Goal: Task Accomplishment & Management: Use online tool/utility

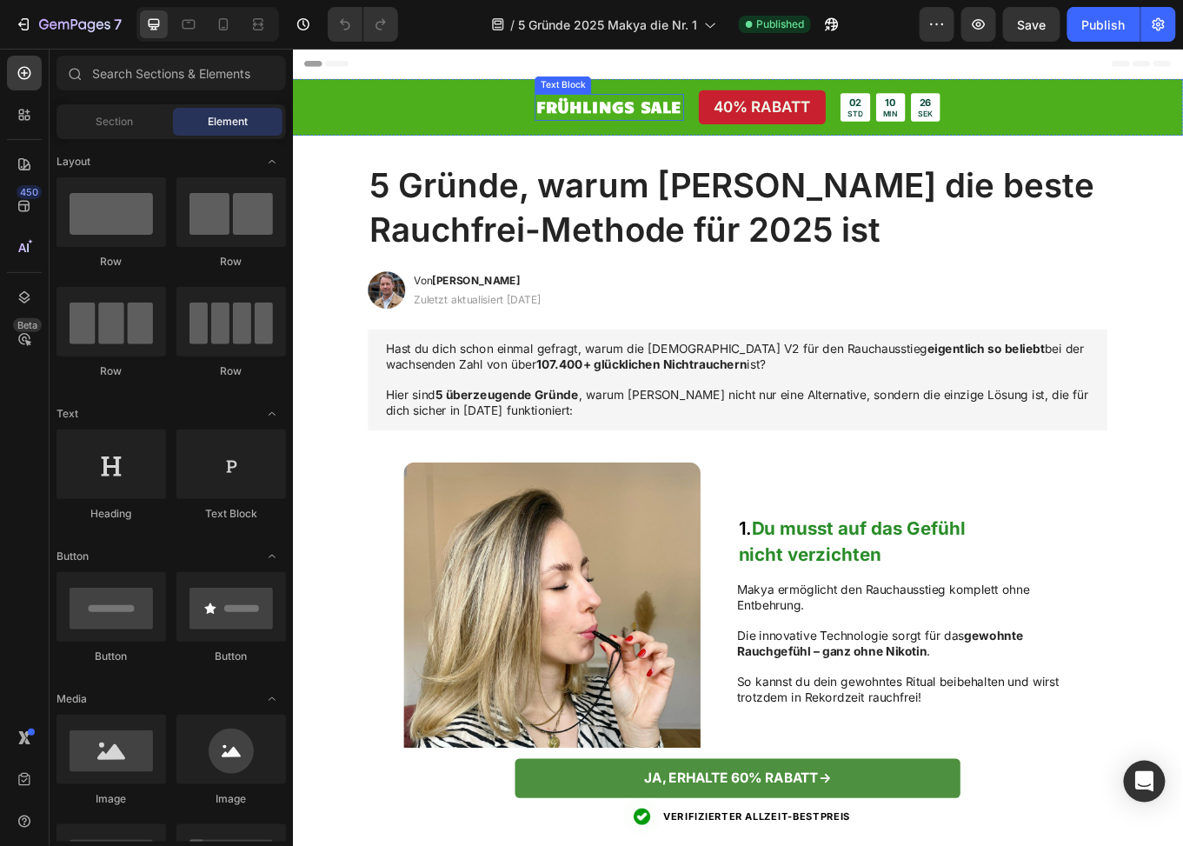
click at [658, 108] on strong "FRÜHLINGS SALE" at bounding box center [663, 114] width 170 height 23
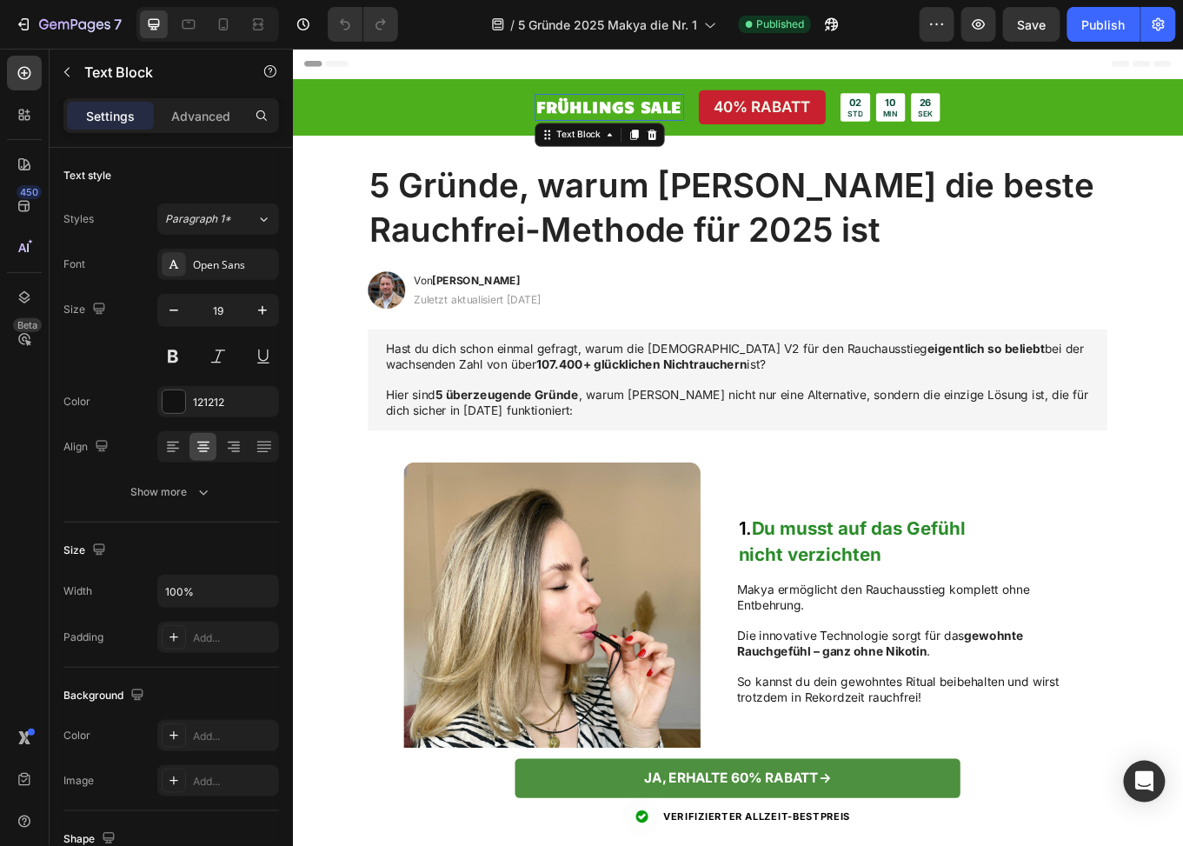
click at [658, 108] on strong "FRÜHLINGS SALE" at bounding box center [663, 114] width 170 height 23
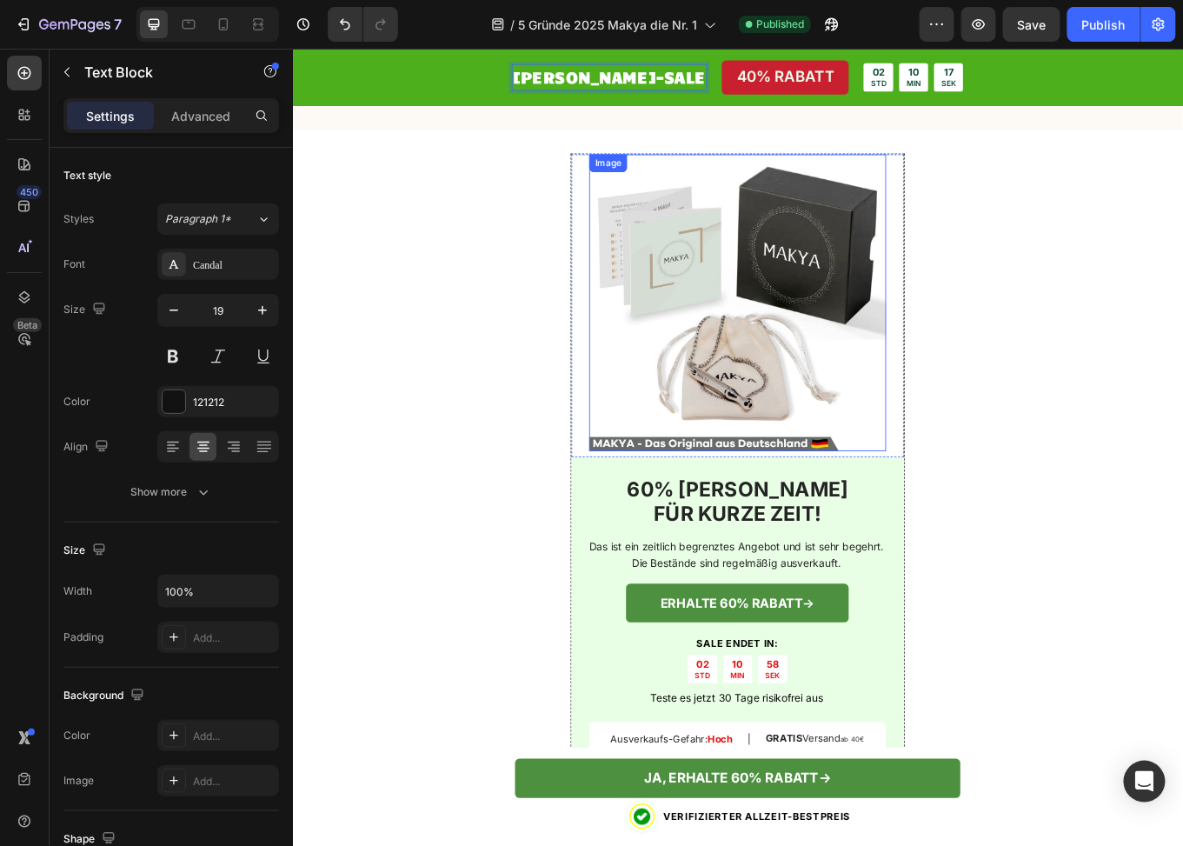
scroll to position [2261, 0]
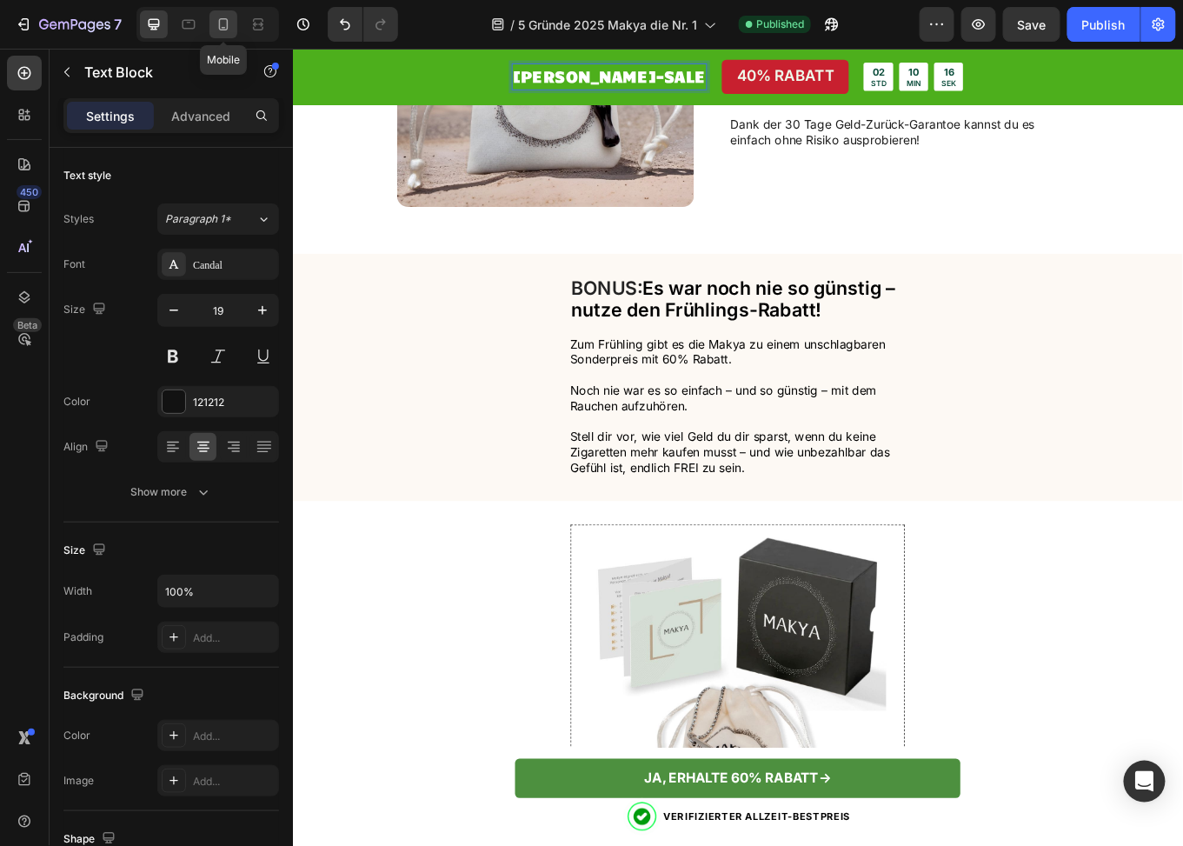
click at [224, 20] on icon at bounding box center [223, 24] width 17 height 17
type input "15"
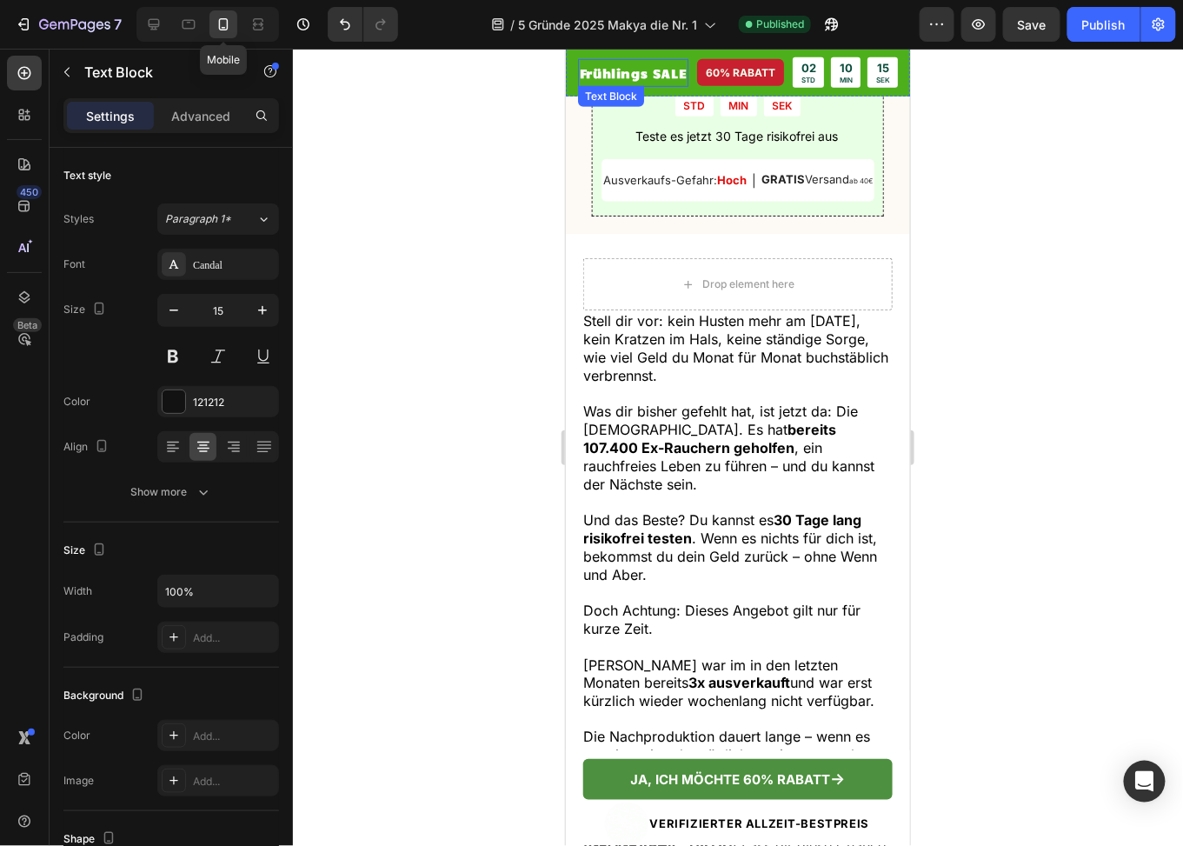
scroll to position [2296, 0]
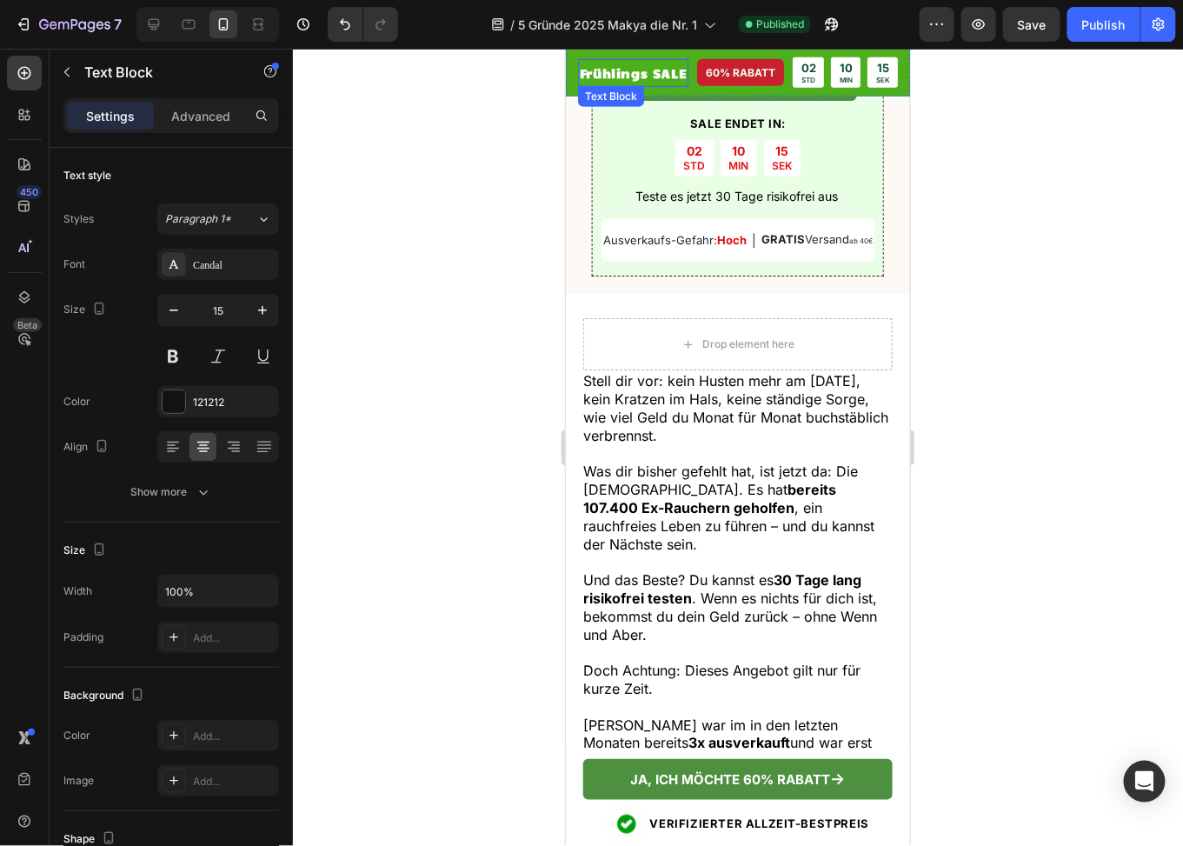
click at [603, 76] on strong "Frühlings SALE" at bounding box center [632, 72] width 107 height 16
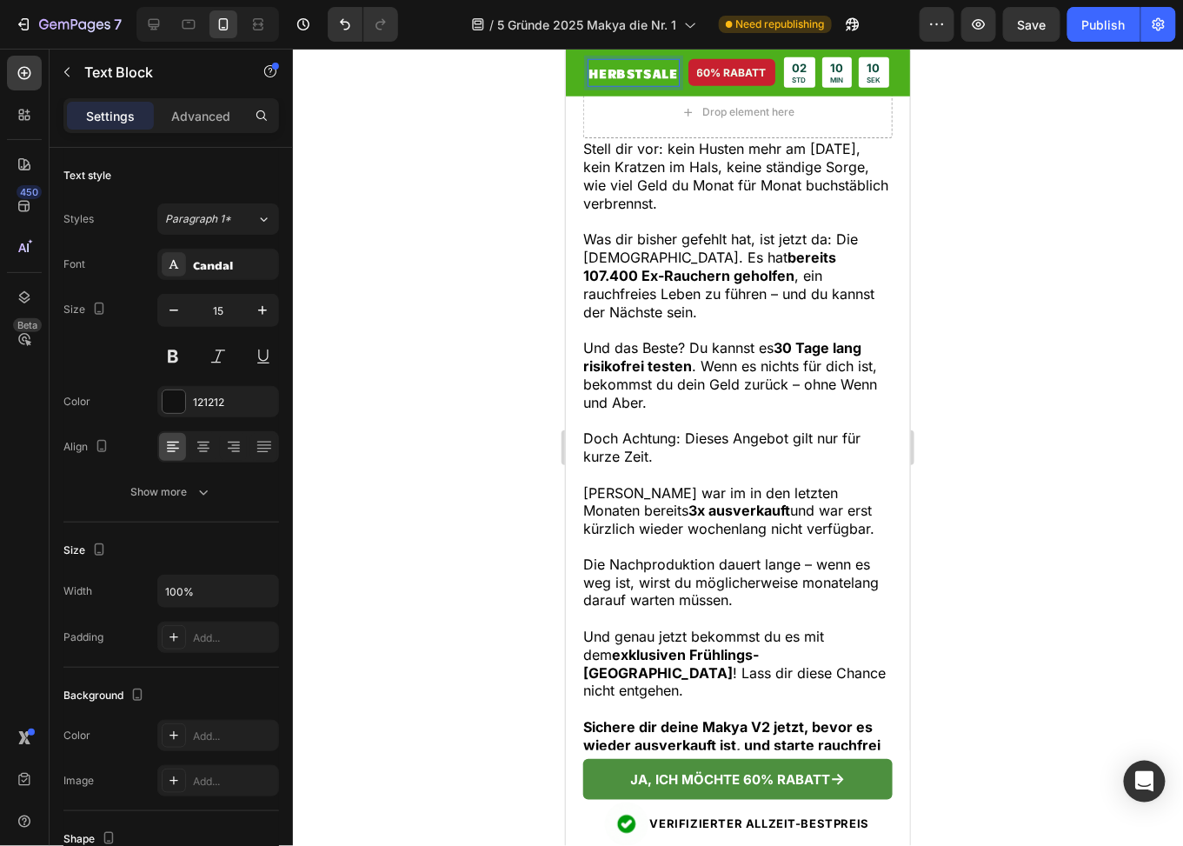
scroll to position [2865, 0]
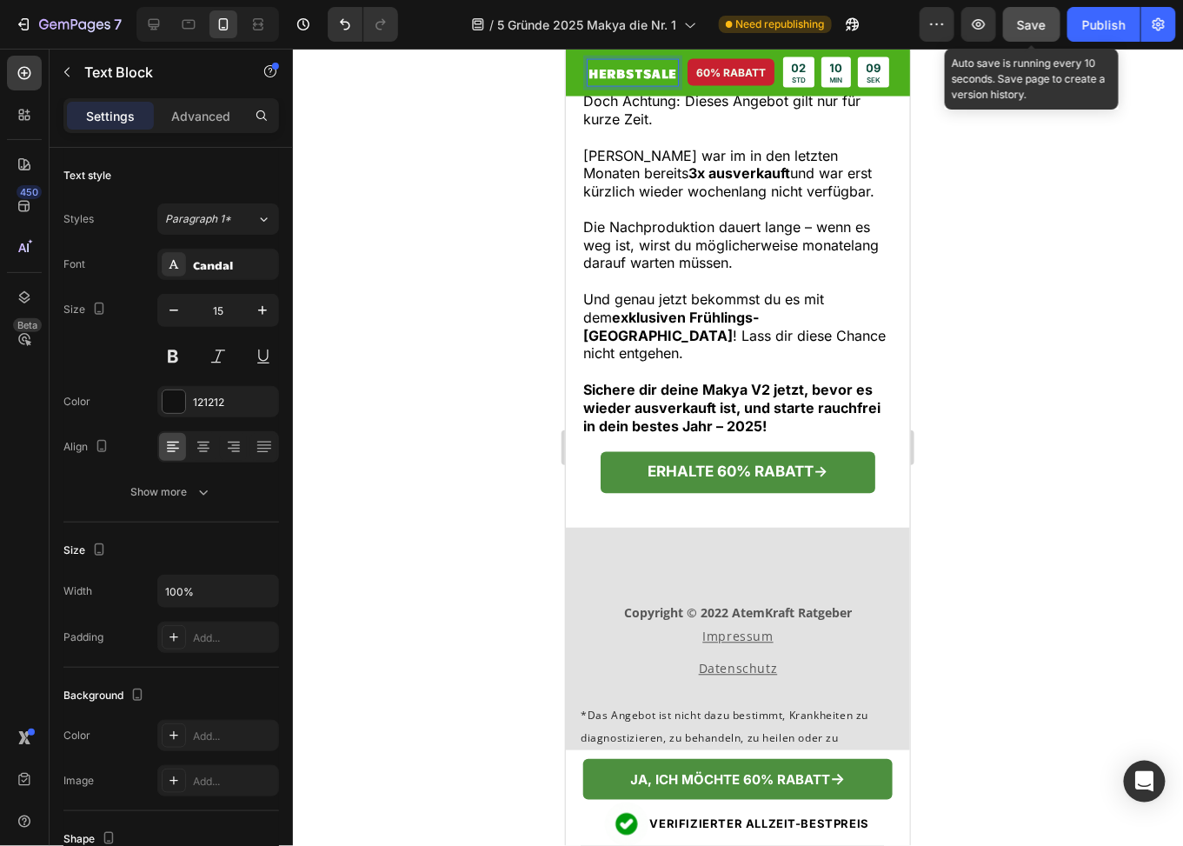
drag, startPoint x: 1030, startPoint y: 28, endPoint x: 1038, endPoint y: 37, distance: 11.7
click at [1030, 28] on span "Save" at bounding box center [1032, 24] width 29 height 15
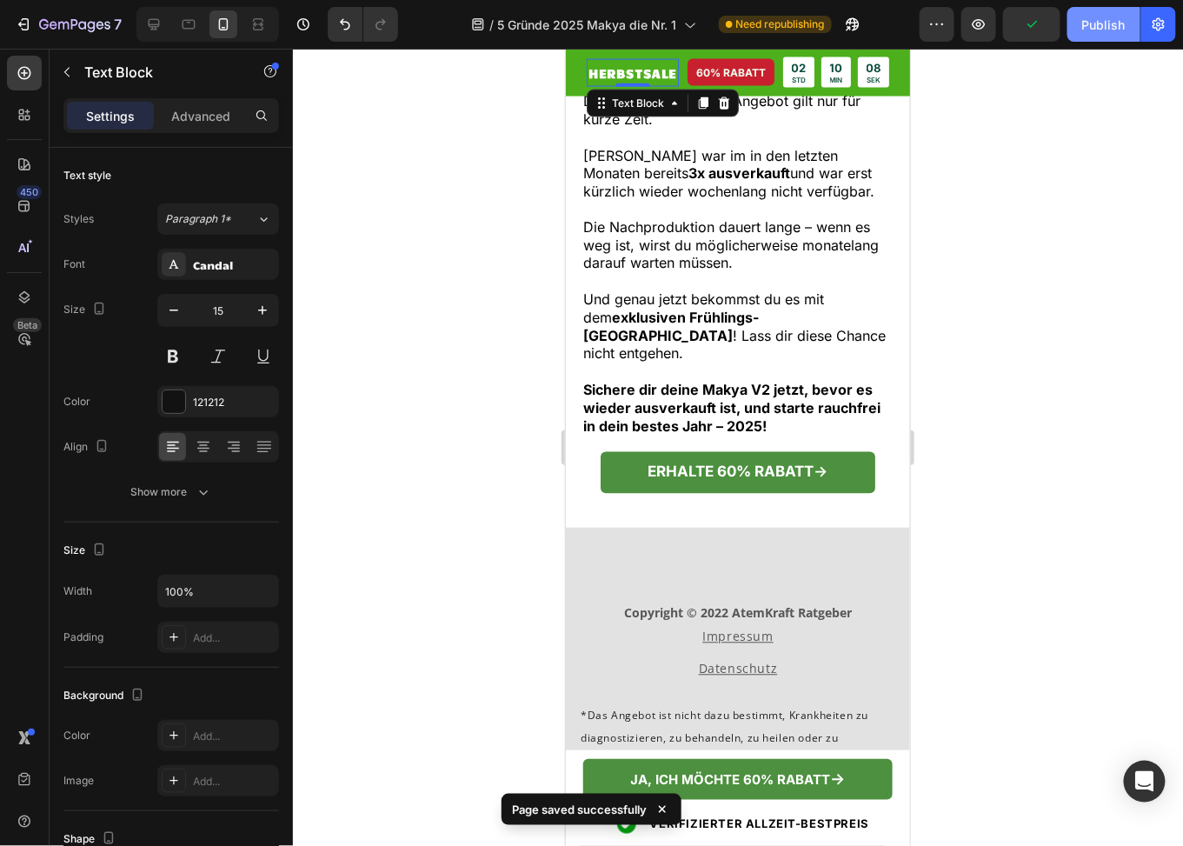
click at [1085, 27] on div "Publish" at bounding box center [1104, 25] width 43 height 18
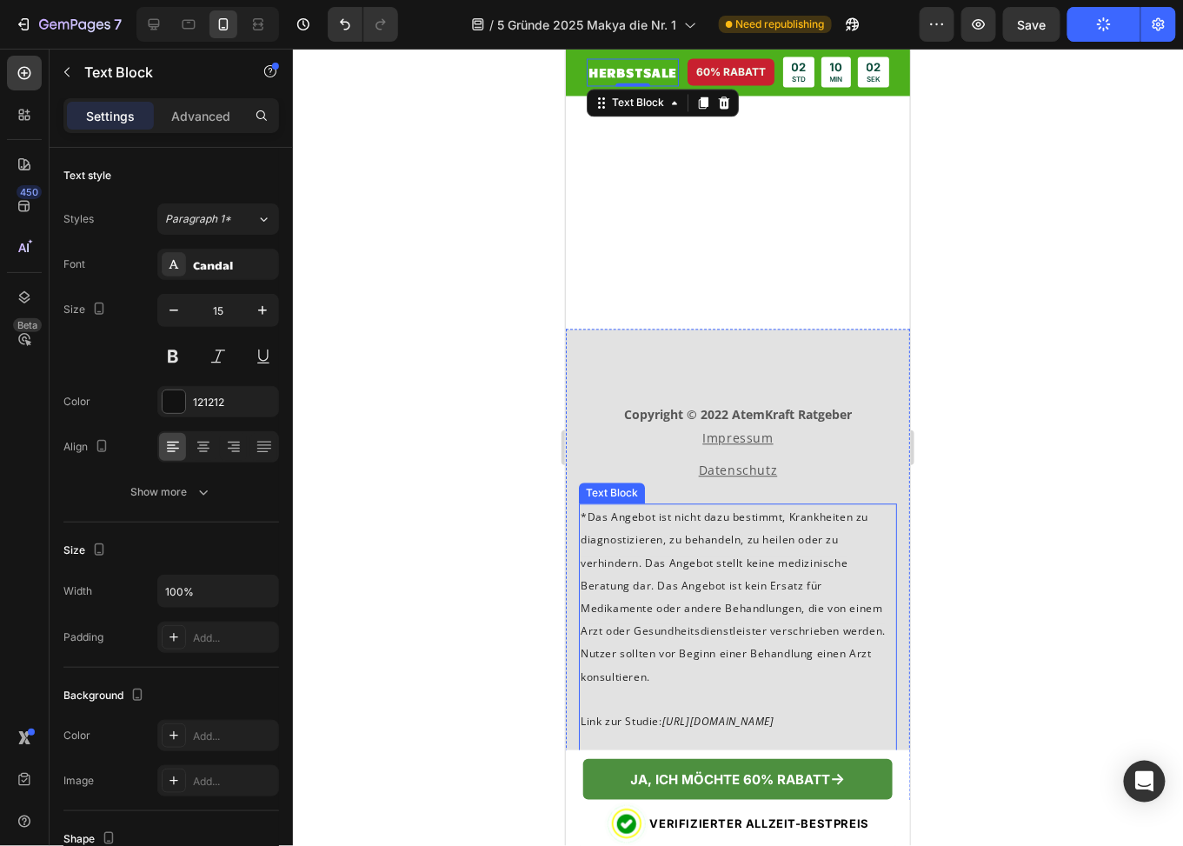
scroll to position [3439, 0]
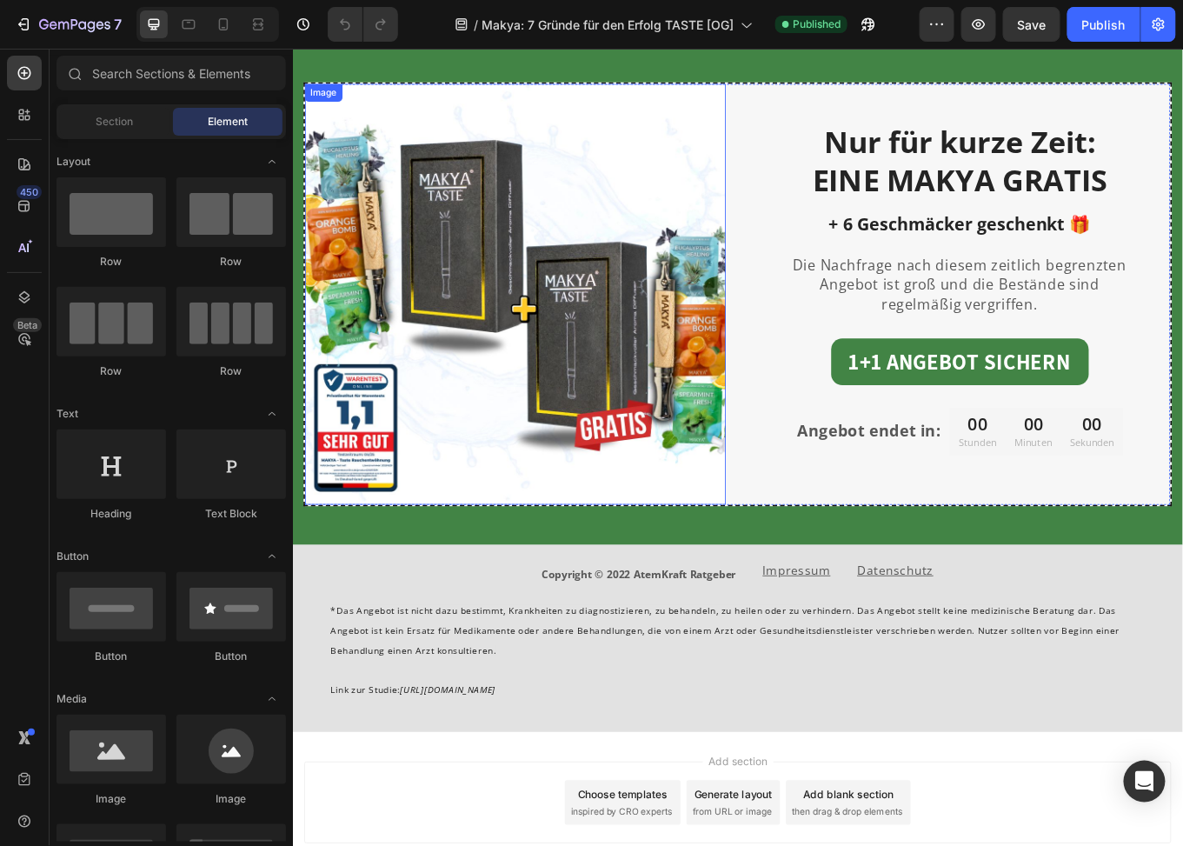
scroll to position [3163, 0]
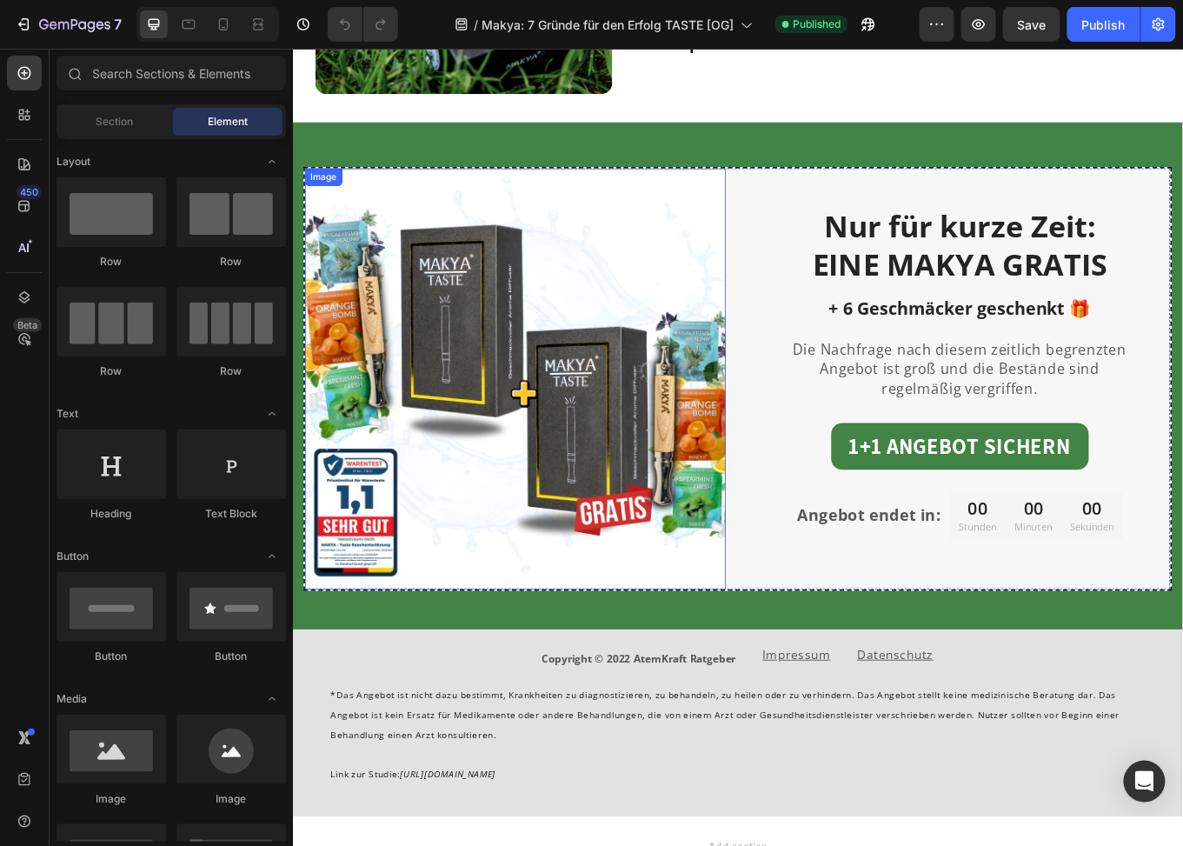
click at [582, 470] on img at bounding box center [553, 434] width 493 height 493
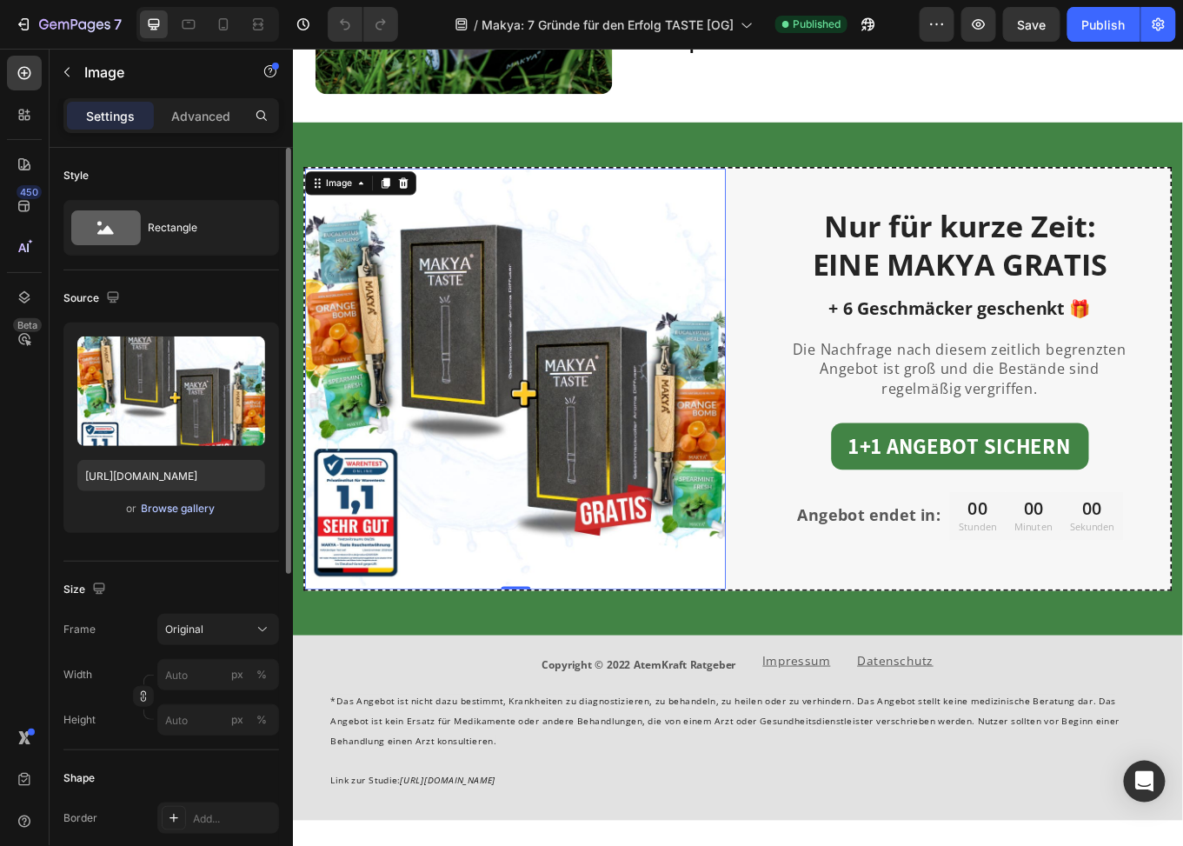
click at [182, 514] on div "Browse gallery" at bounding box center [179, 509] width 74 height 16
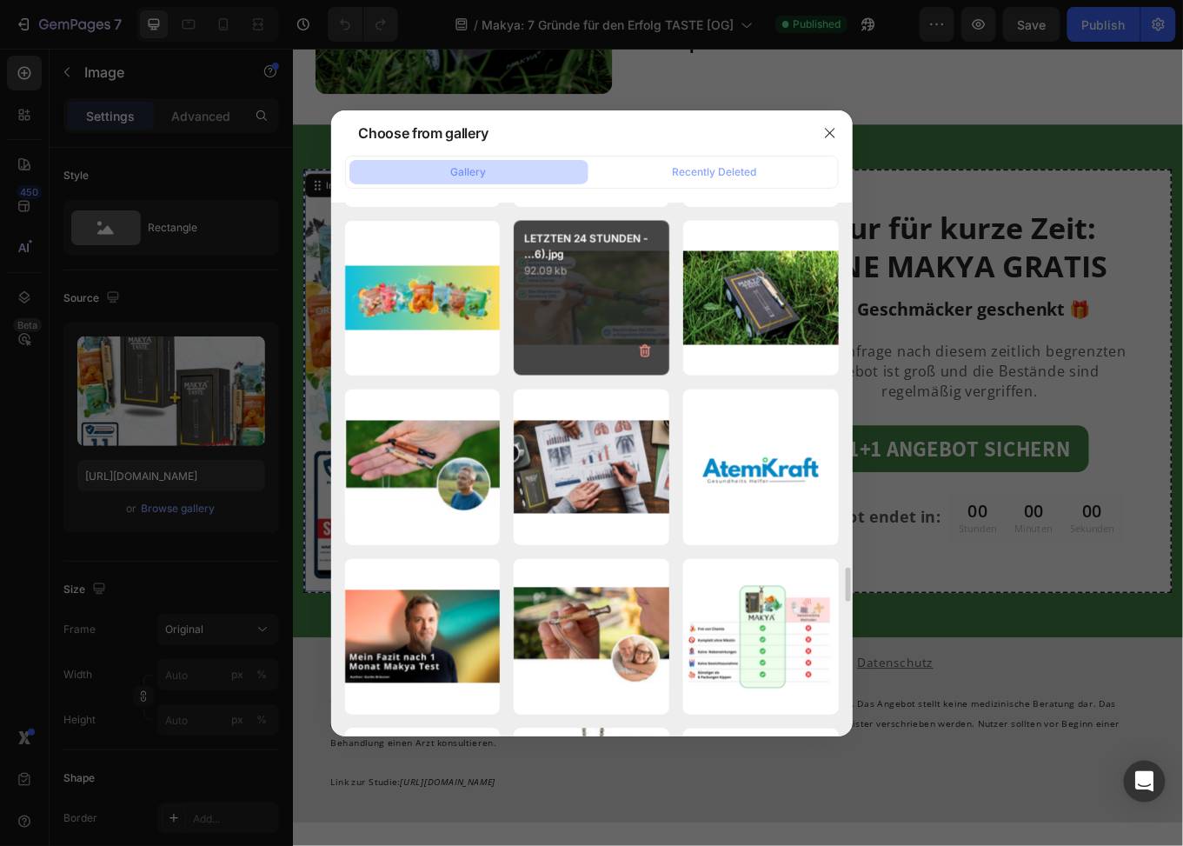
scroll to position [7279, 0]
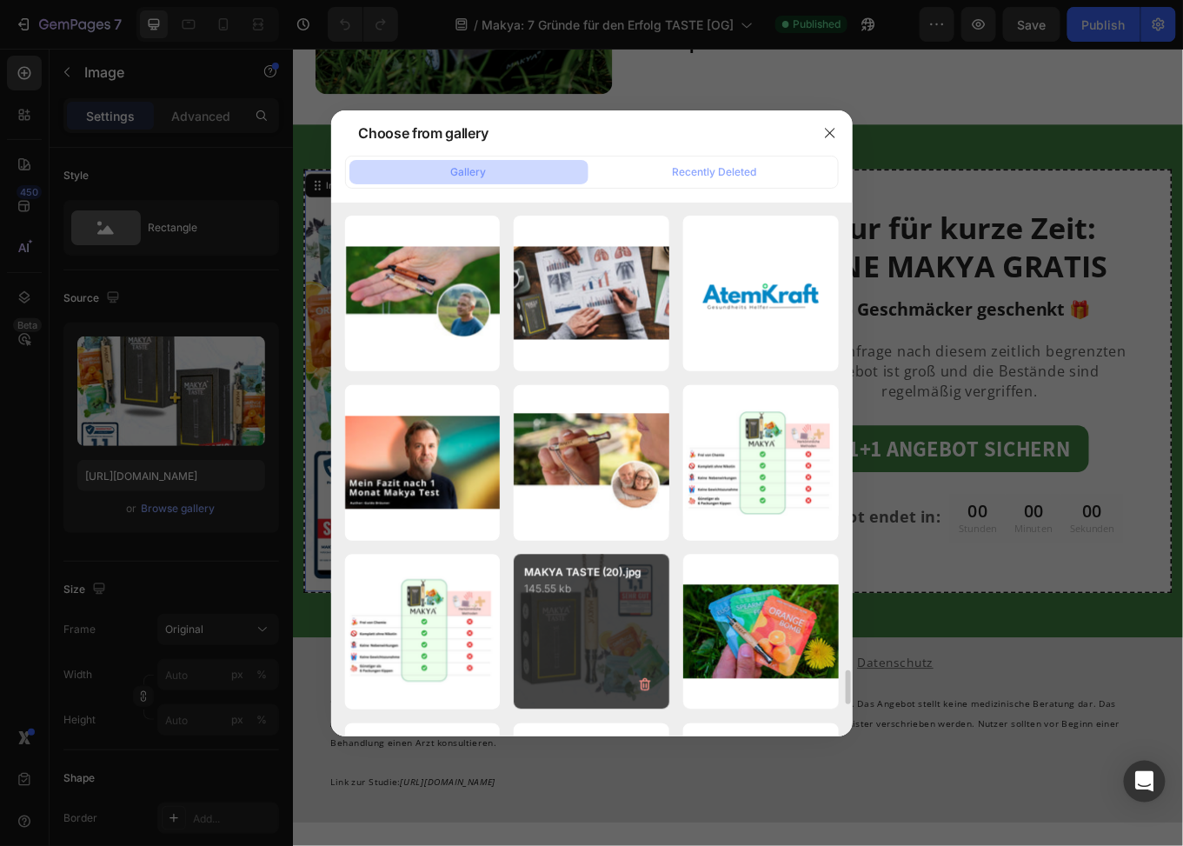
click at [591, 576] on p "MAKYA TASTE (20).jpg" at bounding box center [591, 573] width 135 height 16
type input "[URL][DOMAIN_NAME]"
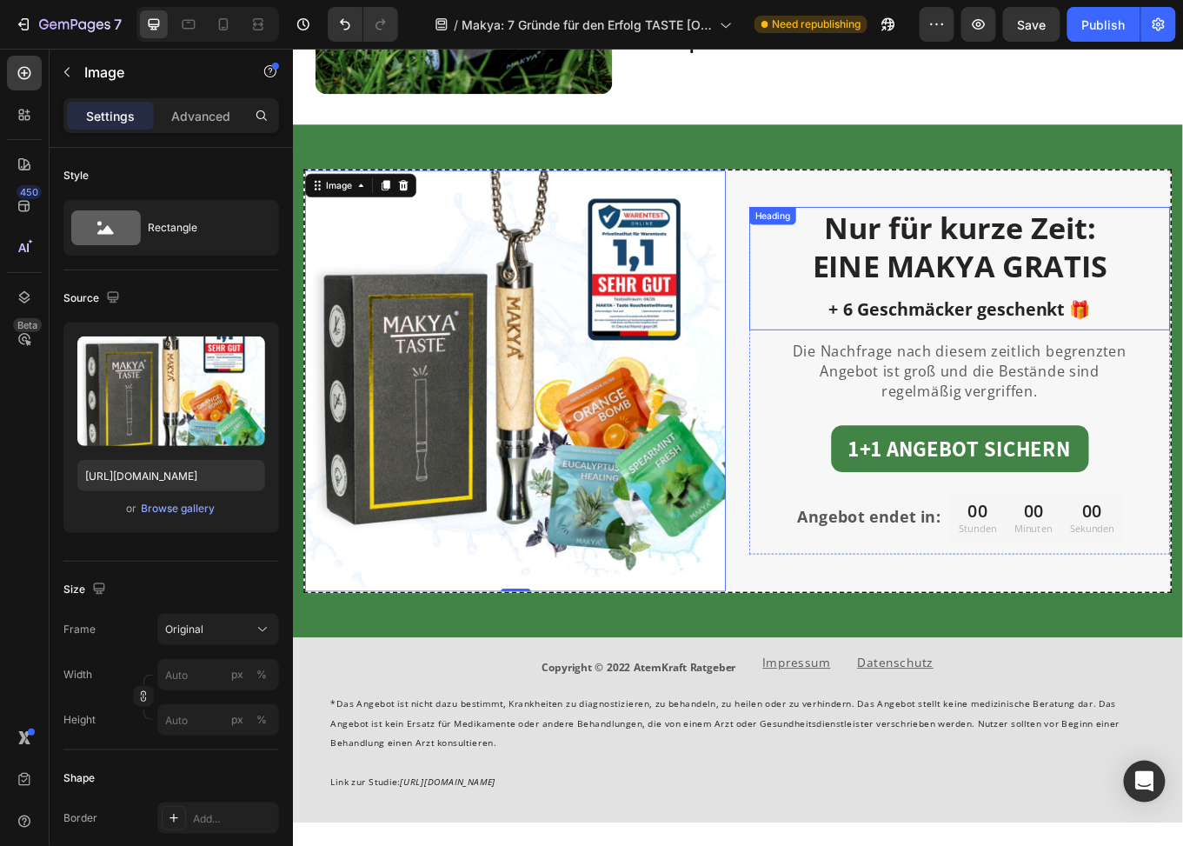
click at [1080, 290] on h2 "Nur für kurze Zeit: EINE MAKYA GRATIS + 6 Geschmäcker geschenkt 🎁" at bounding box center [1074, 305] width 493 height 144
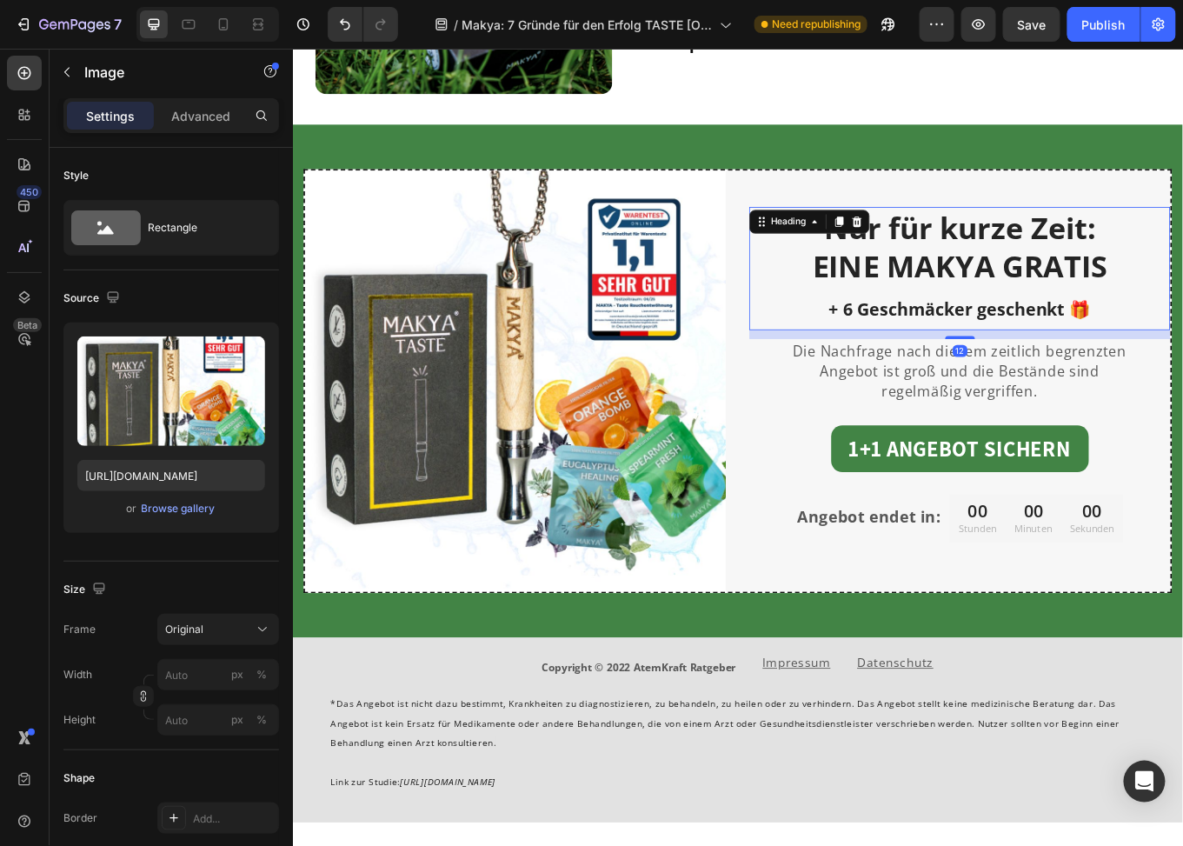
click at [1080, 290] on h2 "Nur für kurze Zeit: EINE MAKYA GRATIS + 6 Geschmäcker geschenkt 🎁" at bounding box center [1074, 305] width 493 height 144
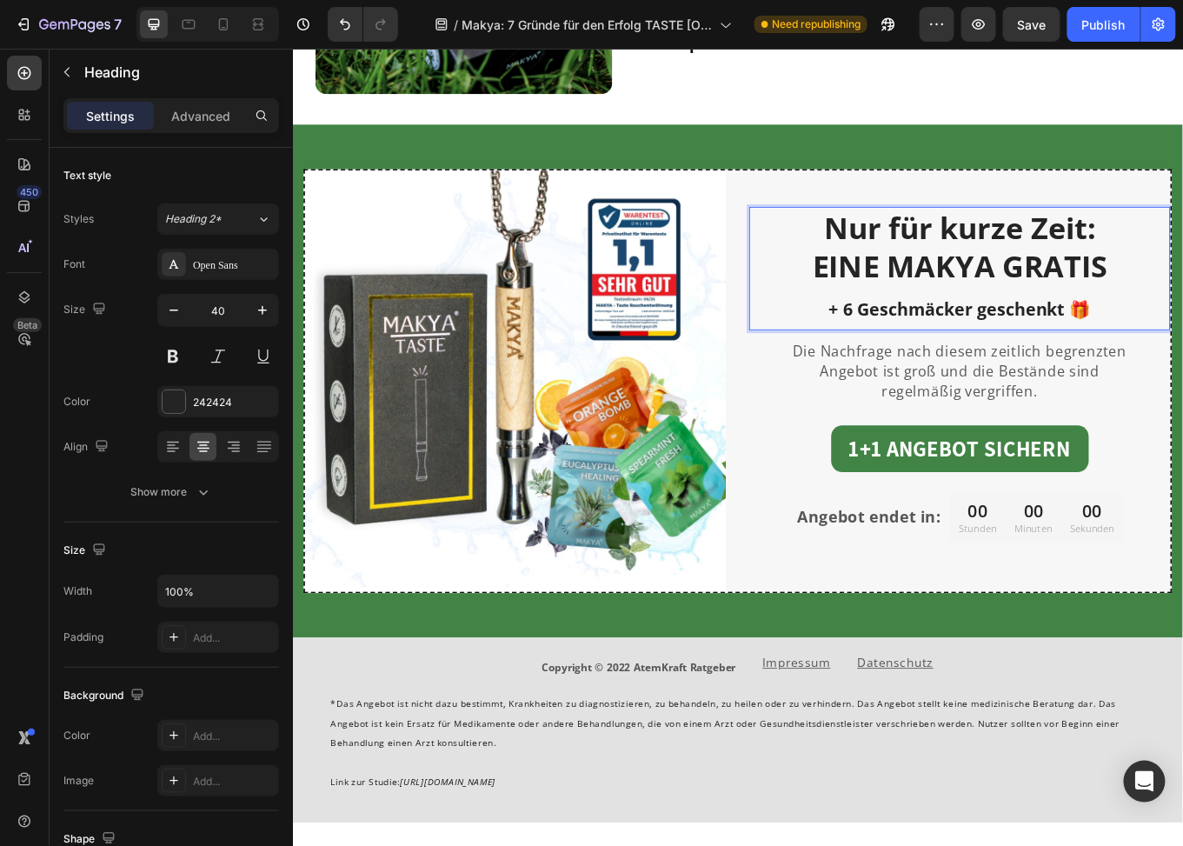
scroll to position [3157, 0]
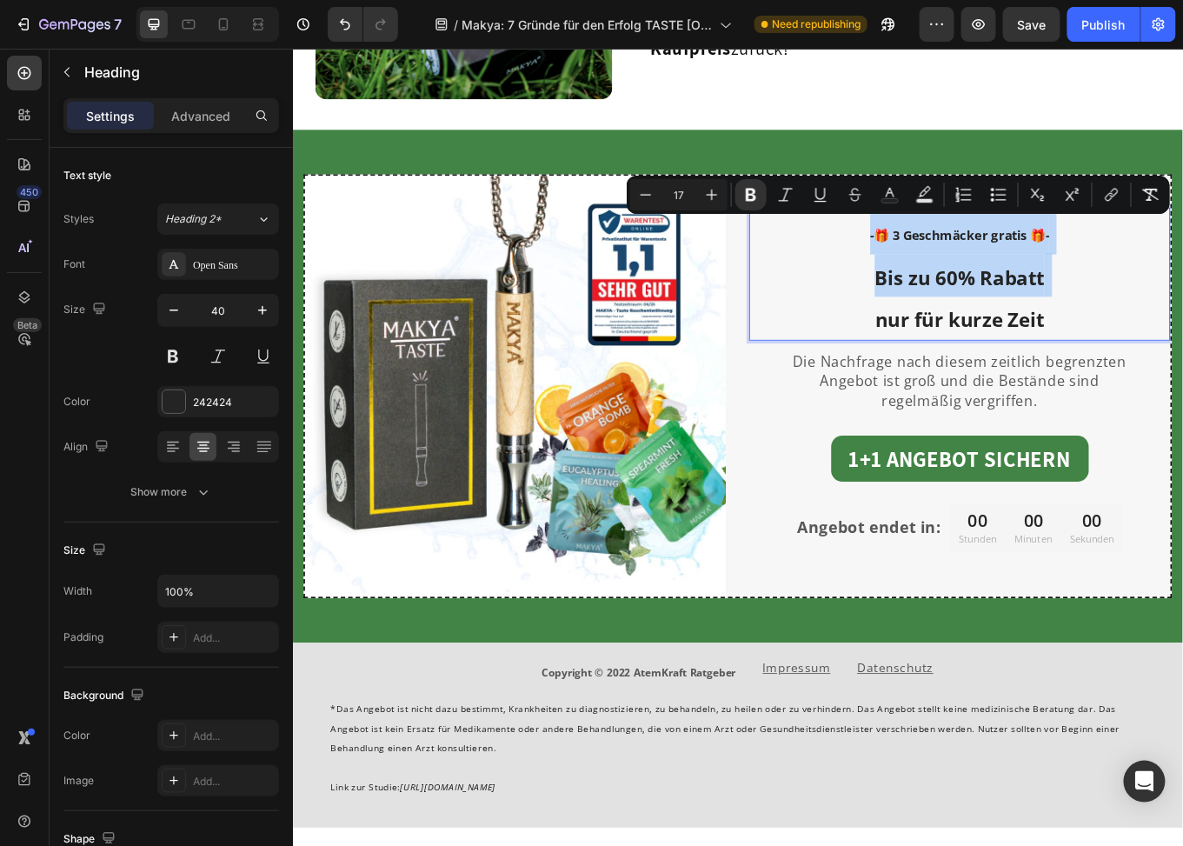
click at [1173, 323] on p "-🎁 3 Geschmäcker gratis 🎁- Bis zu 60% Rabatt nur für kurze Zeit" at bounding box center [1075, 312] width 490 height 152
type input "26"
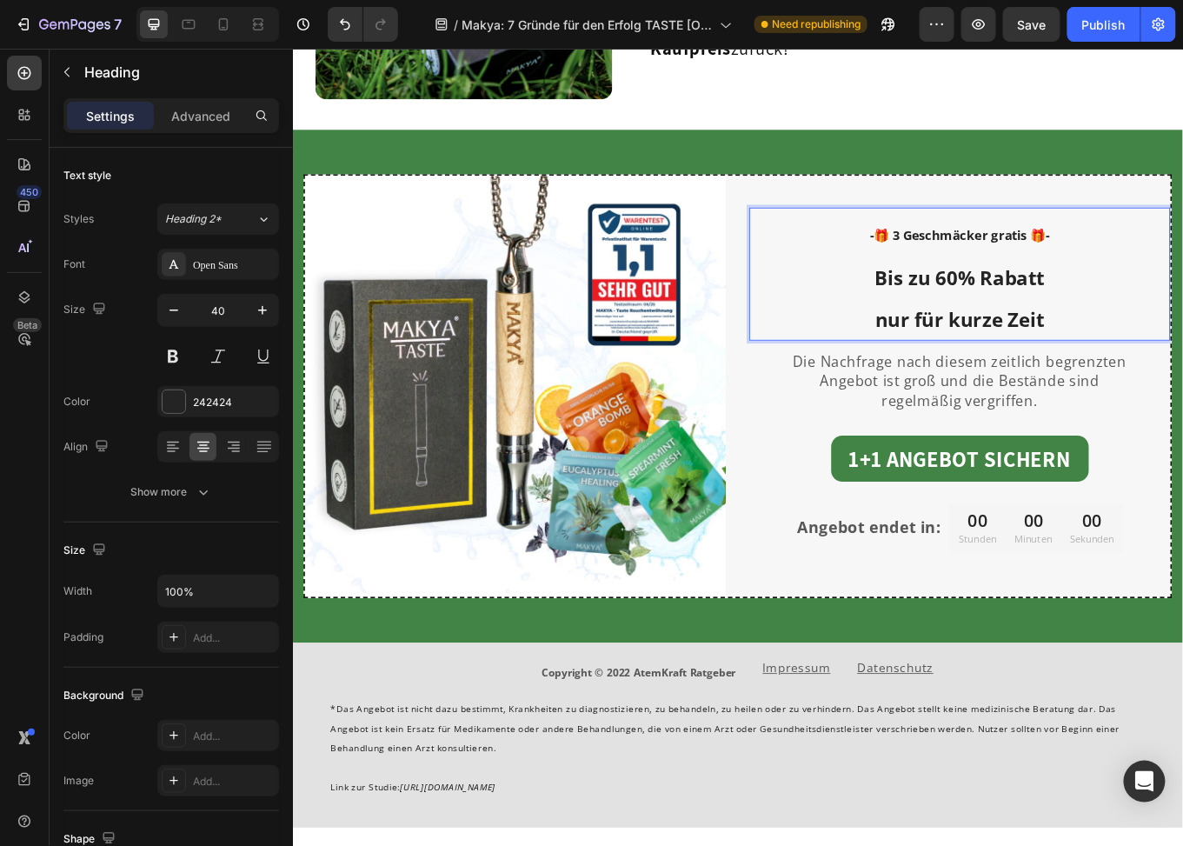
click at [954, 364] on p "-🎁 3 Geschmäcker gratis 🎁- Bis zu 60% Rabatt nur für kurze Zeit" at bounding box center [1075, 312] width 490 height 152
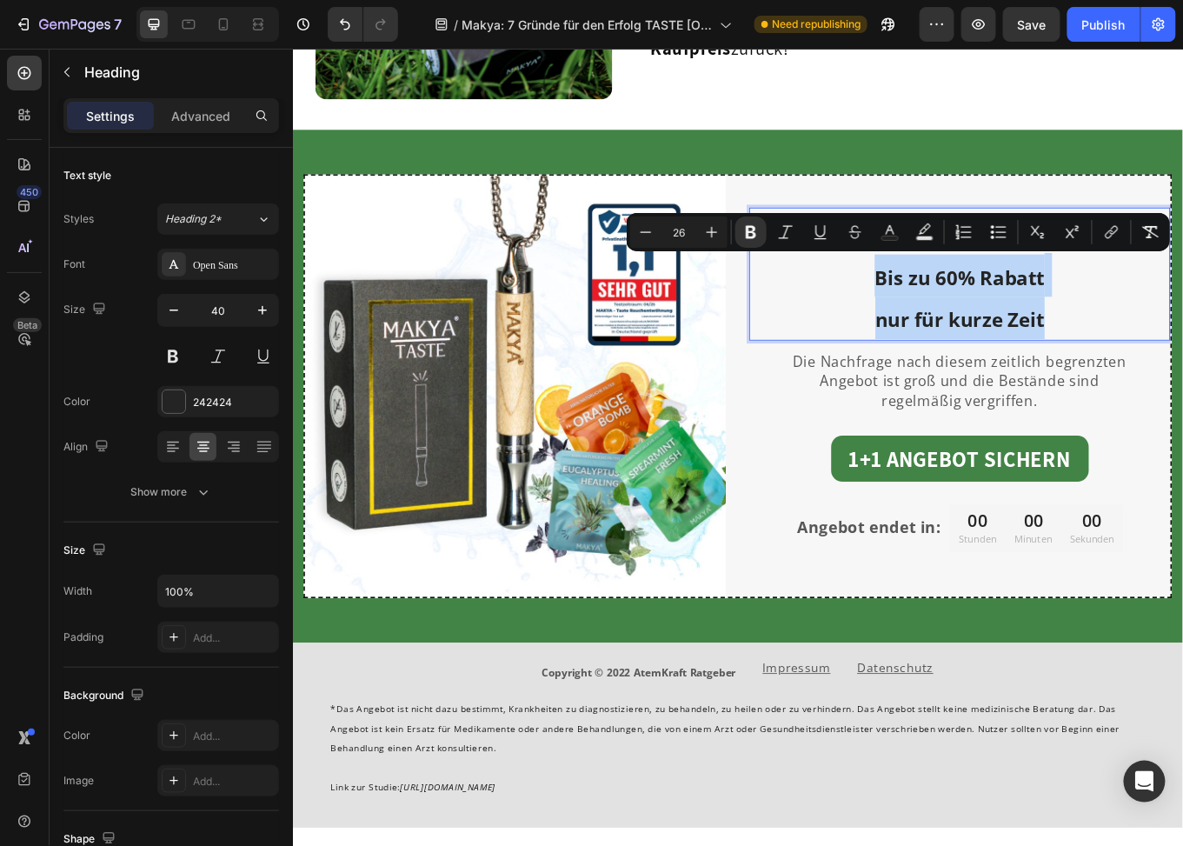
drag, startPoint x: 1156, startPoint y: 372, endPoint x: 935, endPoint y: 327, distance: 226.3
click at [935, 327] on p "-🎁 3 Geschmäcker gratis 🎁- Bis zu 60% Rabatt nur für kurze Zeit" at bounding box center [1075, 312] width 490 height 152
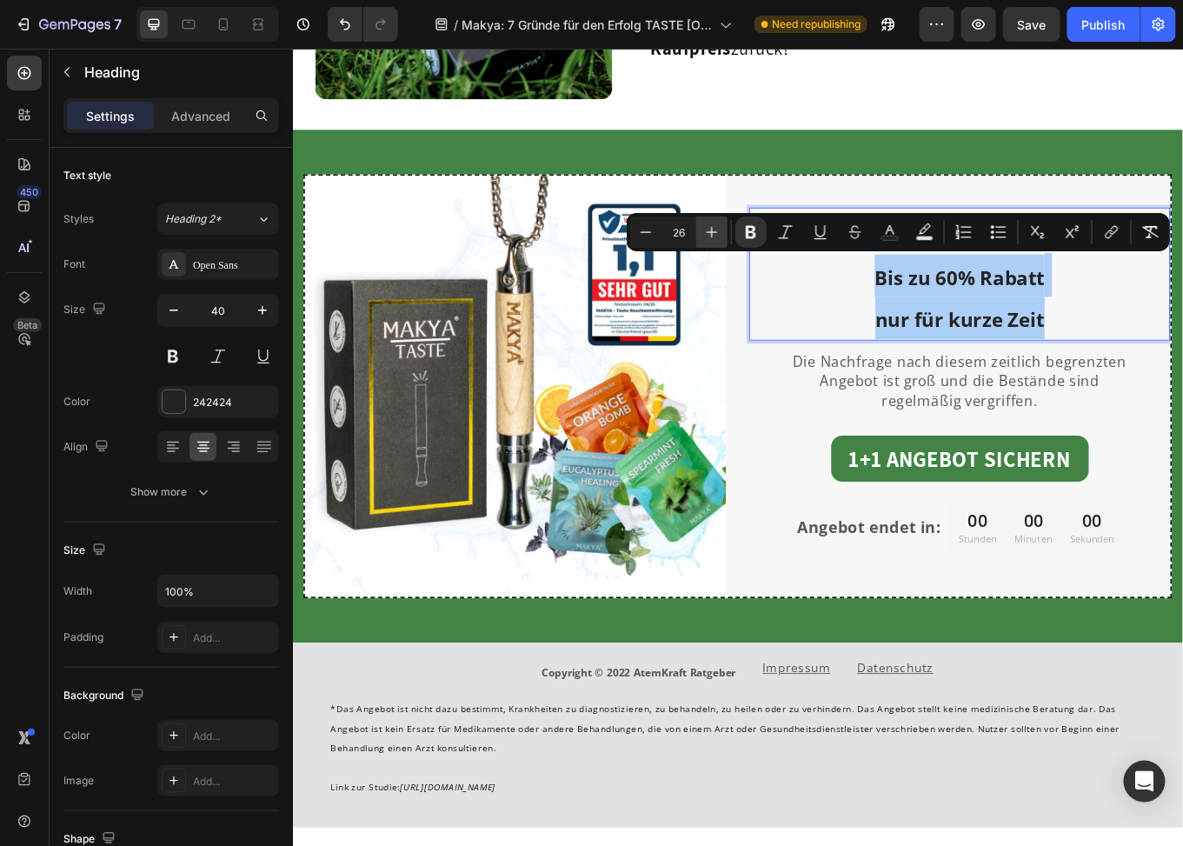
click at [718, 236] on icon "Editor contextual toolbar" at bounding box center [711, 231] width 17 height 17
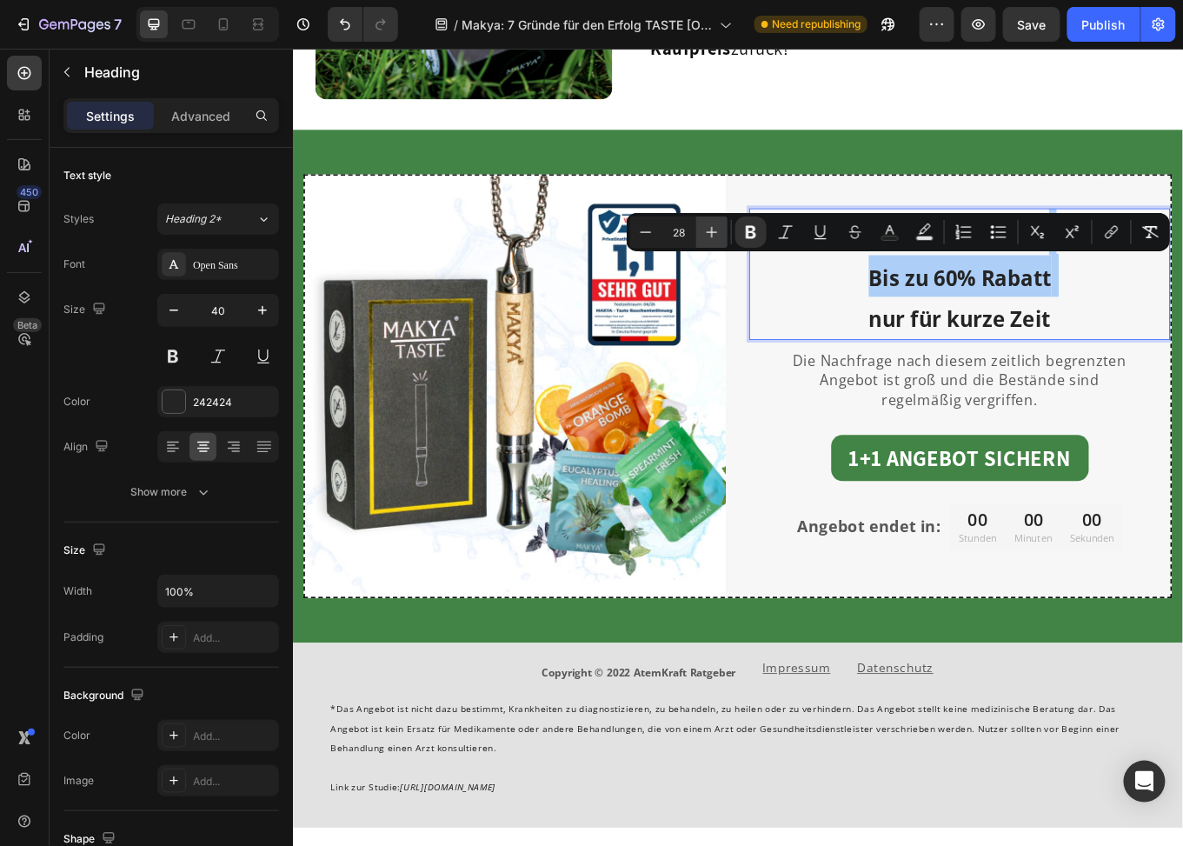
click at [718, 236] on icon "Editor contextual toolbar" at bounding box center [711, 231] width 17 height 17
type input "32"
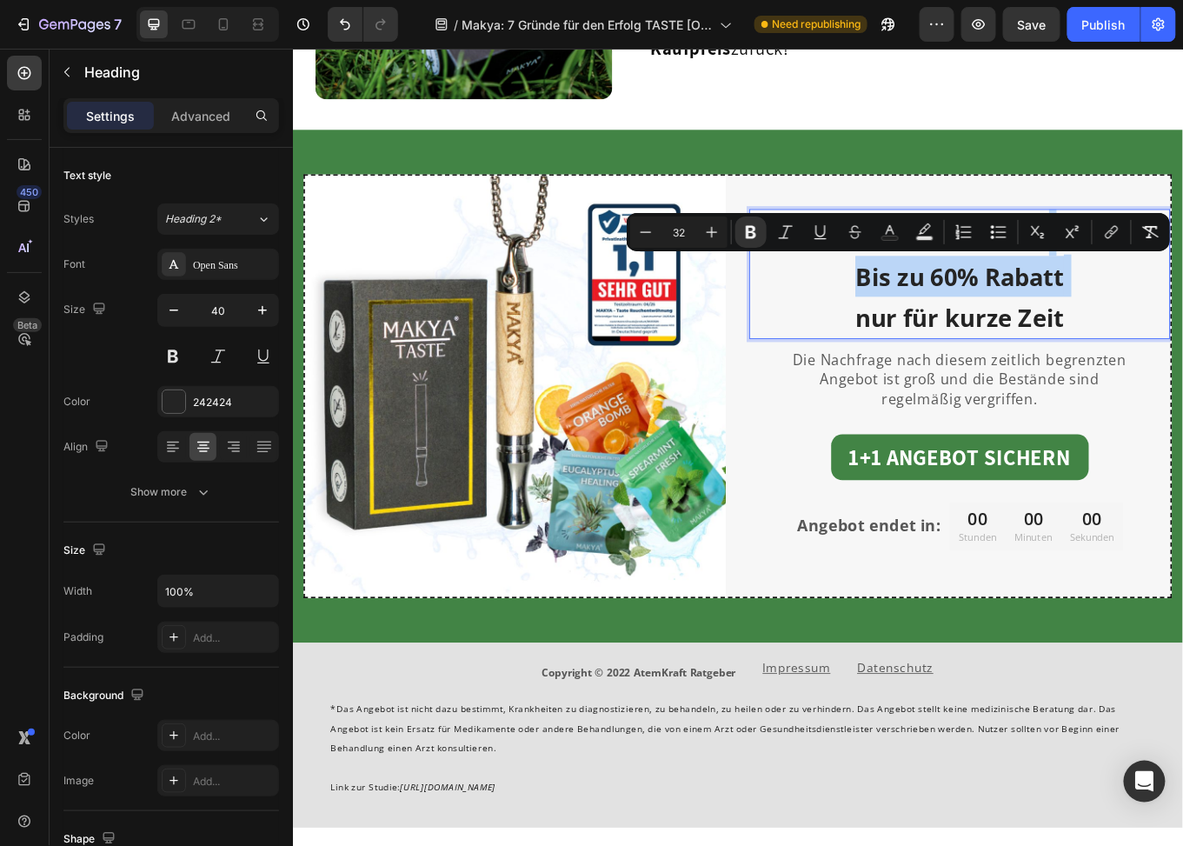
click at [1000, 320] on strong "Bis zu 60% Rabatt" at bounding box center [1074, 315] width 244 height 37
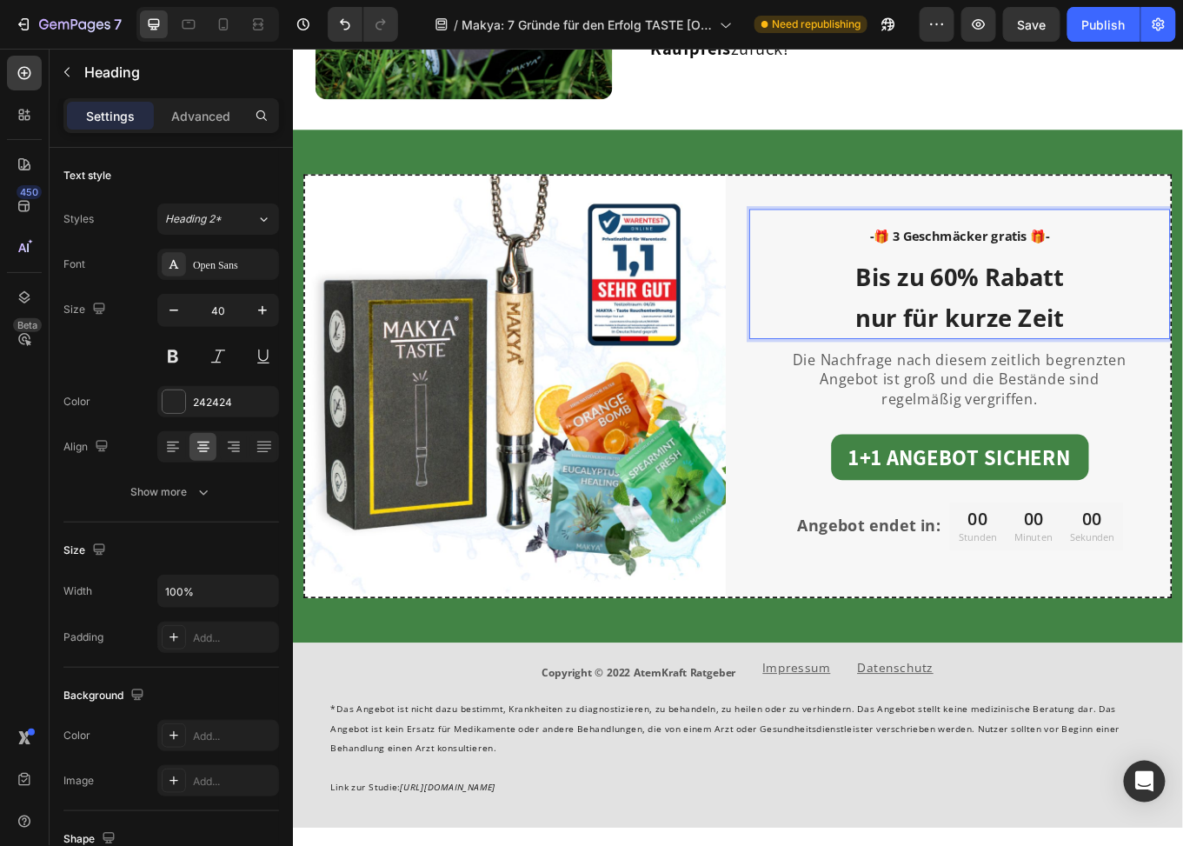
click at [1050, 250] on p "-🎁 3 Geschmäcker gratis 🎁- Bis zu 60% Rabatt nur für kurze Zeit" at bounding box center [1075, 311] width 490 height 149
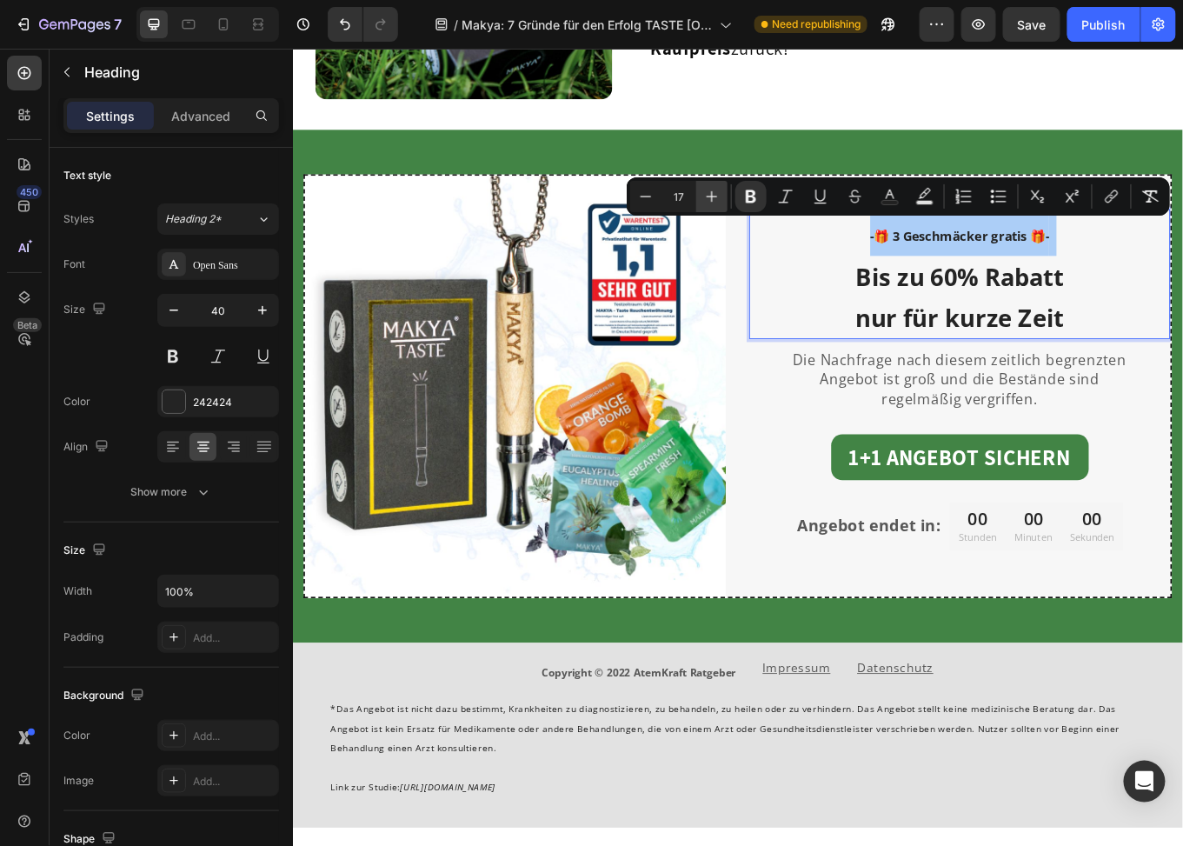
click at [713, 196] on icon "Editor contextual toolbar" at bounding box center [711, 196] width 17 height 17
type input "21"
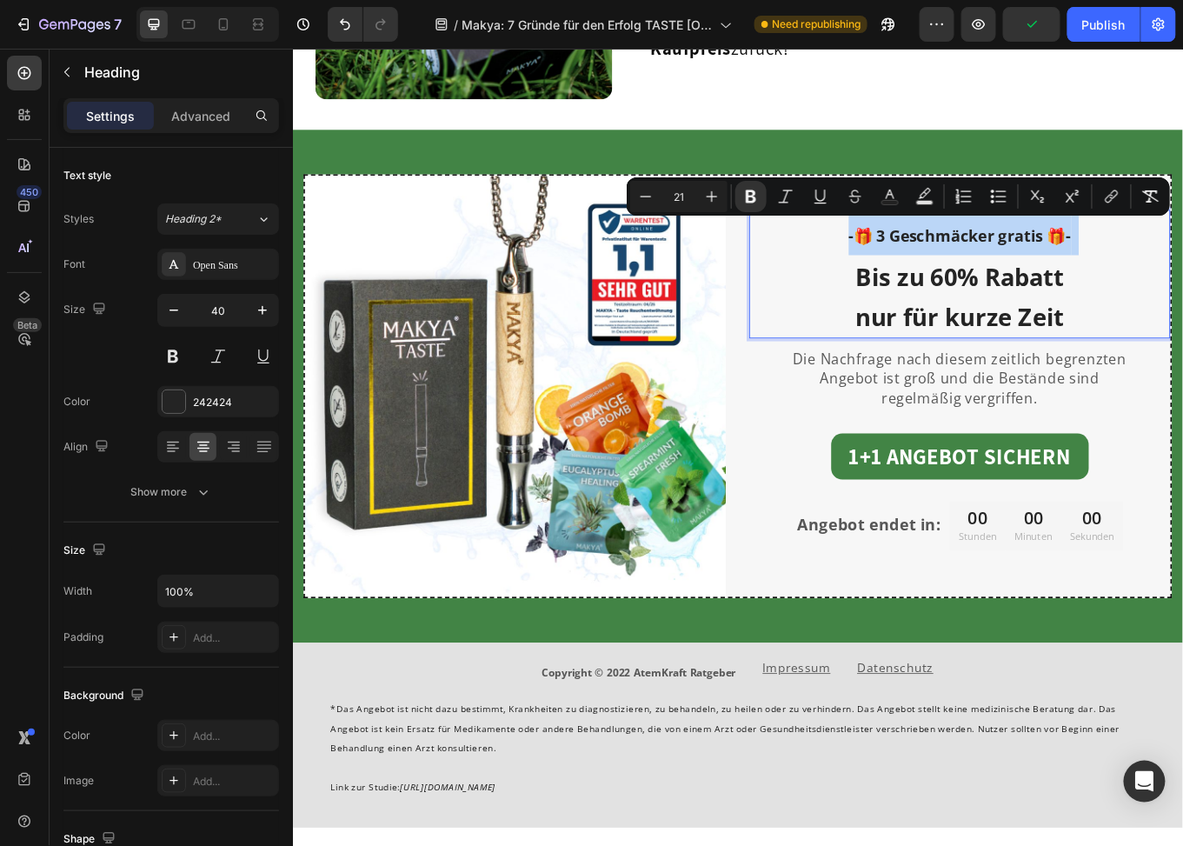
click at [1066, 405] on span "Die Nachfrage nach diesem zeitlich begrenzten Angebot ist groß und die Bestände…" at bounding box center [1074, 434] width 391 height 69
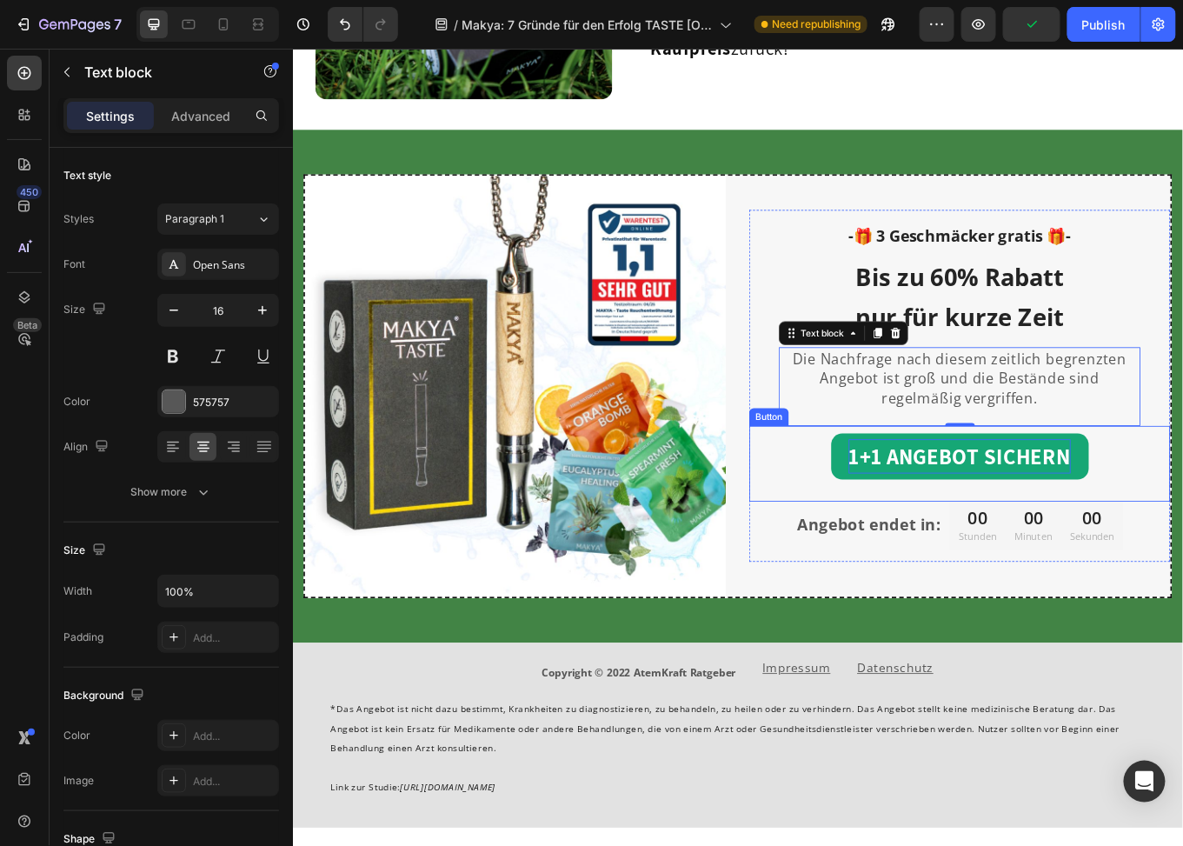
click at [1029, 505] on p "1+1 ANGEBOT SICHERN" at bounding box center [1074, 525] width 261 height 40
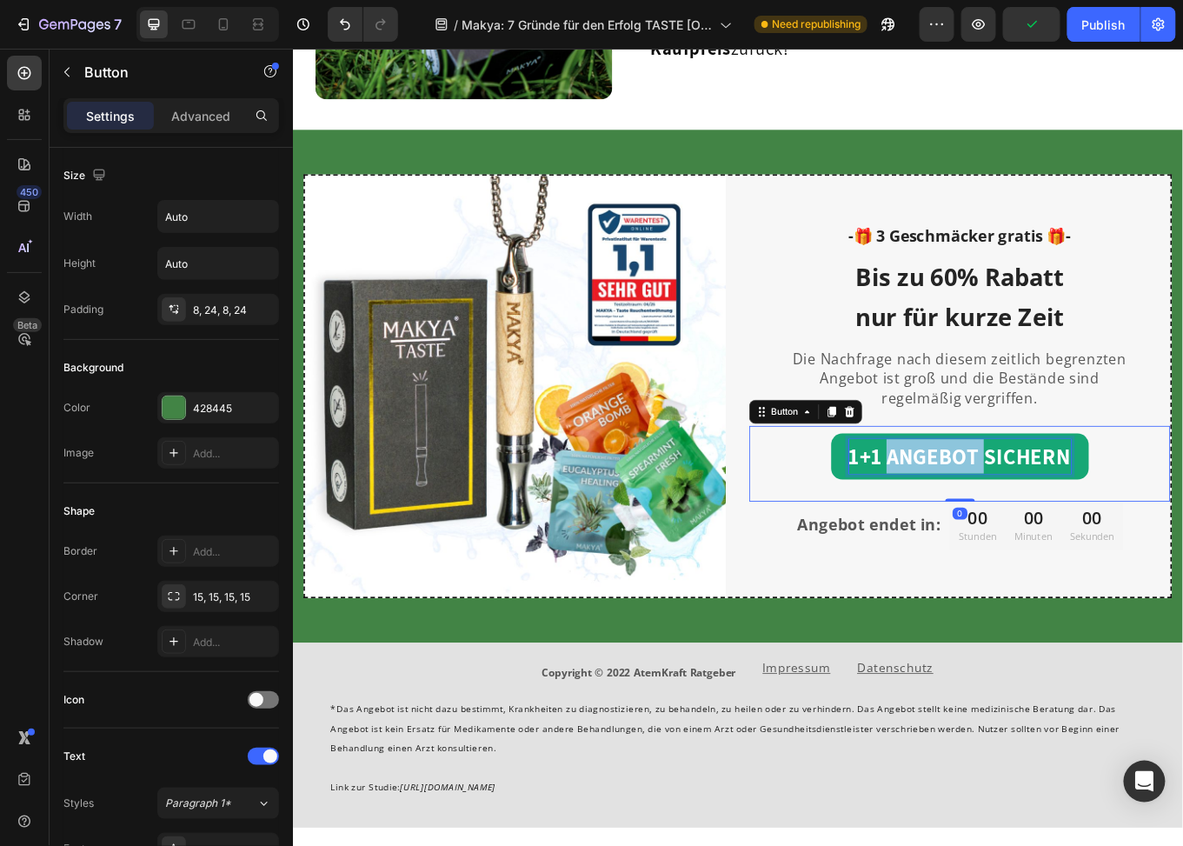
click at [1029, 505] on p "1+1 ANGEBOT SICHERN" at bounding box center [1074, 525] width 261 height 40
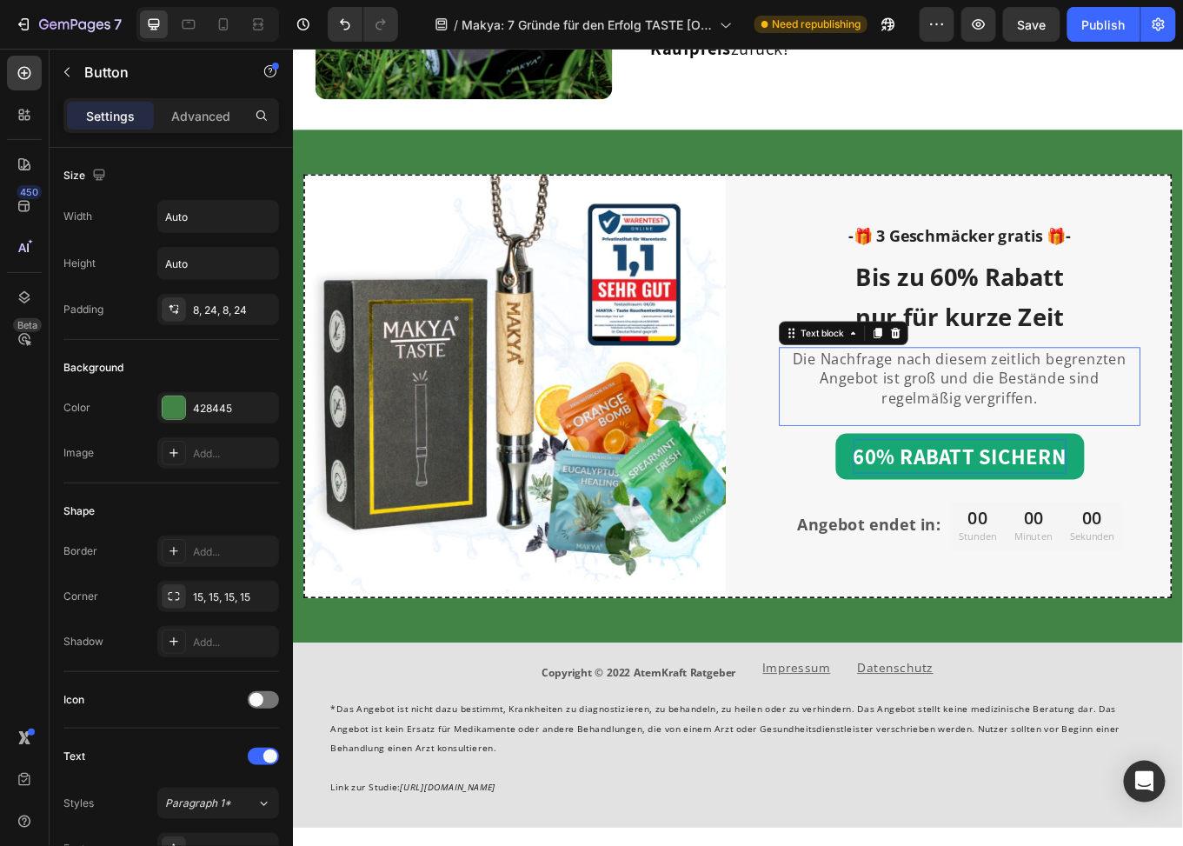
click at [1033, 421] on span "Die Nachfrage nach diesem zeitlich begrenzten Angebot ist groß und die Bestände…" at bounding box center [1074, 434] width 391 height 69
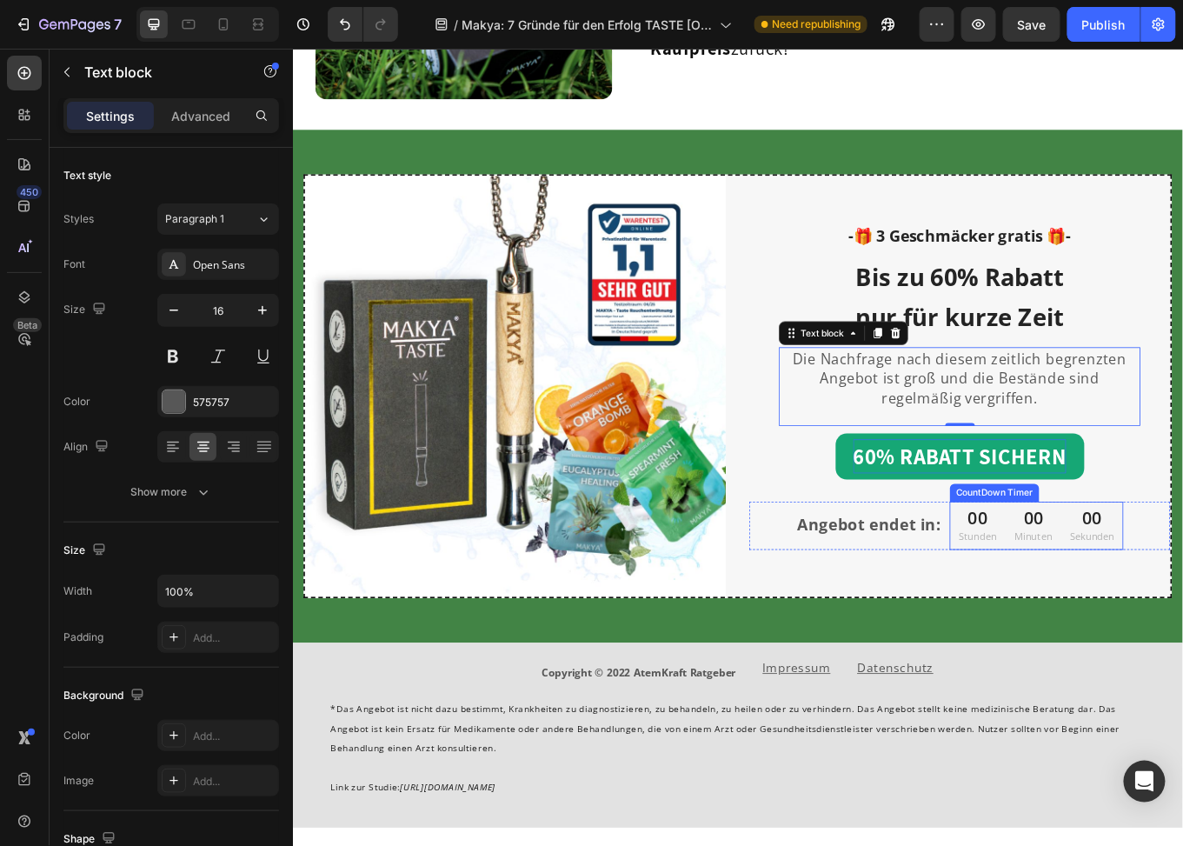
click at [1114, 591] on div "00 Stunden" at bounding box center [1095, 606] width 65 height 57
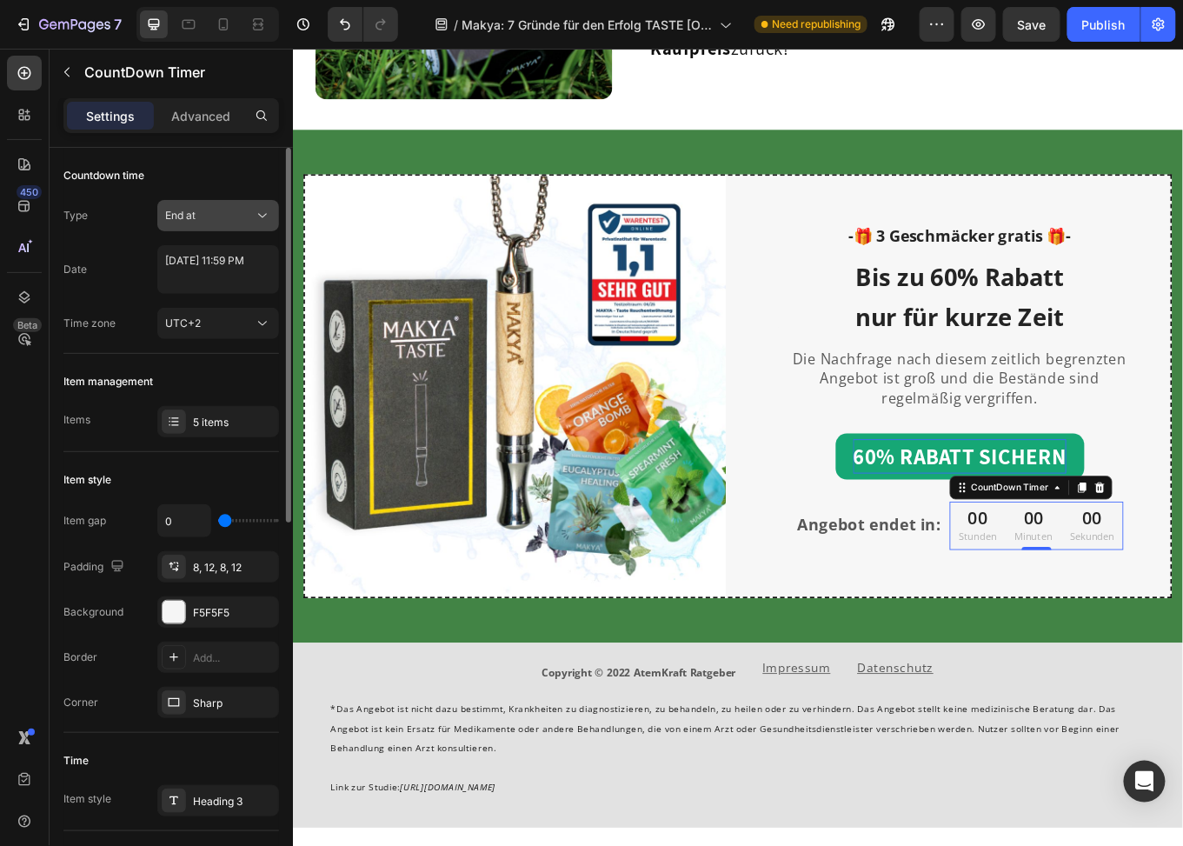
click at [242, 216] on div "End at" at bounding box center [209, 216] width 89 height 16
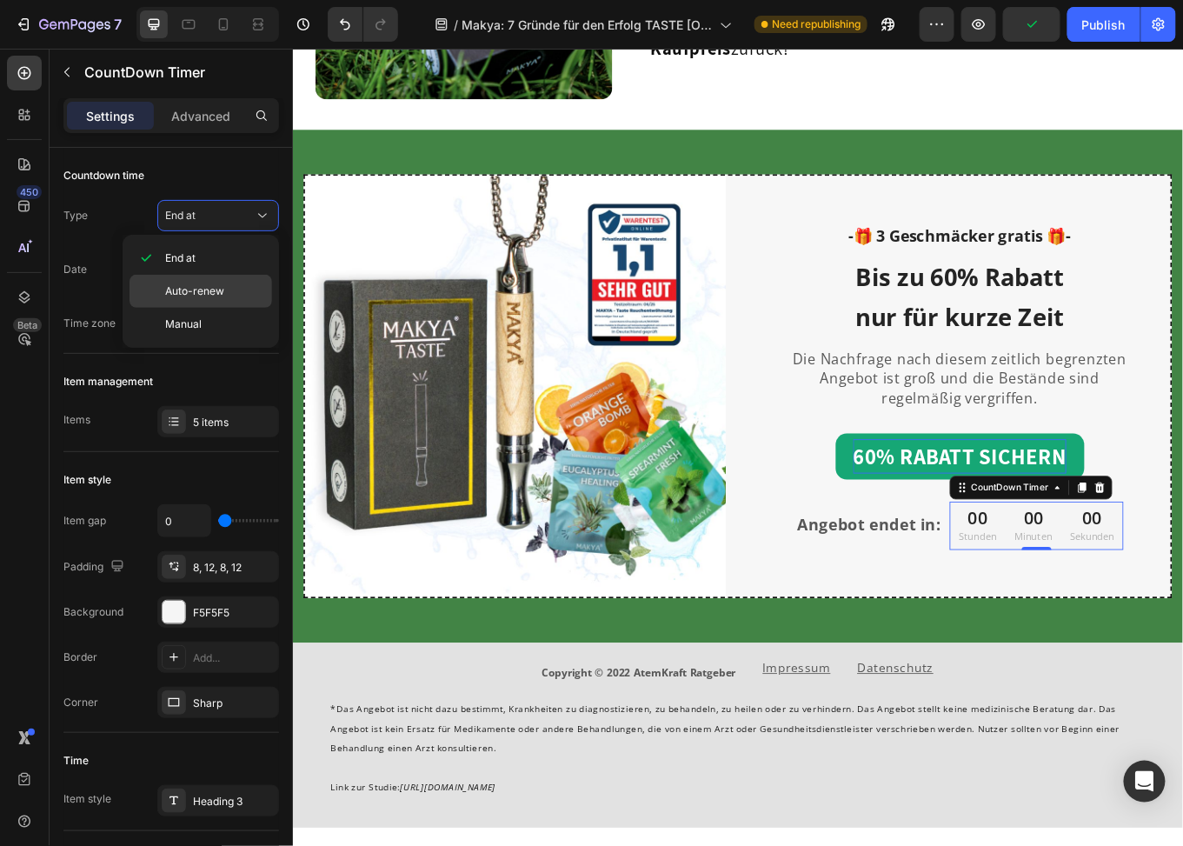
click at [218, 292] on span "Auto-renew" at bounding box center [194, 291] width 59 height 16
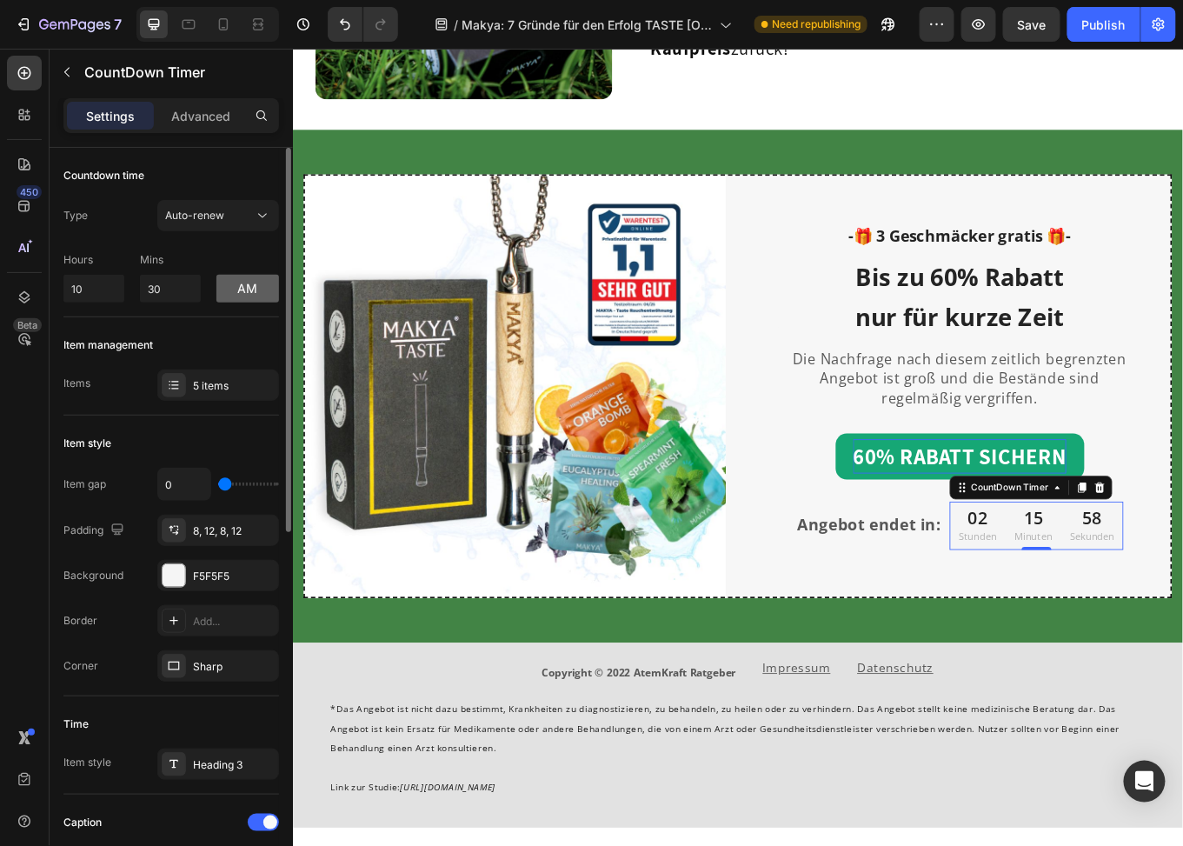
click at [243, 300] on button "am" at bounding box center [248, 289] width 63 height 28
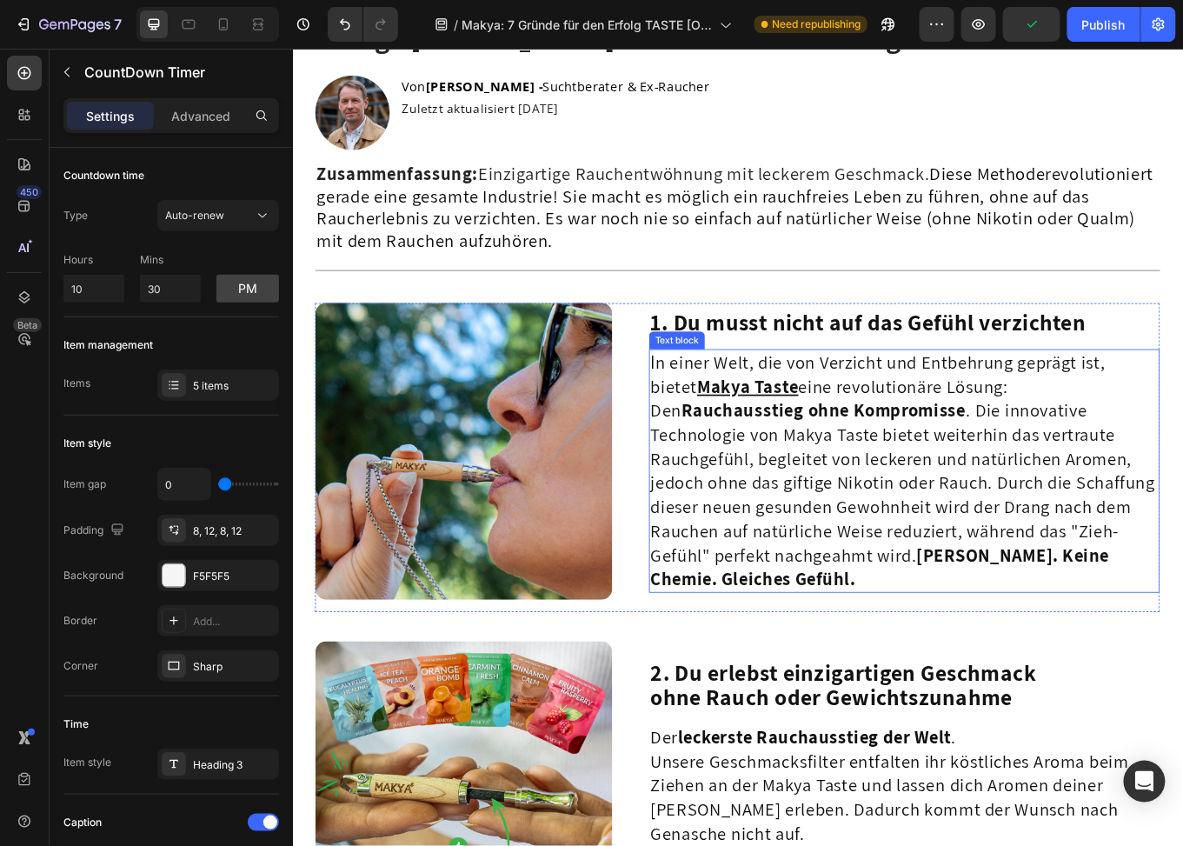
scroll to position [0, 0]
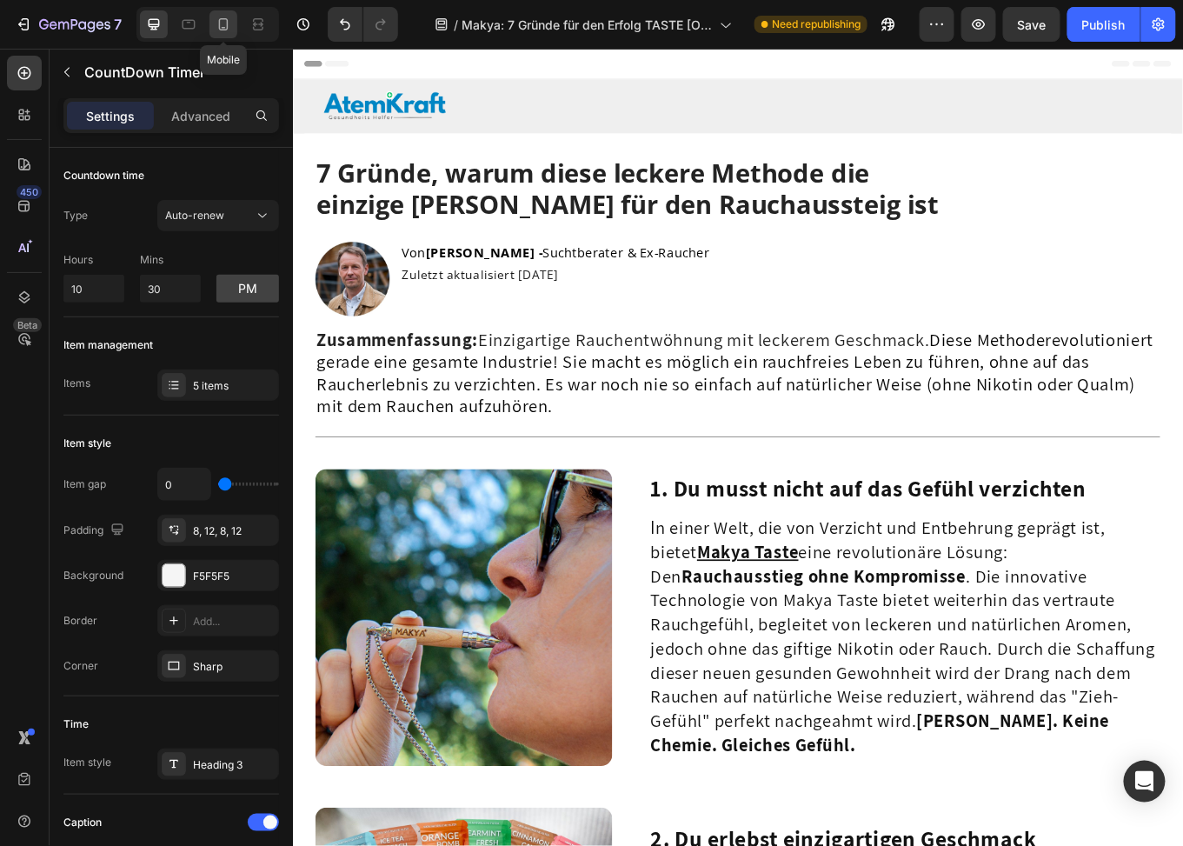
click at [226, 17] on icon at bounding box center [223, 24] width 17 height 17
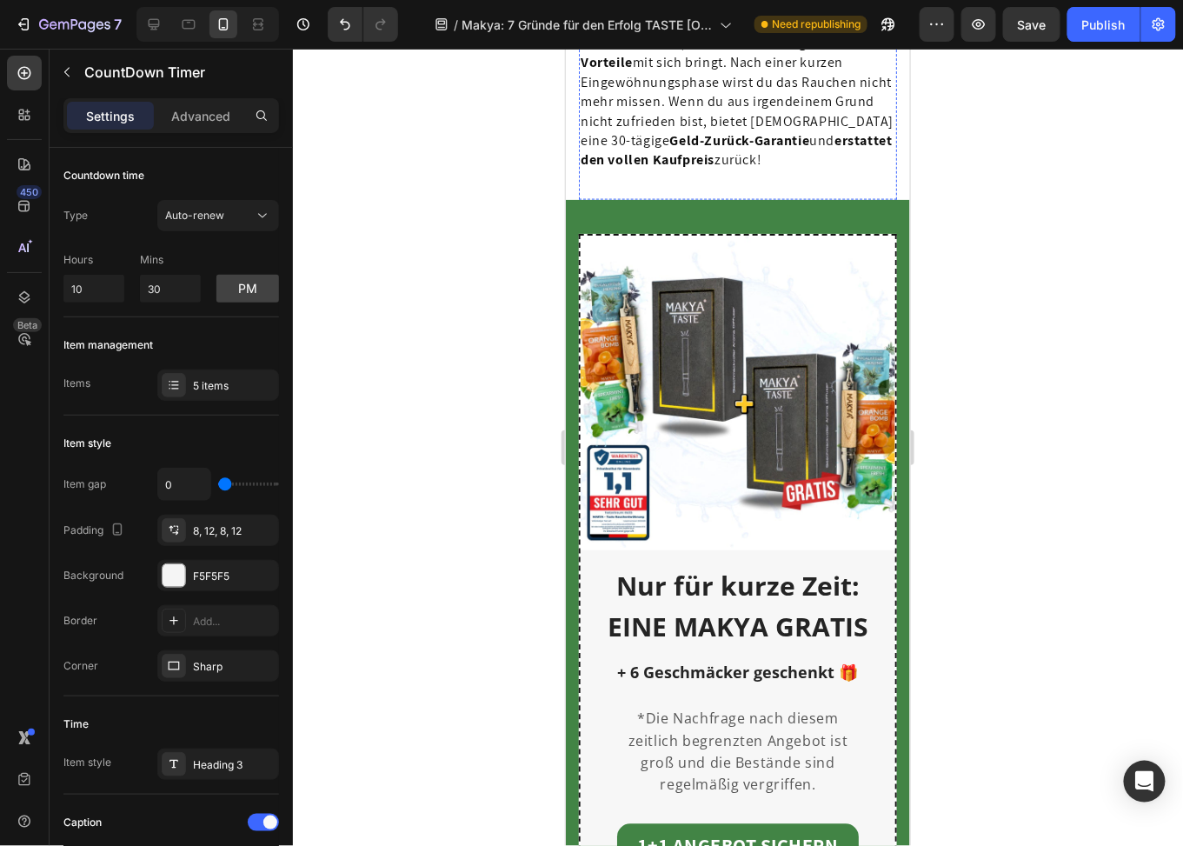
scroll to position [5043, 0]
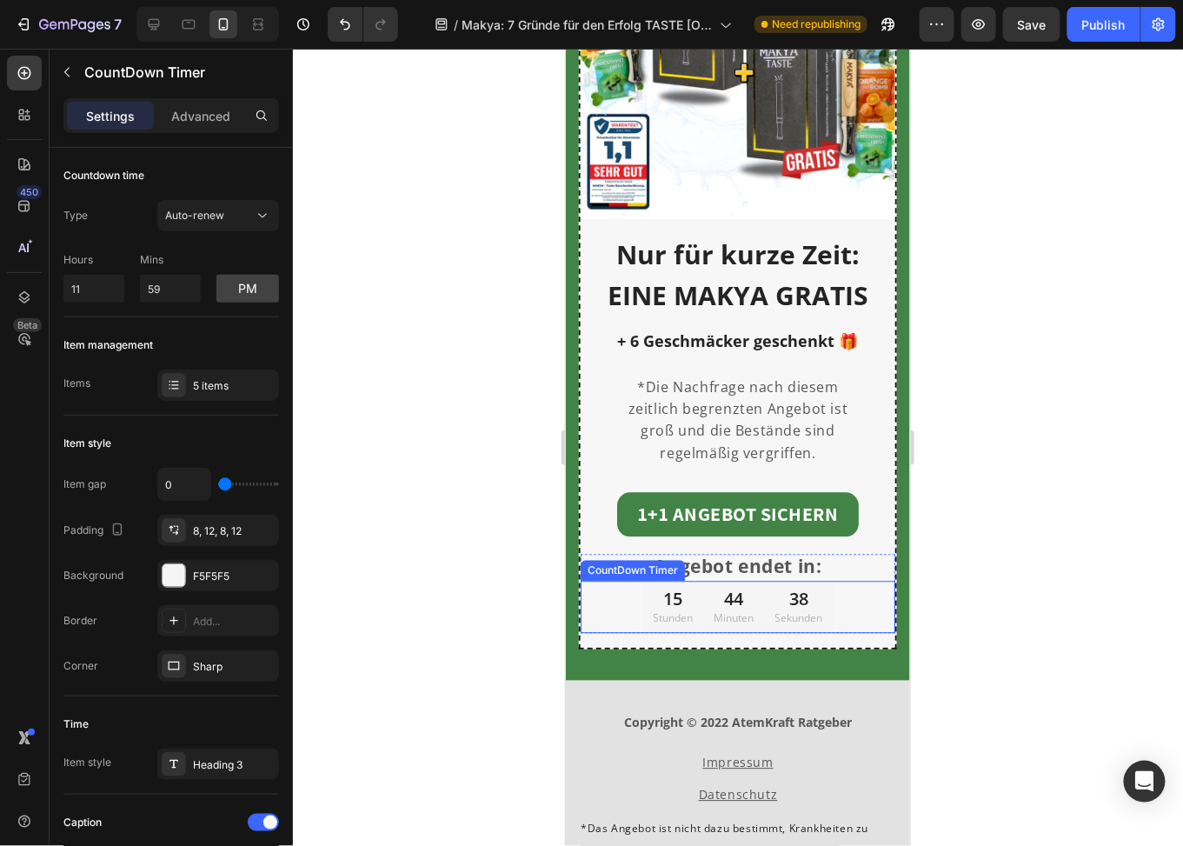
click at [692, 599] on div "15 Stunden" at bounding box center [673, 607] width 61 height 52
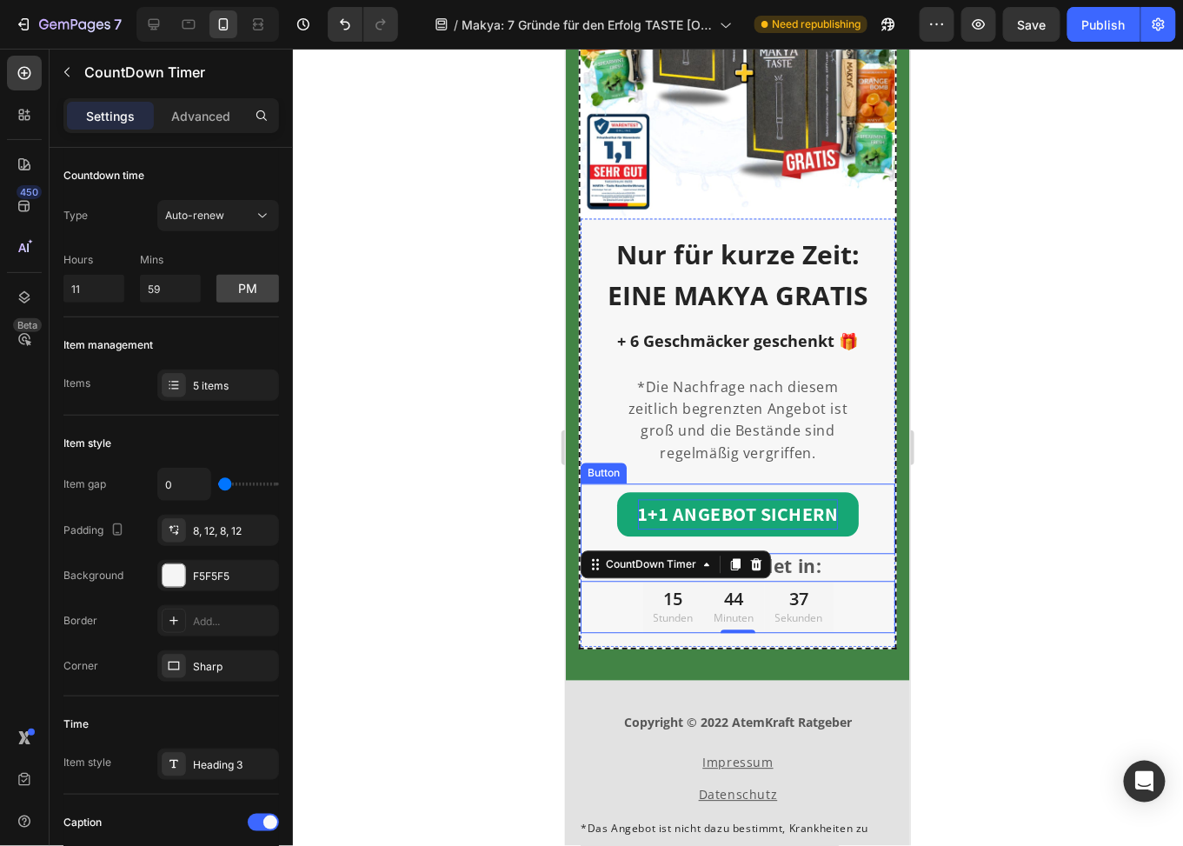
click at [732, 501] on p "1+1 ANGEBOT SICHERN" at bounding box center [737, 514] width 201 height 30
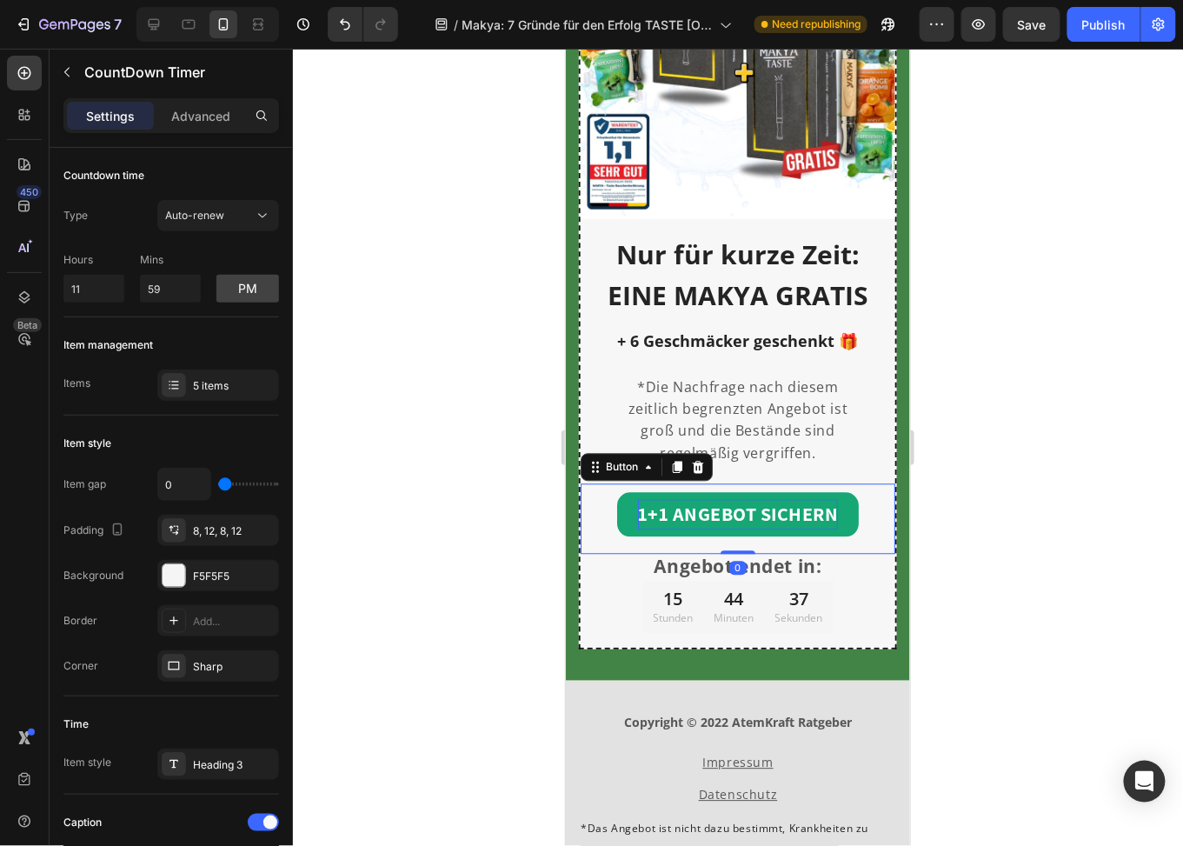
click at [732, 501] on p "1+1 ANGEBOT SICHERN" at bounding box center [737, 514] width 201 height 30
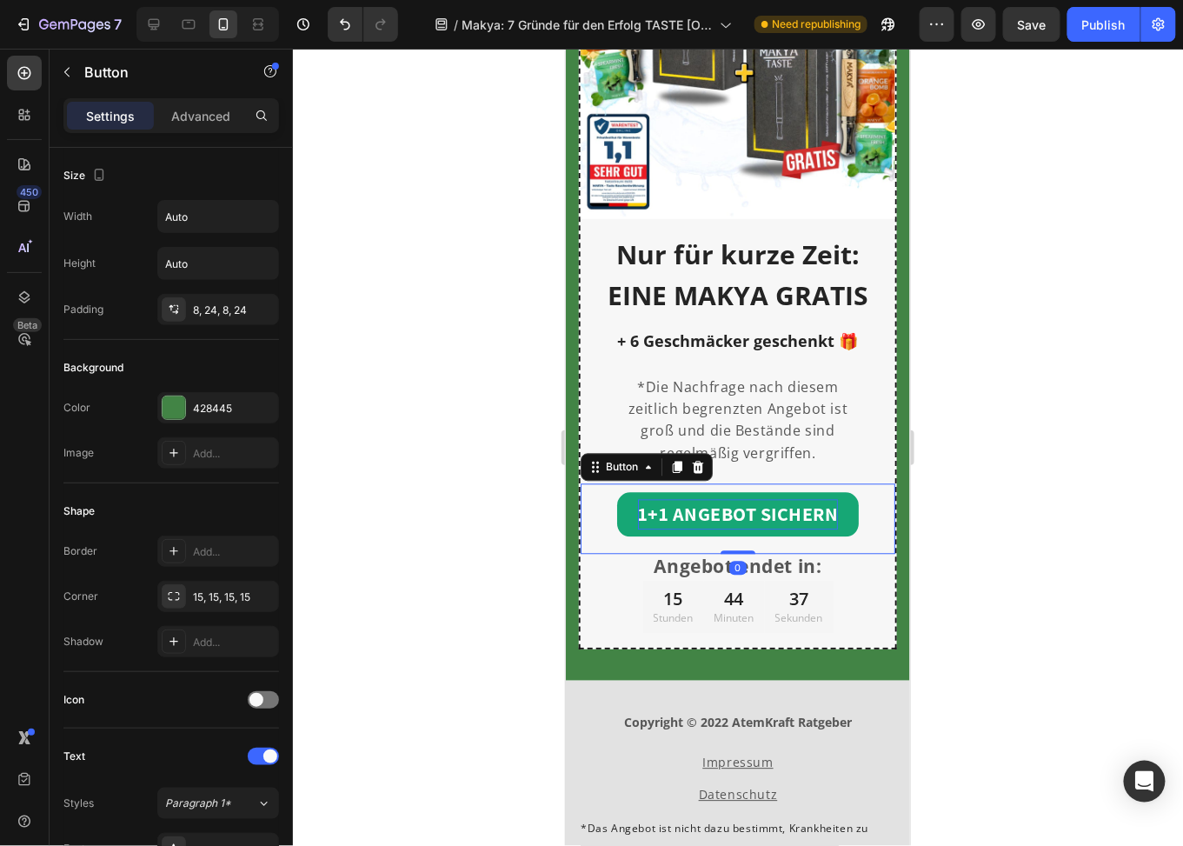
click at [732, 501] on p "1+1 ANGEBOT SICHERN" at bounding box center [737, 514] width 201 height 30
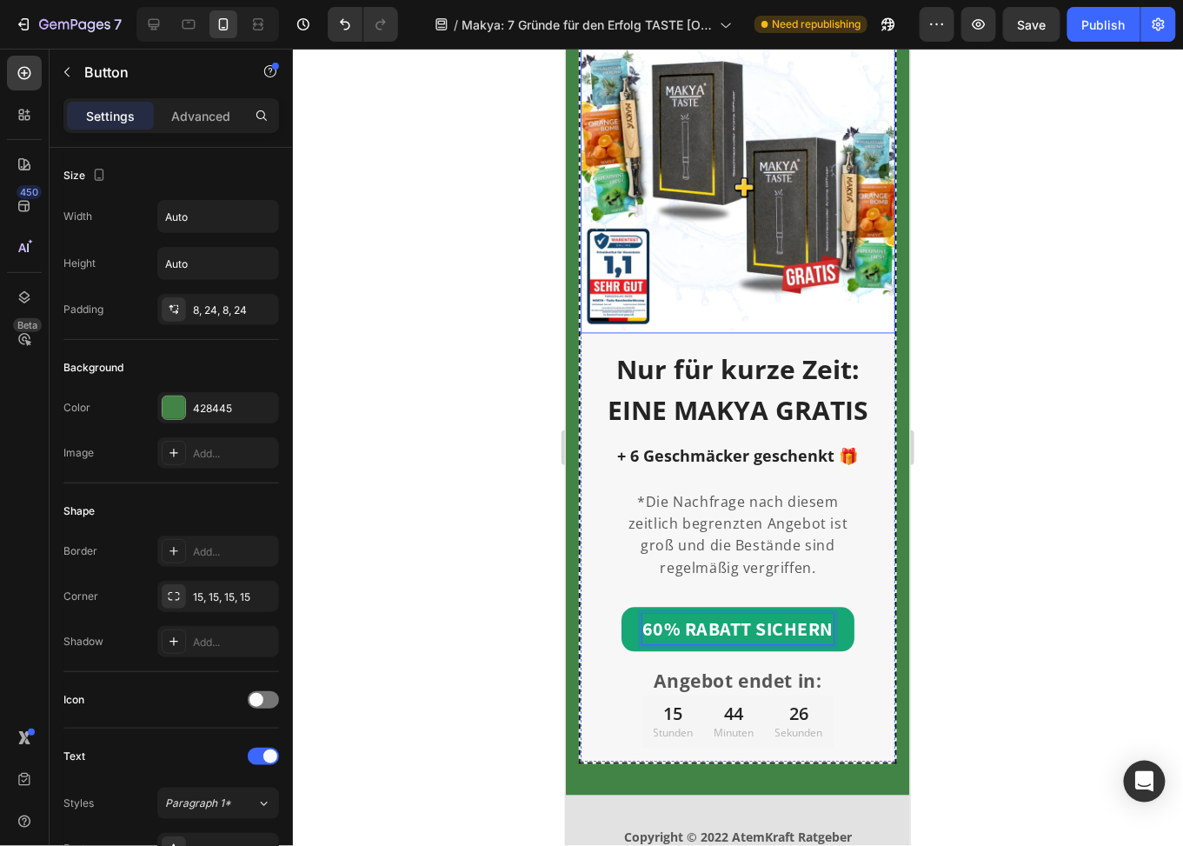
scroll to position [4869, 0]
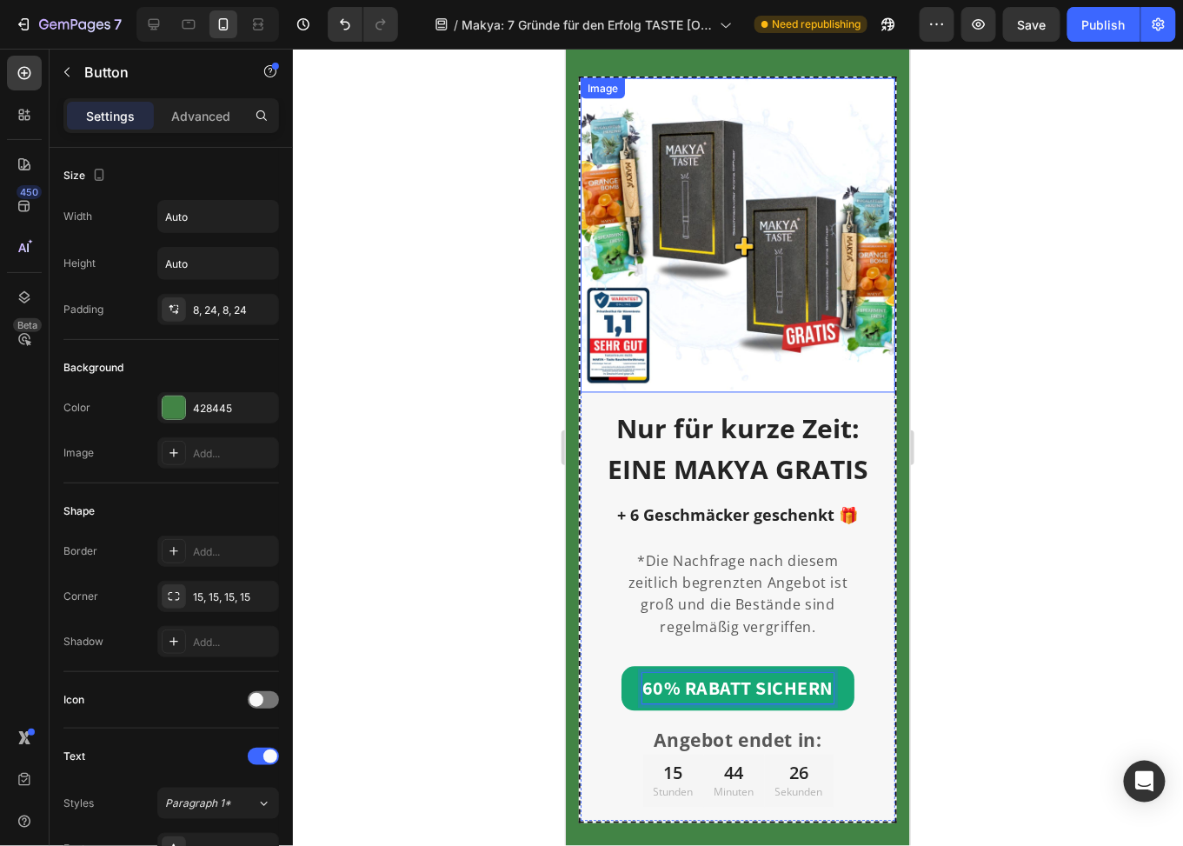
click at [775, 237] on img at bounding box center [737, 234] width 315 height 315
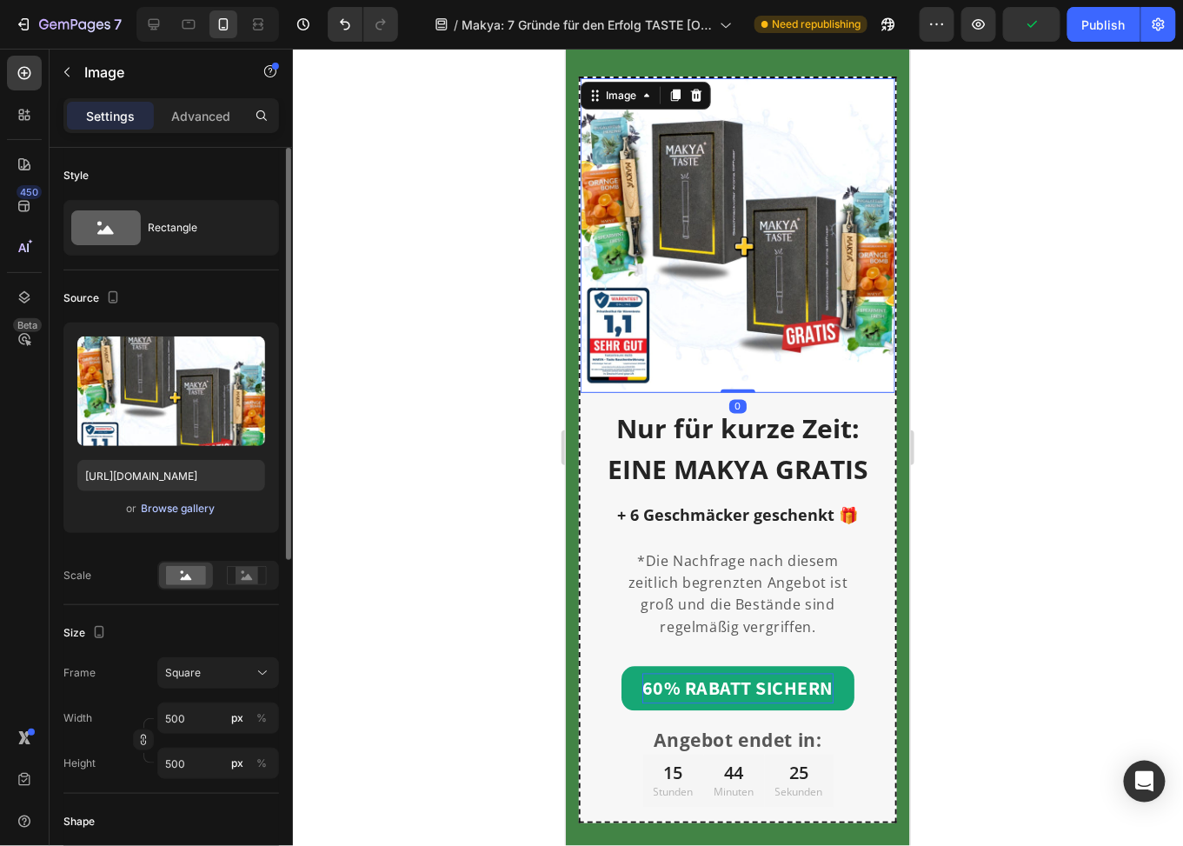
click at [188, 508] on div "Browse gallery" at bounding box center [179, 509] width 74 height 16
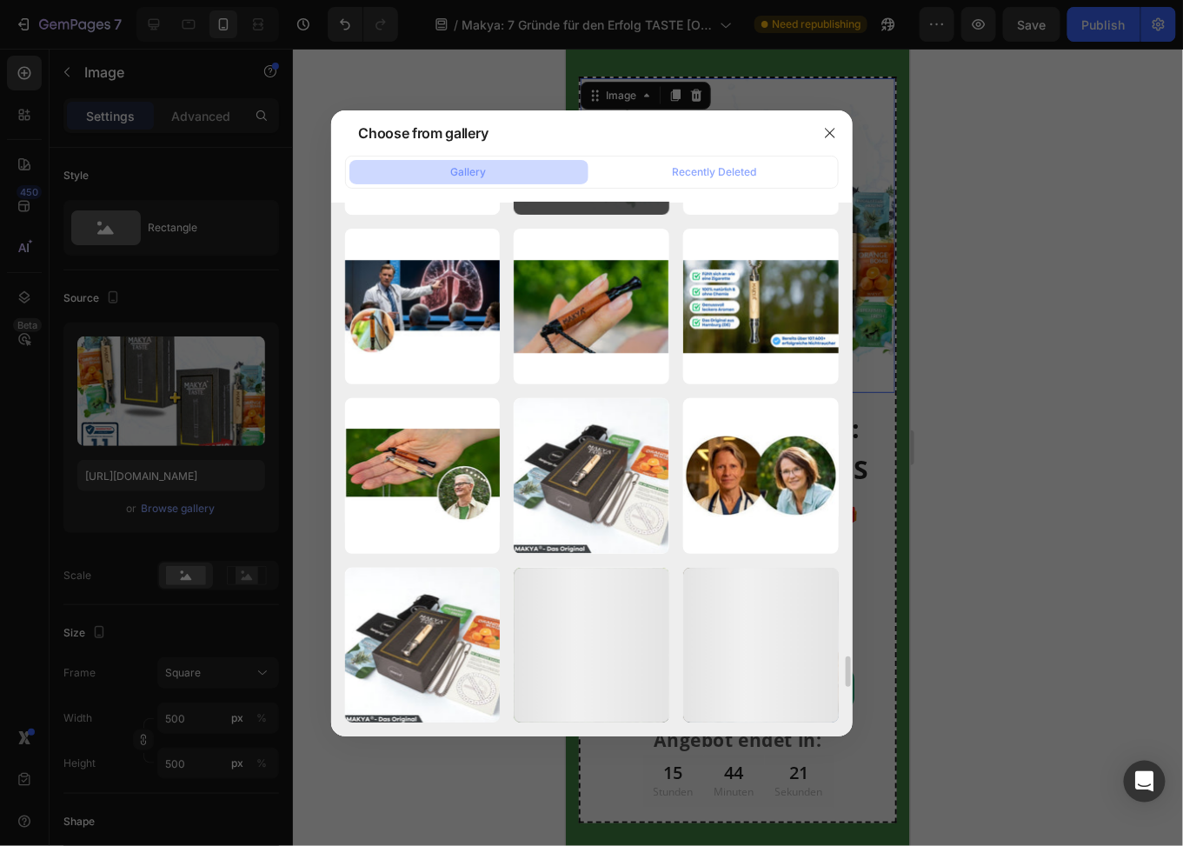
scroll to position [7600, 0]
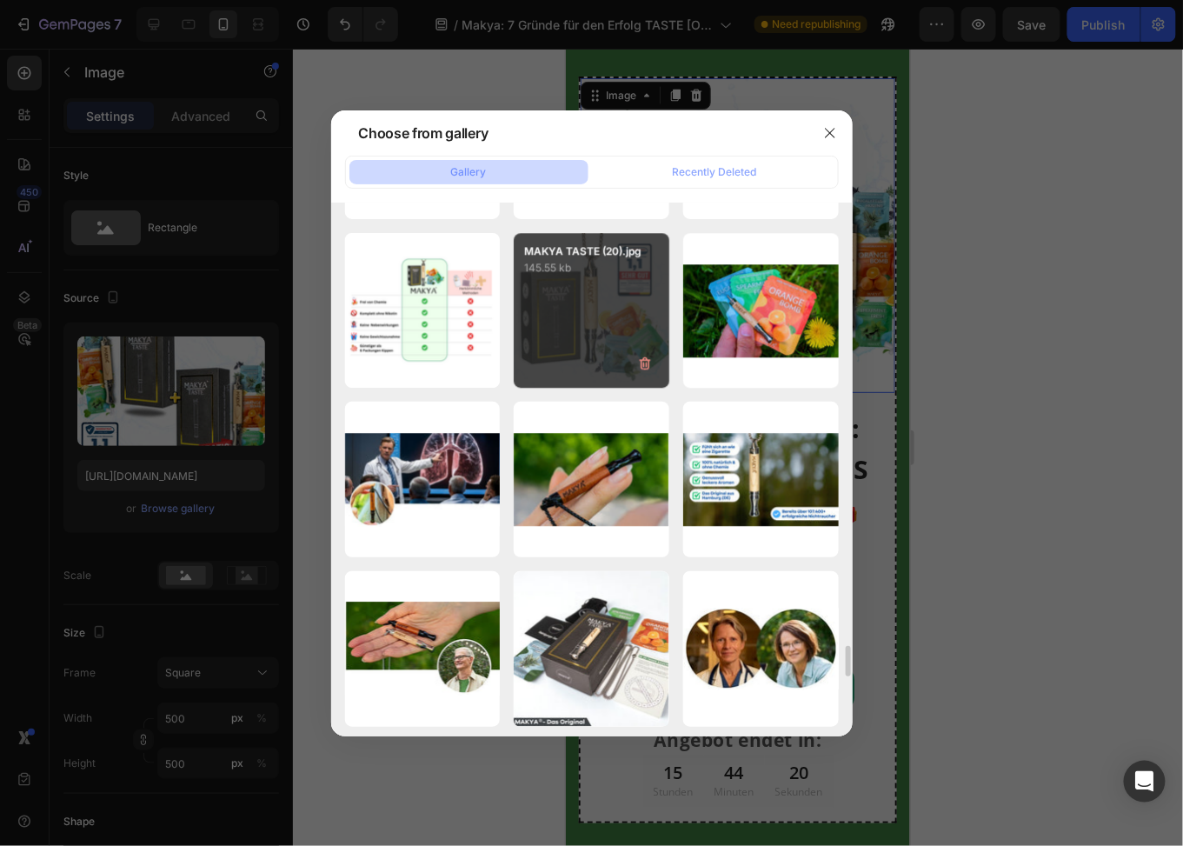
click at [606, 332] on div "MAKYA TASTE (20).jpg 145.55 kb" at bounding box center [592, 311] width 156 height 156
type input "https://cdn.shopify.com/s/files/1/0773/9028/3077/files/gempages_476001812021773…"
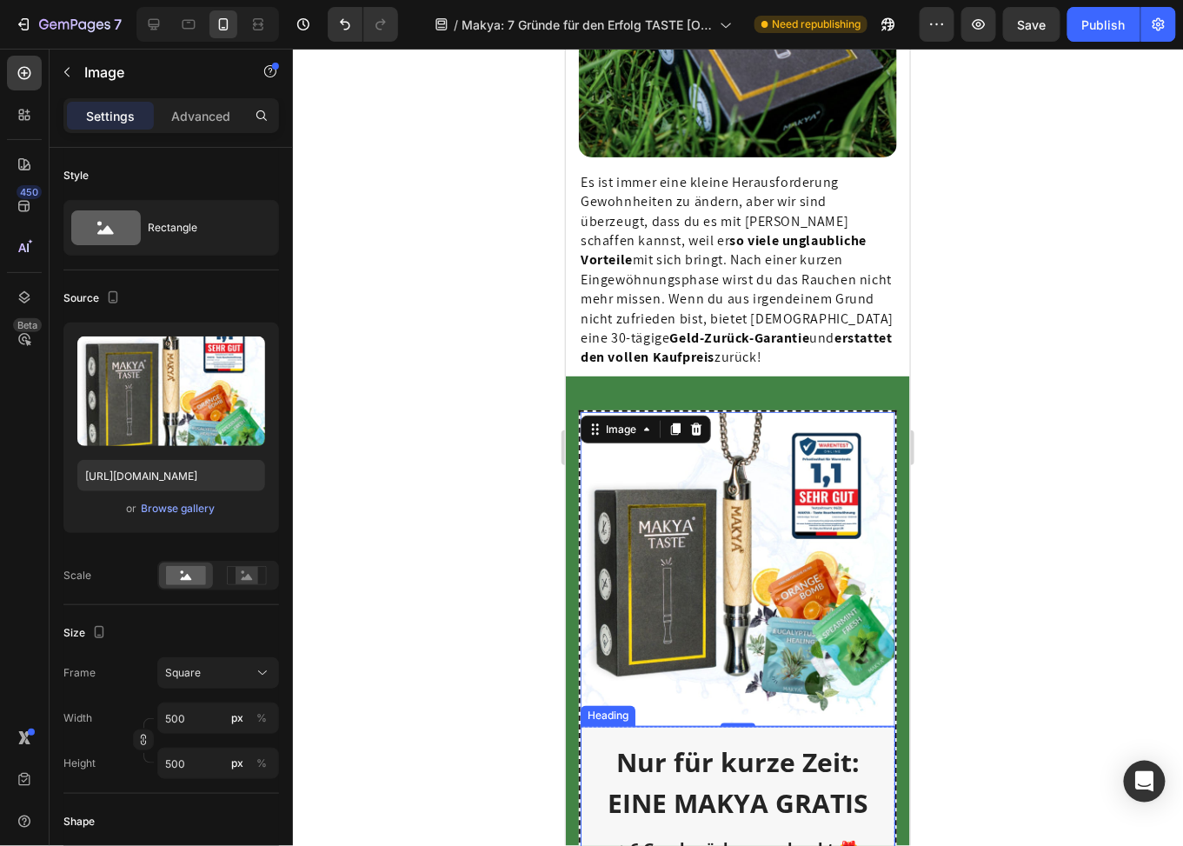
scroll to position [4869, 0]
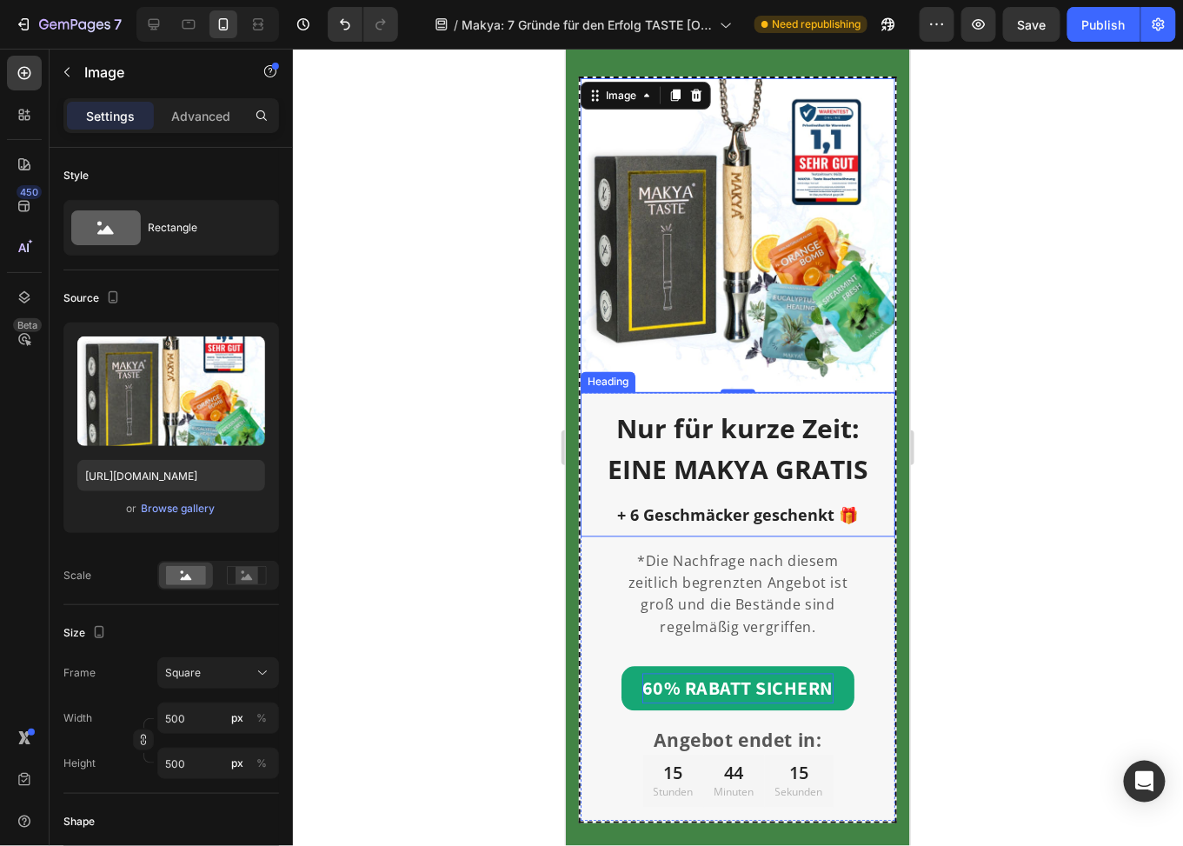
click at [724, 452] on span "EINE MAKYA GRATIS" at bounding box center [737, 469] width 261 height 36
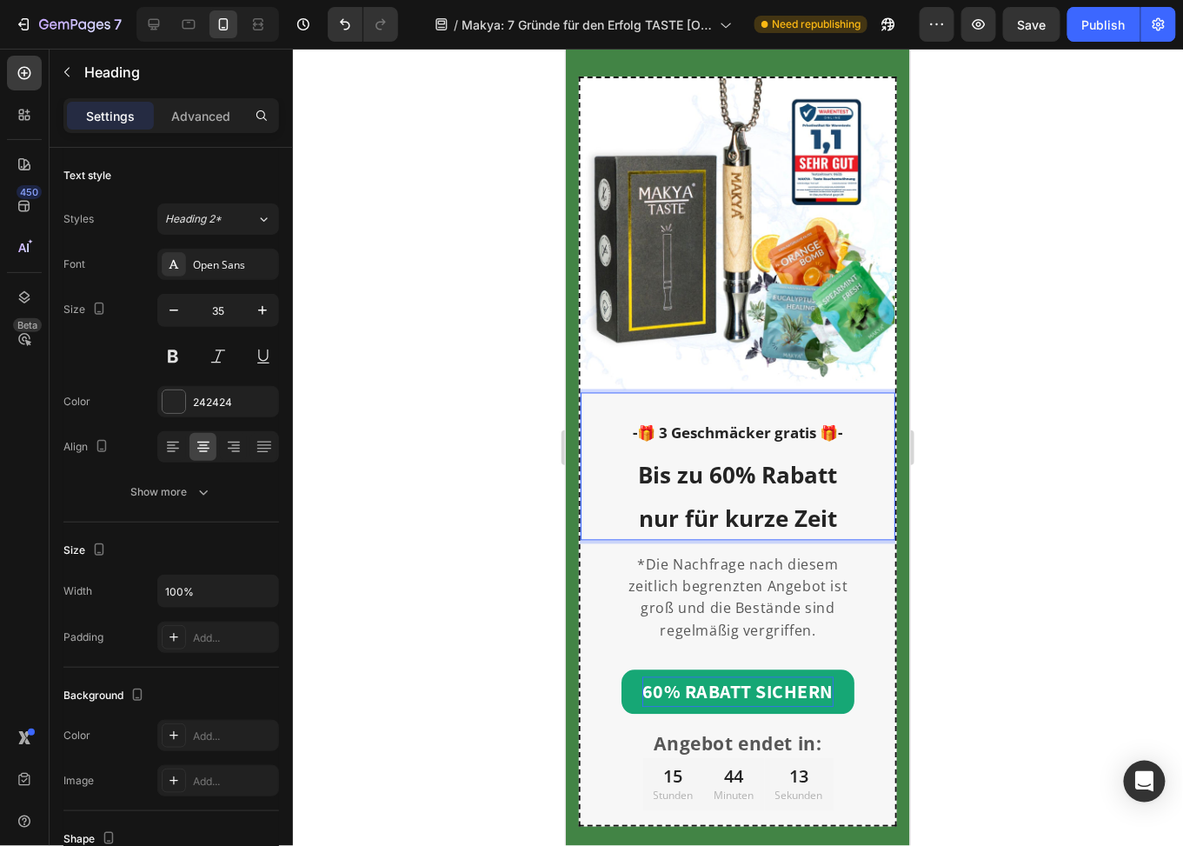
click at [663, 423] on strong "-🎁 3 Geschmäcker gratis 🎁-" at bounding box center [738, 433] width 210 height 20
click at [615, 414] on p "-🎁 3 Geschmäcker gratis 🎁- Bis zu 60% Rabatt nur für kurze Zeit" at bounding box center [737, 473] width 311 height 132
click at [704, 407] on p "-🎁 3 Geschmäcker gratis 🎁- Bis zu 60% Rabatt nur für kurze Zeit" at bounding box center [737, 473] width 311 height 132
click at [814, 620] on p "*Die Nachfrage nach diesem zeitlich begrenzten Angebot ist groß und die Beständ…" at bounding box center [737, 598] width 242 height 88
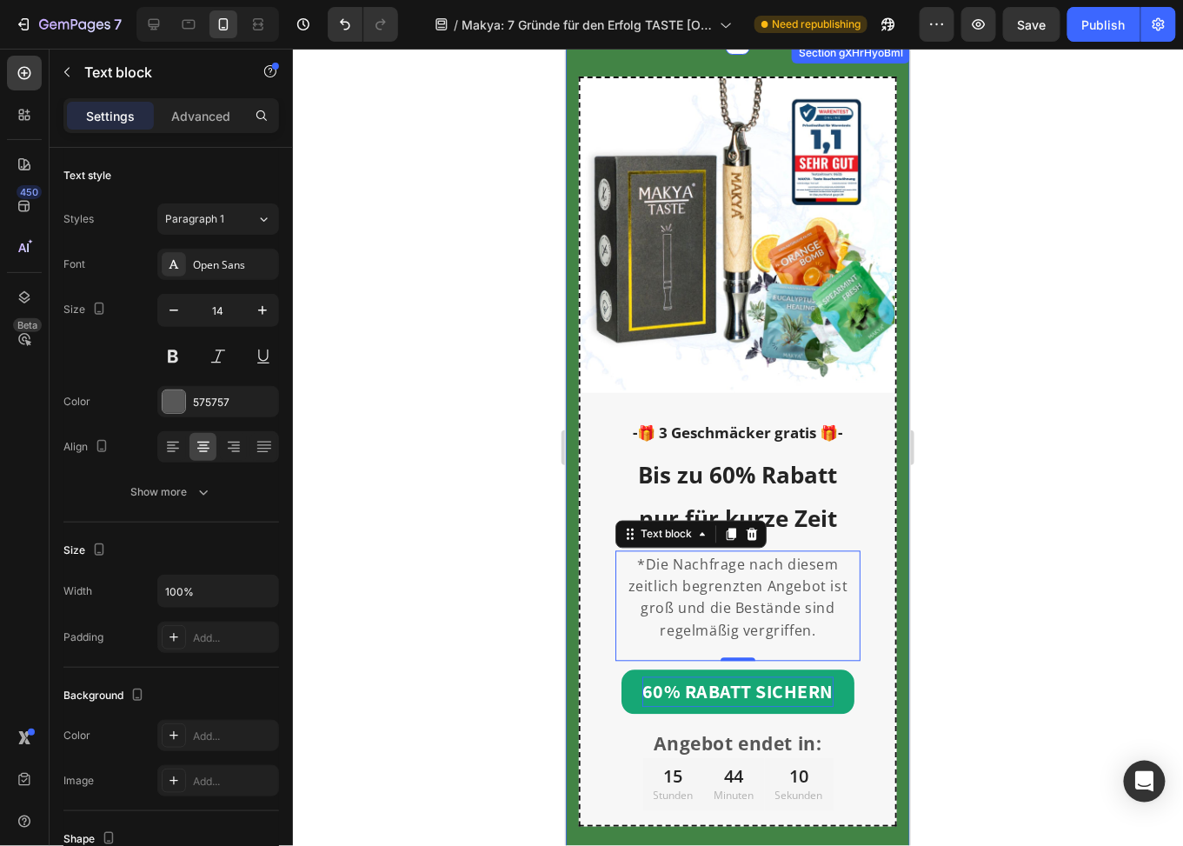
click at [752, 234] on img at bounding box center [737, 234] width 315 height 315
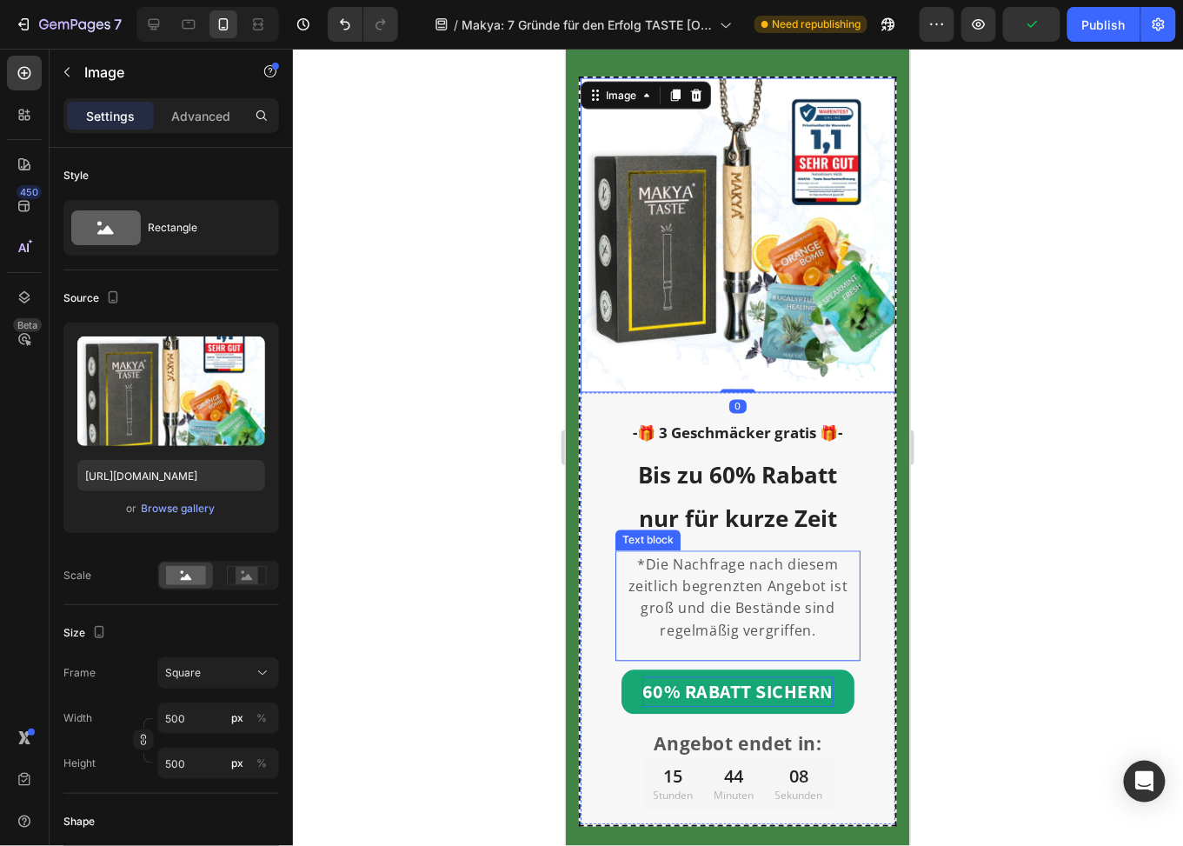
click at [786, 583] on p "*Die Nachfrage nach diesem zeitlich begrenzten Angebot ist groß und die Beständ…" at bounding box center [737, 598] width 242 height 88
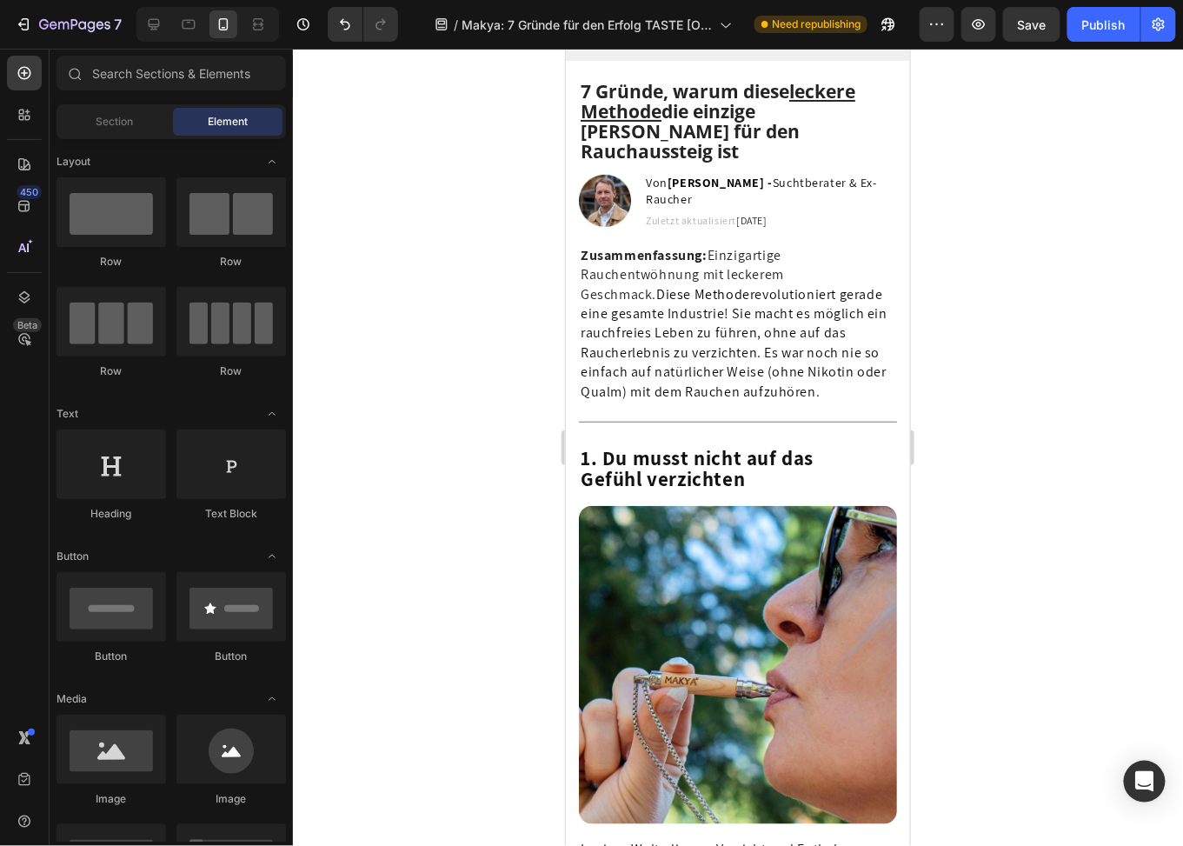
scroll to position [0, 0]
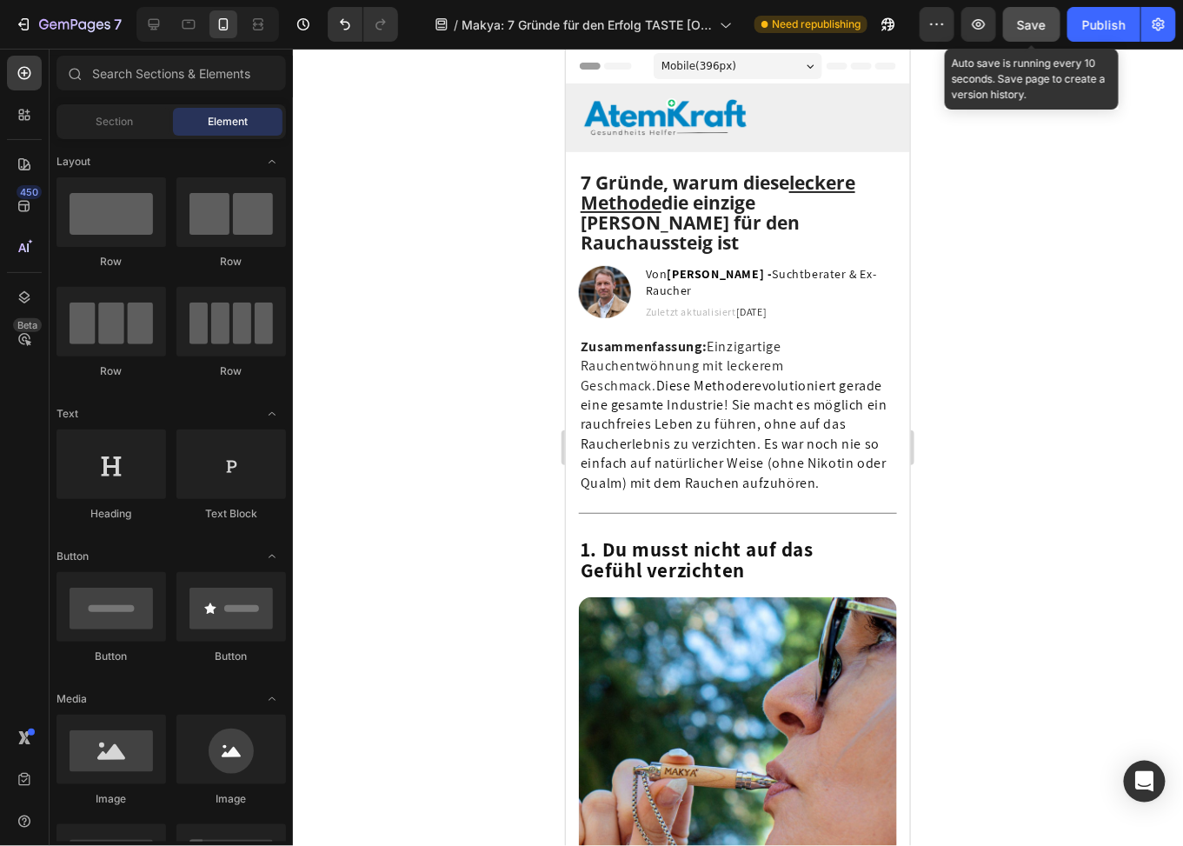
click at [1038, 22] on span "Save" at bounding box center [1032, 24] width 29 height 15
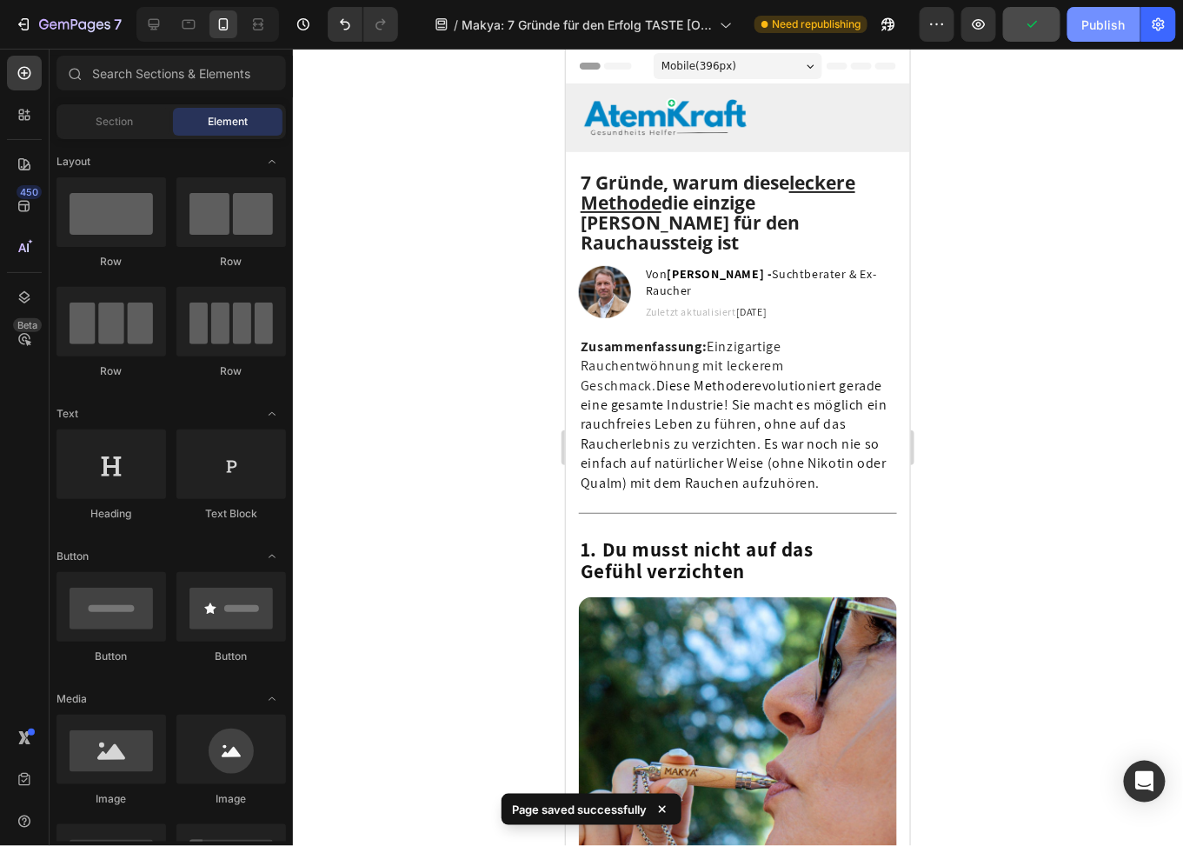
click at [1089, 27] on div "Publish" at bounding box center [1104, 25] width 43 height 18
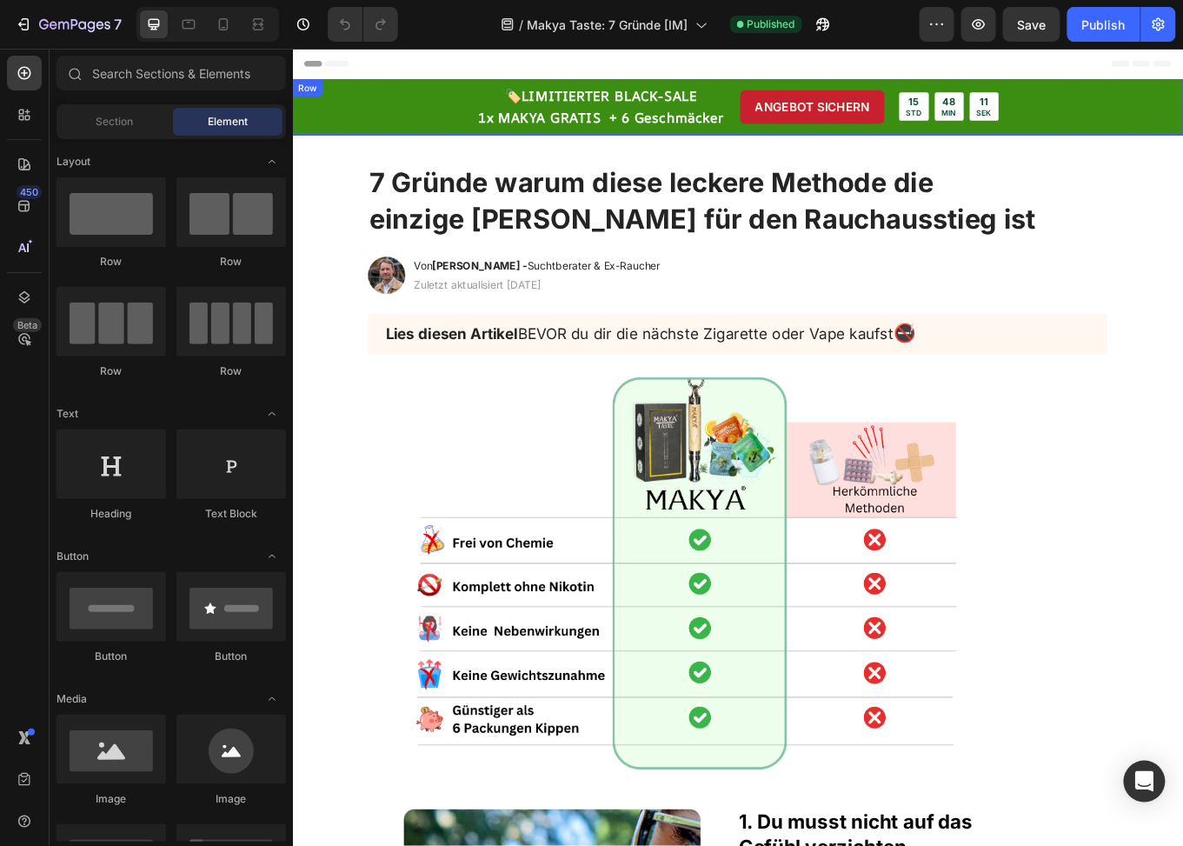
click at [616, 109] on strong "LIMITIERTER BLACK-SALE" at bounding box center [663, 102] width 205 height 21
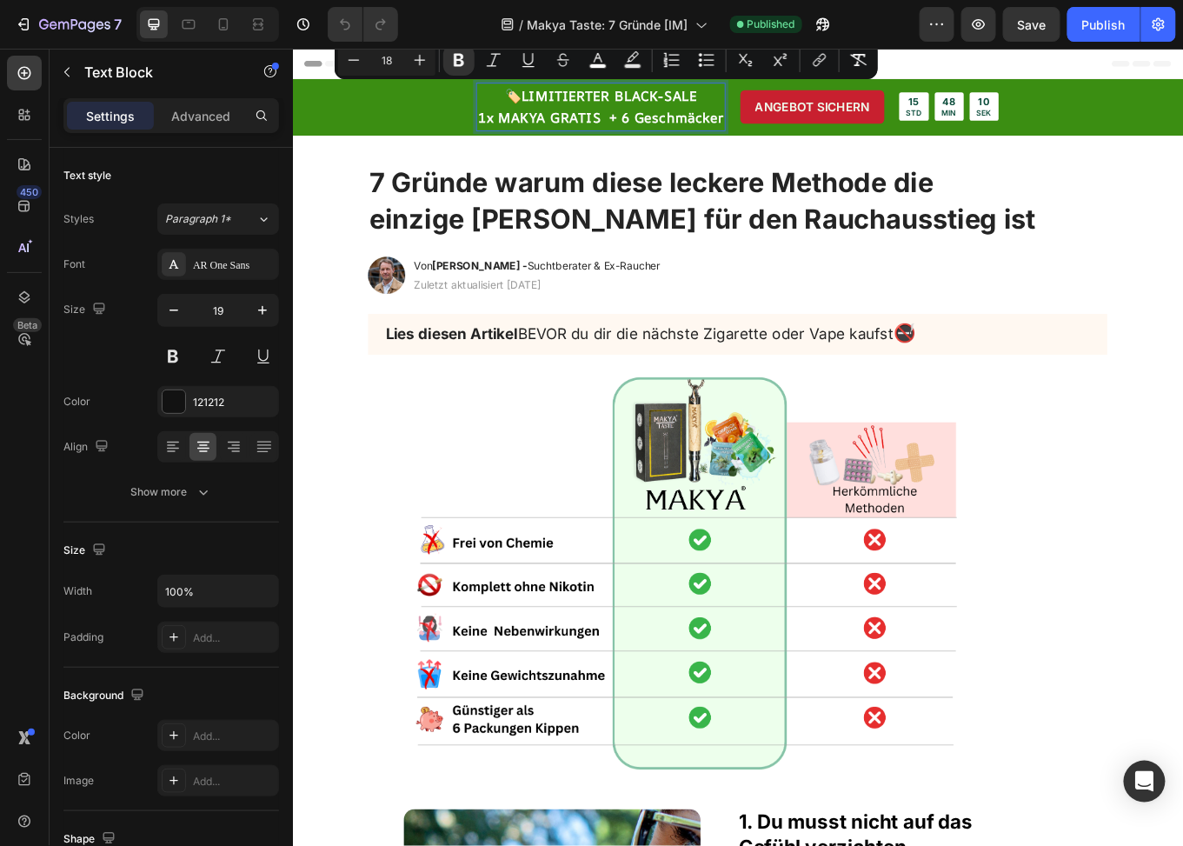
click at [704, 103] on strong "LIMITIERTER BLACK-SALE" at bounding box center [663, 102] width 205 height 21
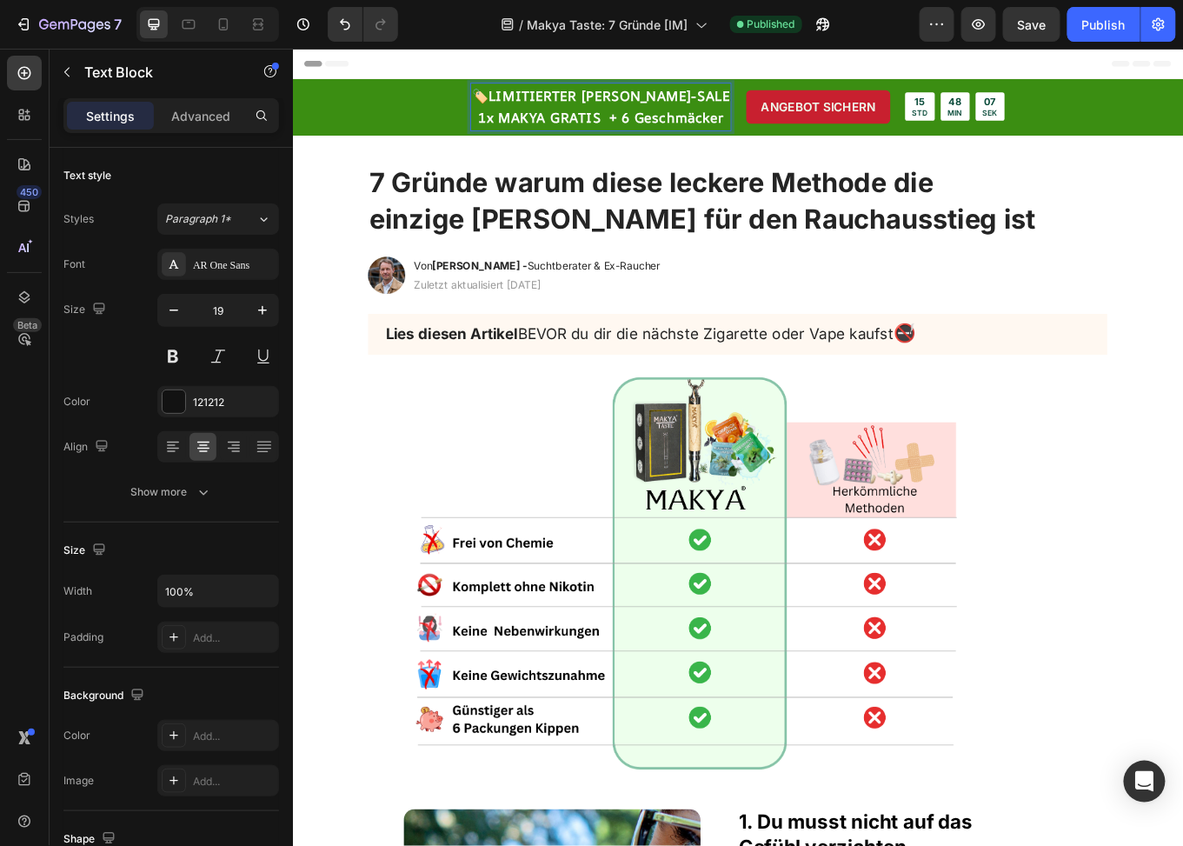
click at [610, 134] on strong "1x MAKYA GRATIS + 6 Geschmäcker" at bounding box center [654, 128] width 288 height 21
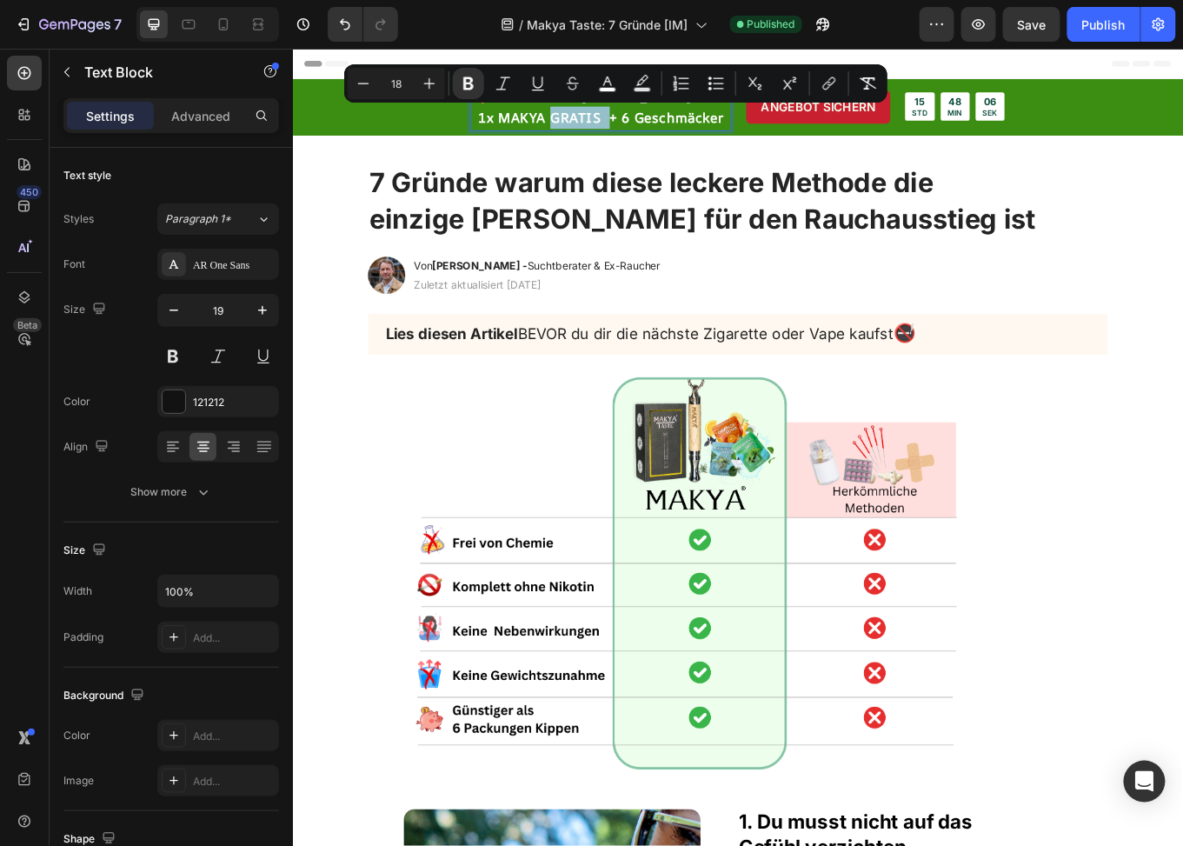
click at [657, 130] on strong "1x MAKYA GRATIS + 6 Geschmäcker" at bounding box center [654, 128] width 288 height 21
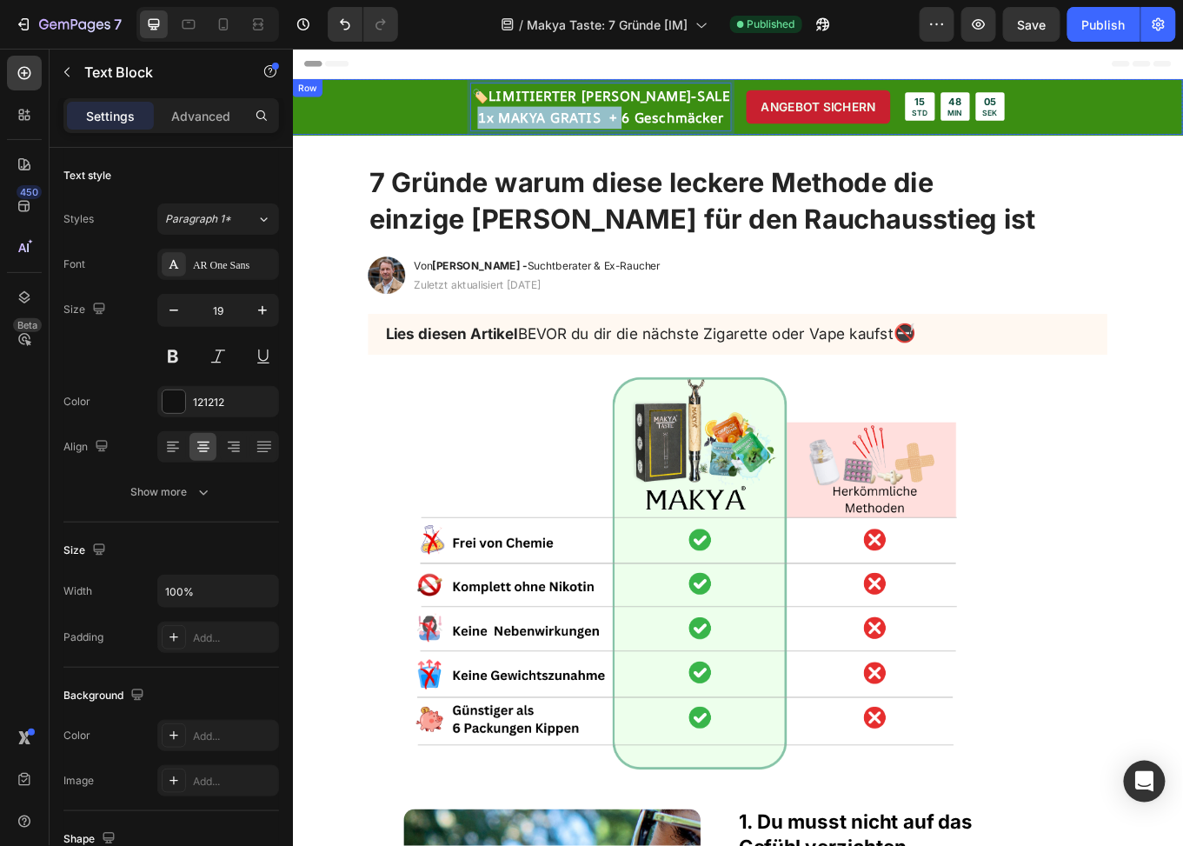
drag, startPoint x: 670, startPoint y: 128, endPoint x: 497, endPoint y: 128, distance: 172.2
click at [497, 128] on div "🏷️ LIMITIERTER HERBST-SALE 1x MAKYA GRATIS + 6 Geschmäcker Text Block 0 ANGEBOT…" at bounding box center [813, 115] width 1043 height 65
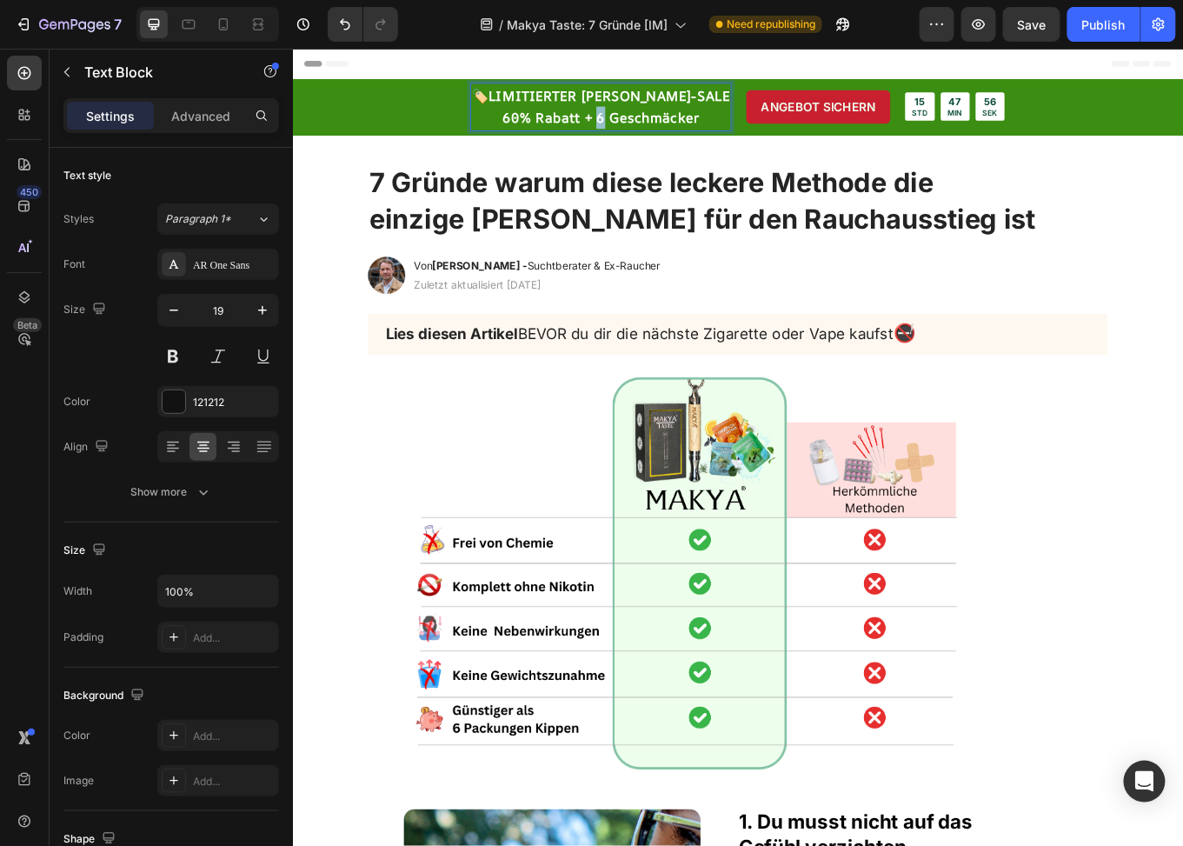
click at [650, 121] on strong "60% Rabatt + 6 Geschmäcker" at bounding box center [654, 128] width 230 height 21
click at [674, 129] on strong "60% Rabatt + 3 gratis Geschmäcker" at bounding box center [654, 128] width 282 height 21
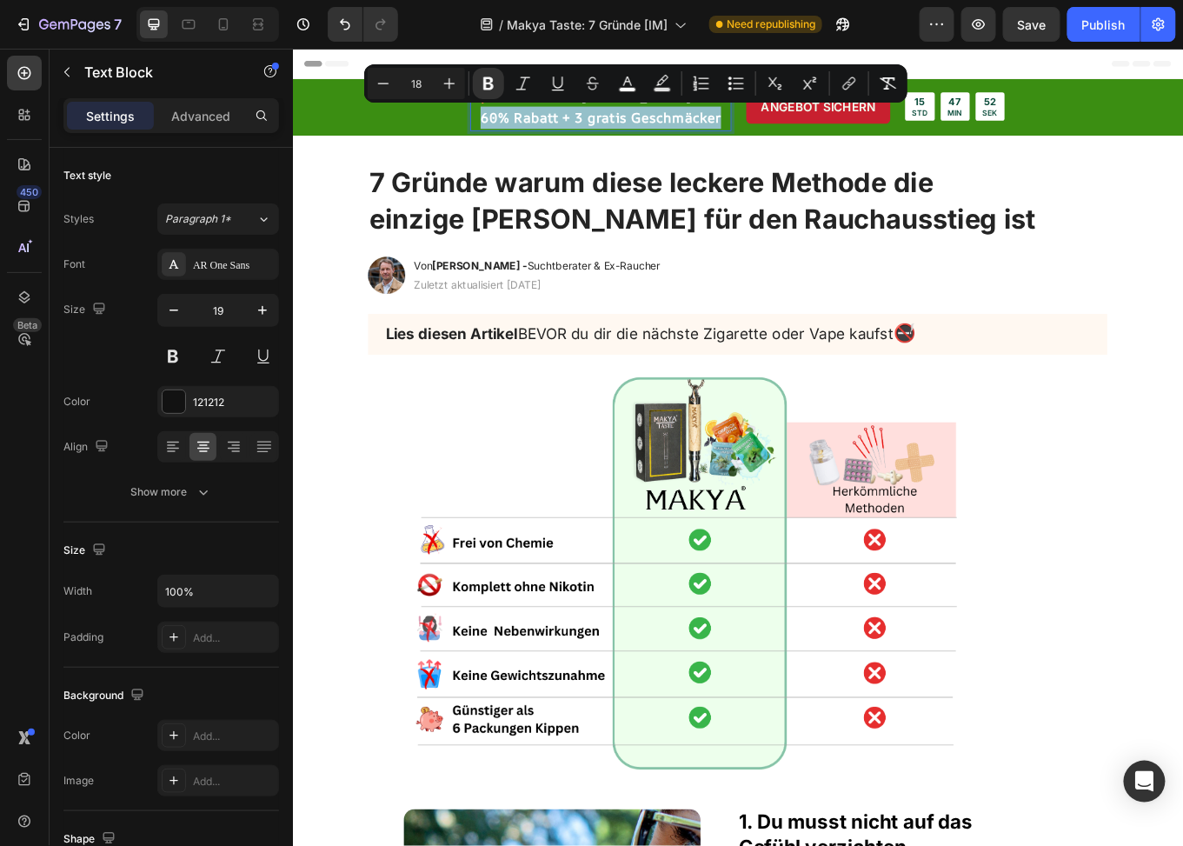
copy strong "60% Rabatt + 3 gratis Geschmäcker"
click at [216, 27] on icon at bounding box center [223, 24] width 17 height 17
type input "15"
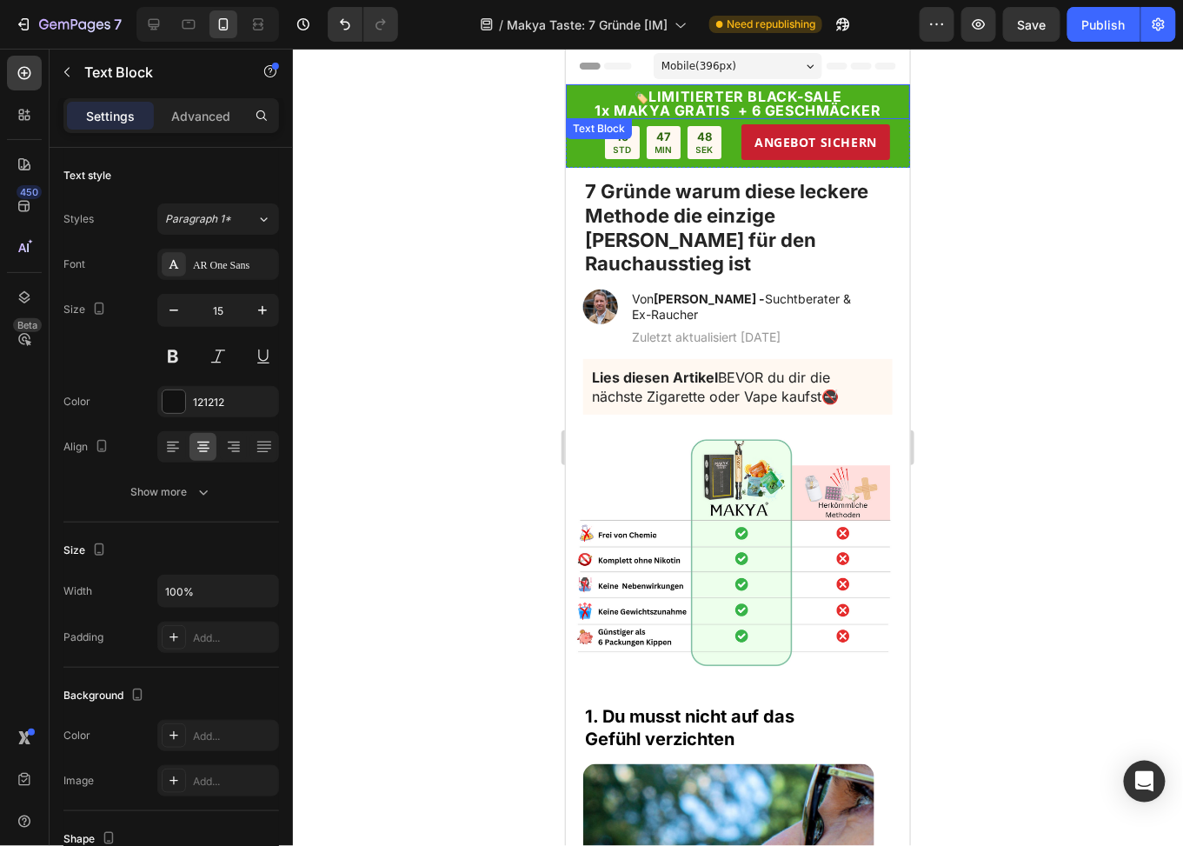
click at [706, 98] on strong "LIMITIERTER BLACK-SALE" at bounding box center [744, 95] width 193 height 17
click at [767, 96] on strong "LIMITIERTER BLACK-SALE" at bounding box center [744, 95] width 193 height 17
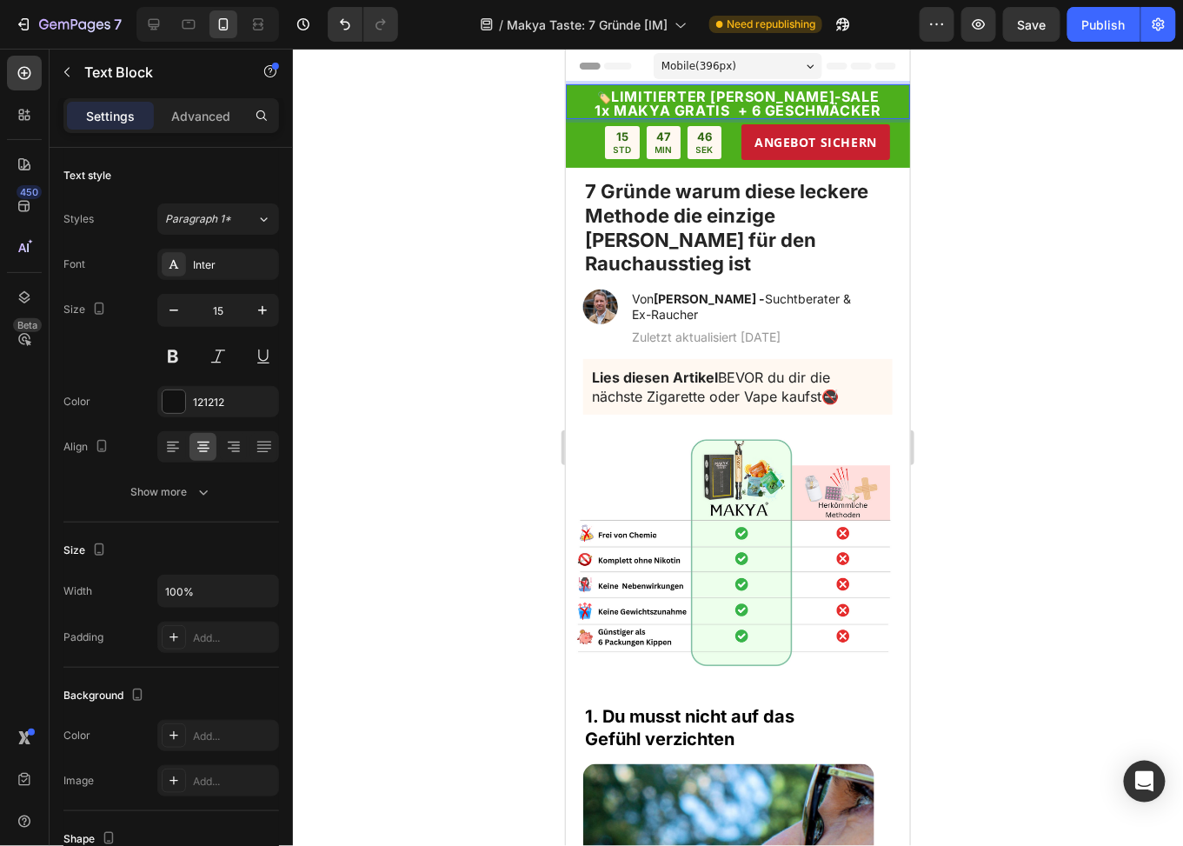
drag, startPoint x: 600, startPoint y: 105, endPoint x: 616, endPoint y: 106, distance: 16.5
click at [601, 105] on strong "1x MAKYA GRATIS + 6 GESCHMÄCKER" at bounding box center [737, 109] width 286 height 17
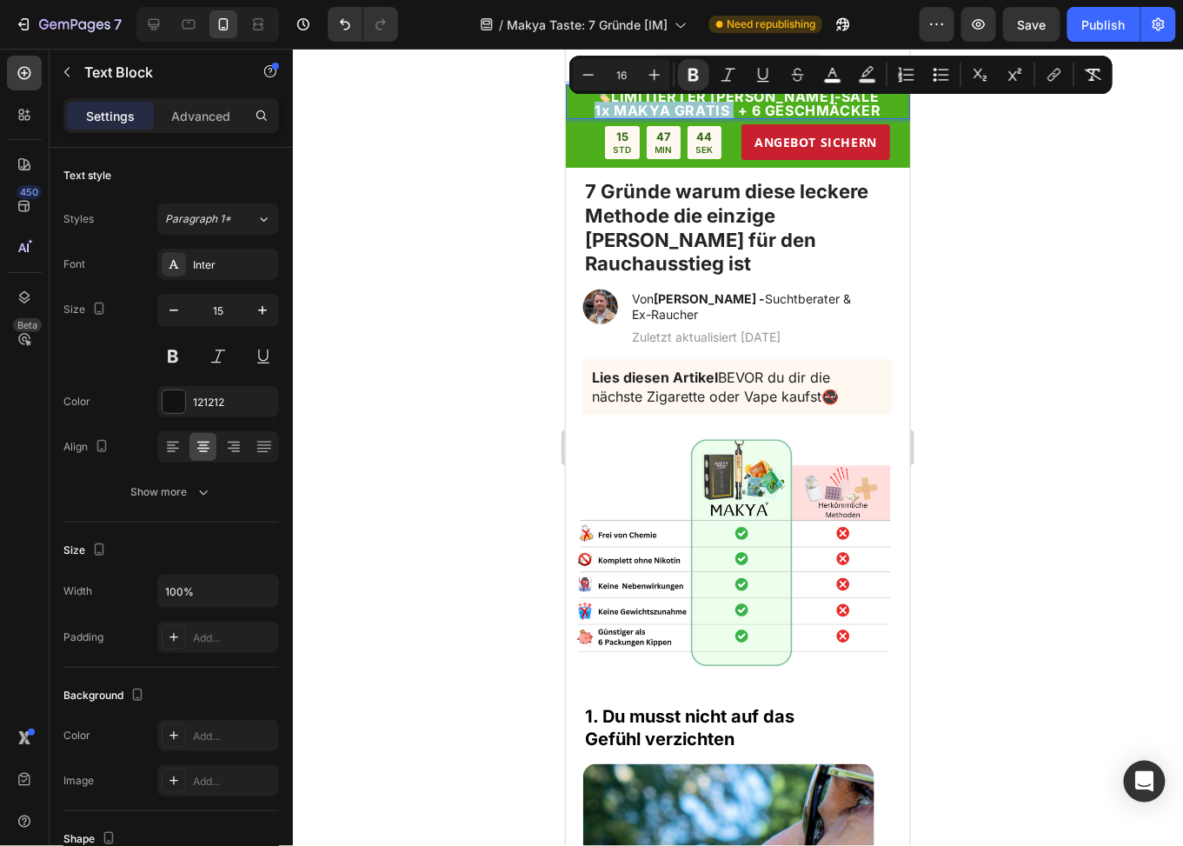
drag, startPoint x: 724, startPoint y: 108, endPoint x: 612, endPoint y: 101, distance: 112.4
click at [594, 116] on strong "1x MAKYA GRATIS + 6 GESCHMÄCKER" at bounding box center [737, 109] width 286 height 17
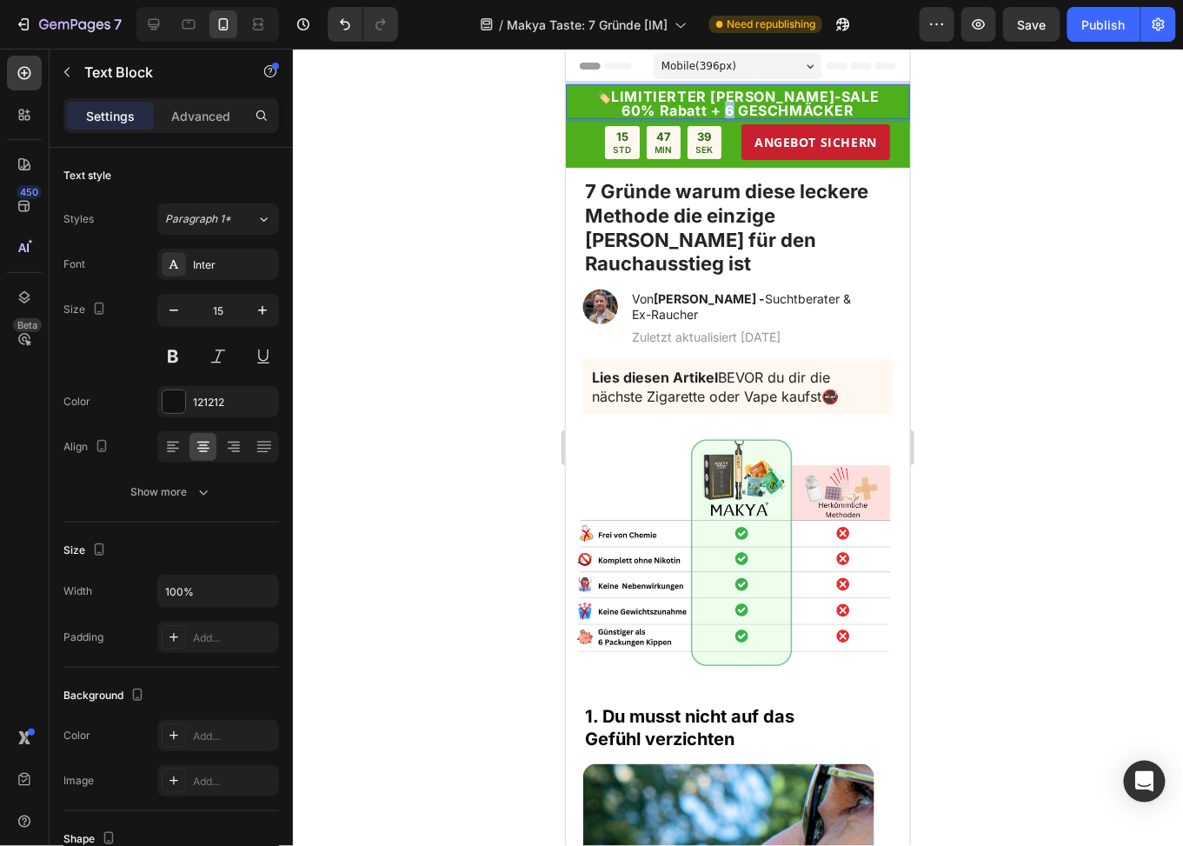
click at [726, 109] on strong "60% Rabatt + 6 GESCHMÄCKER" at bounding box center [737, 109] width 233 height 17
drag, startPoint x: 740, startPoint y: 108, endPoint x: 853, endPoint y: 111, distance: 113.1
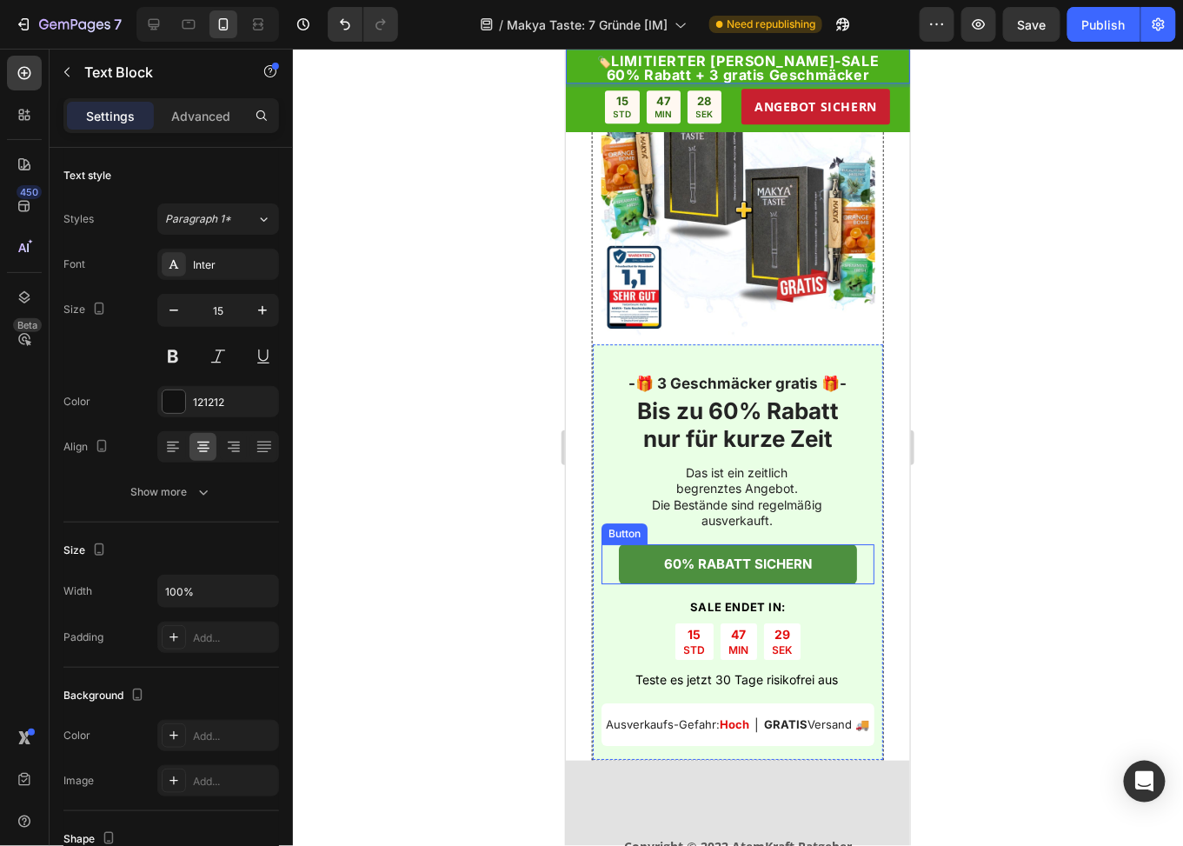
scroll to position [5391, 0]
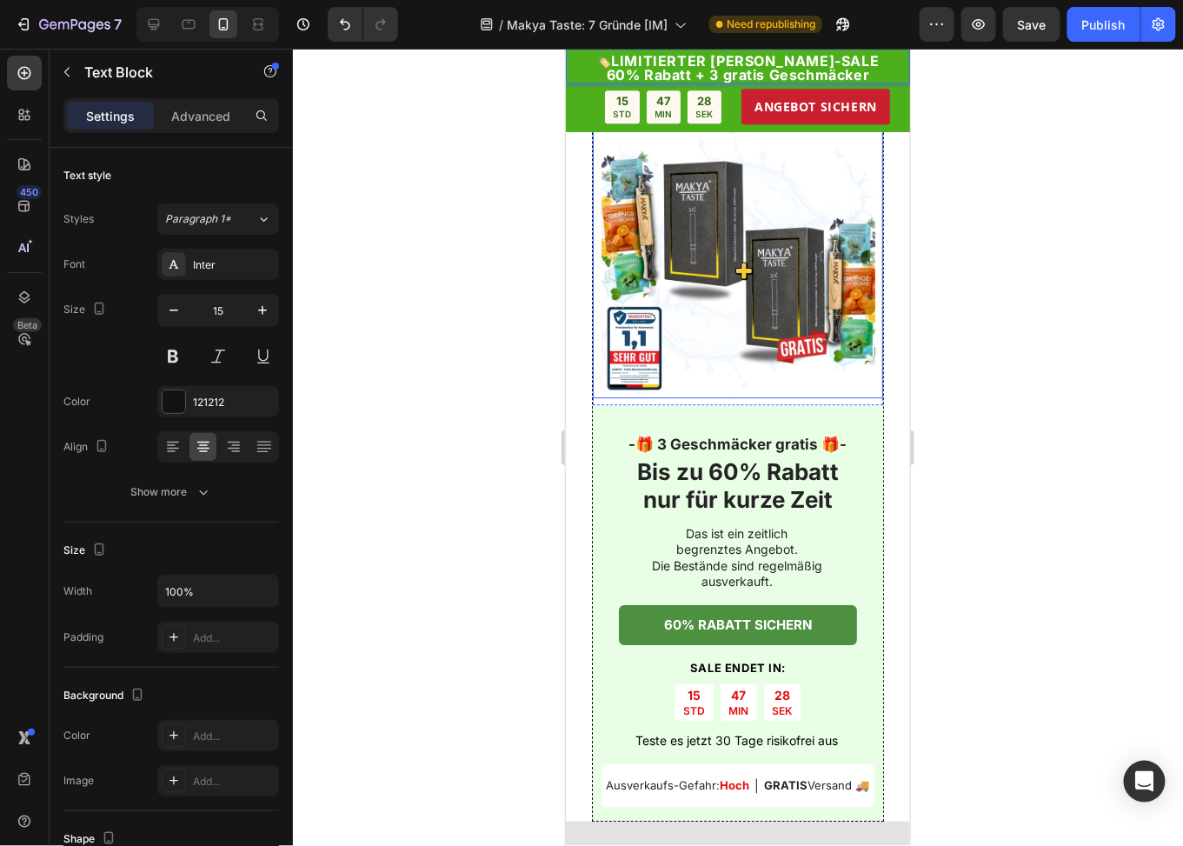
click at [727, 347] on img at bounding box center [738, 260] width 274 height 274
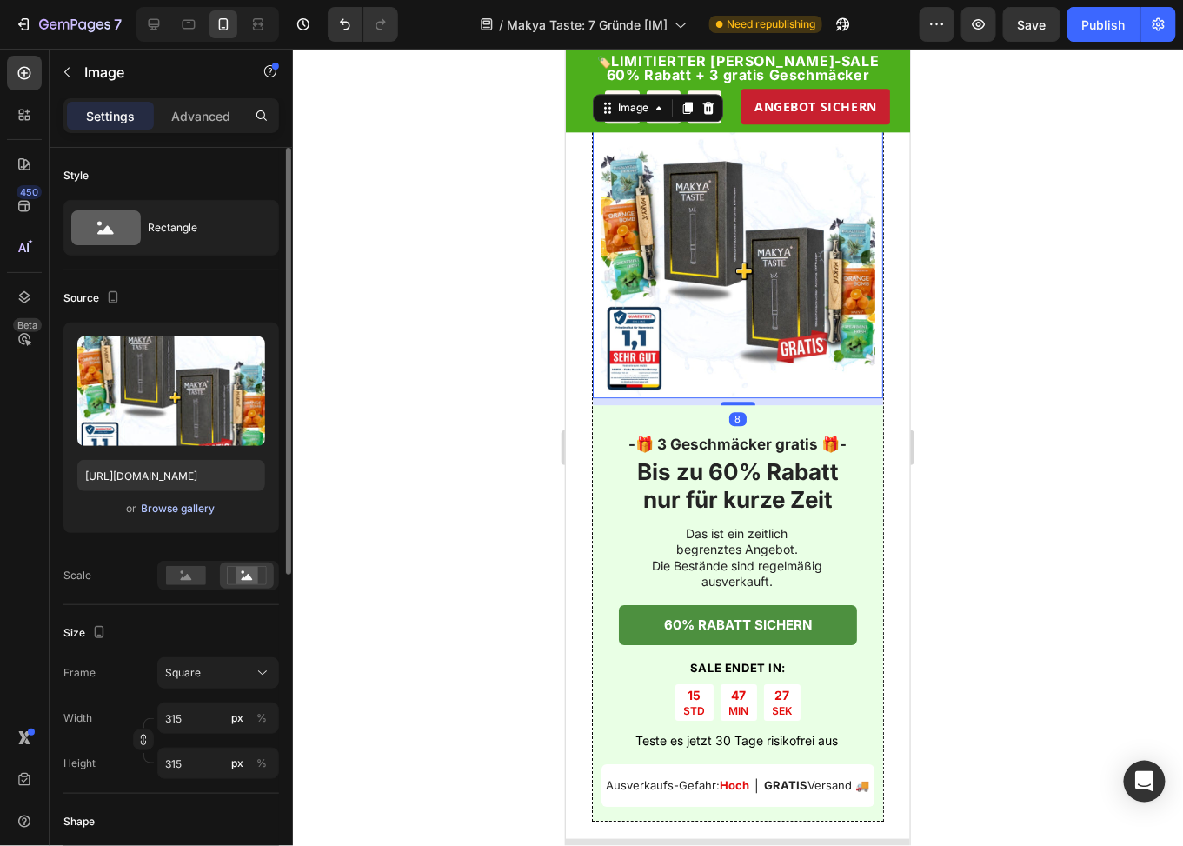
click at [183, 510] on div "Browse gallery" at bounding box center [179, 509] width 74 height 16
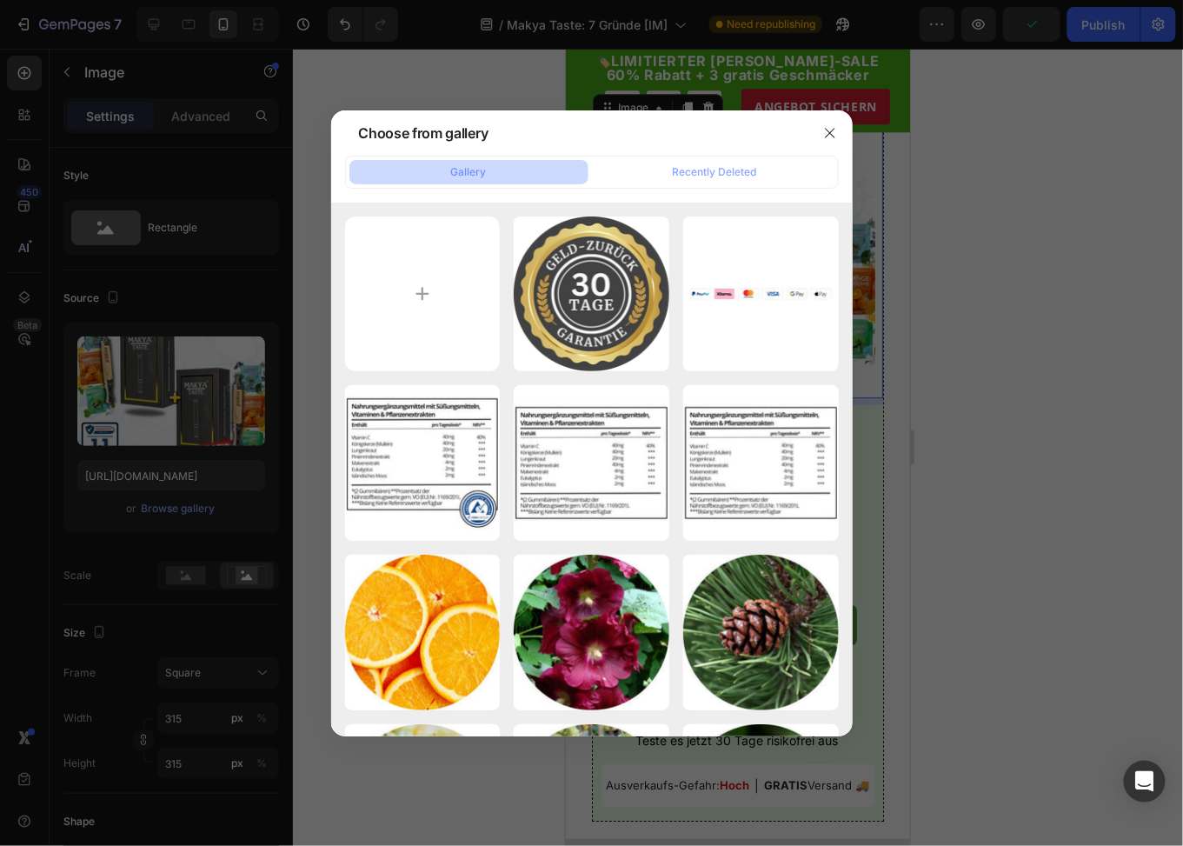
drag, startPoint x: 639, startPoint y: 130, endPoint x: 520, endPoint y: 128, distance: 119.1
click at [520, 128] on div "Choose from gallery" at bounding box center [569, 132] width 476 height 45
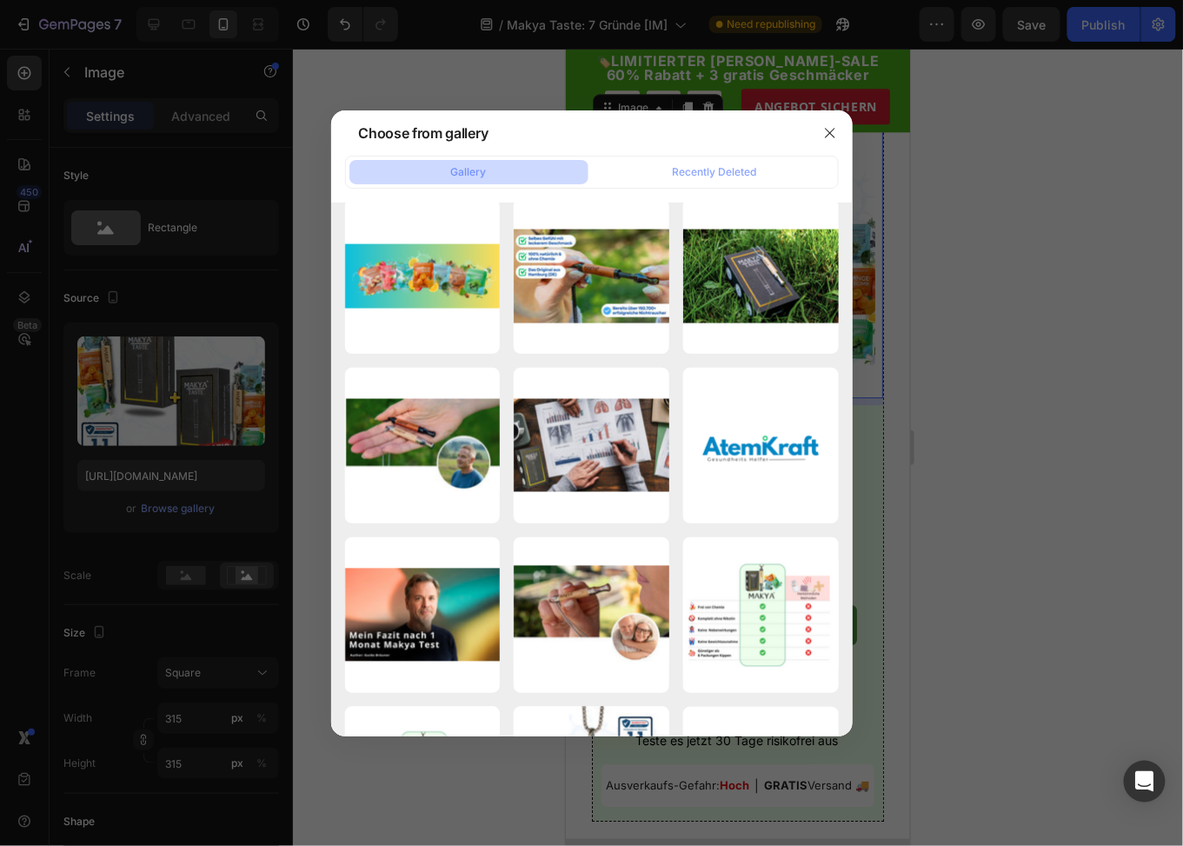
scroll to position [7387, 0]
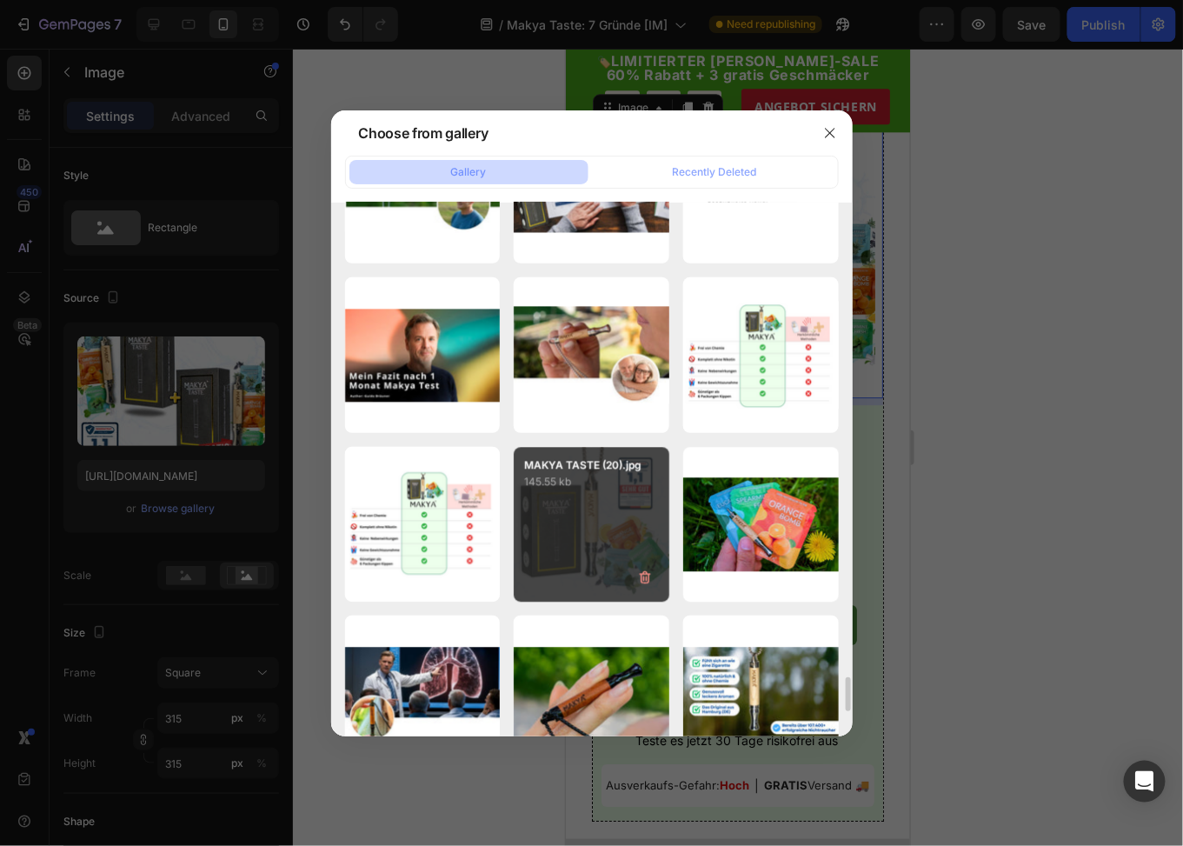
click at [608, 499] on div "MAKYA TASTE (20).jpg 145.55 kb" at bounding box center [592, 525] width 156 height 156
type input "[URL][DOMAIN_NAME]"
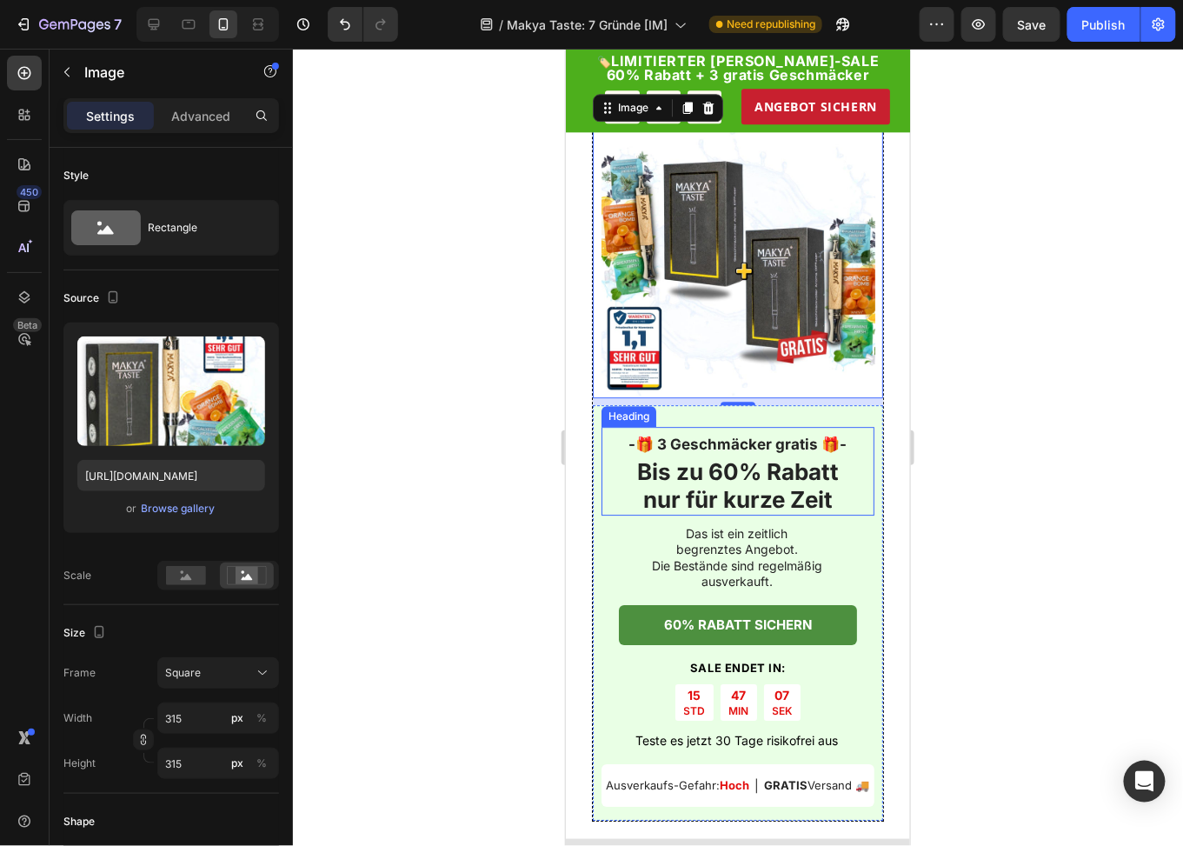
click at [711, 439] on strong "-🎁 3 Geschmäcker gratis 🎁-" at bounding box center [738, 443] width 218 height 17
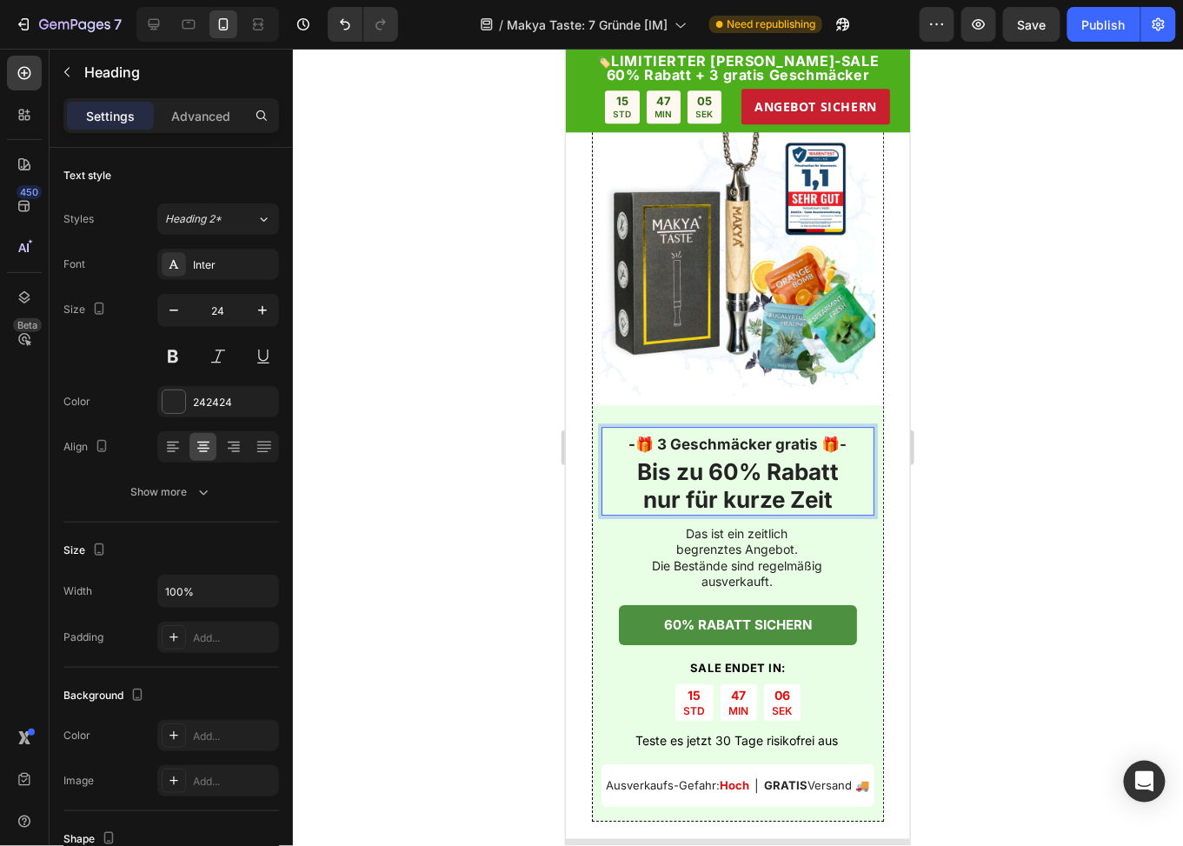
click at [683, 478] on strong "Bis zu 60% Rabatt" at bounding box center [737, 470] width 202 height 27
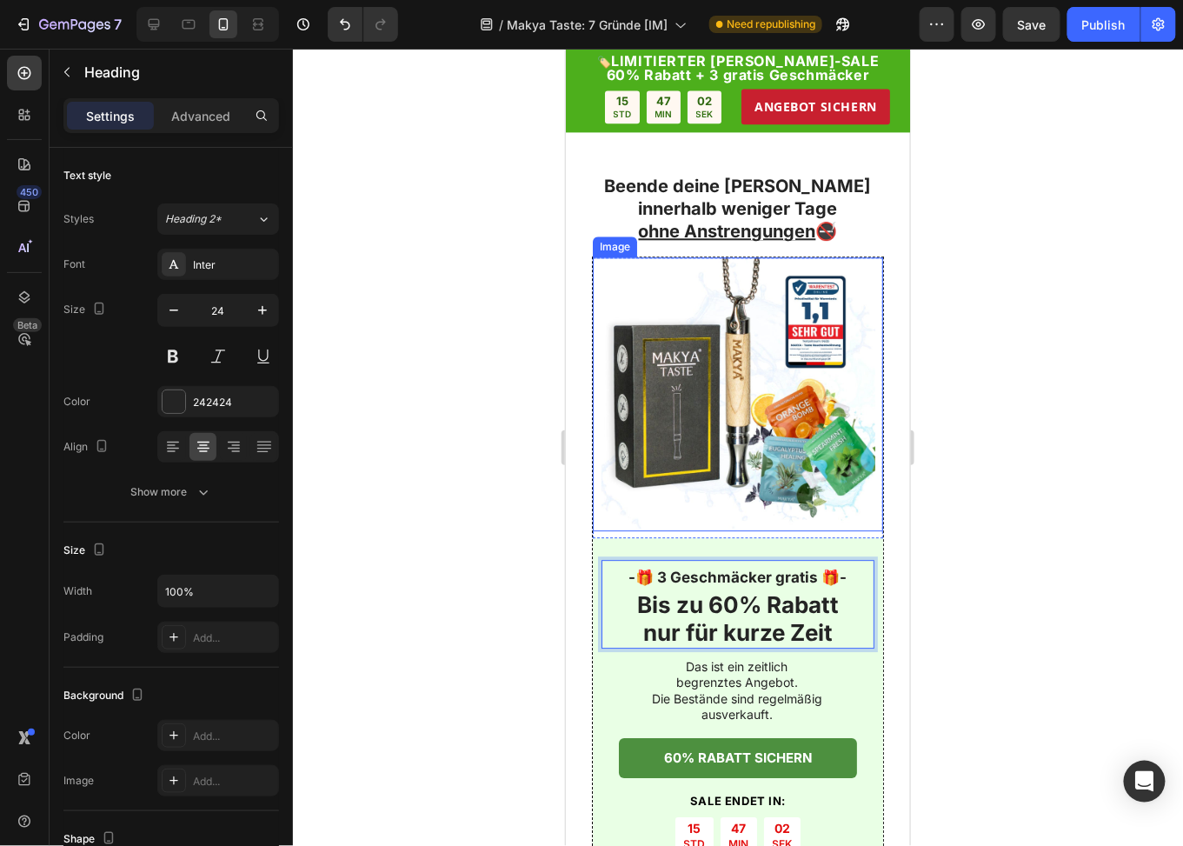
scroll to position [5478, 0]
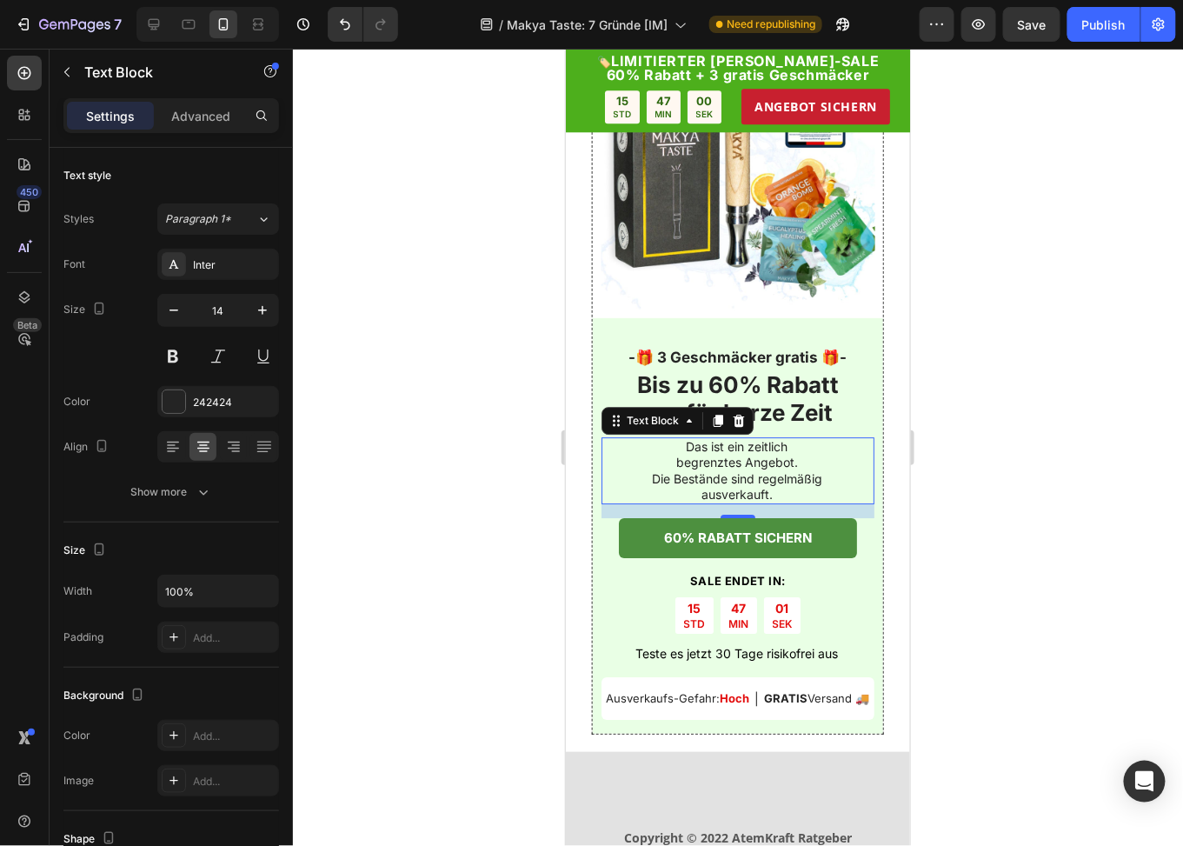
click at [759, 473] on span "Die Bestände sind regelmäßig ausverkauft." at bounding box center [736, 485] width 170 height 30
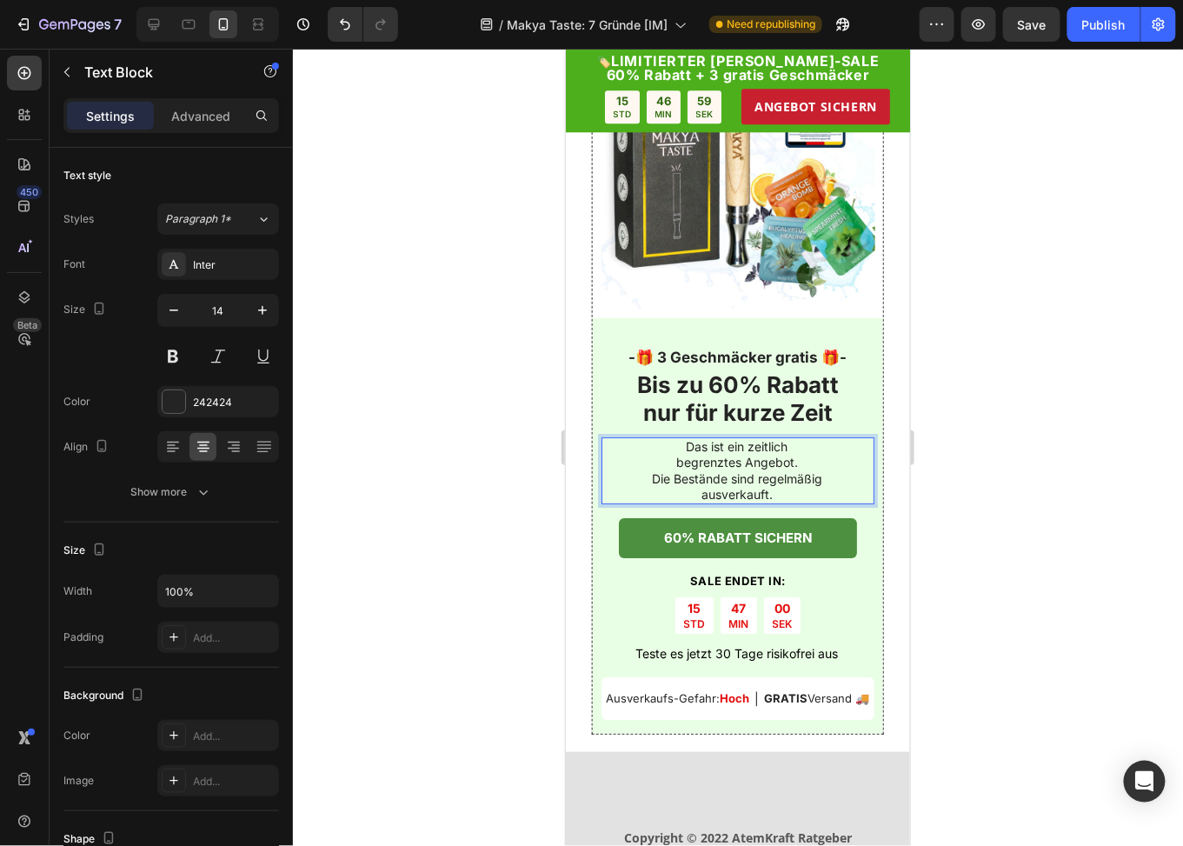
click at [789, 463] on span "begrenztes Angebot." at bounding box center [737, 461] width 122 height 15
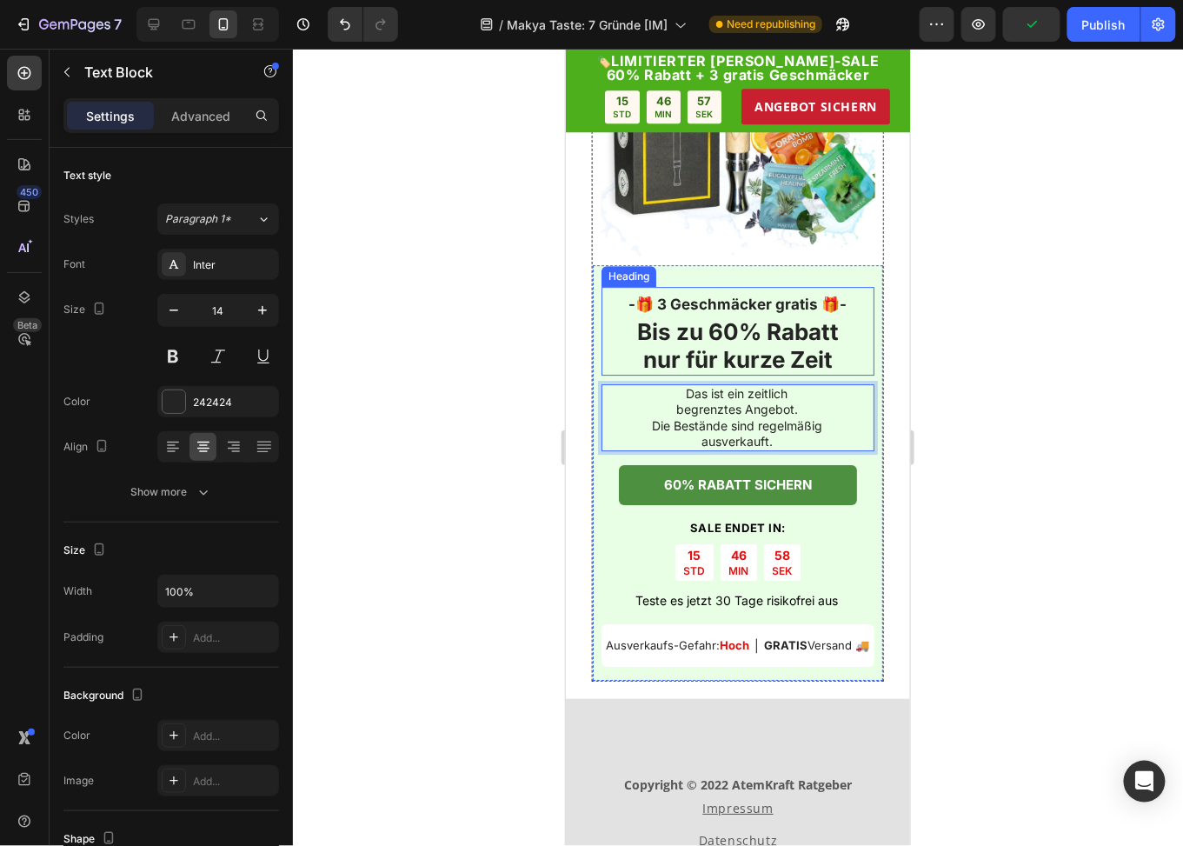
scroll to position [5565, 0]
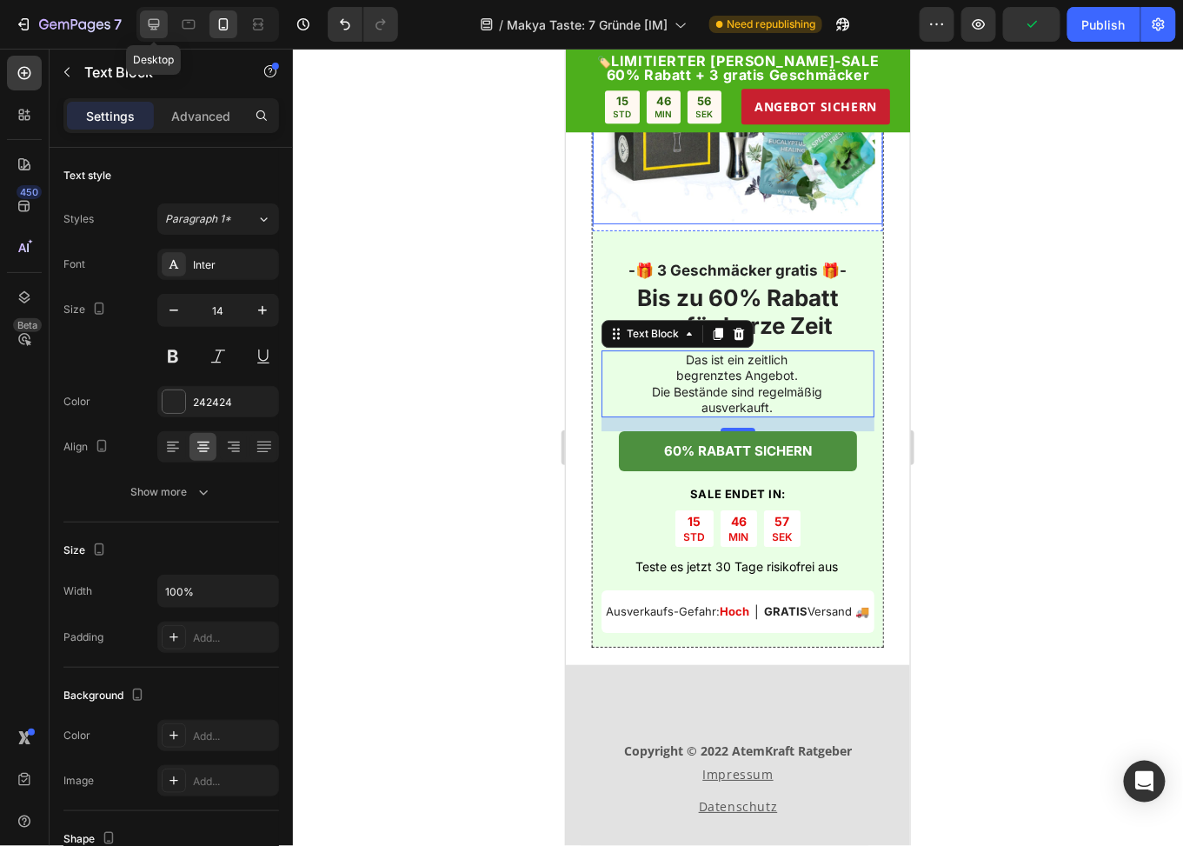
click at [156, 23] on icon at bounding box center [154, 24] width 11 height 11
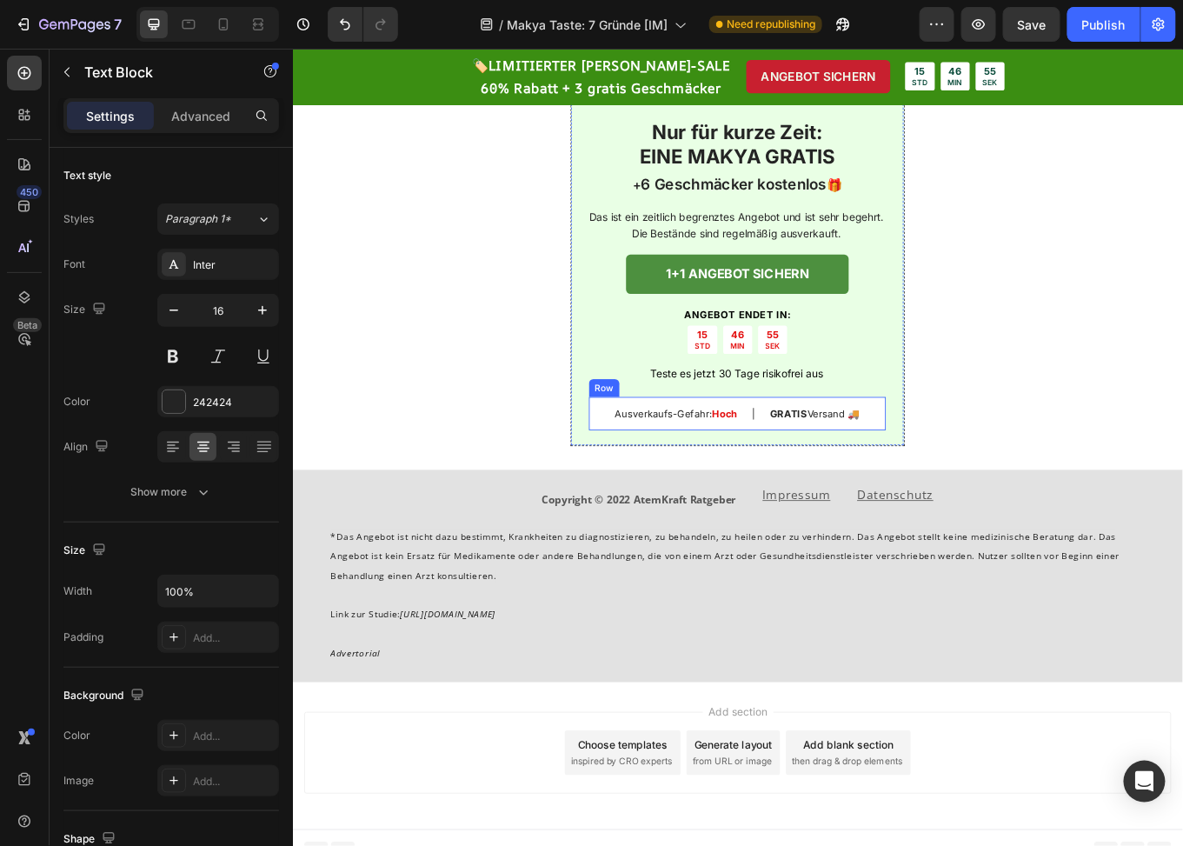
scroll to position [3971, 0]
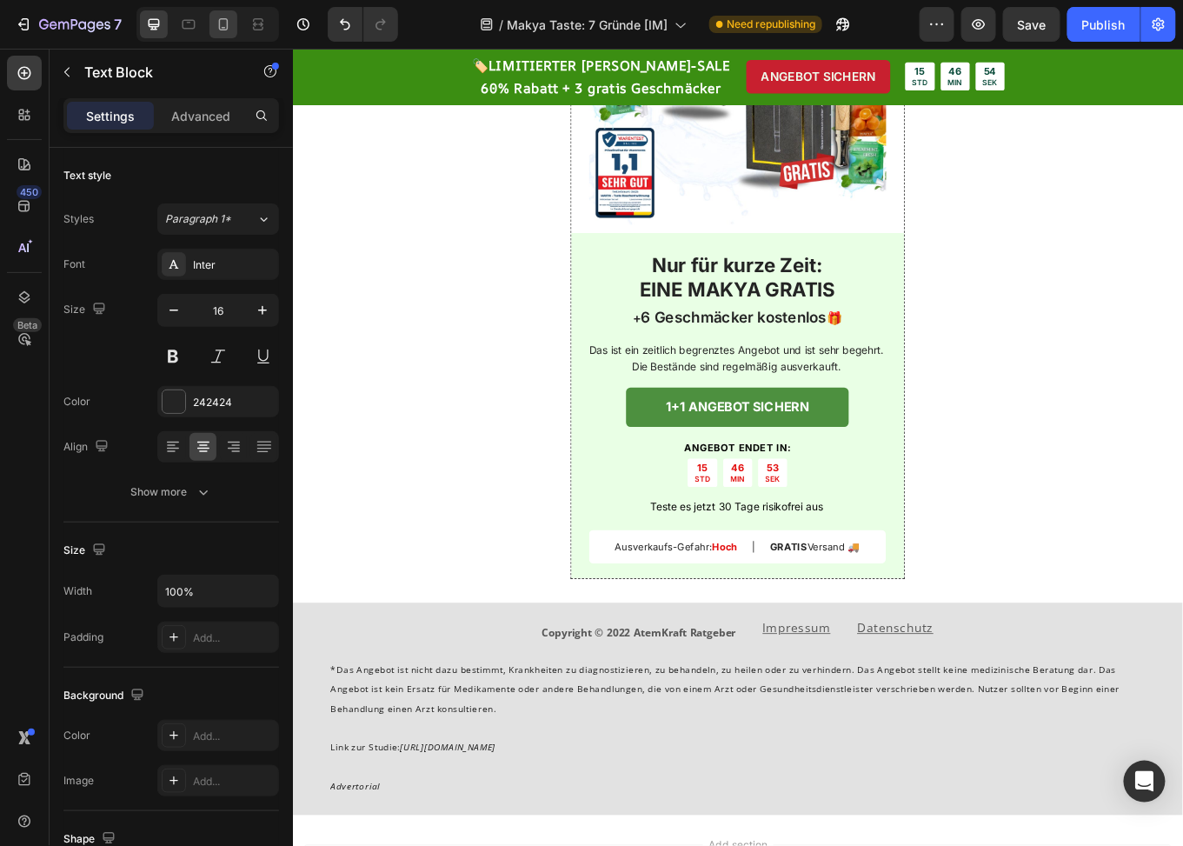
click at [219, 37] on div at bounding box center [224, 24] width 28 height 28
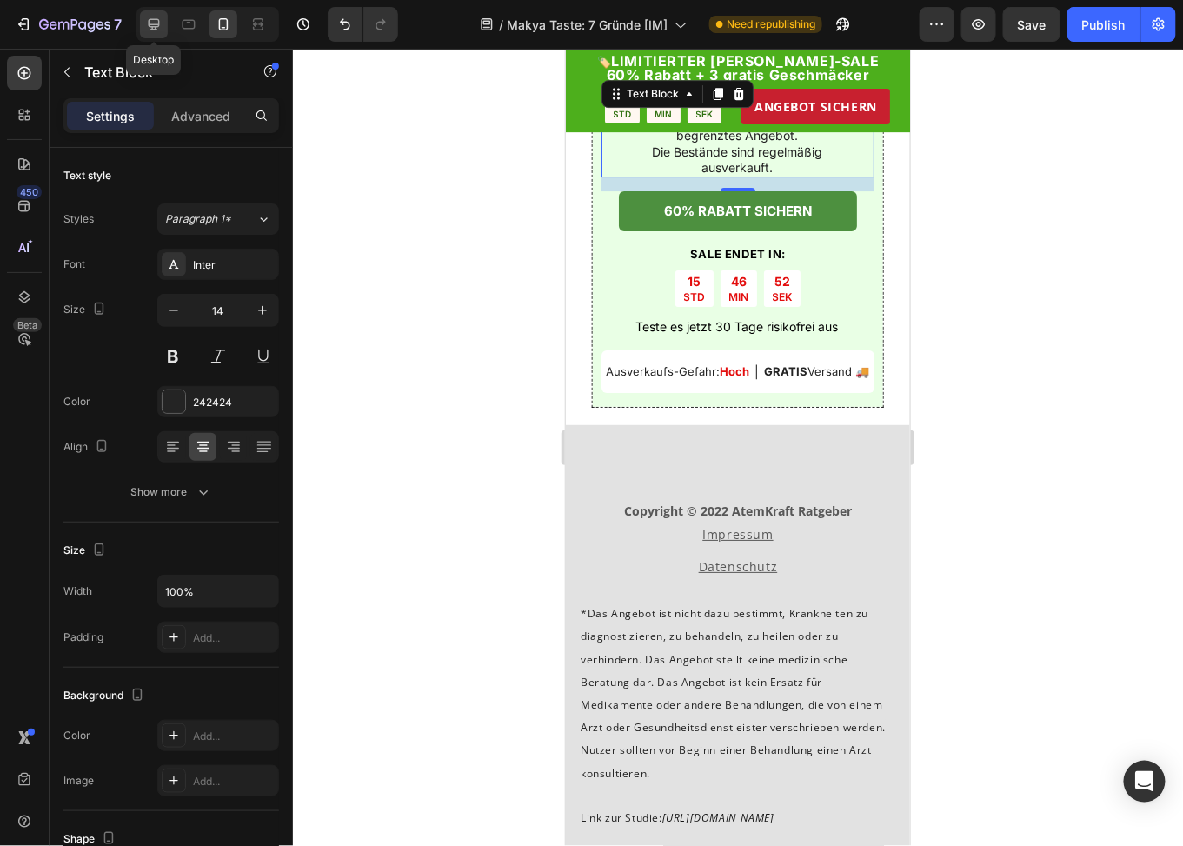
click at [158, 26] on icon at bounding box center [154, 24] width 11 height 11
type input "16"
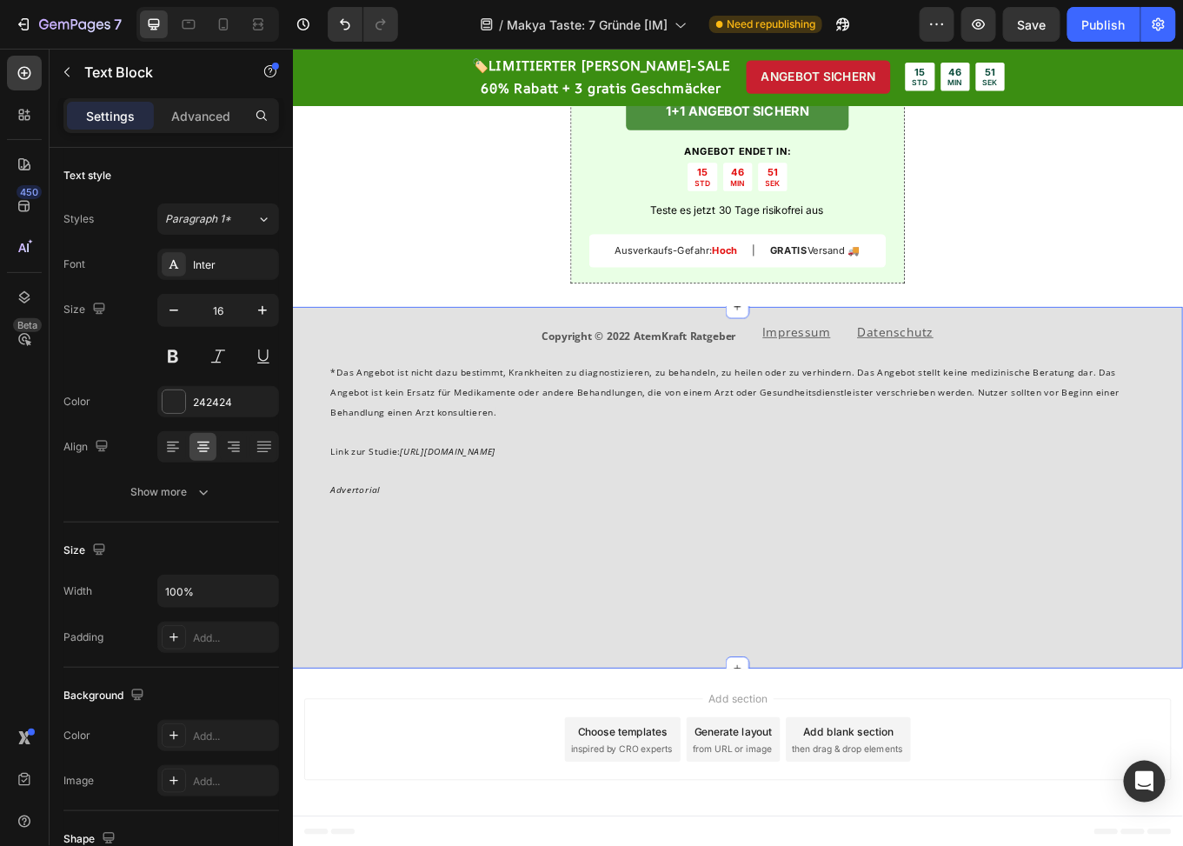
scroll to position [4194, 0]
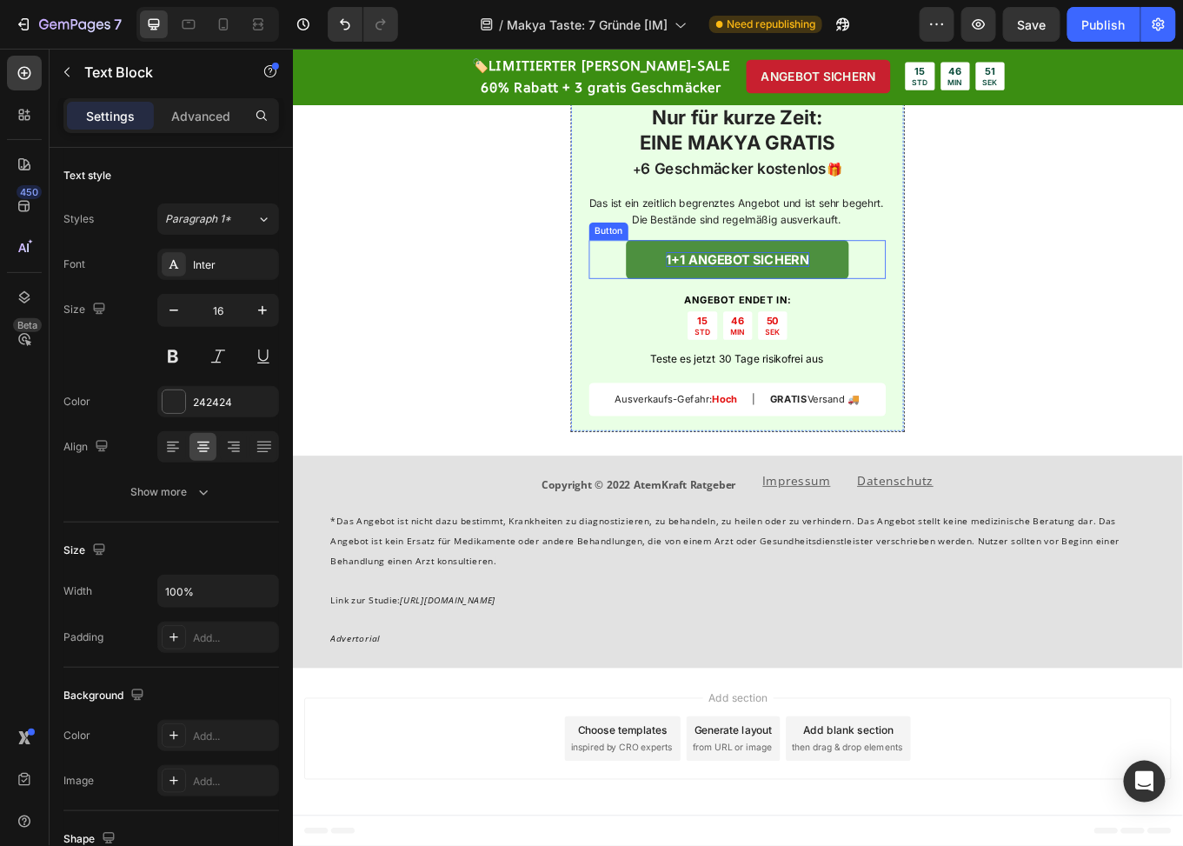
click at [773, 286] on strong "1+1 ANGEBOT SICHERN" at bounding box center [814, 294] width 168 height 17
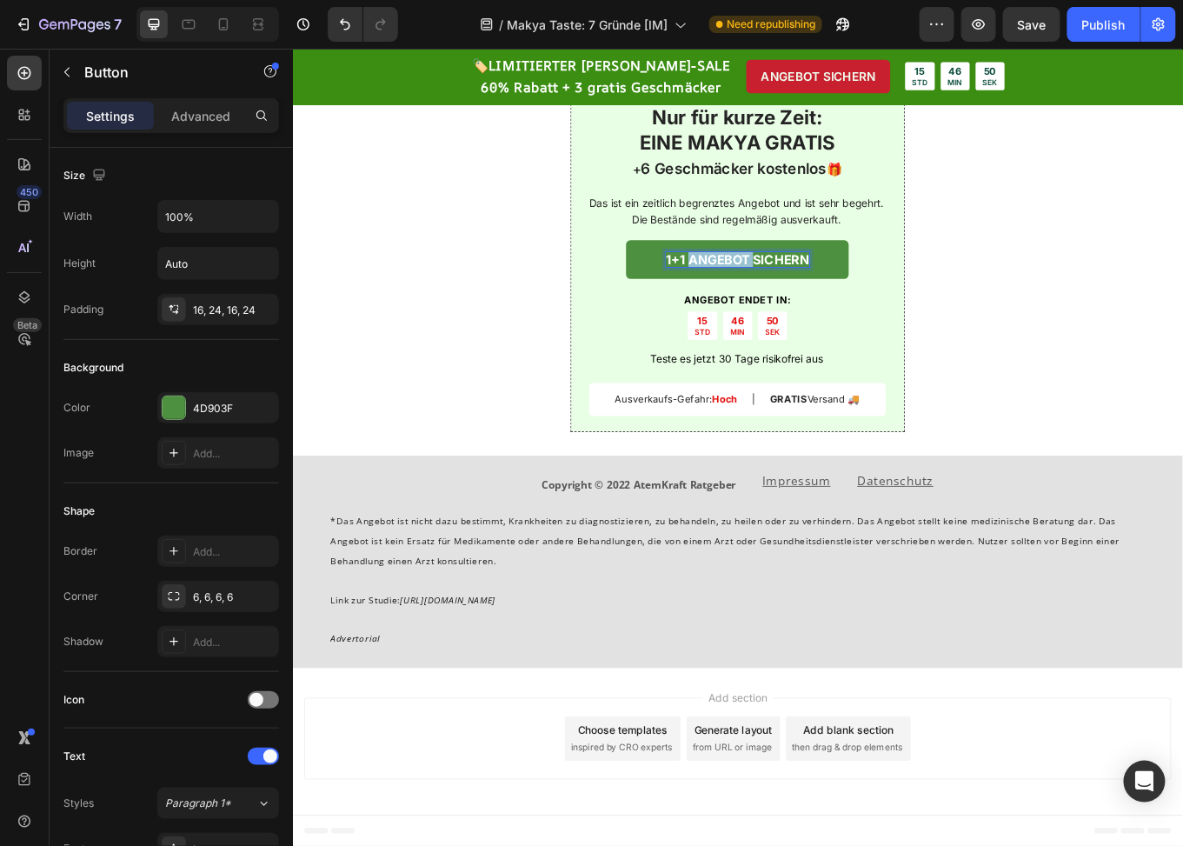
click at [773, 286] on strong "1+1 ANGEBOT SICHERN" at bounding box center [814, 294] width 168 height 17
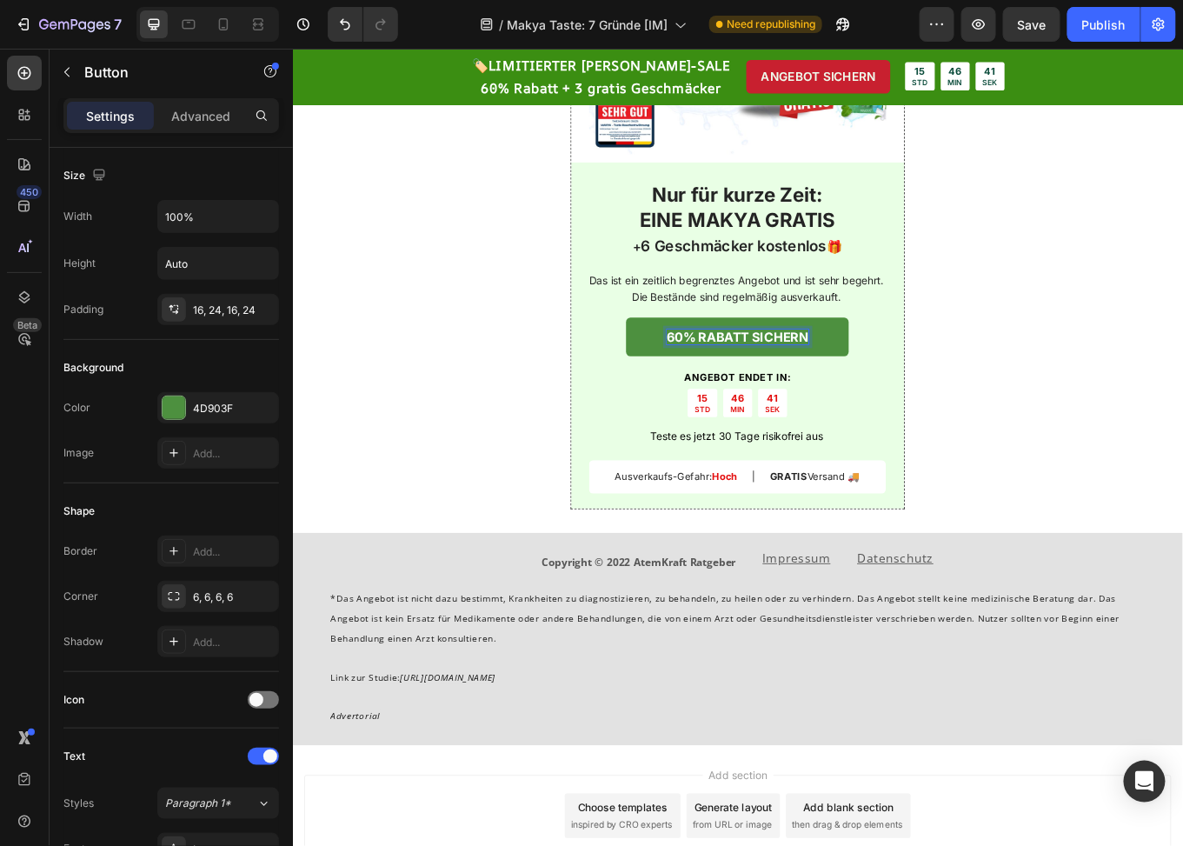
scroll to position [3933, 0]
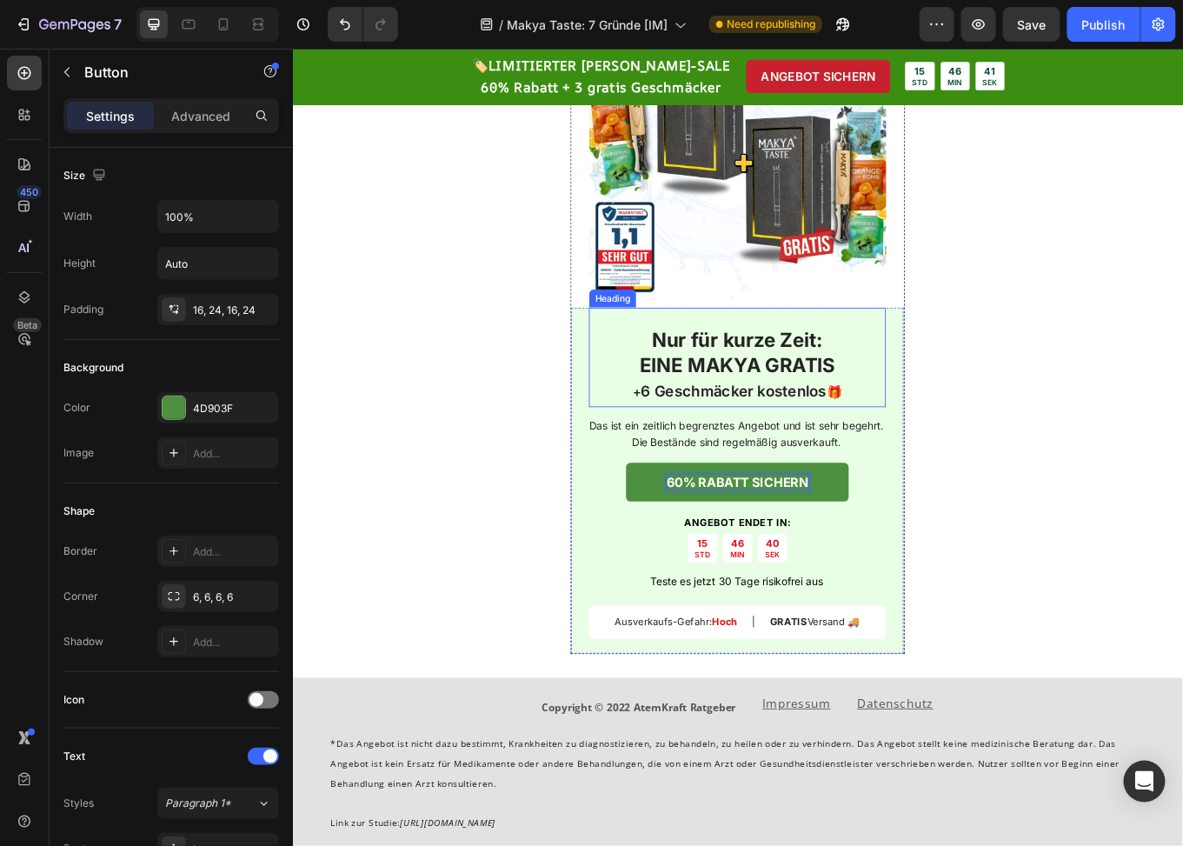
click at [777, 402] on h2 "Nur für kurze Zeit: EINE MAKYA GRATIS + 6 Geschmäcker kostenlos 🎁" at bounding box center [814, 419] width 348 height 95
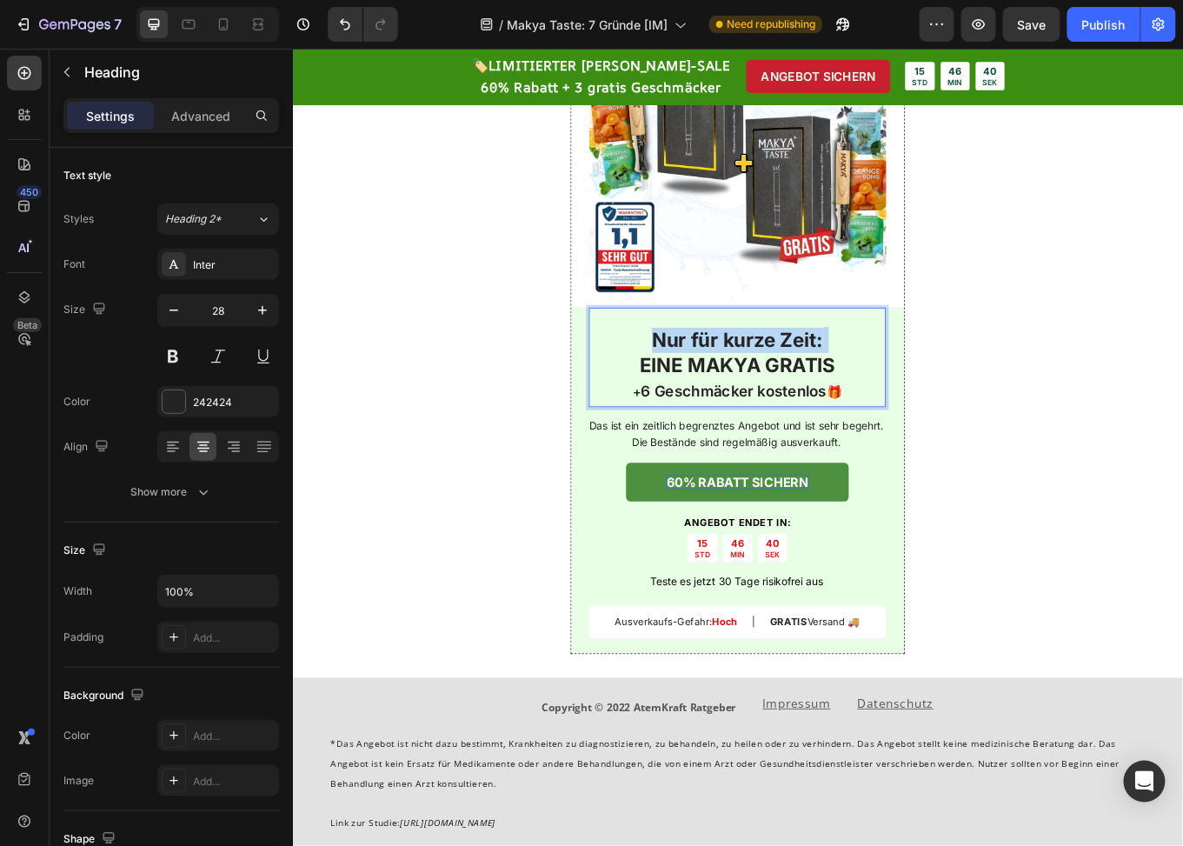
click at [777, 402] on p "Nur für kurze Zeit: EINE MAKYA GRATIS + 6 Geschmäcker kostenlos 🎁" at bounding box center [814, 419] width 344 height 91
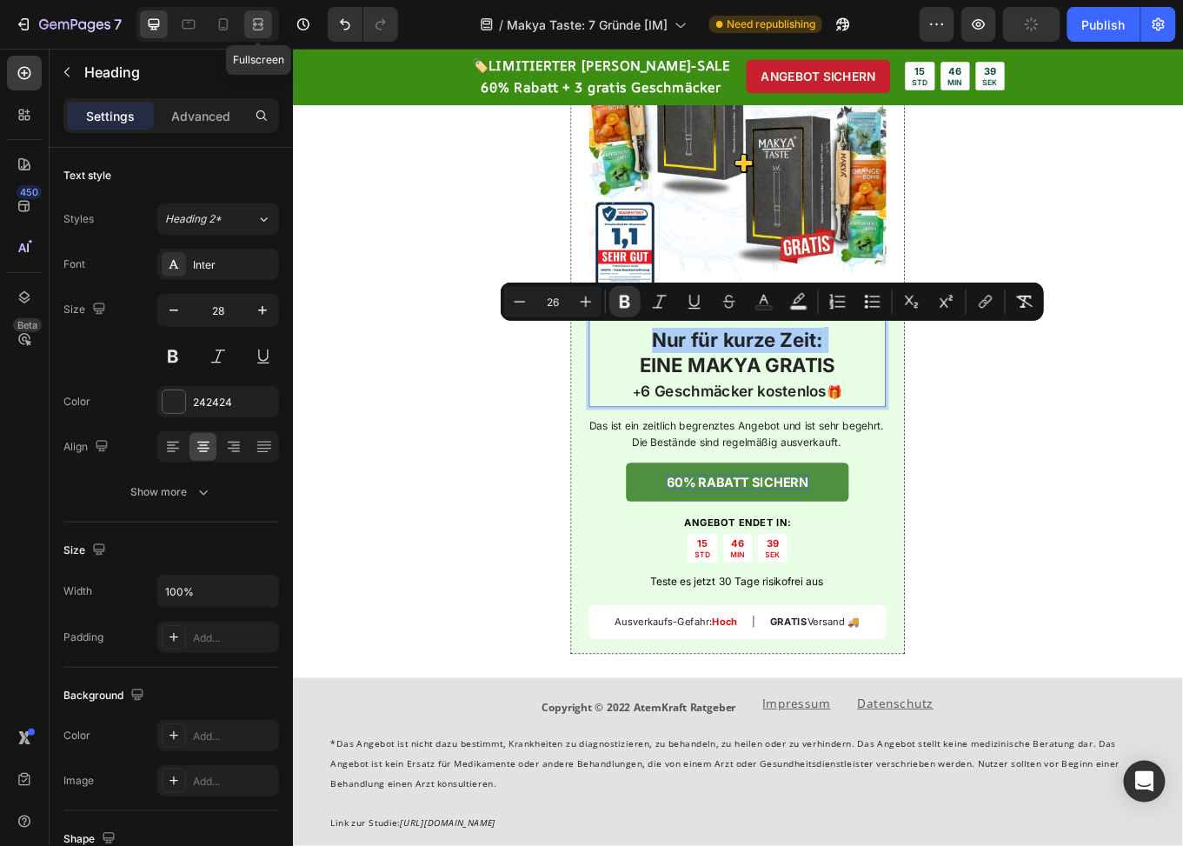
click at [244, 27] on div at bounding box center [258, 24] width 28 height 28
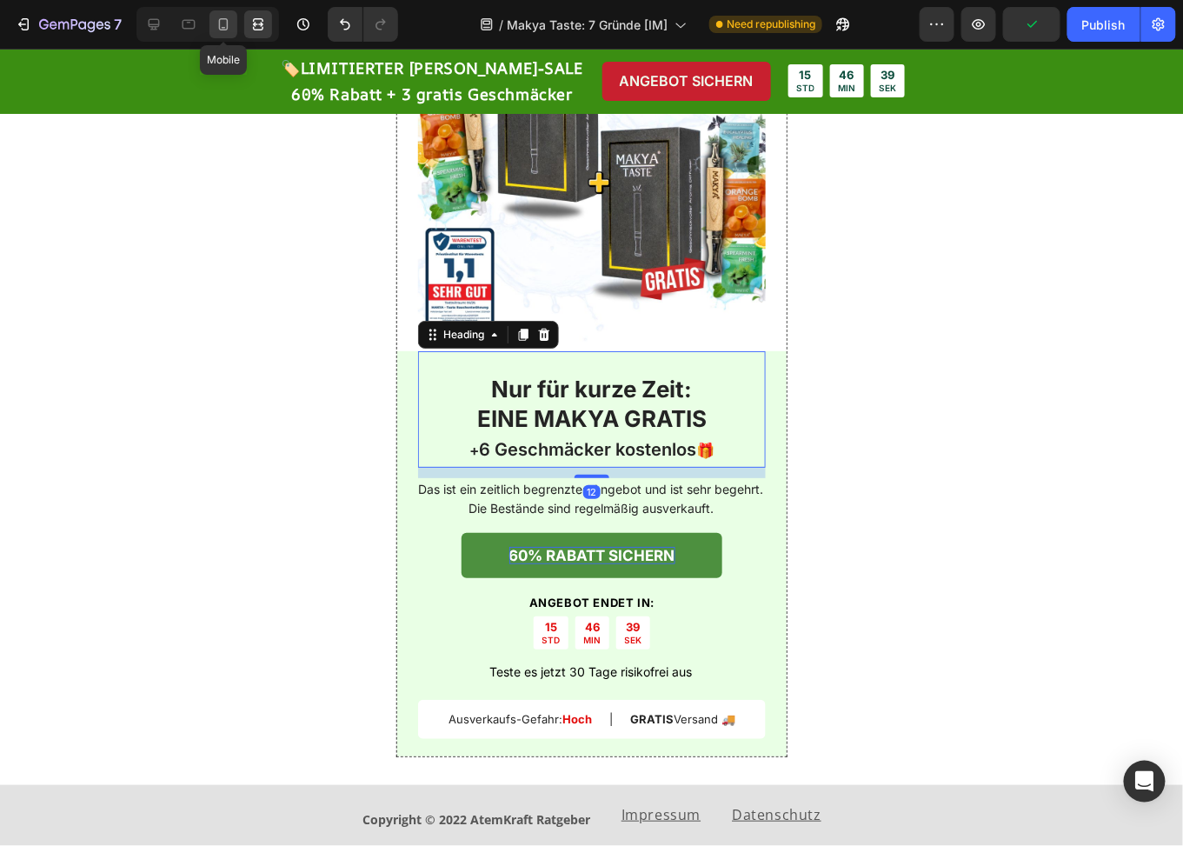
click at [230, 23] on icon at bounding box center [223, 24] width 17 height 17
type input "24"
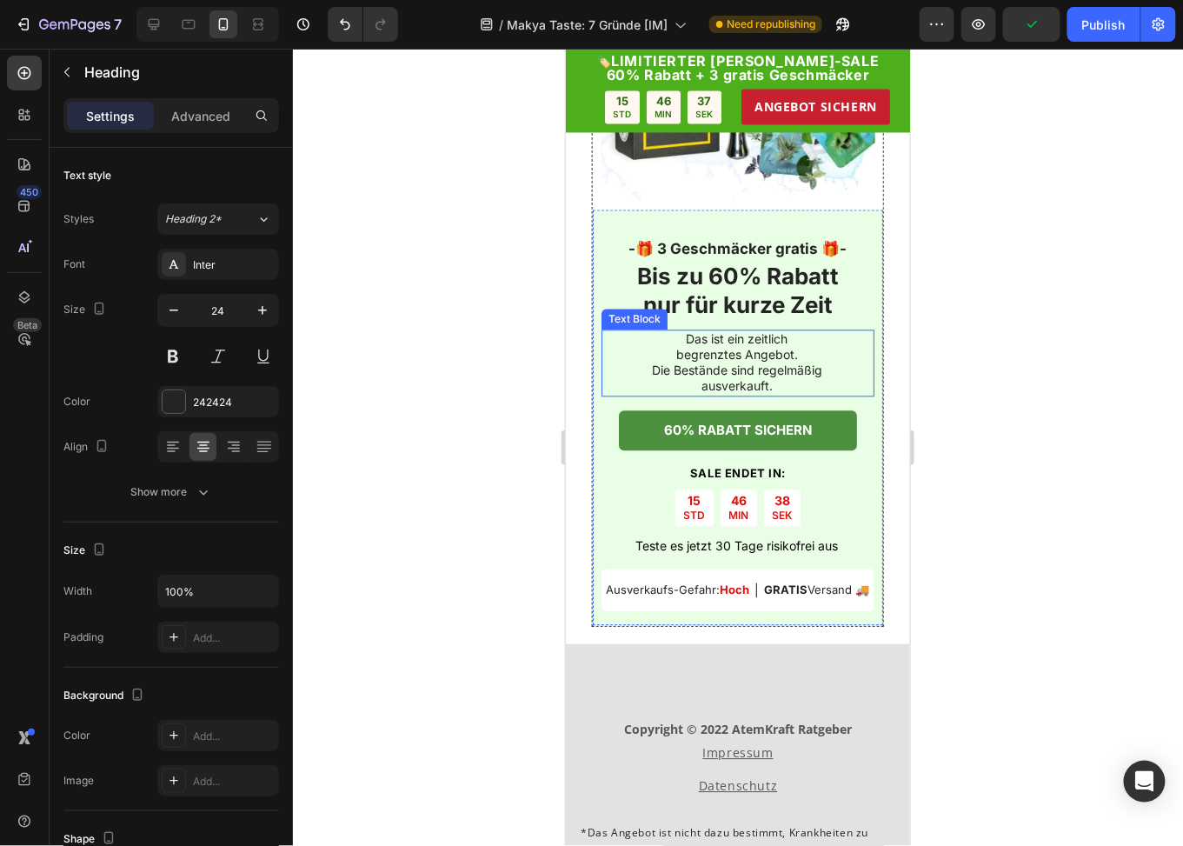
scroll to position [5114, 0]
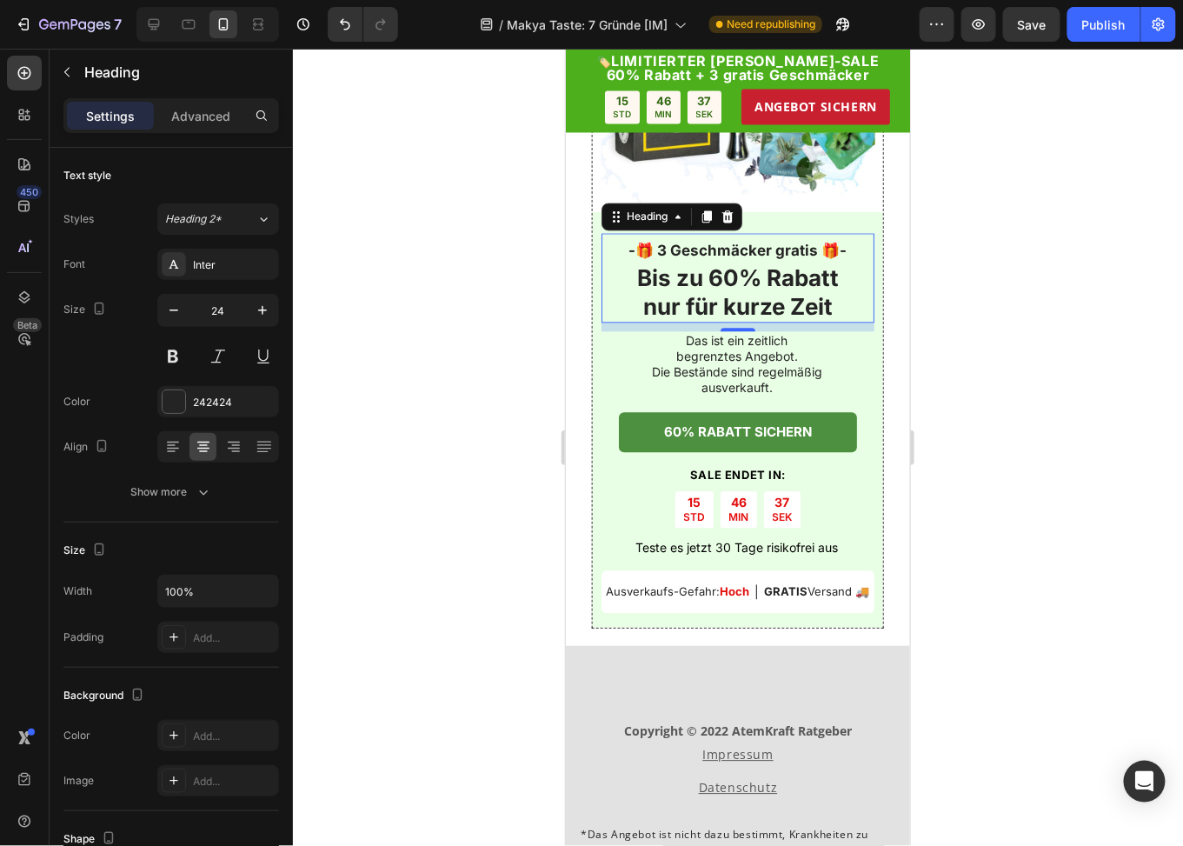
click at [716, 278] on strong "Bis zu 60% Rabatt" at bounding box center [737, 277] width 202 height 27
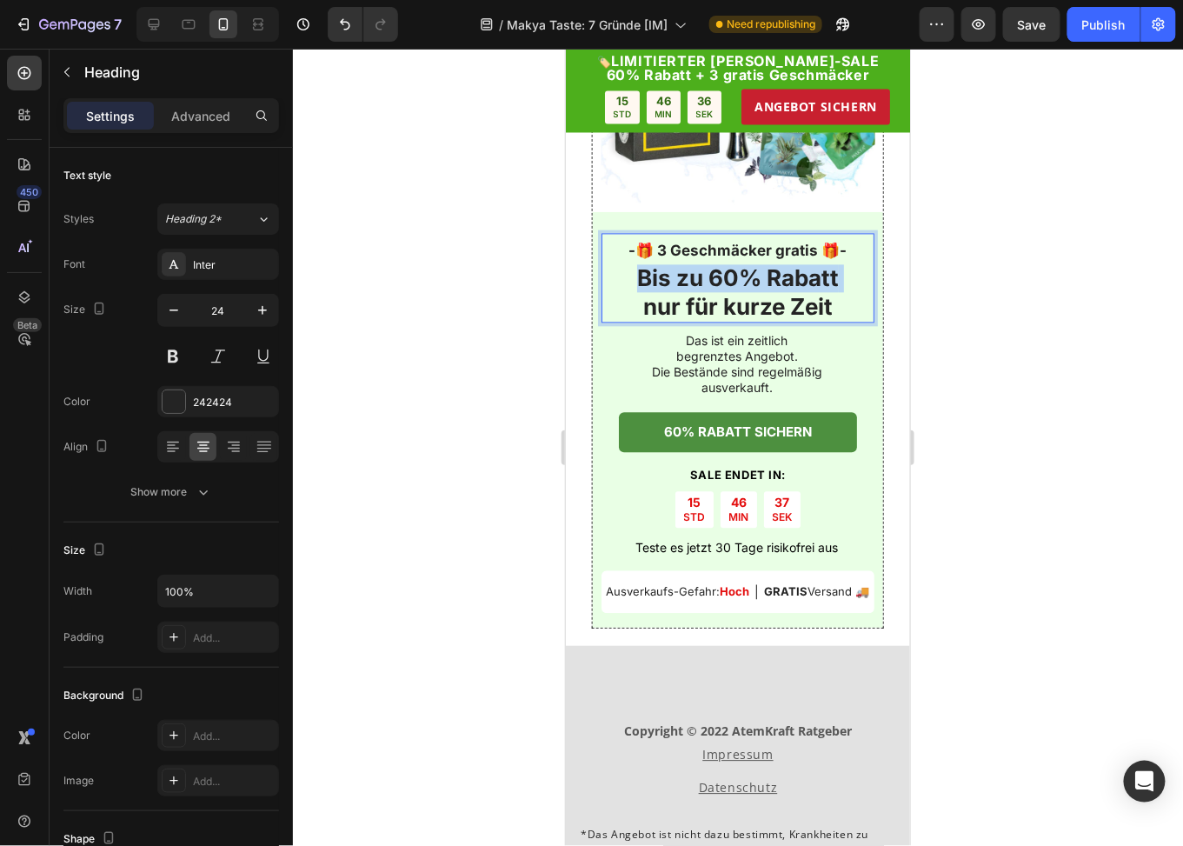
click at [716, 278] on strong "Bis zu 60% Rabatt" at bounding box center [737, 277] width 202 height 27
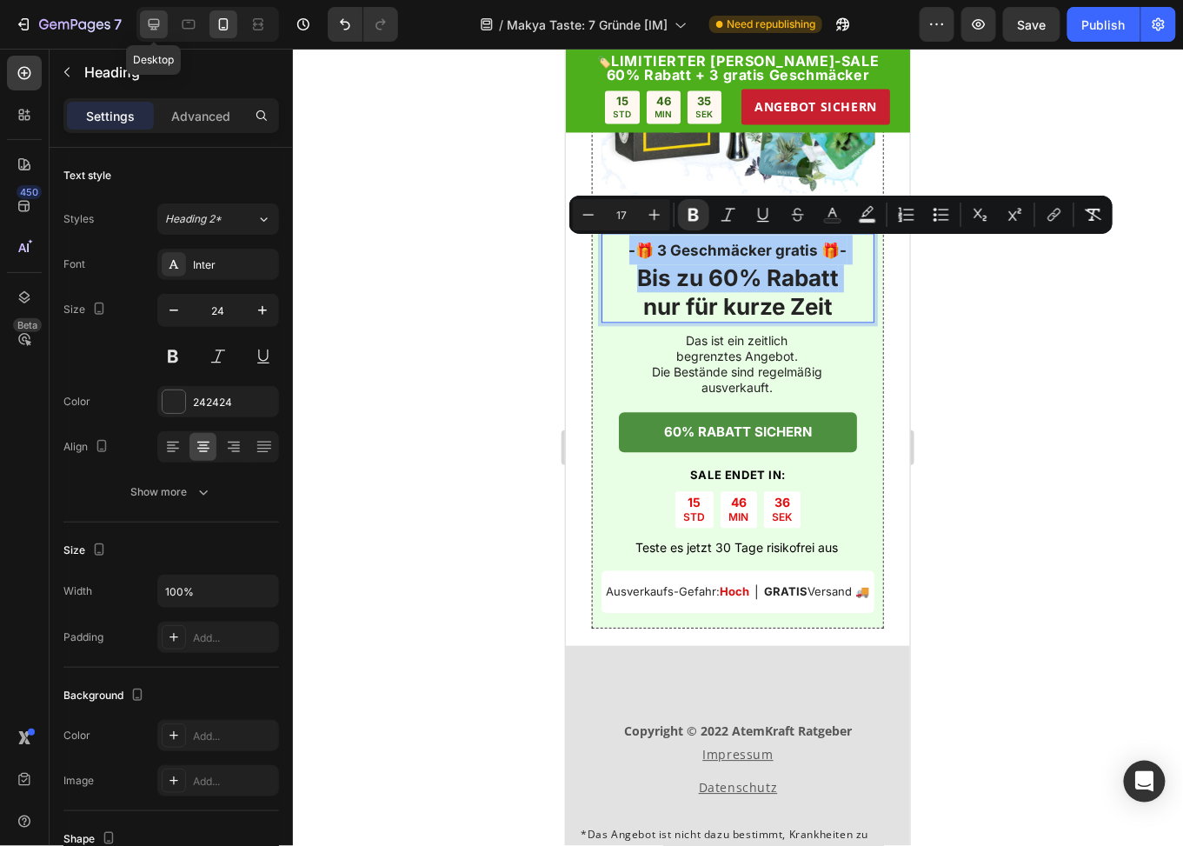
click at [142, 17] on div at bounding box center [154, 24] width 28 height 28
type input "28"
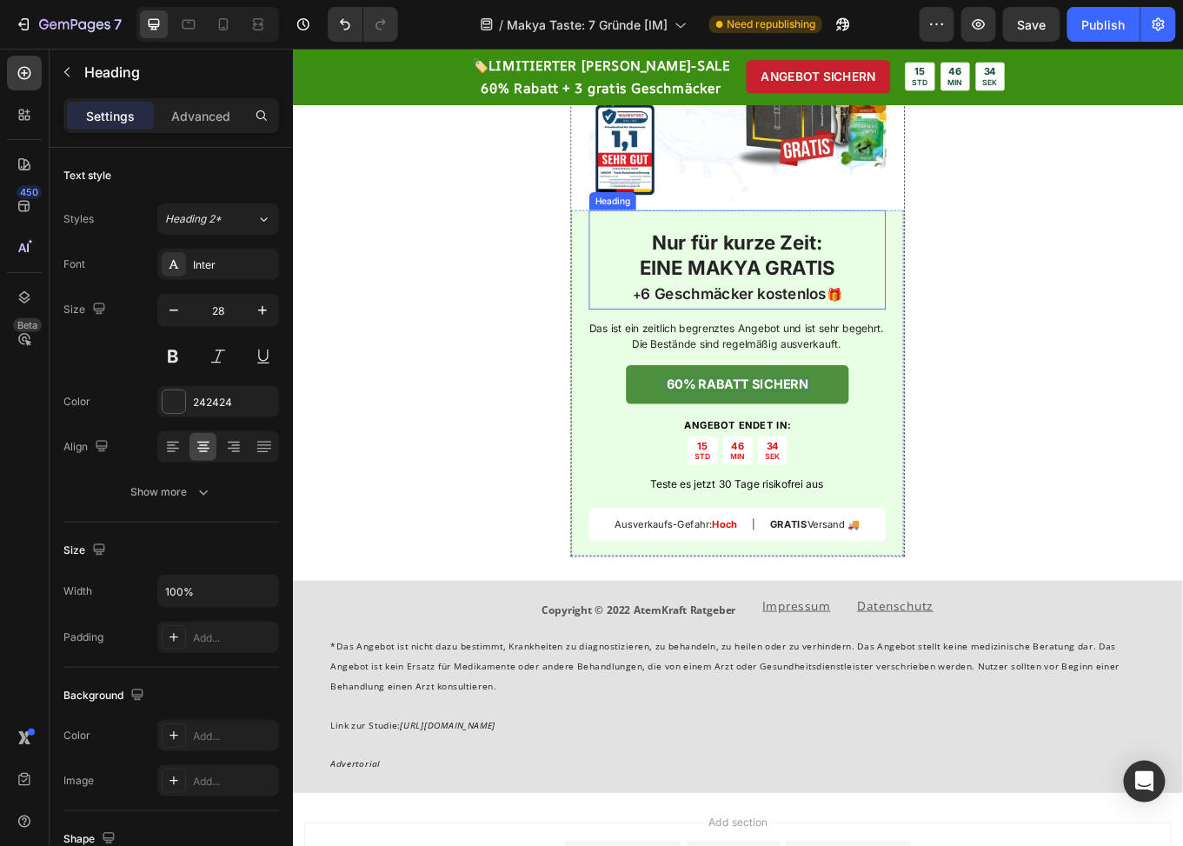
scroll to position [4001, 0]
click at [780, 290] on strong "EINE MAKYA GRATIS" at bounding box center [814, 303] width 230 height 27
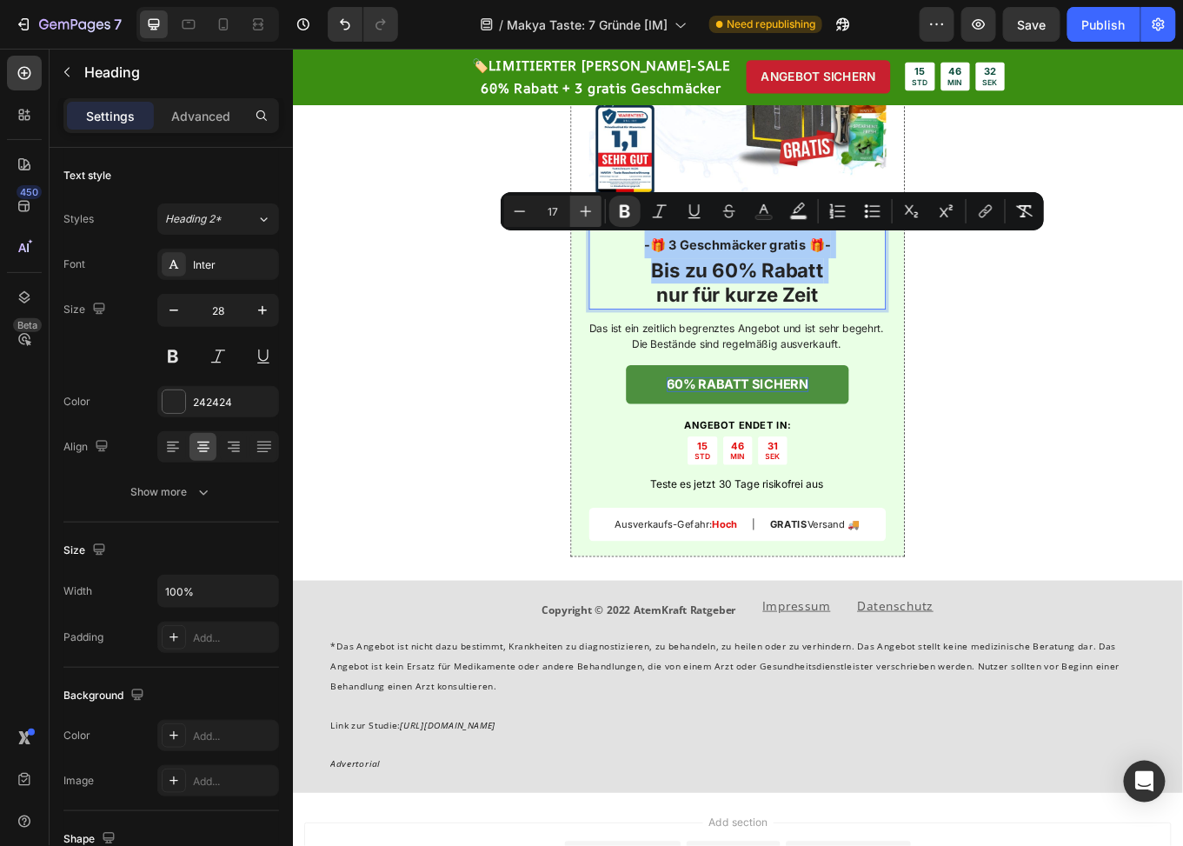
click at [594, 206] on icon "Editor contextual toolbar" at bounding box center [585, 211] width 17 height 17
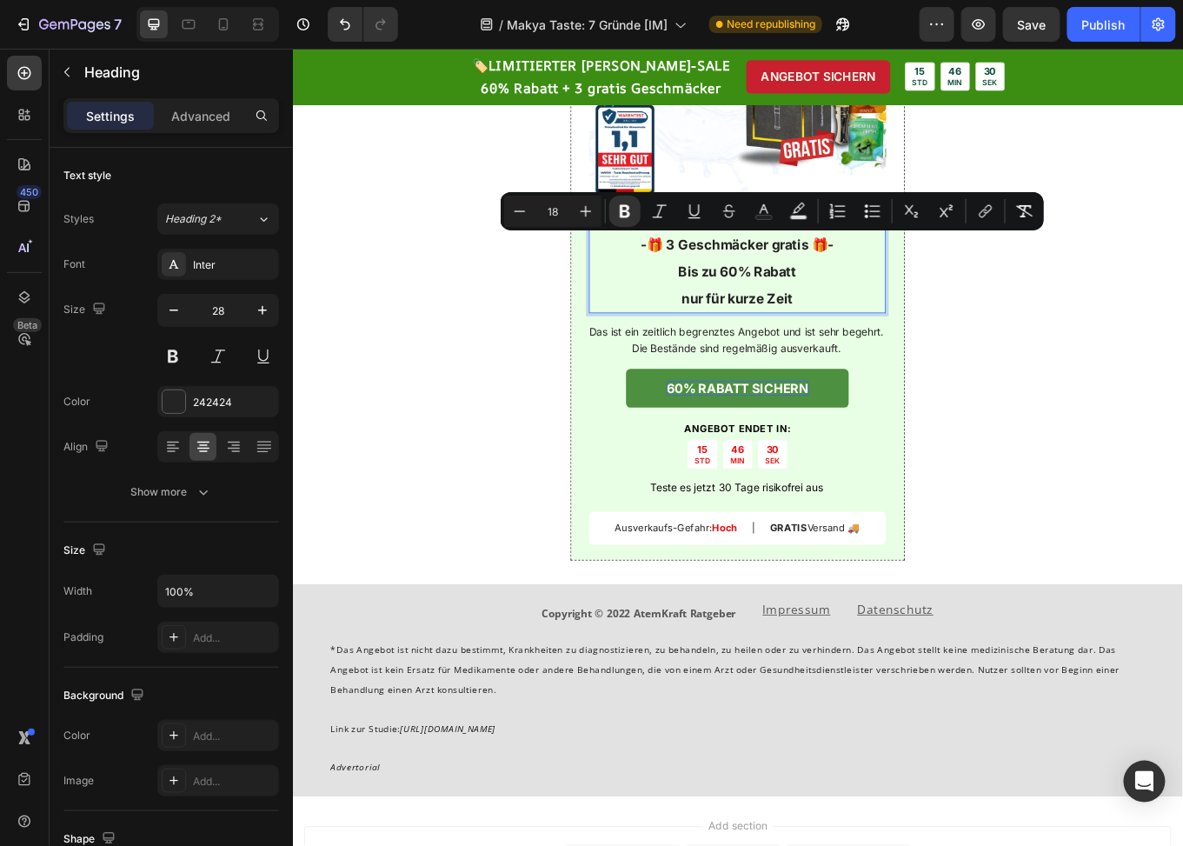
type input "17"
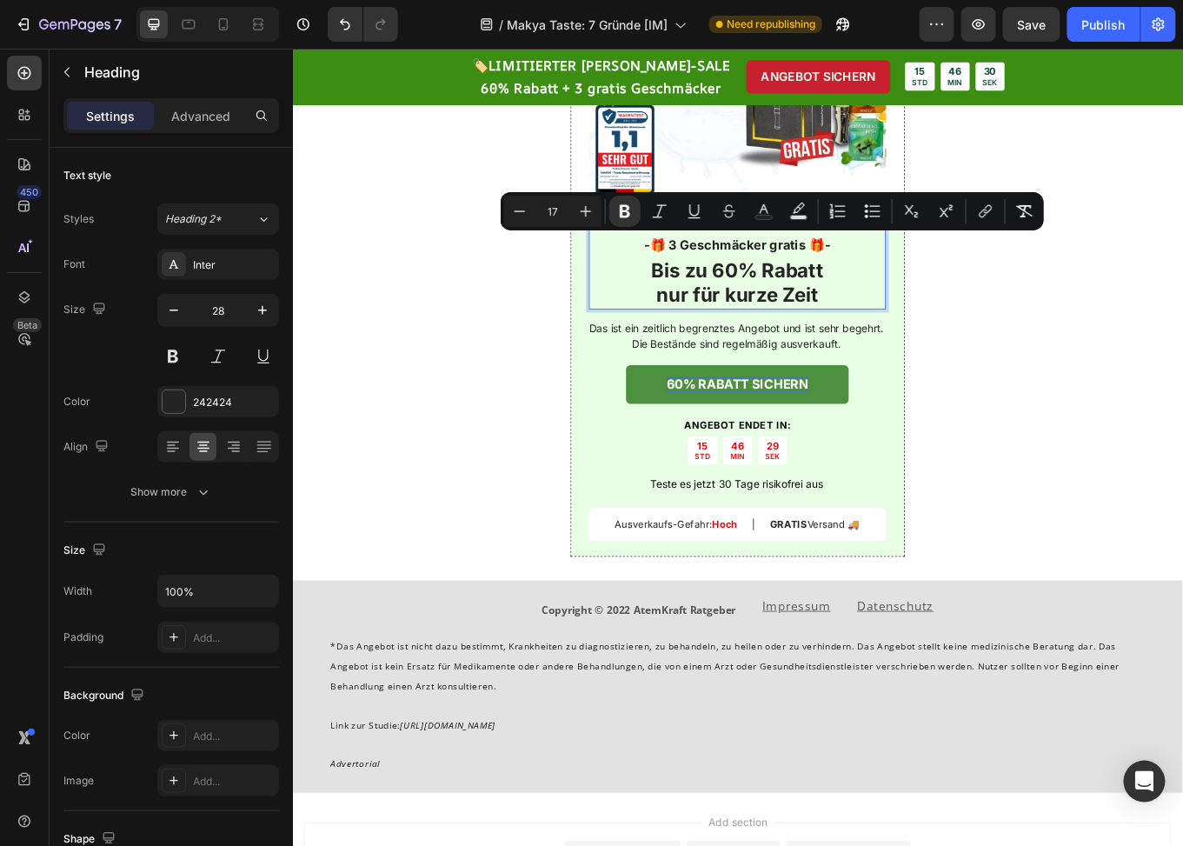
click at [870, 300] on strong "Bis zu 60% Rabatt" at bounding box center [814, 307] width 202 height 27
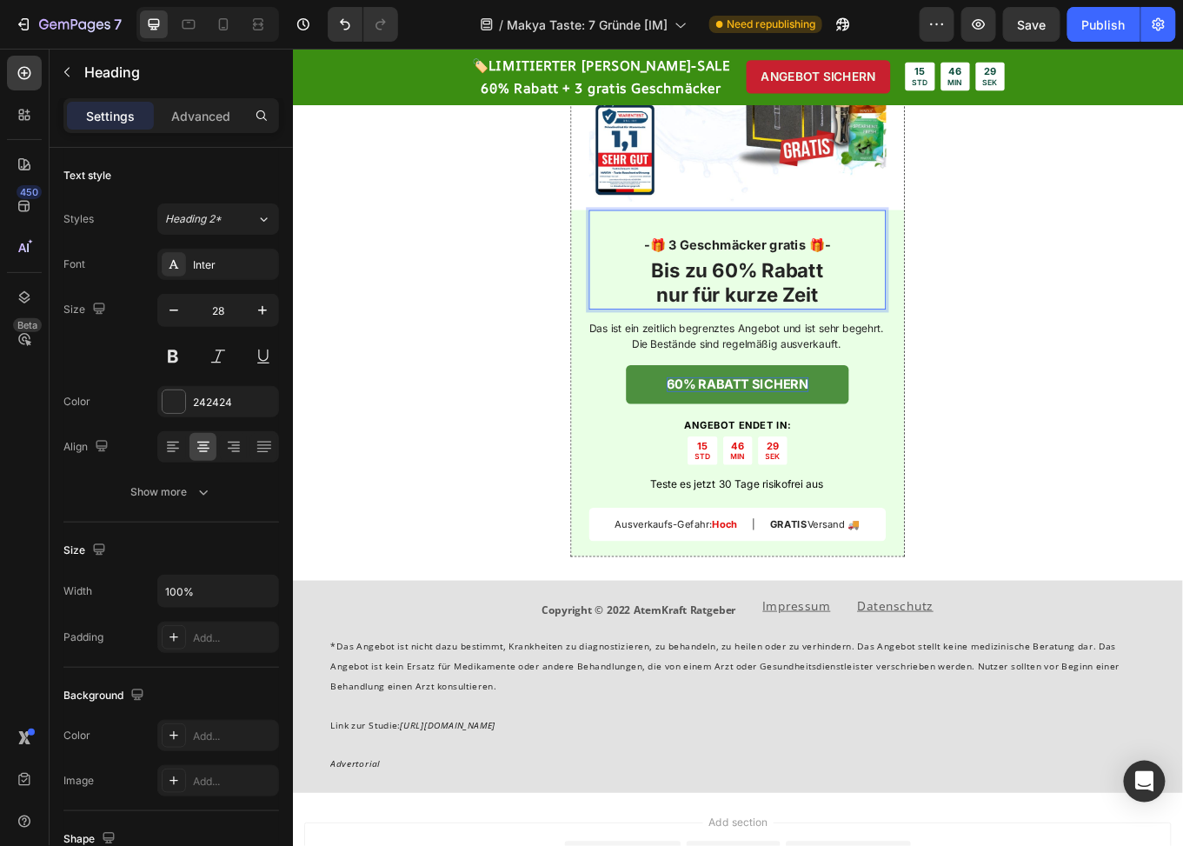
click at [930, 277] on p "-🎁 3 Geschmäcker gratis 🎁- Bis zu 60% Rabatt nur für kurze Zeit" at bounding box center [814, 305] width 344 height 91
click at [692, 276] on p "-🎁 3 Geschmäcker gratis 🎁- Bis zu 60% Rabatt nur für kurze Zeit" at bounding box center [814, 305] width 344 height 91
click at [766, 265] on p "-🎁 3 Geschmäcker gratis 🎁- Bis zu 60% Rabatt nur für kurze Zeit" at bounding box center [814, 305] width 344 height 91
click at [743, 250] on div "-🎁 3 Geschmäcker gratis 🎁- Bis zu 60% Rabatt nur für kurze Zeit Heading 12" at bounding box center [814, 295] width 348 height 117
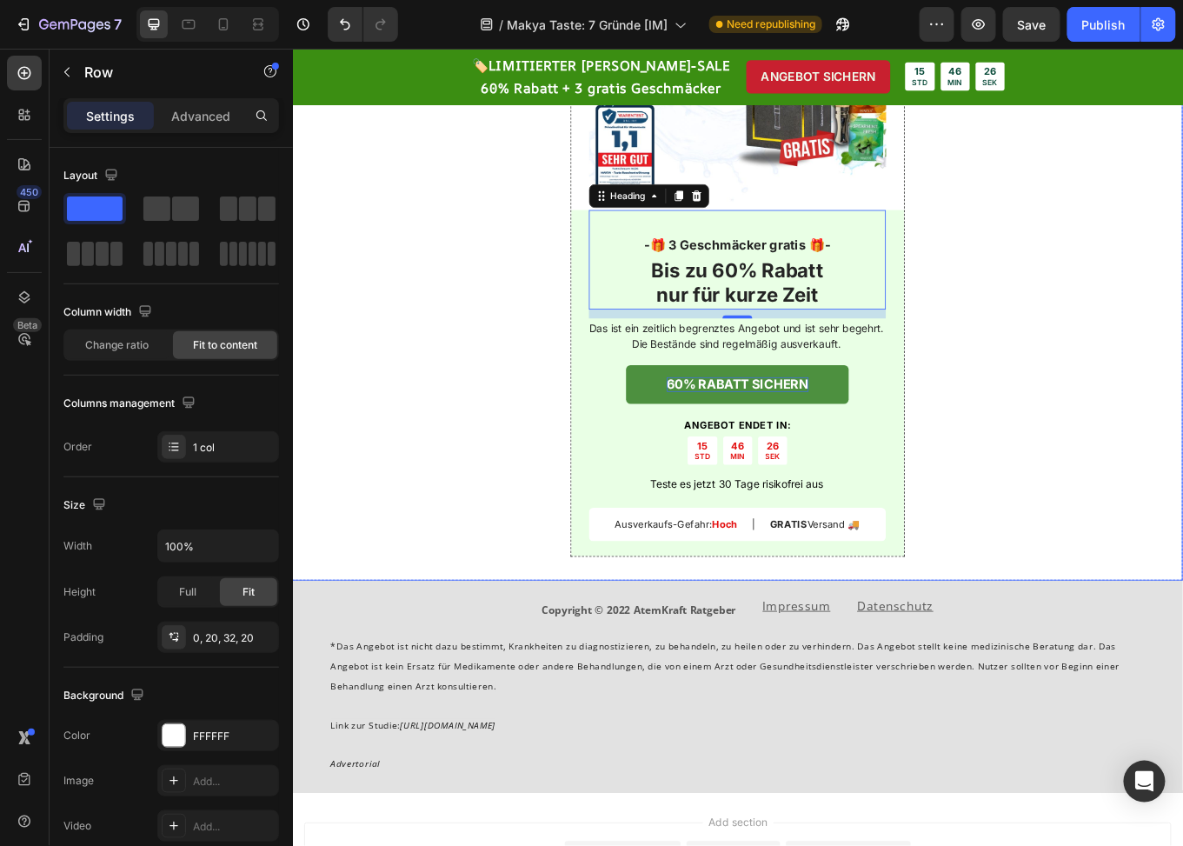
click at [1078, 326] on div "Image Row -🎁 3 Geschmäcker gratis 🎁- Bis zu 60% Rabatt nur für kurze Zeit Headi…" at bounding box center [813, 275] width 1043 height 789
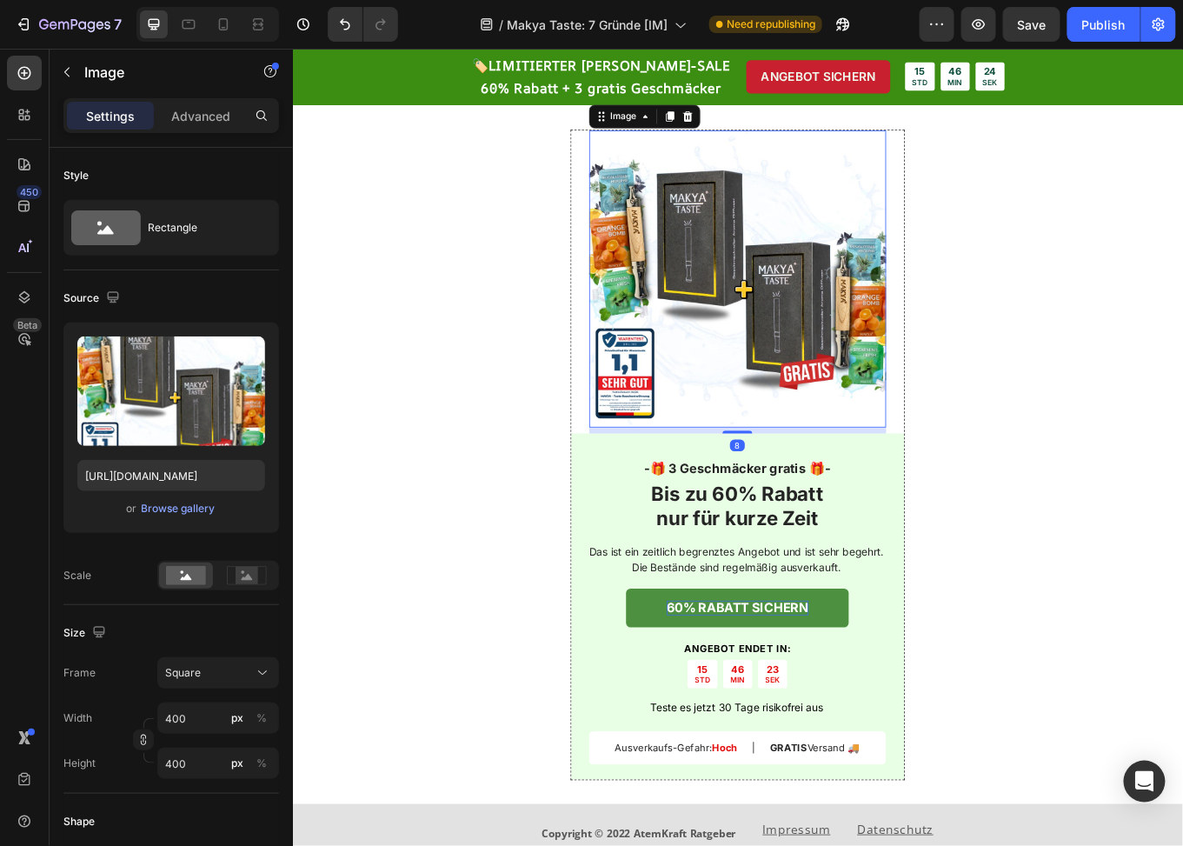
click at [844, 314] on img at bounding box center [814, 317] width 348 height 348
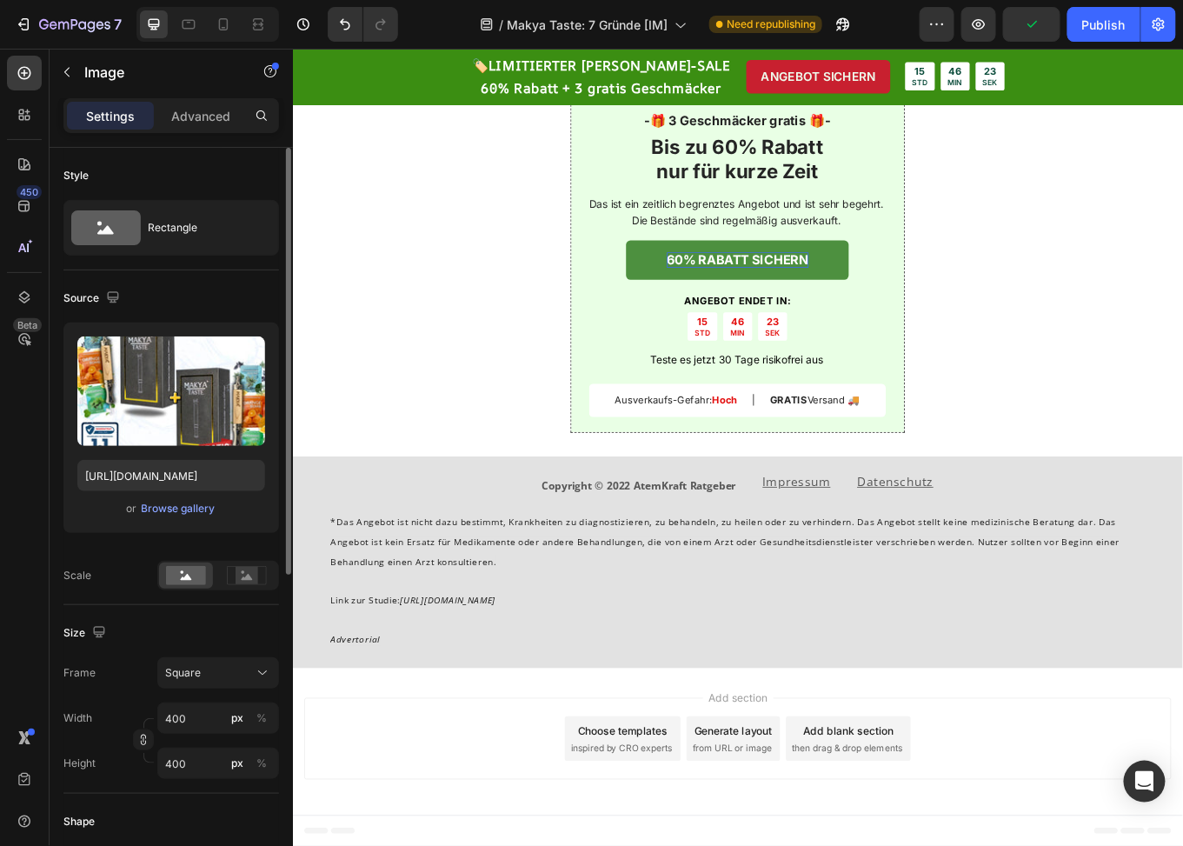
click at [192, 516] on div "or Browse gallery" at bounding box center [171, 508] width 188 height 21
click at [190, 512] on div "Browse gallery" at bounding box center [179, 509] width 74 height 16
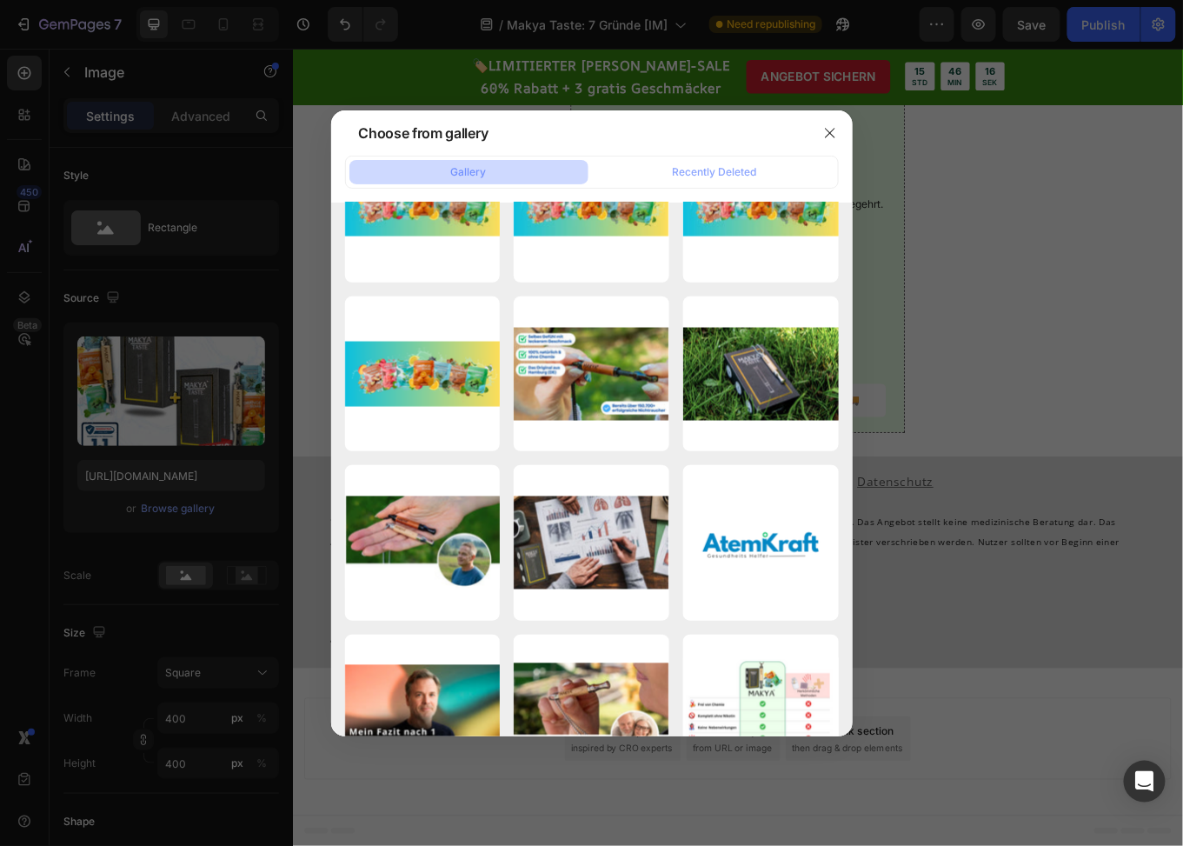
scroll to position [7290, 0]
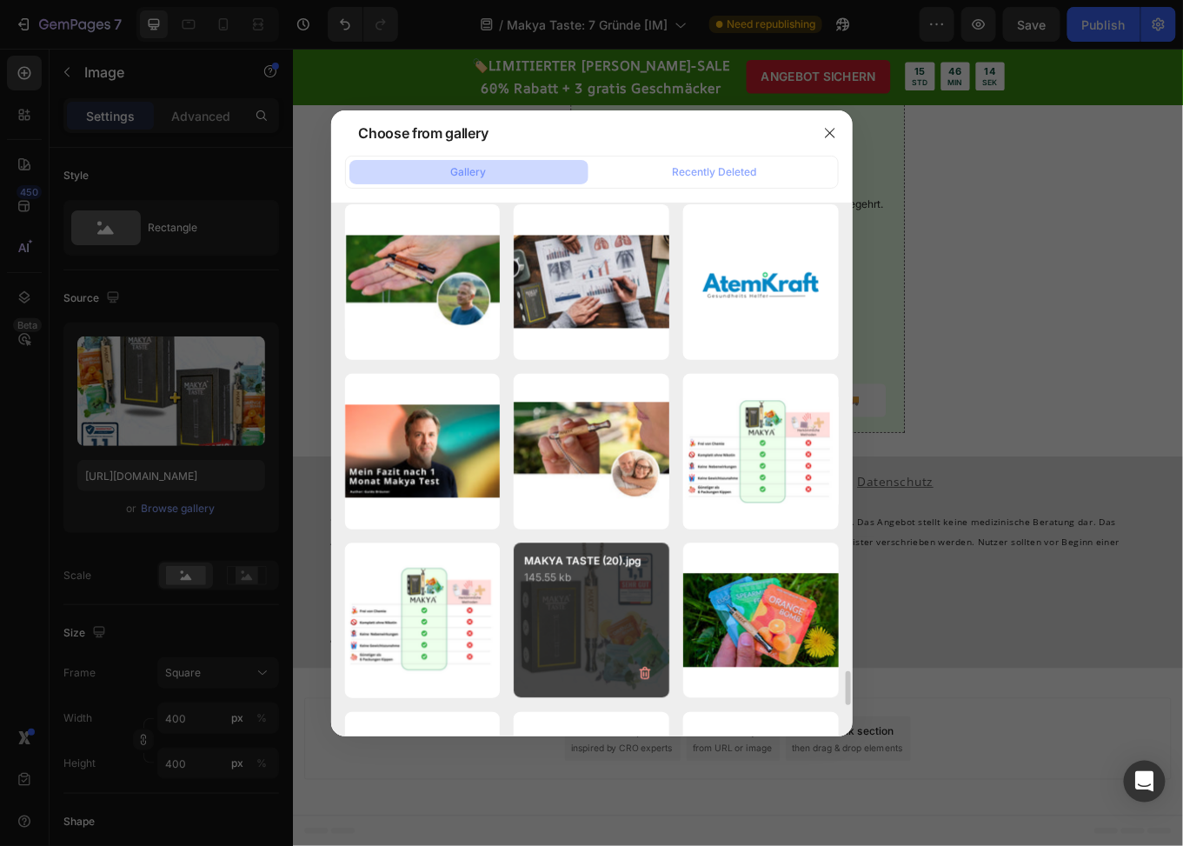
click at [602, 580] on p "145.55 kb" at bounding box center [591, 578] width 135 height 17
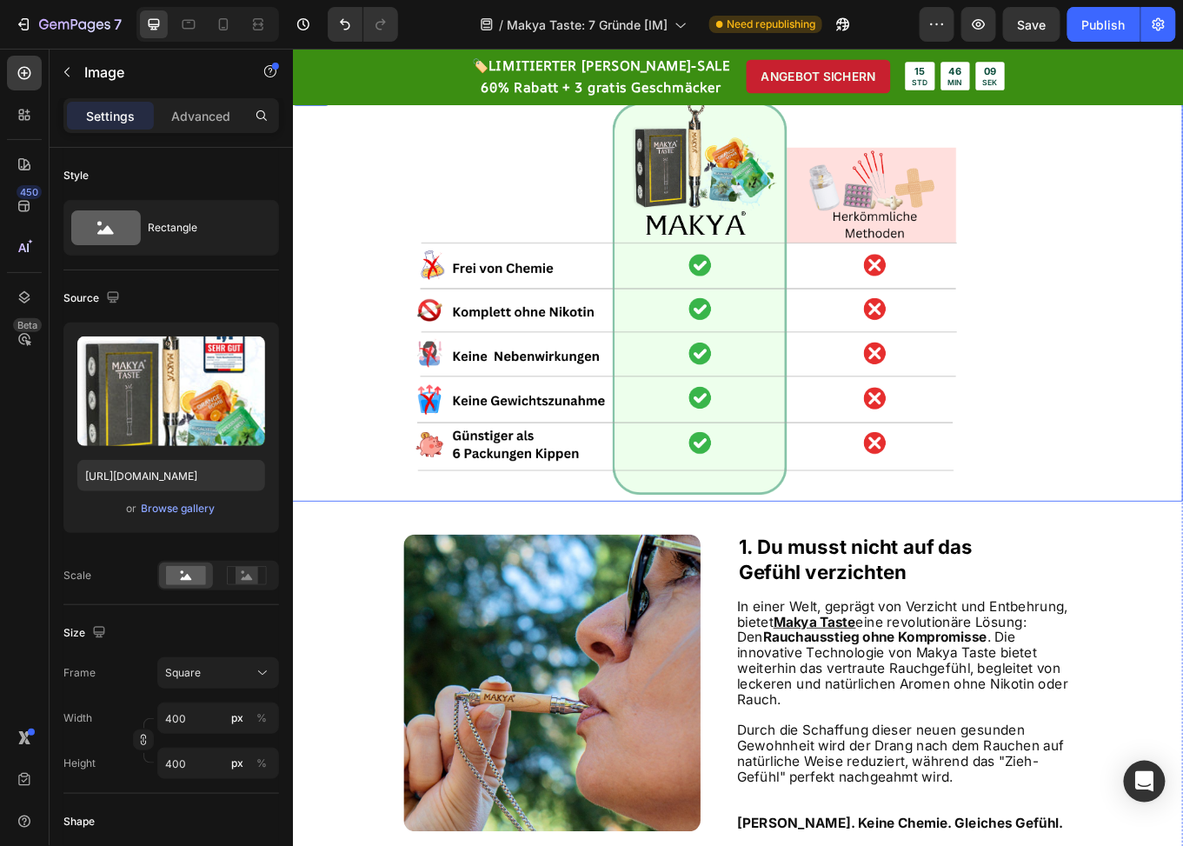
scroll to position [0, 0]
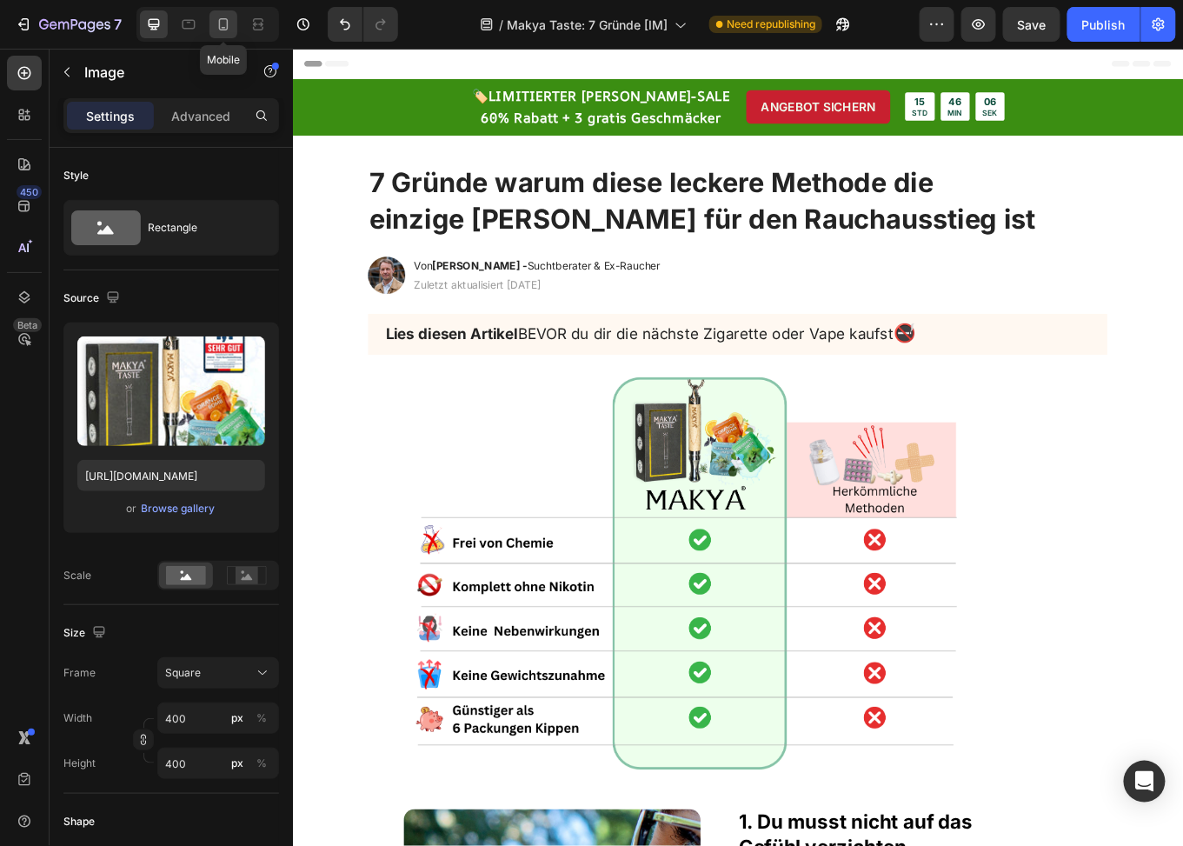
click at [221, 16] on icon at bounding box center [223, 24] width 17 height 17
type input "https://cdn.shopify.com/s/files/1/0773/9028/3077/files/gempages_476001812021773…"
type input "315"
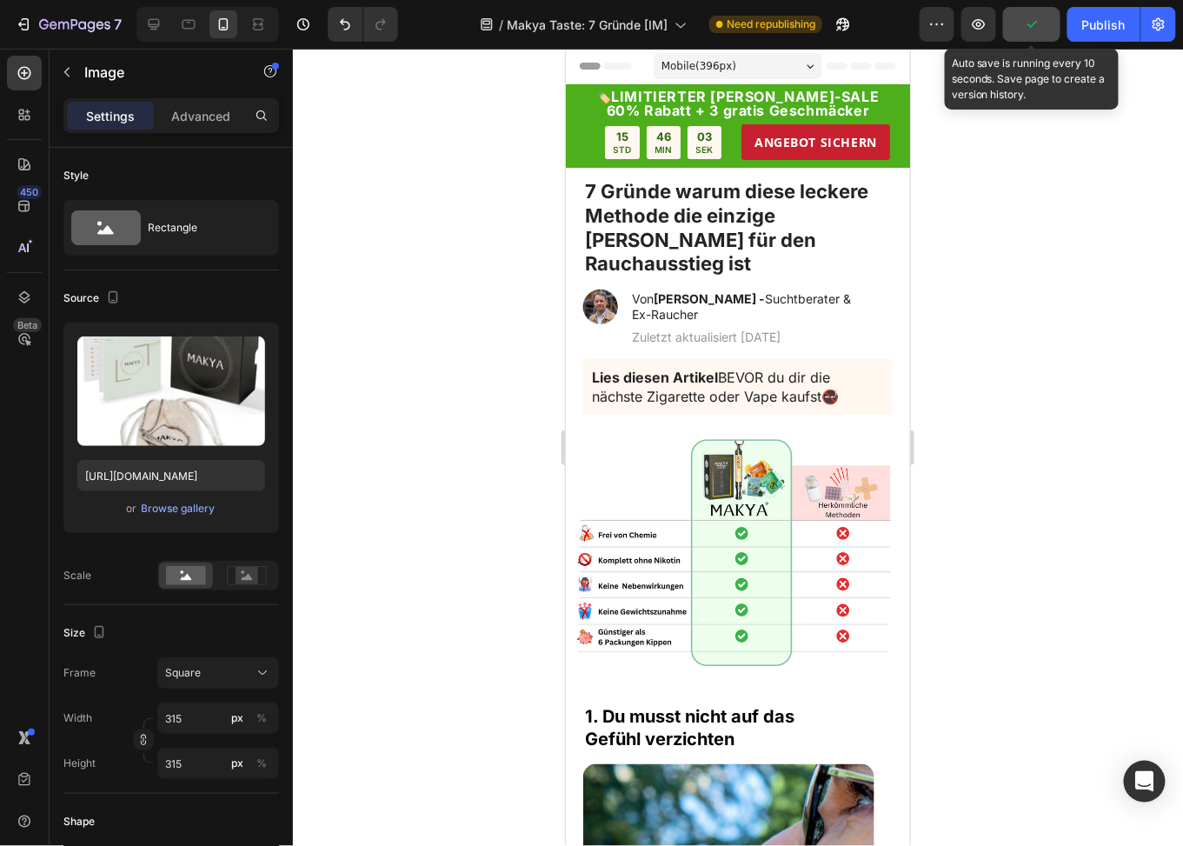
click at [1028, 24] on icon "button" at bounding box center [1031, 24] width 17 height 17
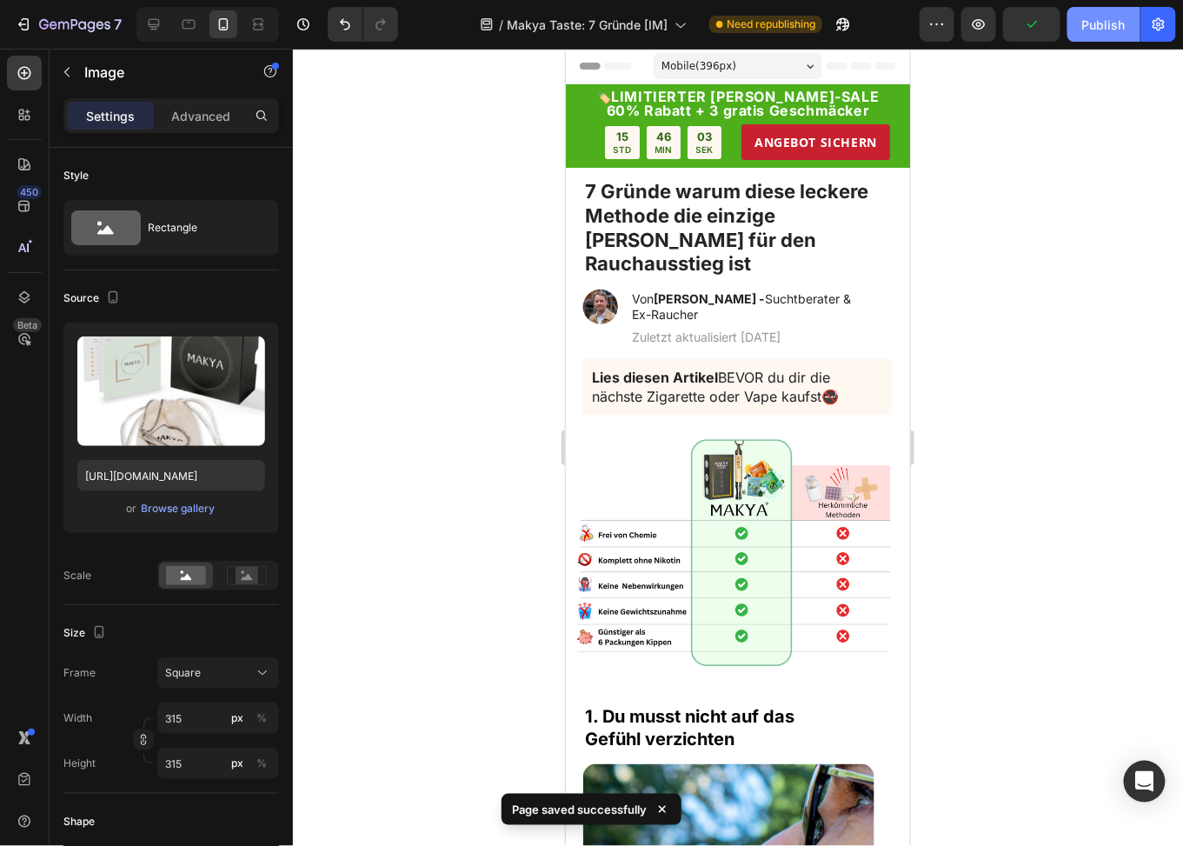
click at [1086, 25] on div "Publish" at bounding box center [1104, 25] width 43 height 18
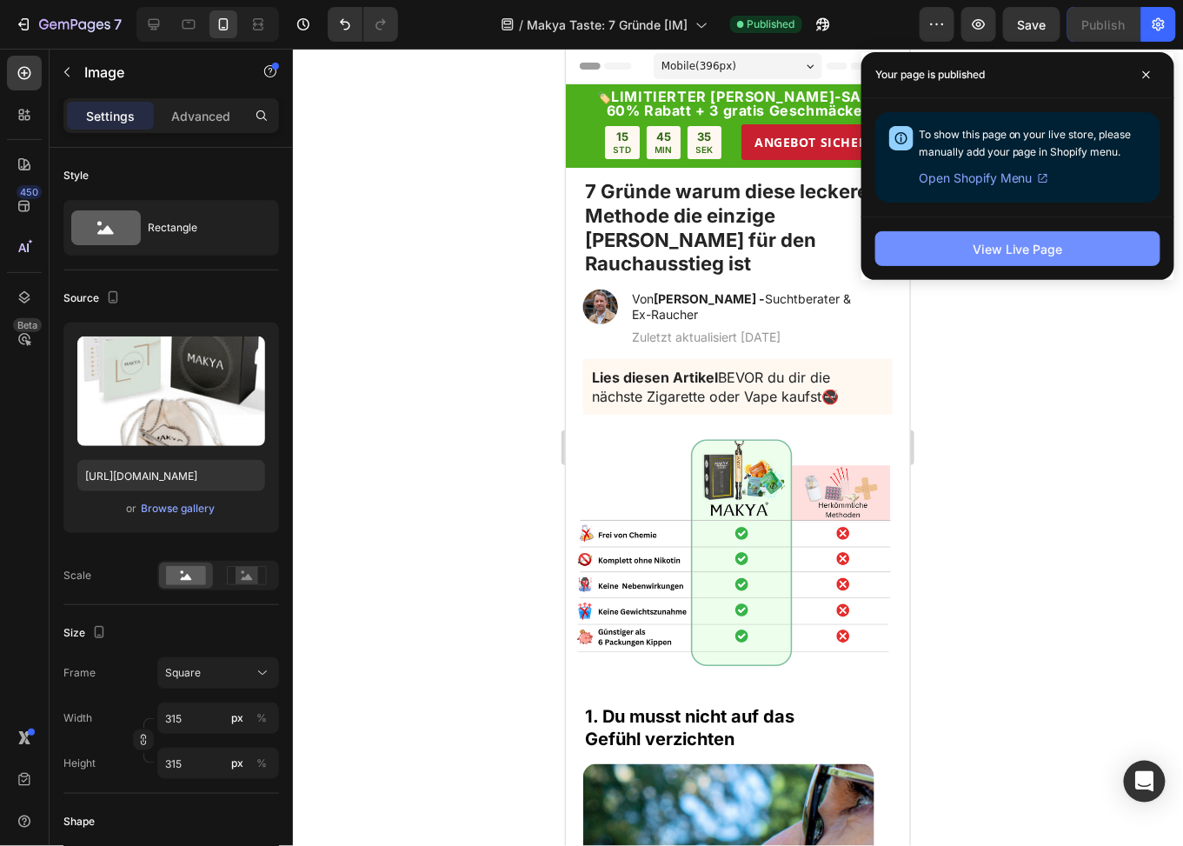
click at [1066, 251] on button "View Live Page" at bounding box center [1018, 248] width 285 height 35
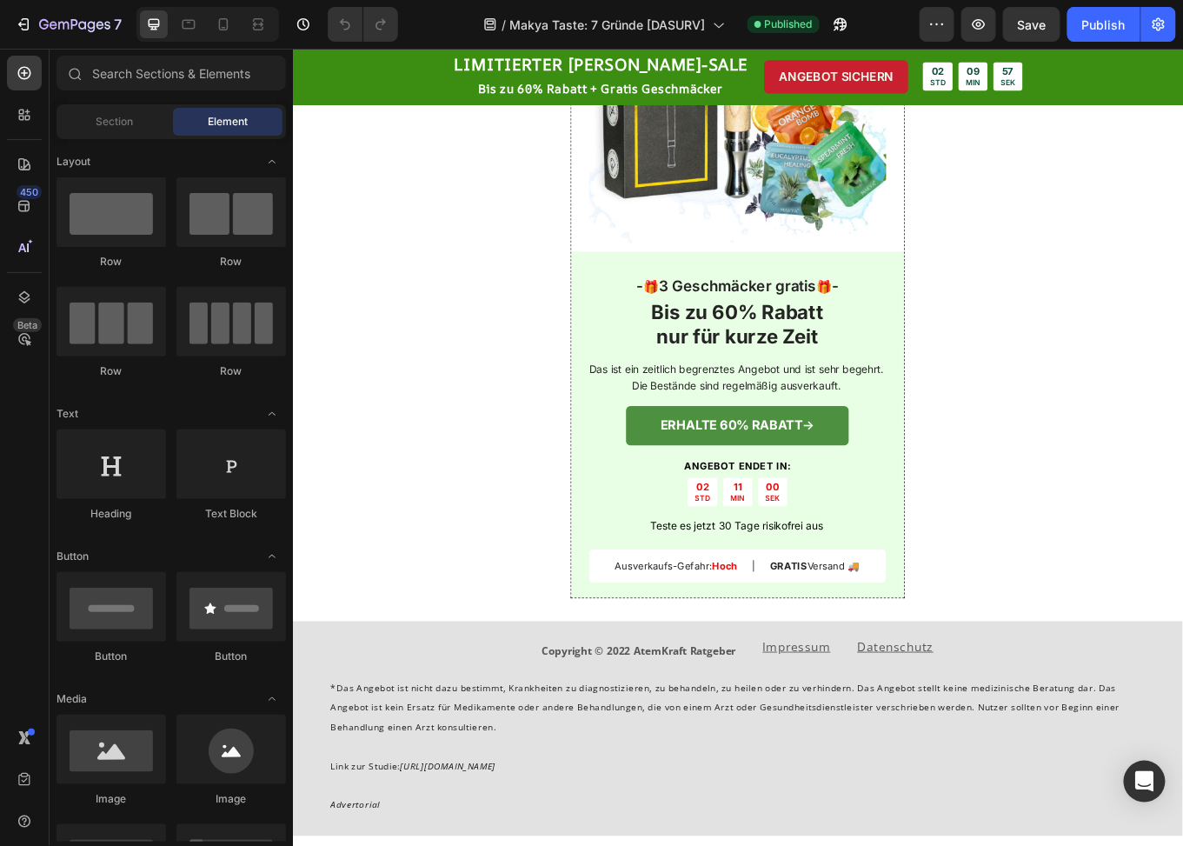
scroll to position [3216, 0]
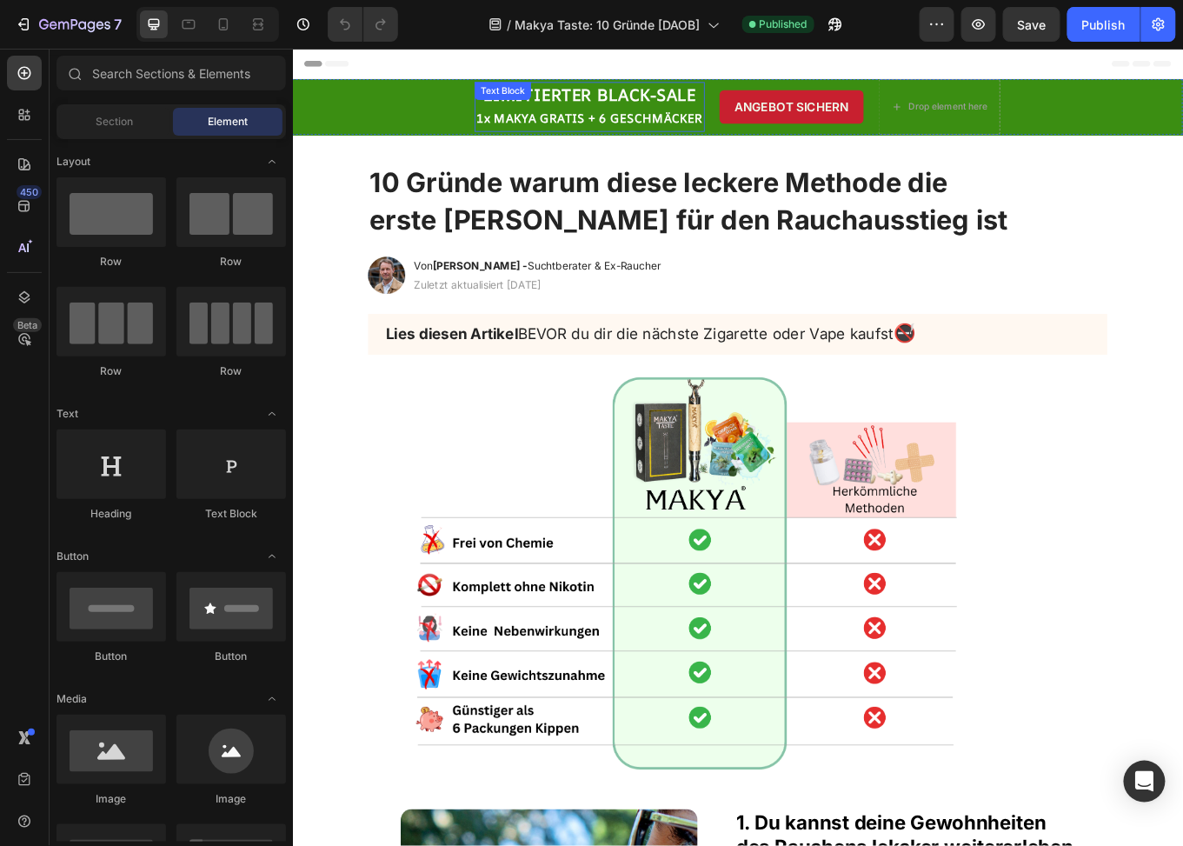
click at [712, 98] on strong "LIMITIERTER BLACK-SALE" at bounding box center [641, 102] width 250 height 26
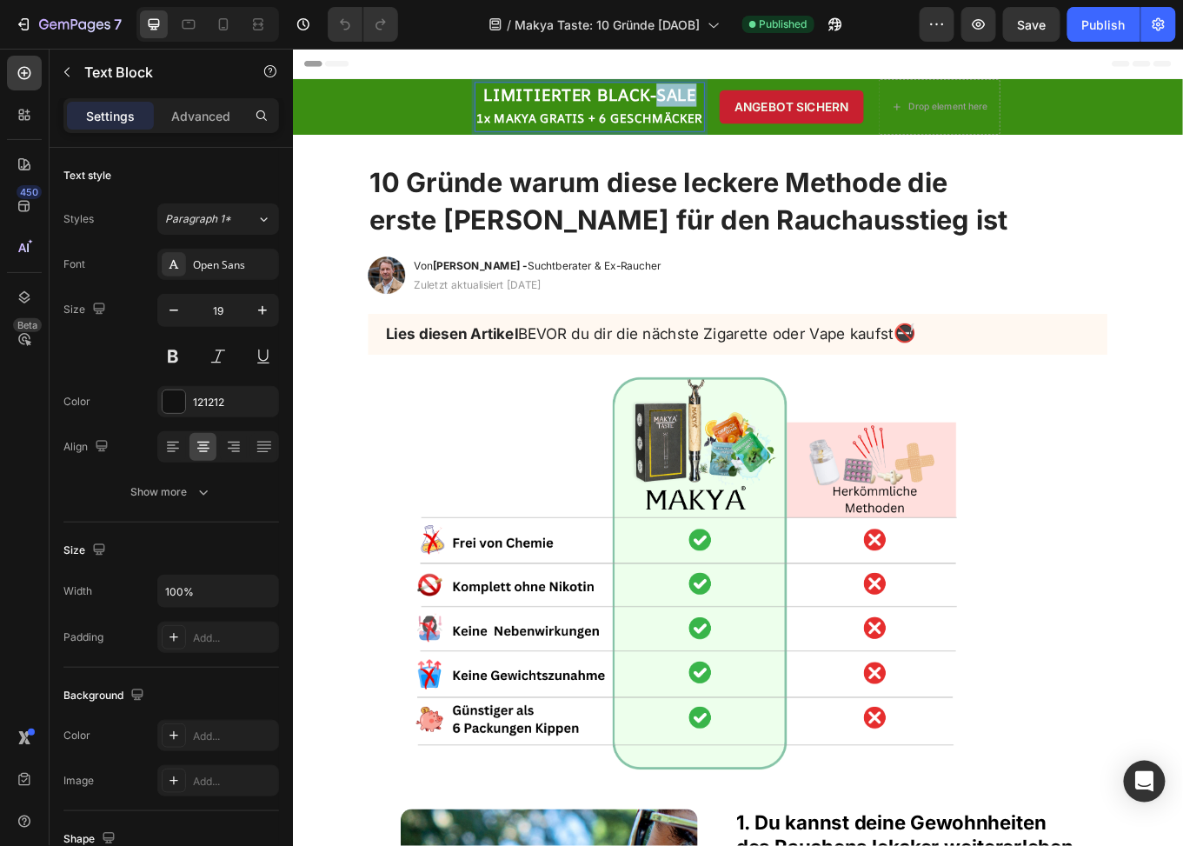
click at [712, 98] on strong "LIMITIERTER BLACK-SALE" at bounding box center [641, 102] width 250 height 26
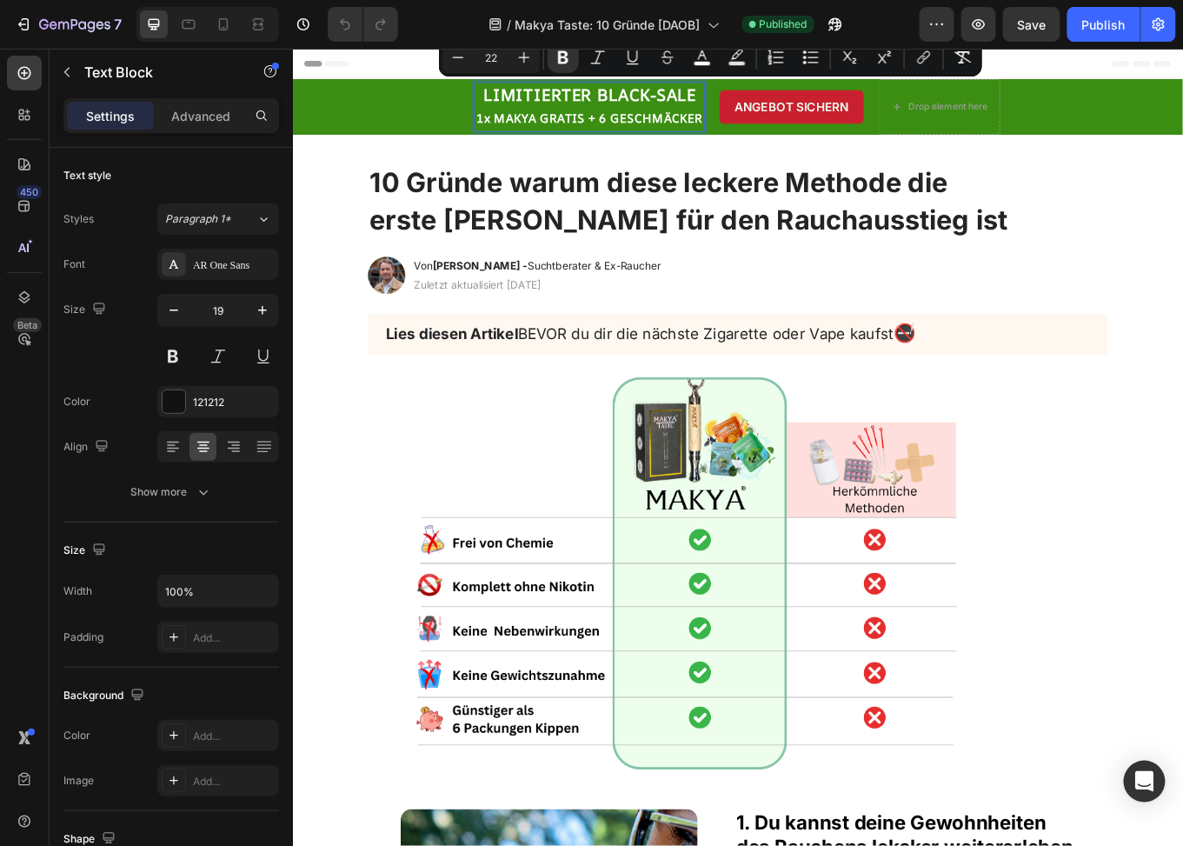
click at [670, 105] on strong "LIMITIERTER BLACK-SALE" at bounding box center [641, 102] width 250 height 26
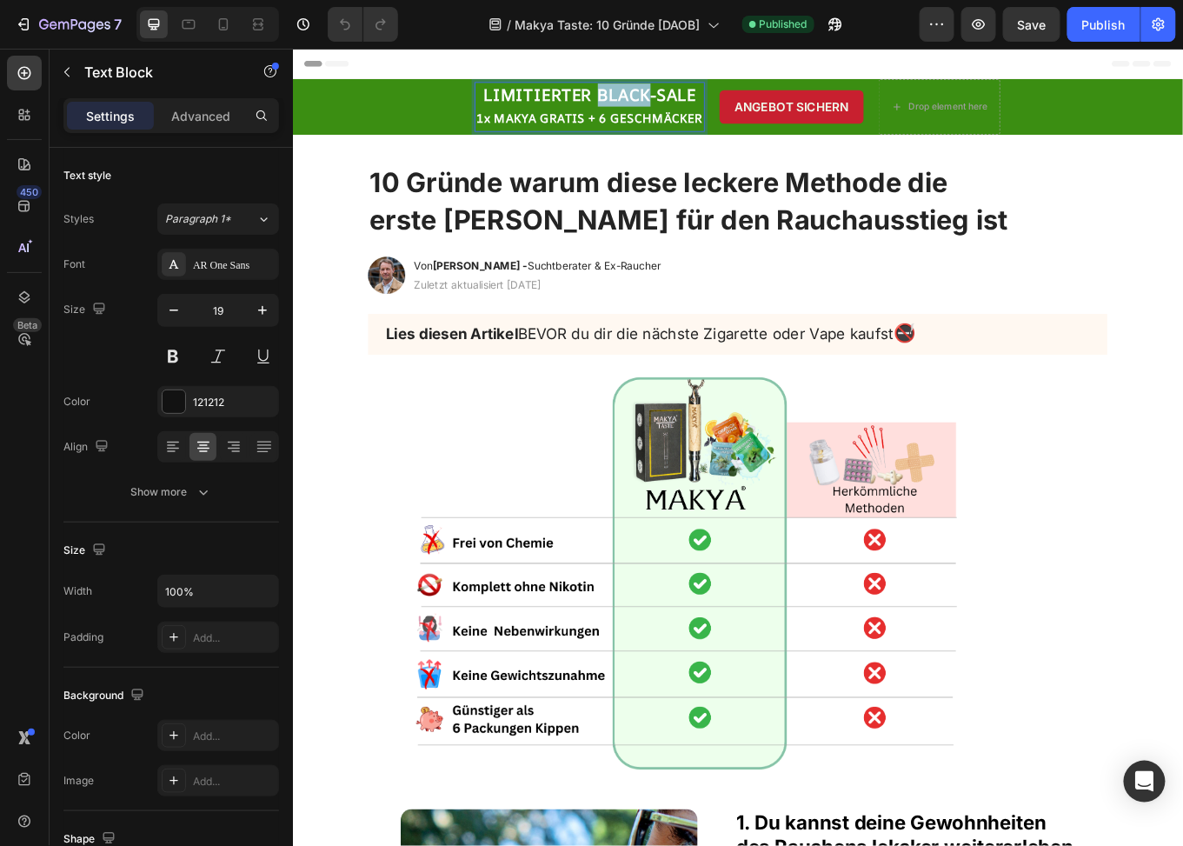
click at [670, 105] on strong "LIMITIERTER BLACK-SALE" at bounding box center [641, 102] width 250 height 26
click at [564, 127] on strong "1x MAKYA GRATIS + 6 GESCHMÄCKER" at bounding box center [641, 129] width 266 height 19
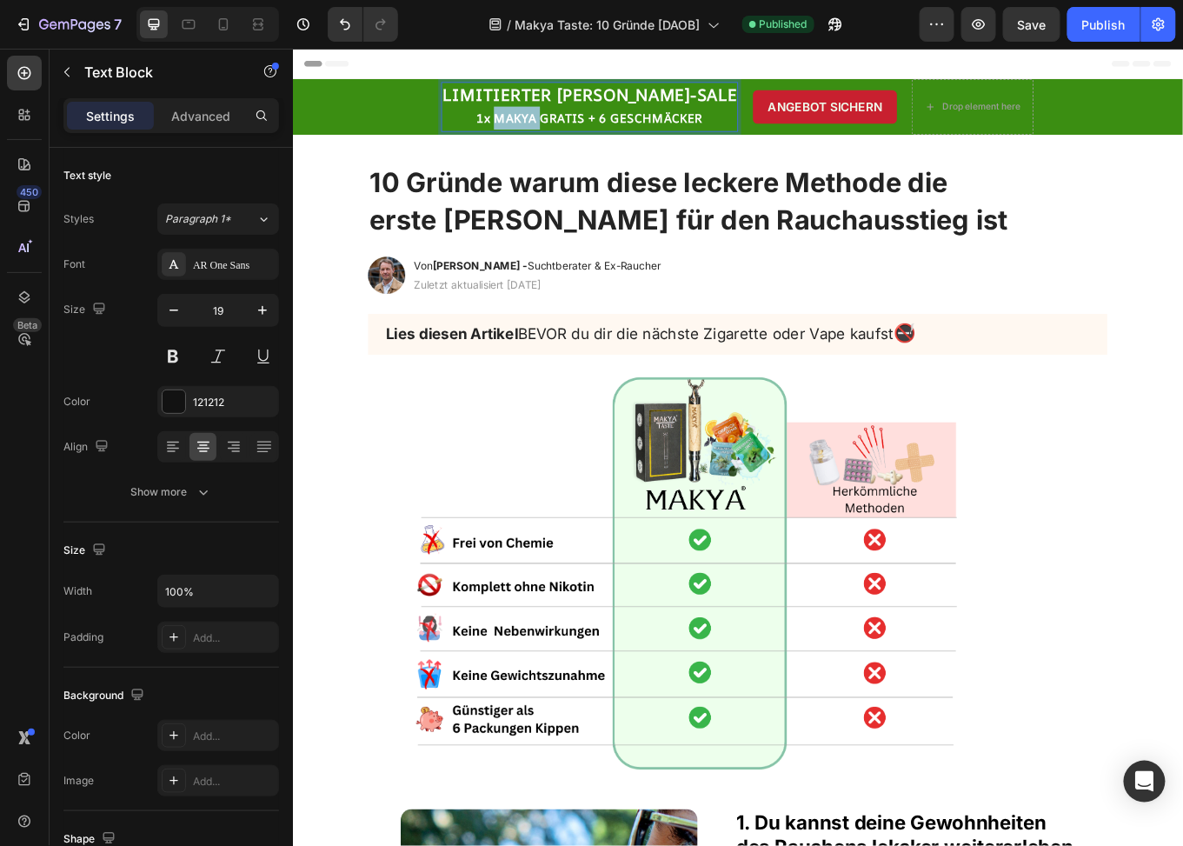
click at [564, 127] on strong "1x MAKYA GRATIS + 6 GESCHMÄCKER" at bounding box center [641, 129] width 266 height 19
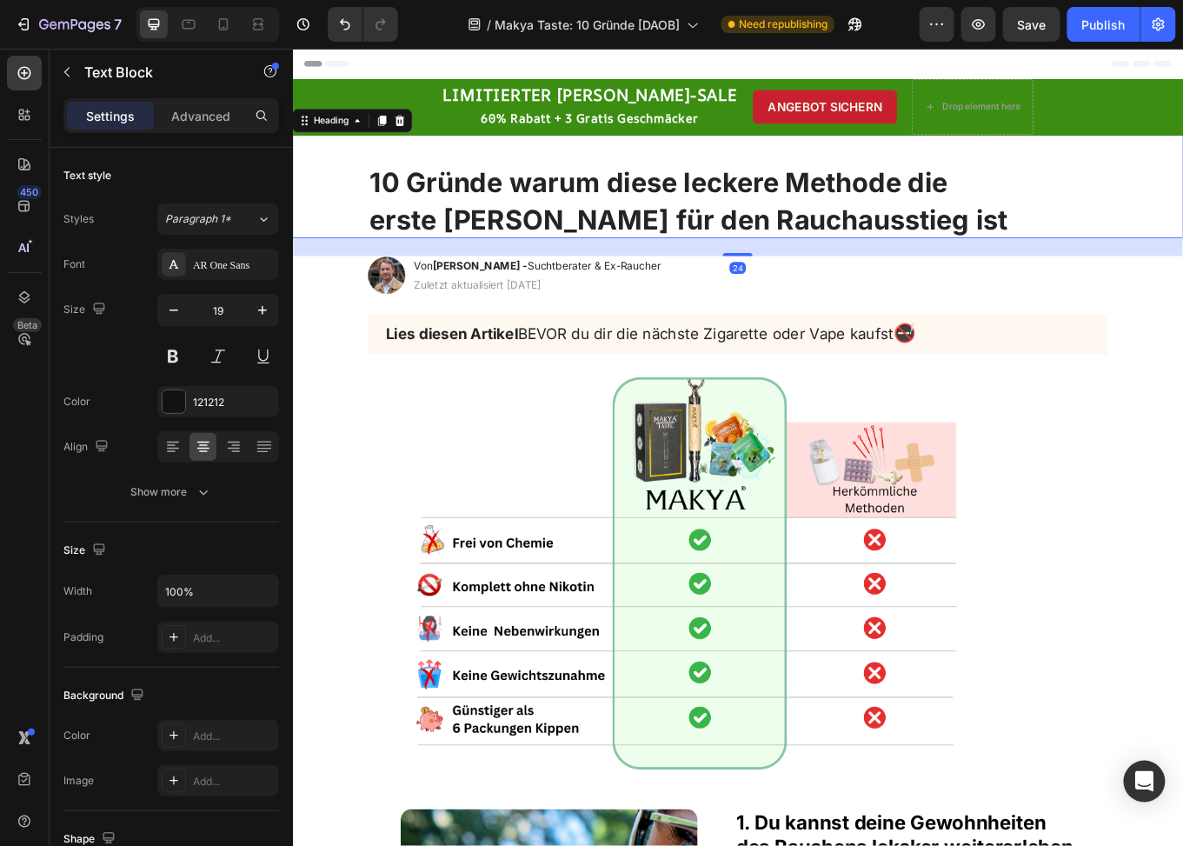
click at [661, 223] on h1 "10 Gründe warum diese leckere Methode die erste [PERSON_NAME] für den Rauchauss…" at bounding box center [814, 224] width 866 height 90
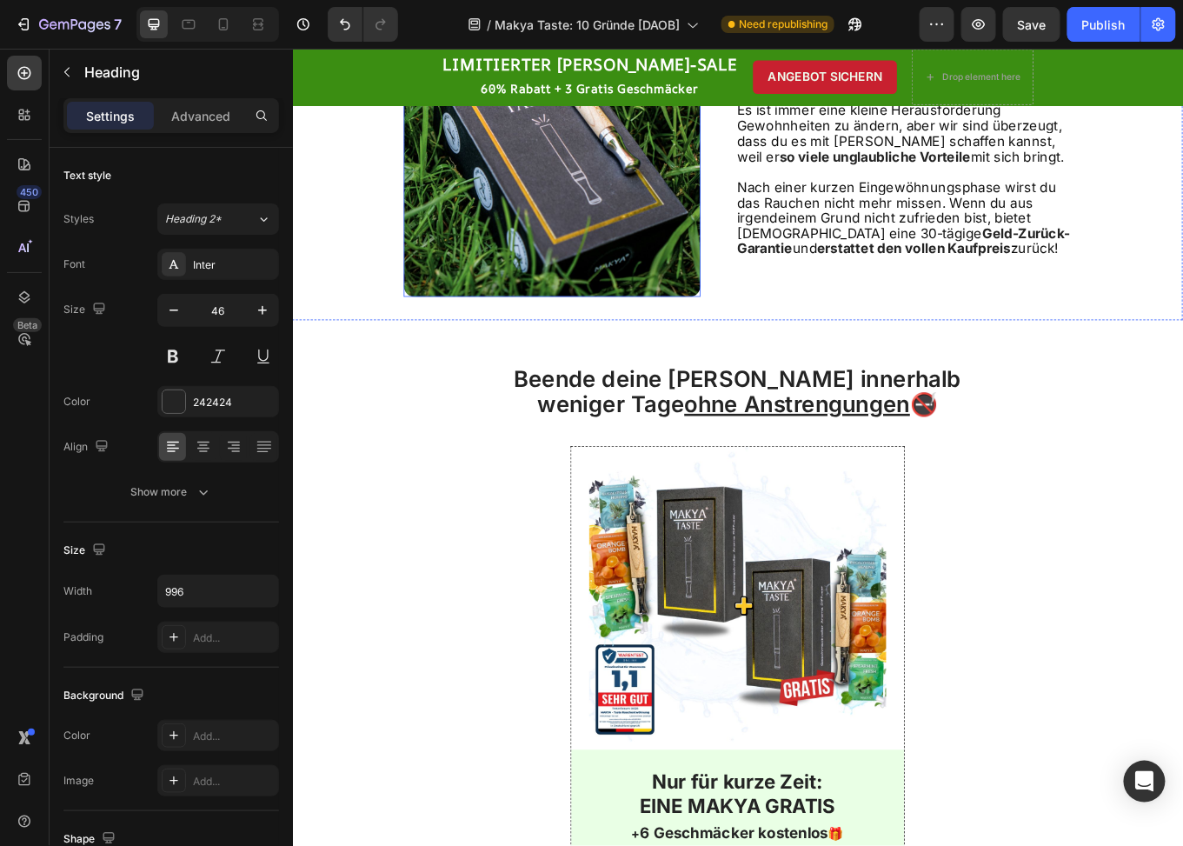
scroll to position [4955, 0]
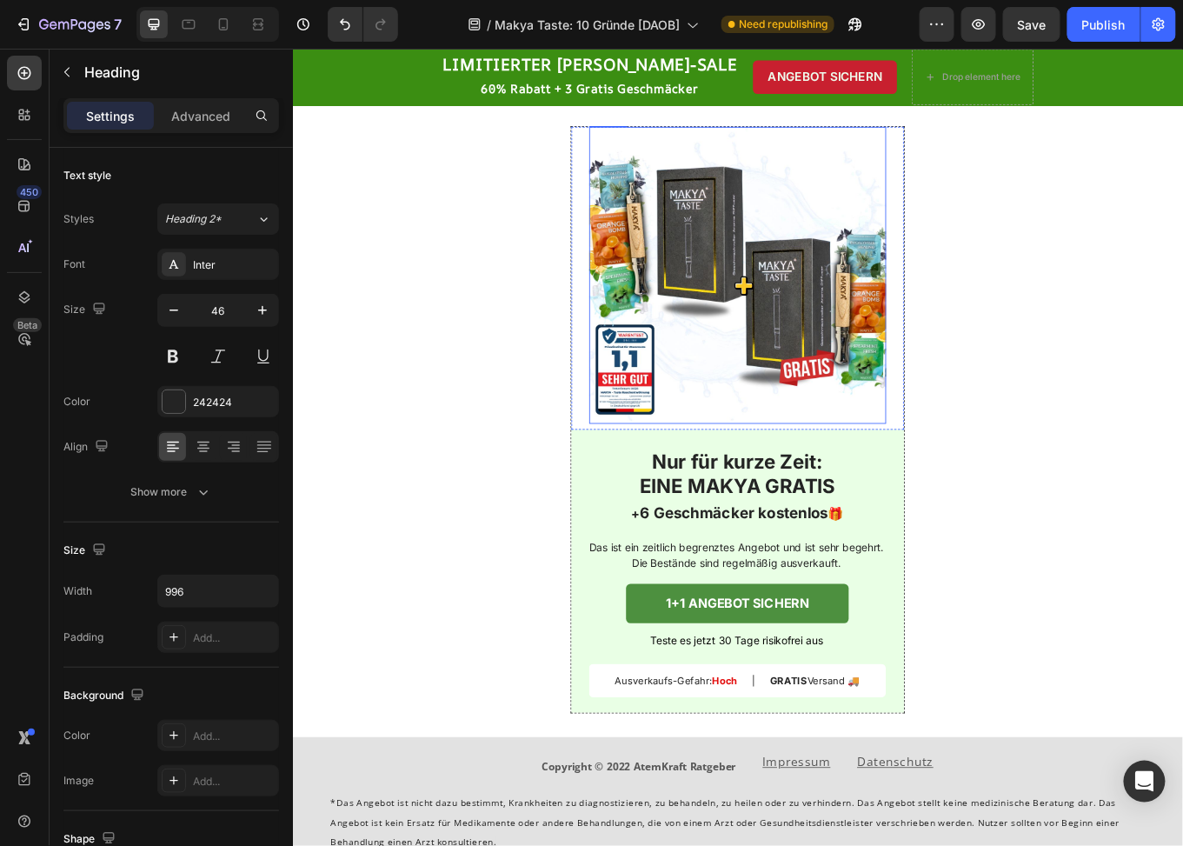
click at [803, 320] on img at bounding box center [814, 313] width 348 height 348
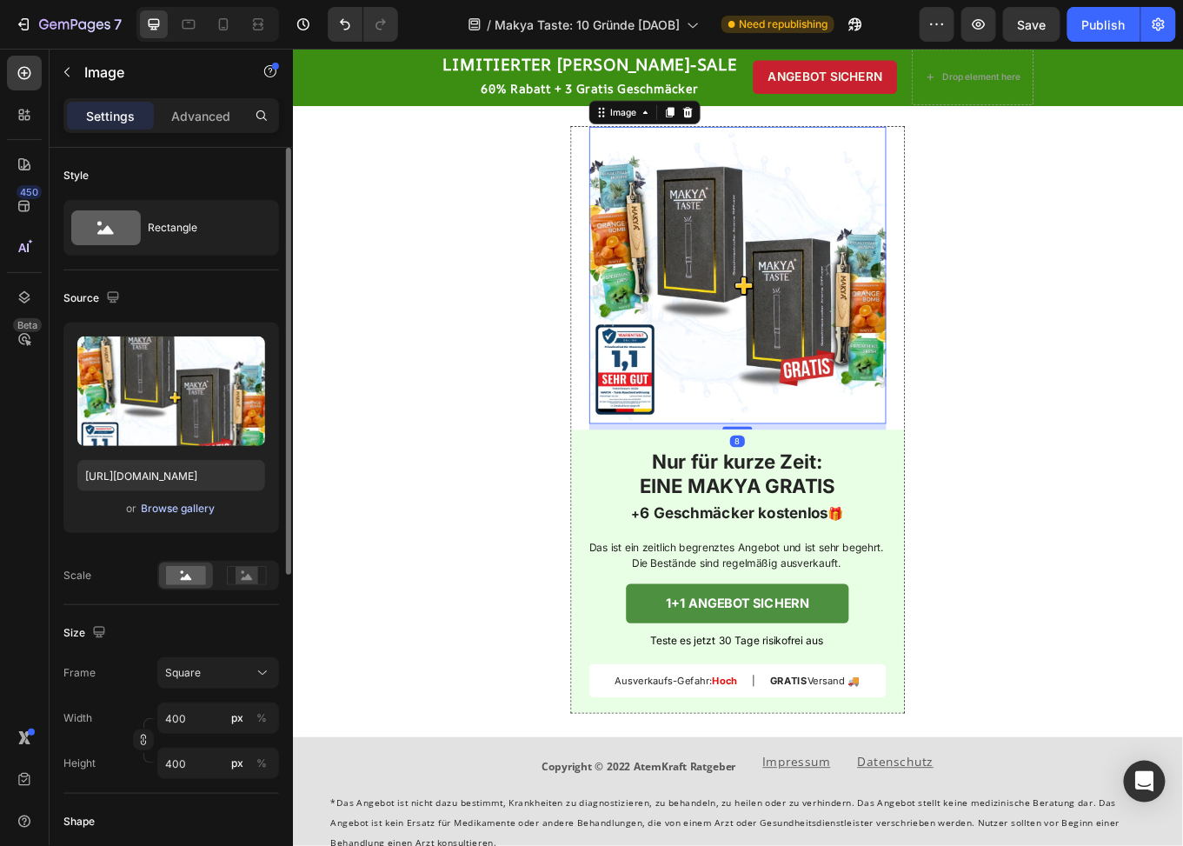
click at [183, 510] on div "Browse gallery" at bounding box center [179, 509] width 74 height 16
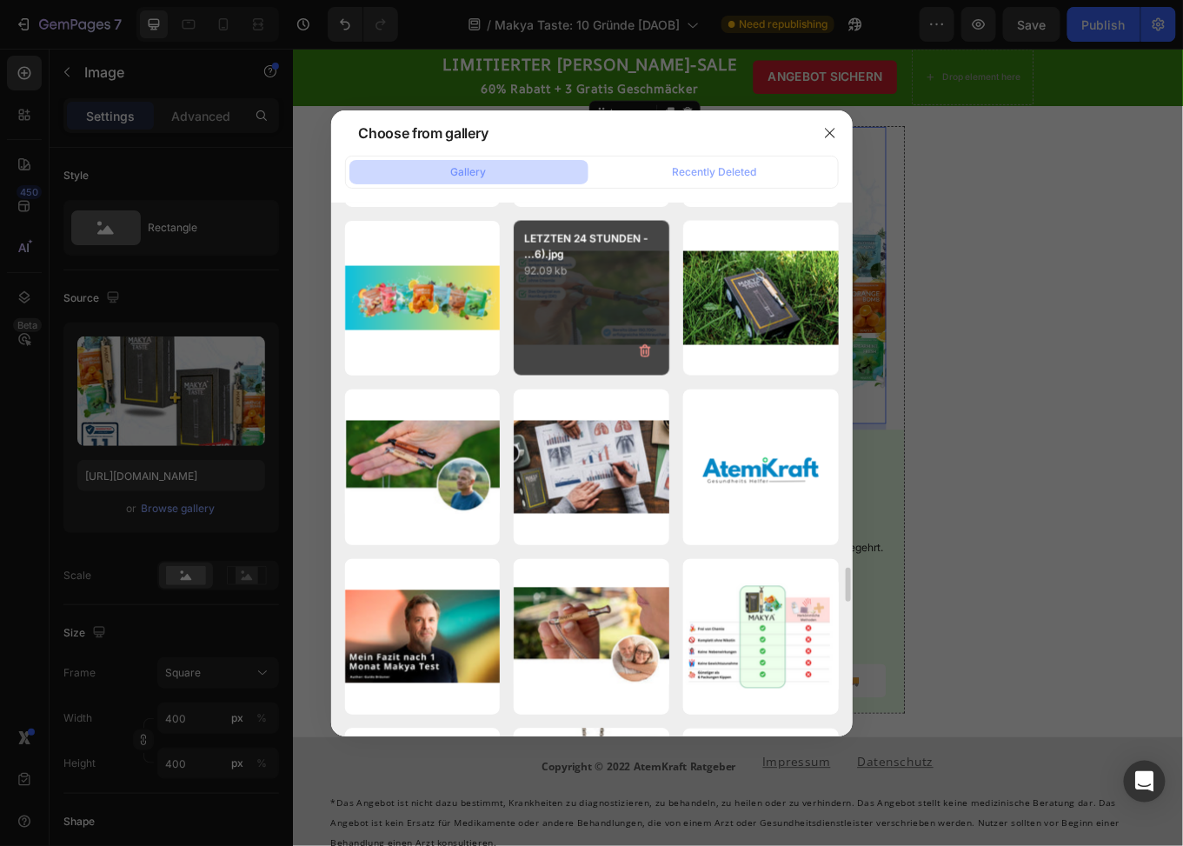
scroll to position [7366, 0]
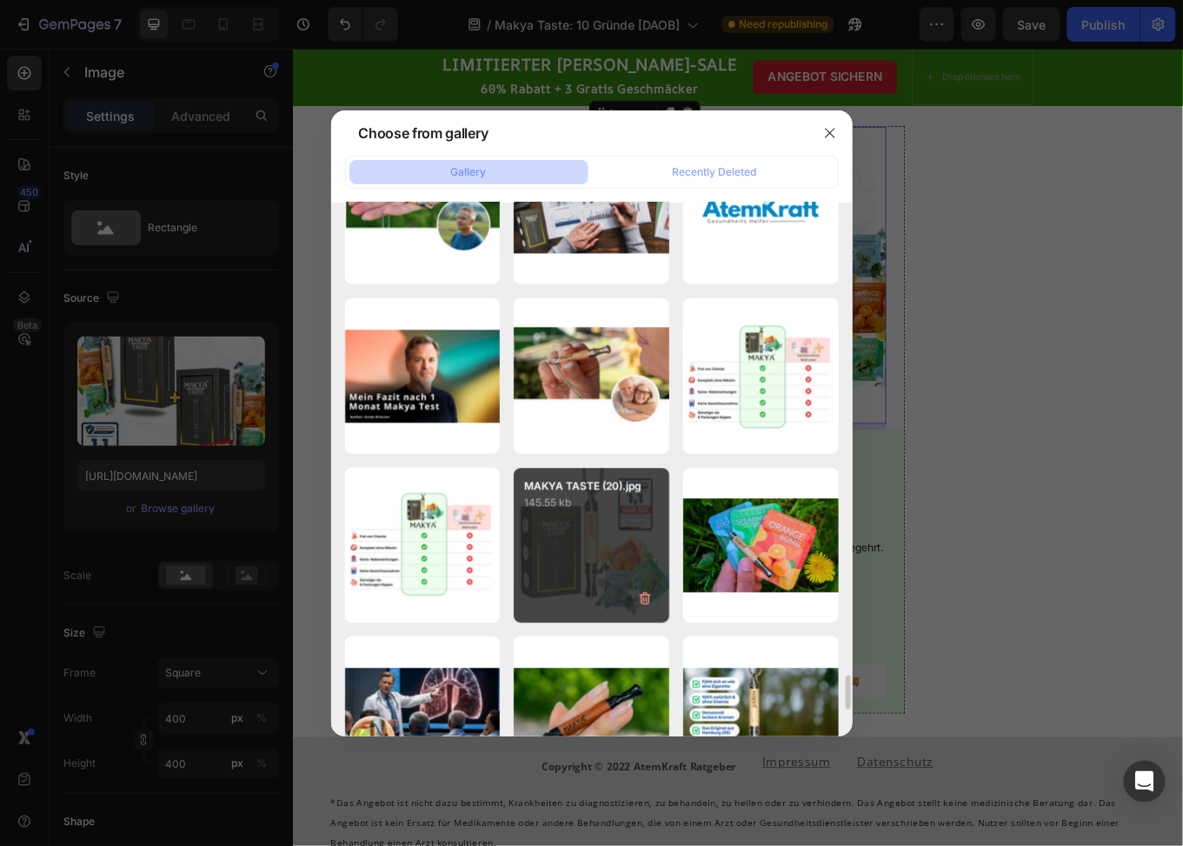
click at [589, 510] on p "145.55 kb" at bounding box center [591, 502] width 135 height 17
type input "[URL][DOMAIN_NAME]"
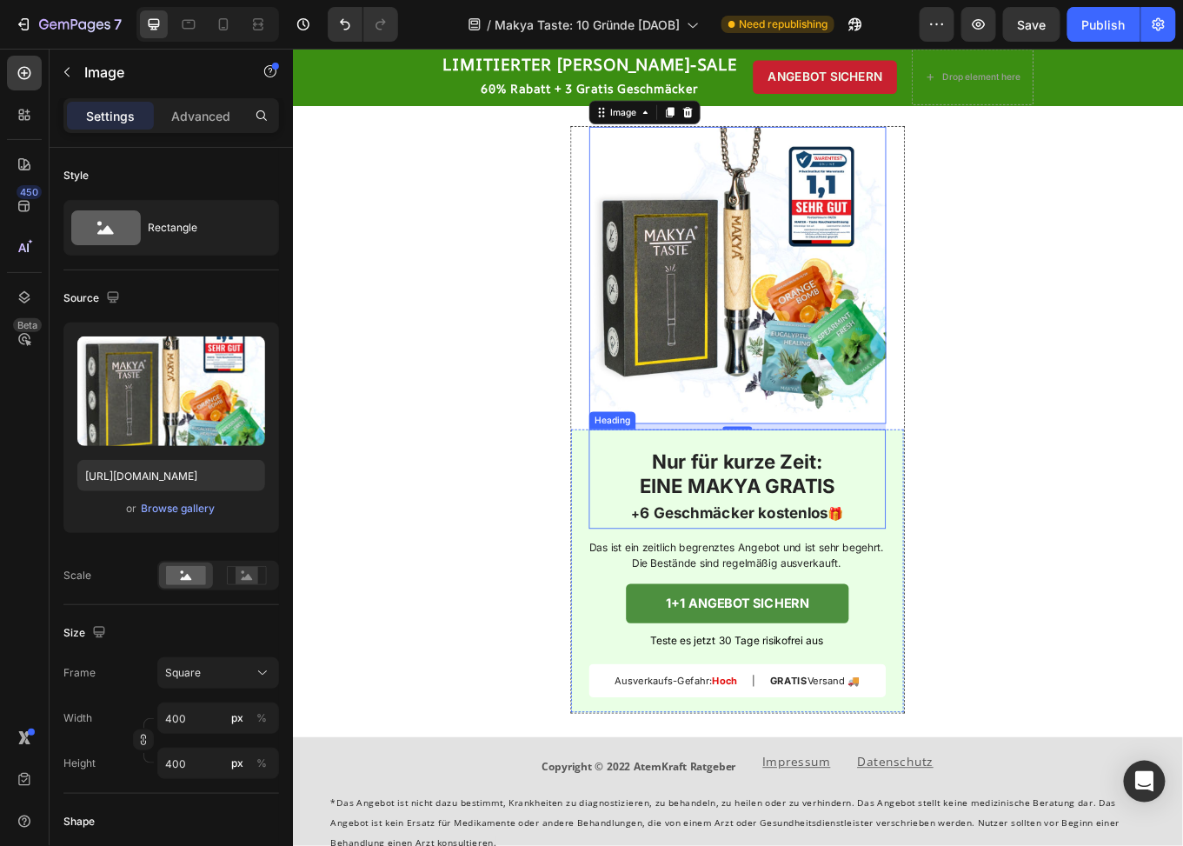
click at [746, 548] on strong "EINE MAKYA GRATIS" at bounding box center [814, 560] width 230 height 27
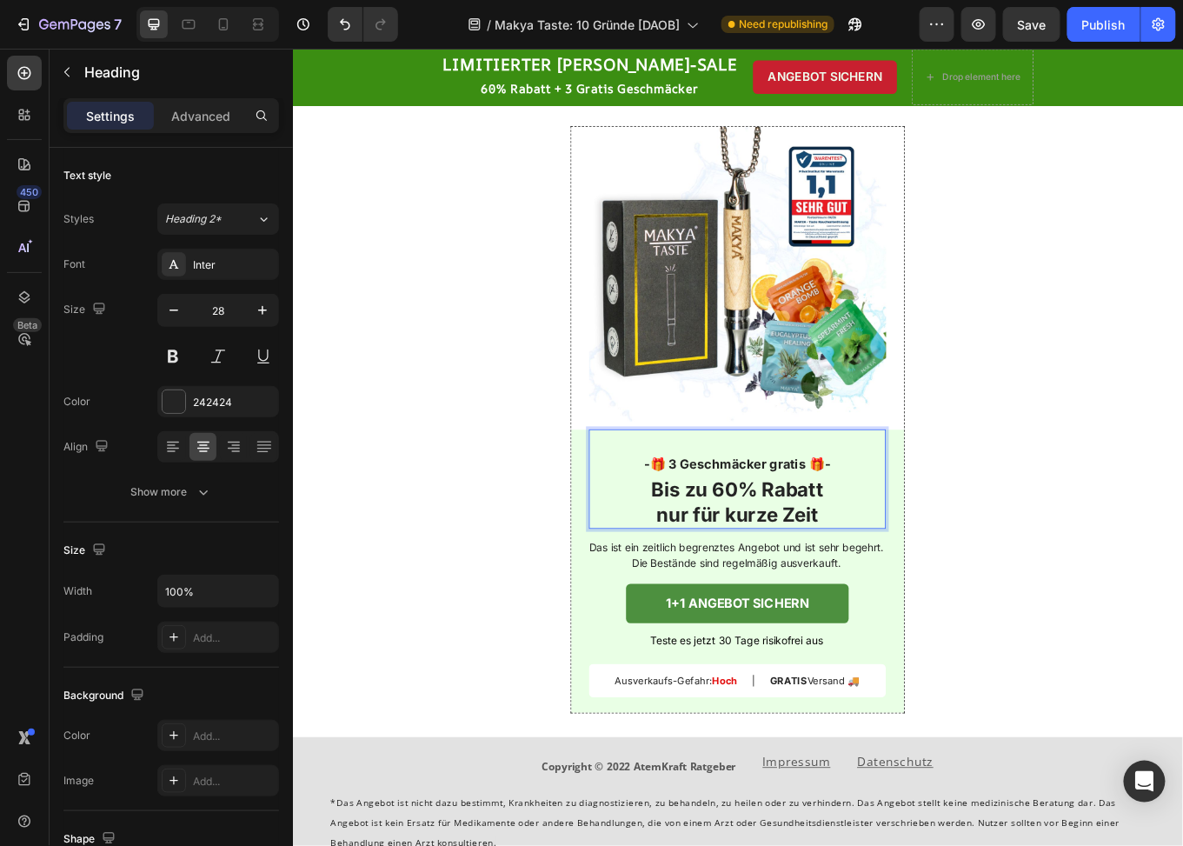
click at [1183, 608] on div "Image Row -🎁 3 Geschmäcker gratis 🎁- Bis zu 60% Rabatt nur für kurze Zeit Headi…" at bounding box center [813, 496] width 1043 height 716
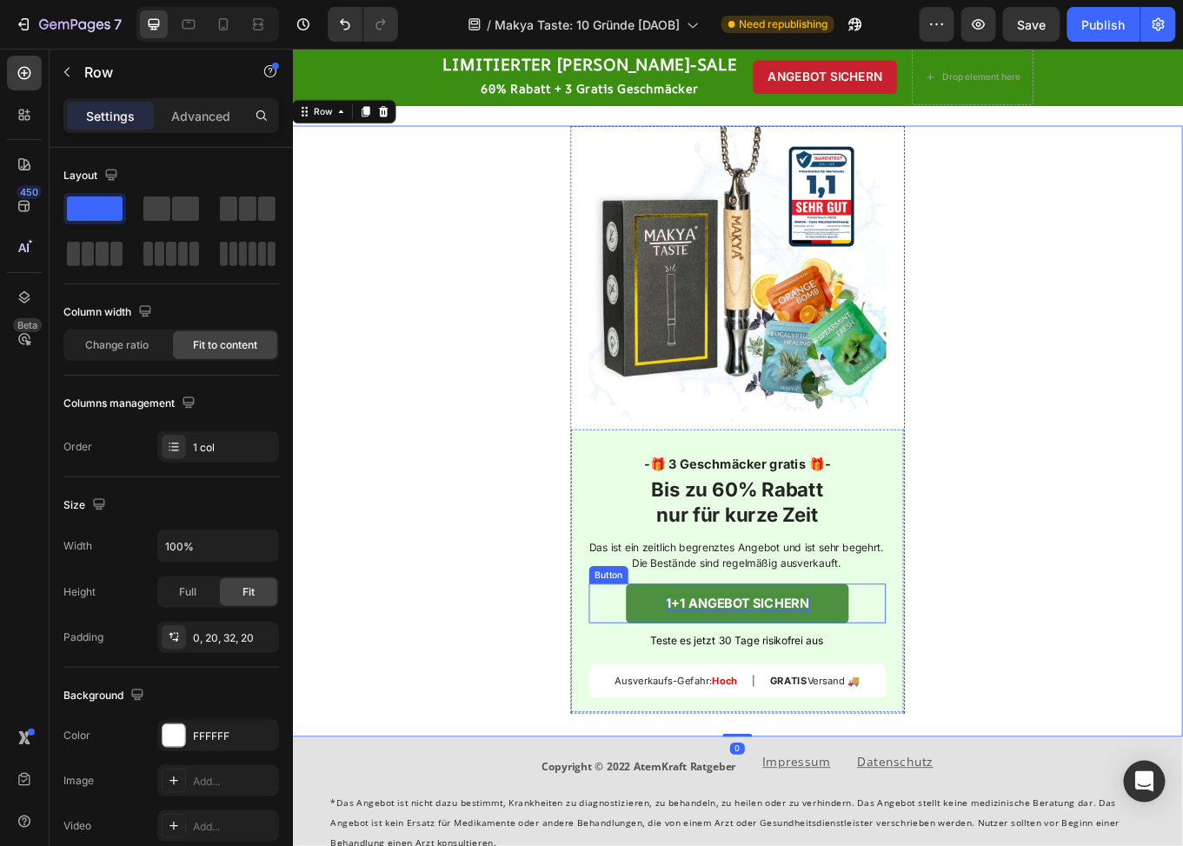
click at [793, 694] on strong "1+1 ANGEBOT SICHERN" at bounding box center [814, 697] width 168 height 17
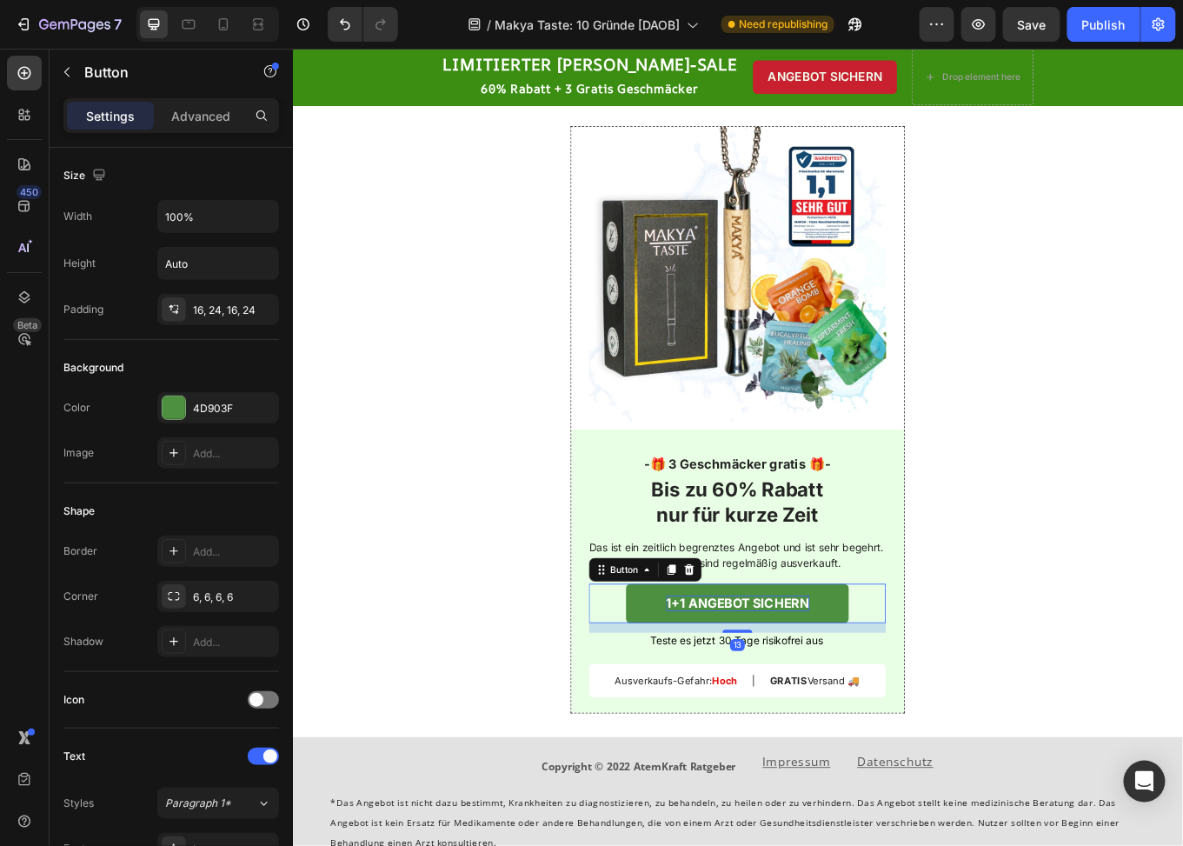
click at [793, 694] on strong "1+1 ANGEBOT SICHERN" at bounding box center [814, 697] width 168 height 17
click at [227, 23] on icon at bounding box center [224, 24] width 10 height 12
type input "14"
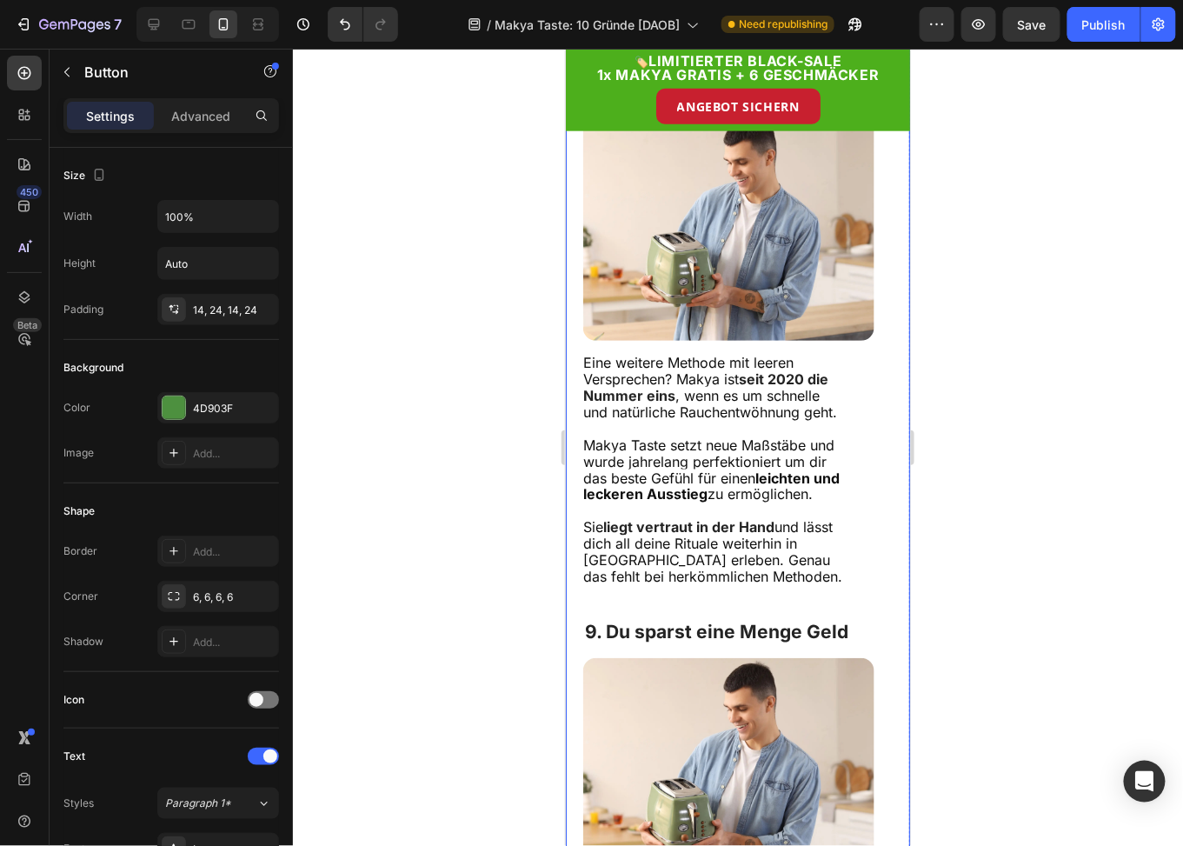
scroll to position [4624, 0]
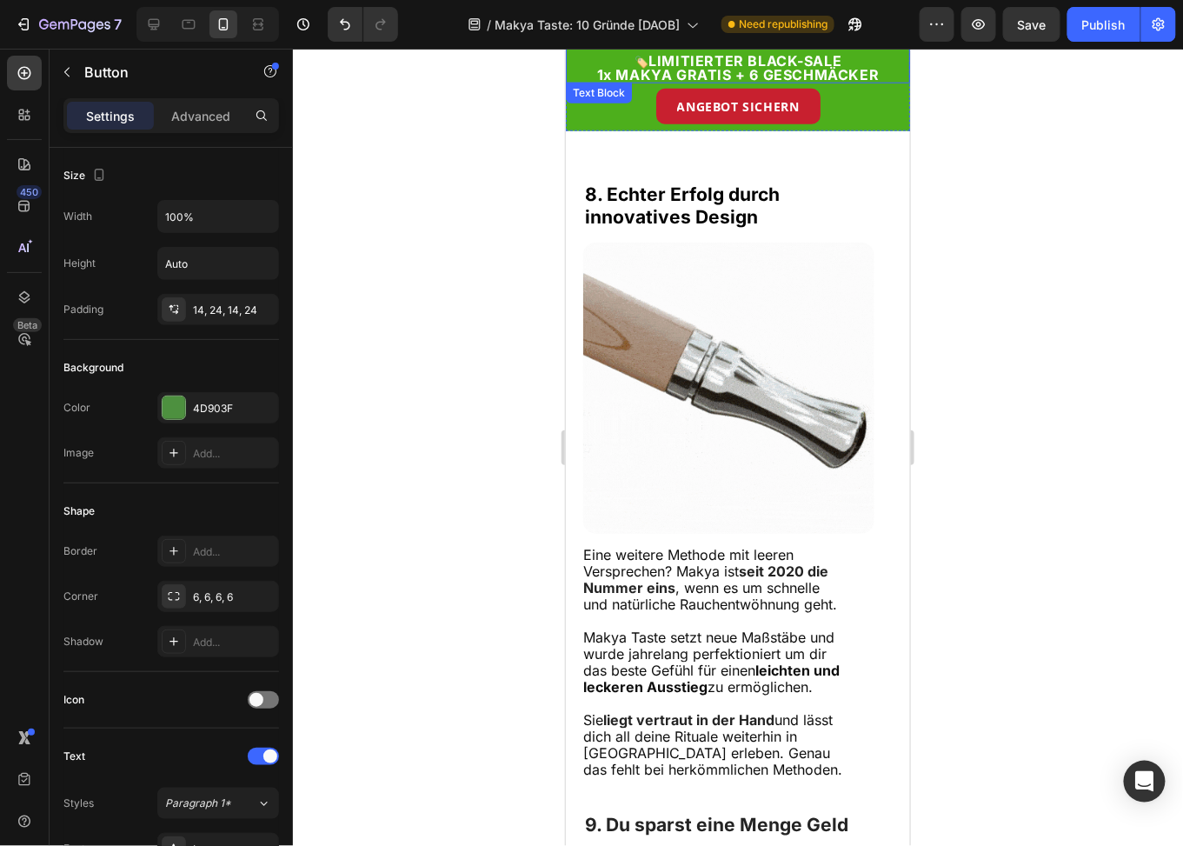
click at [769, 57] on strong "LIMITIERTER BLACK-SALE" at bounding box center [744, 59] width 193 height 17
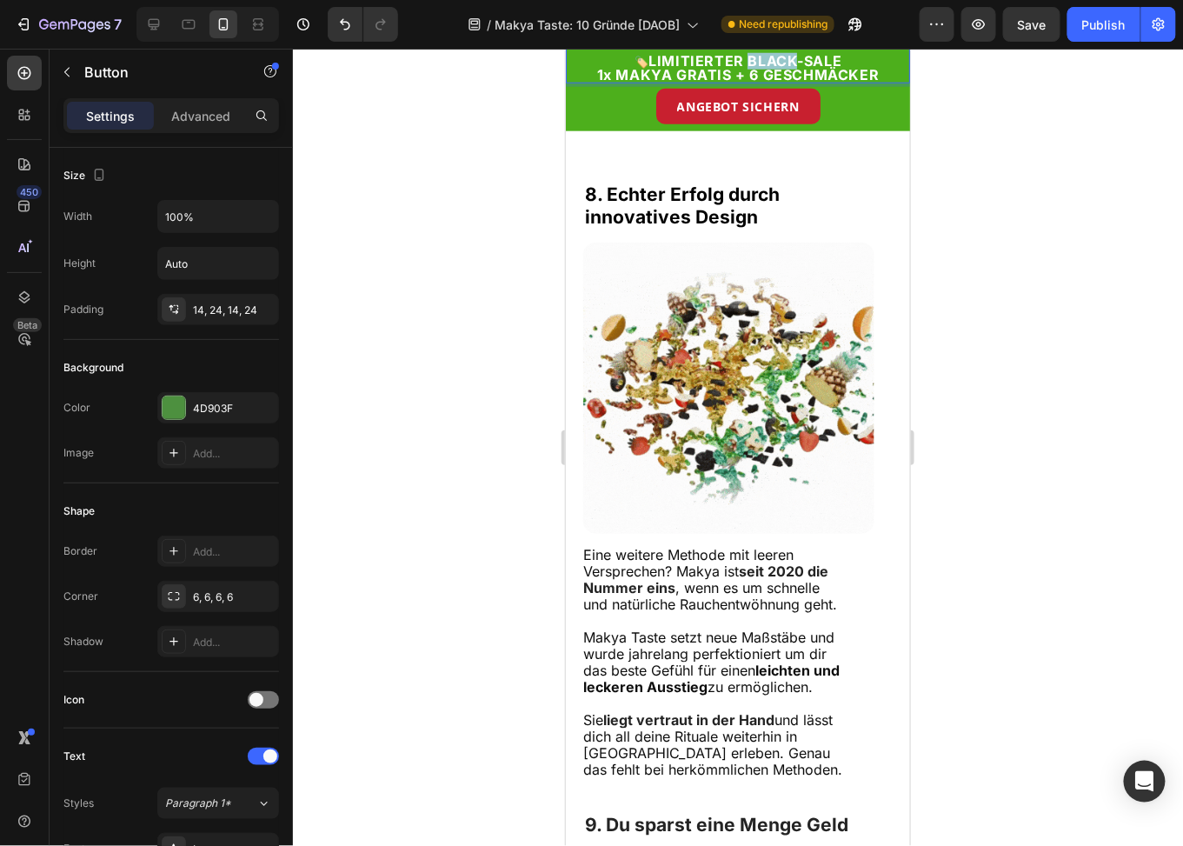
click at [769, 57] on strong "LIMITIERTER BLACK-SALE" at bounding box center [744, 59] width 193 height 17
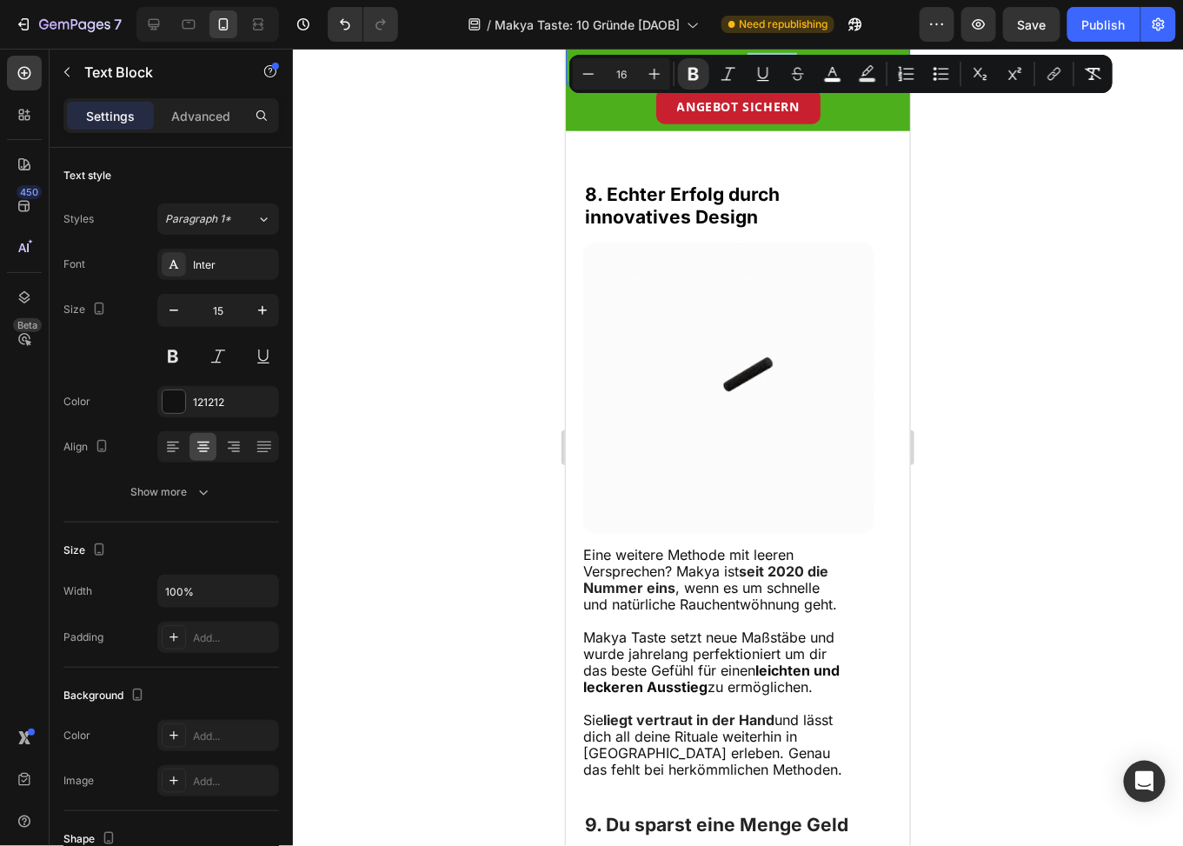
click at [763, 55] on div "Minus 16 Plus Bold Italic Underline Strikethrough color color Numbered List Bul…" at bounding box center [841, 74] width 543 height 38
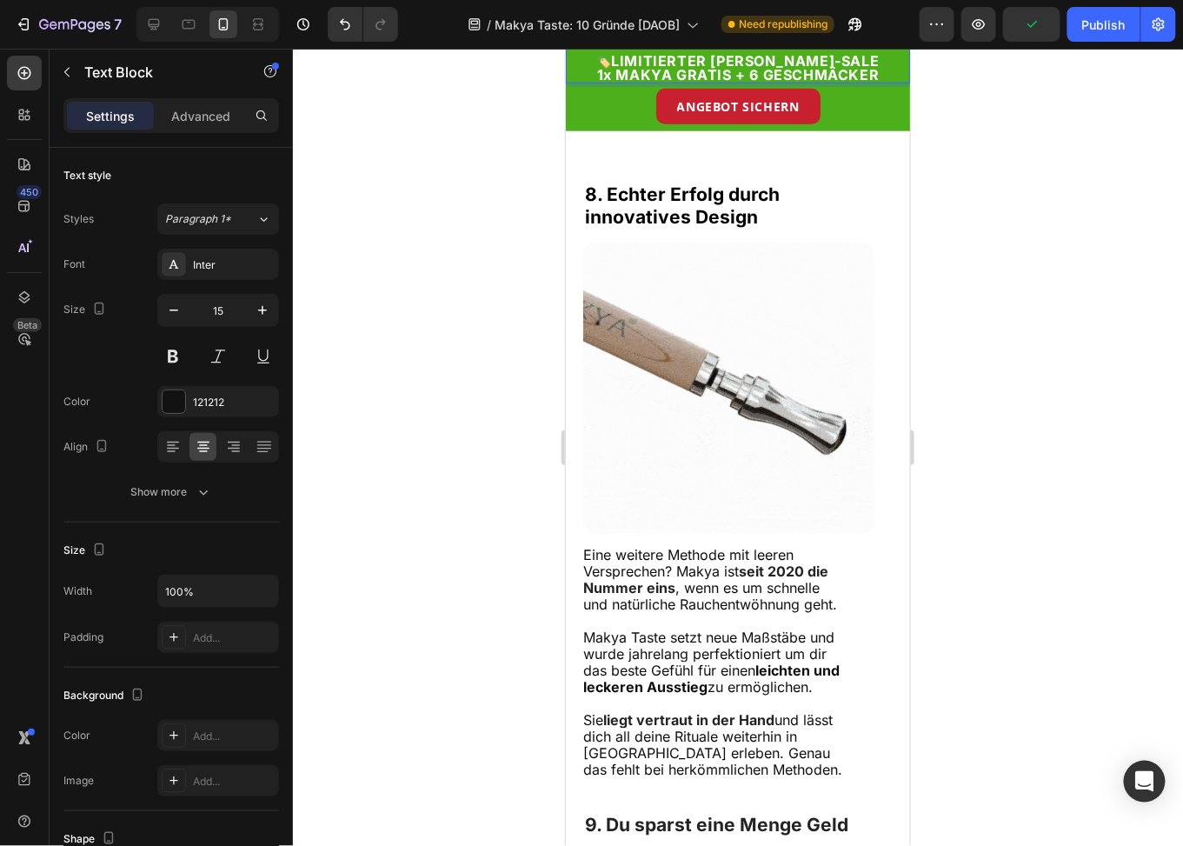
click at [681, 72] on strong "1x MAKYA GRATIS + 6 GESCHMÄCKER" at bounding box center [737, 73] width 283 height 17
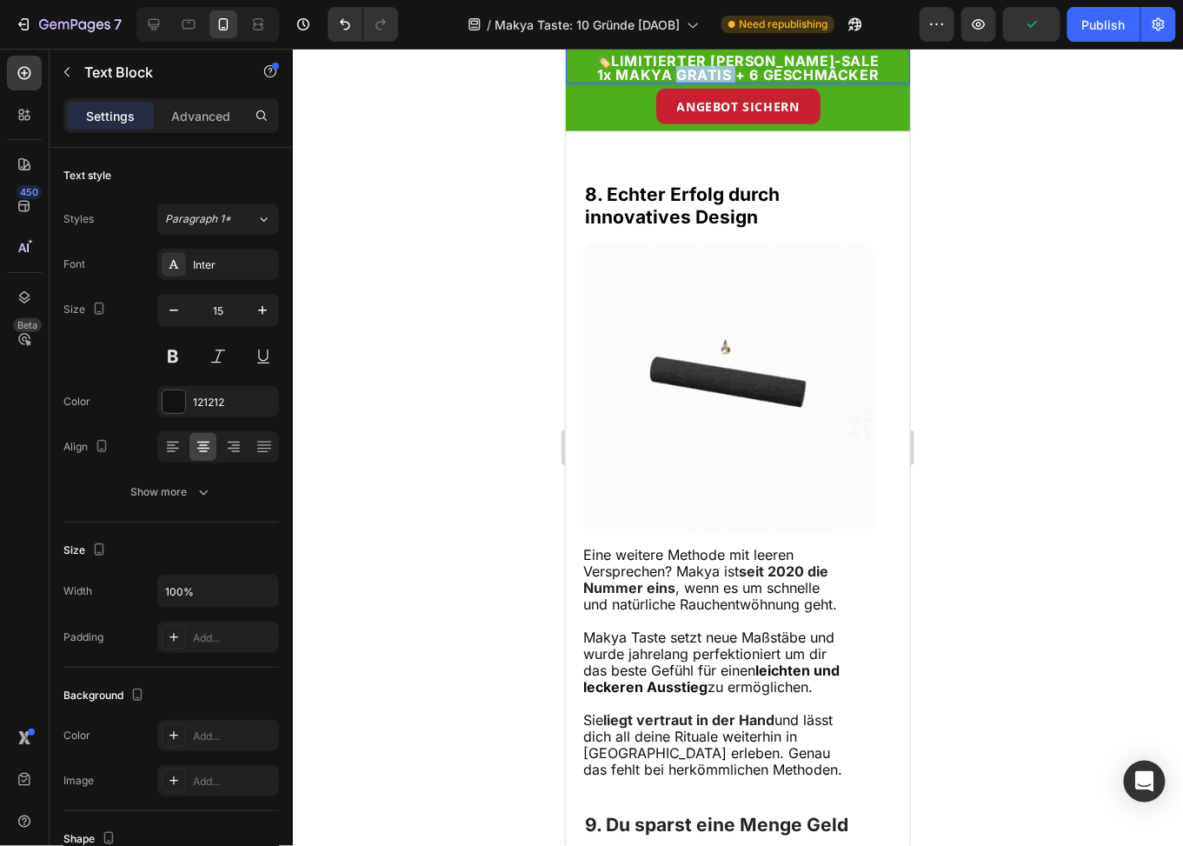
click at [681, 72] on strong "1x MAKYA GRATIS + 6 GESCHMÄCKER" at bounding box center [737, 73] width 283 height 17
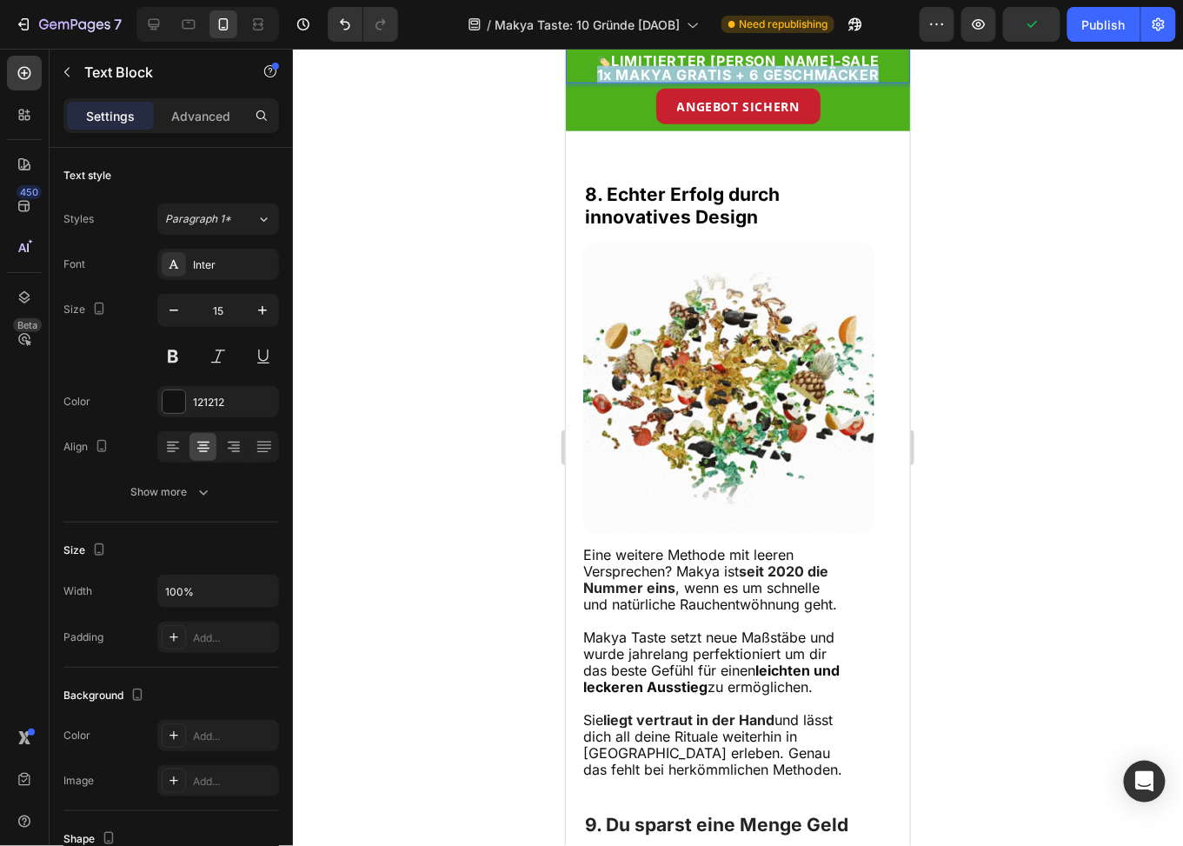
click at [681, 72] on strong "1x MAKYA GRATIS + 6 GESCHMÄCKER" at bounding box center [737, 73] width 283 height 17
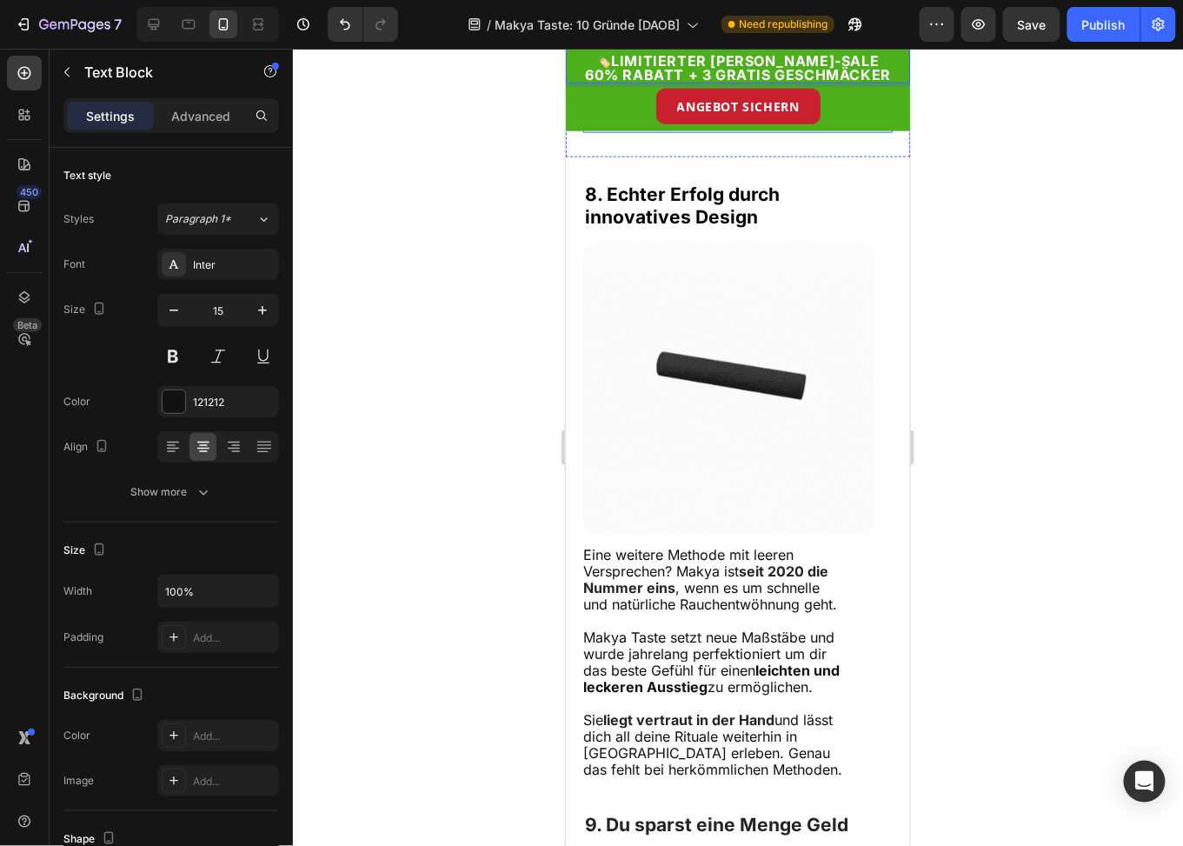
click at [688, 111] on strong "150.000 glückliche Nichtraucher" at bounding box center [704, 94] width 243 height 36
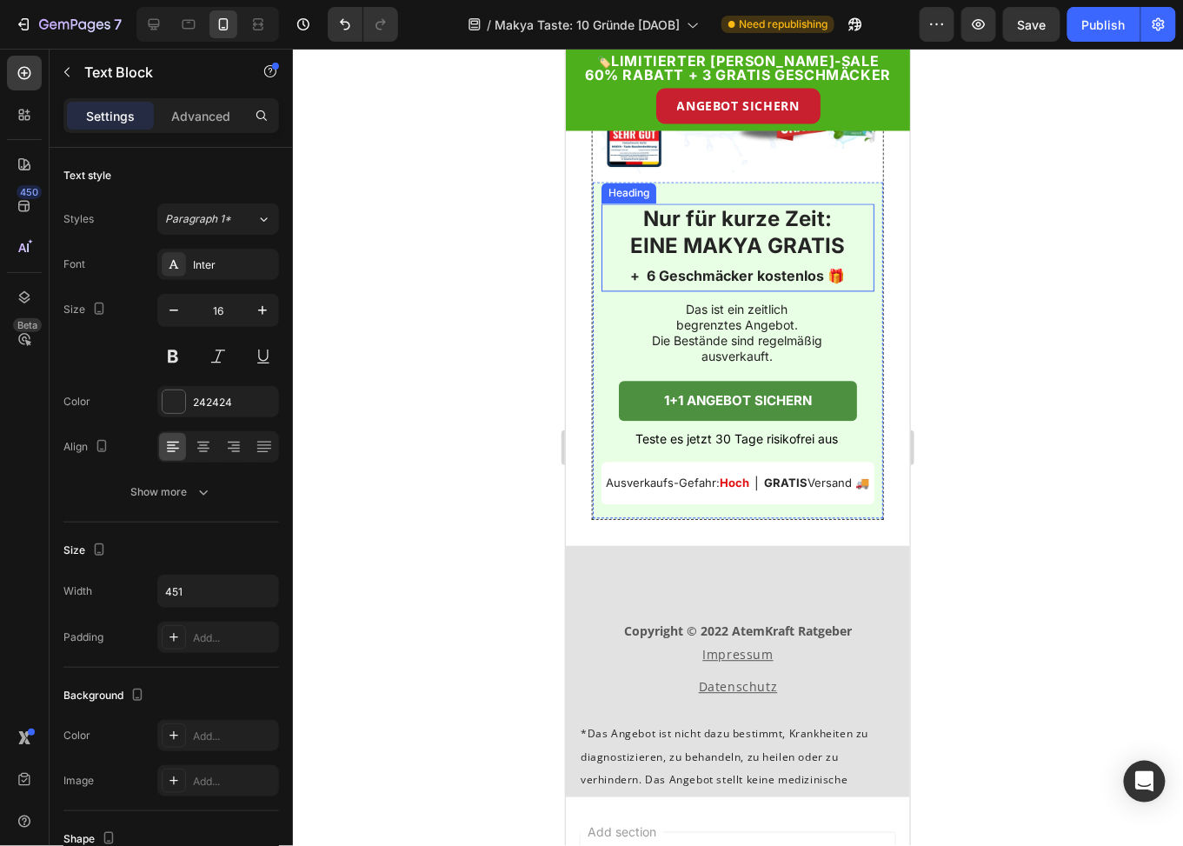
scroll to position [6799, 0]
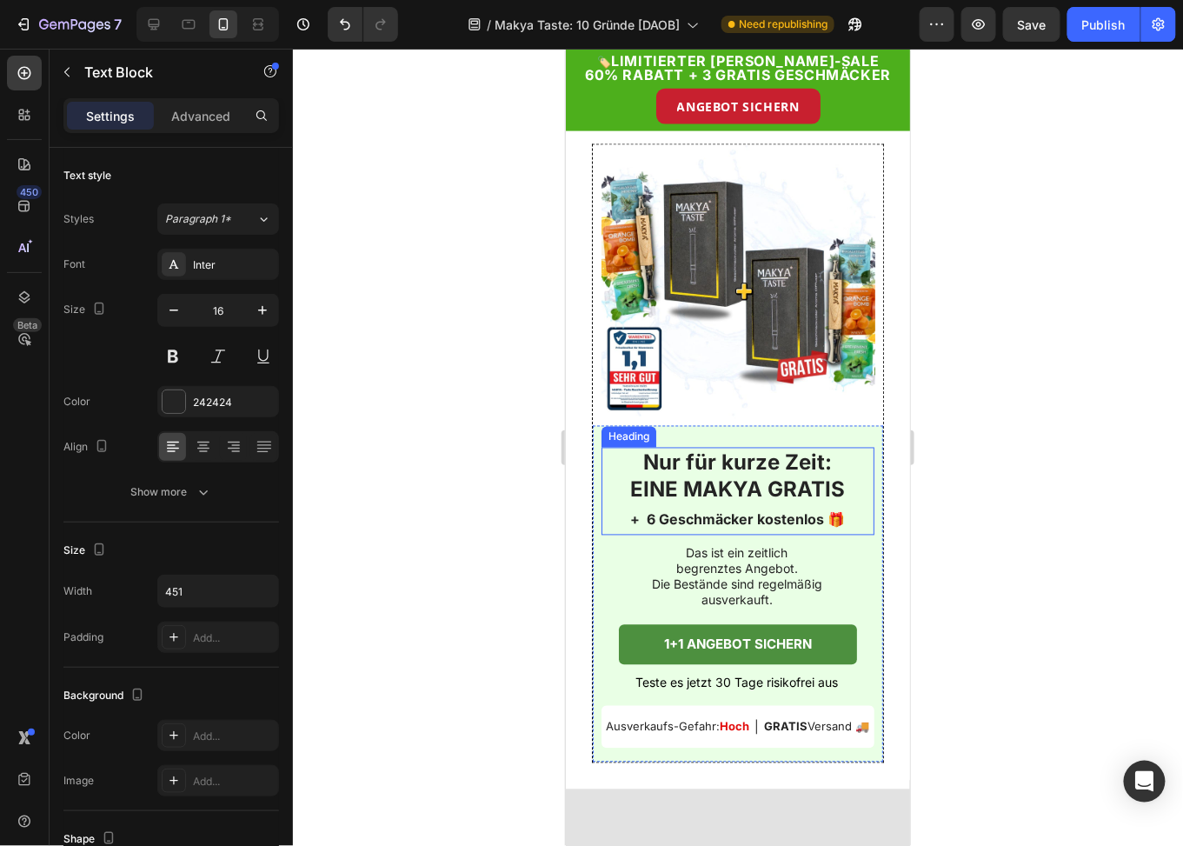
click at [743, 492] on strong "EINE MAKYA GRATIS" at bounding box center [737, 488] width 215 height 25
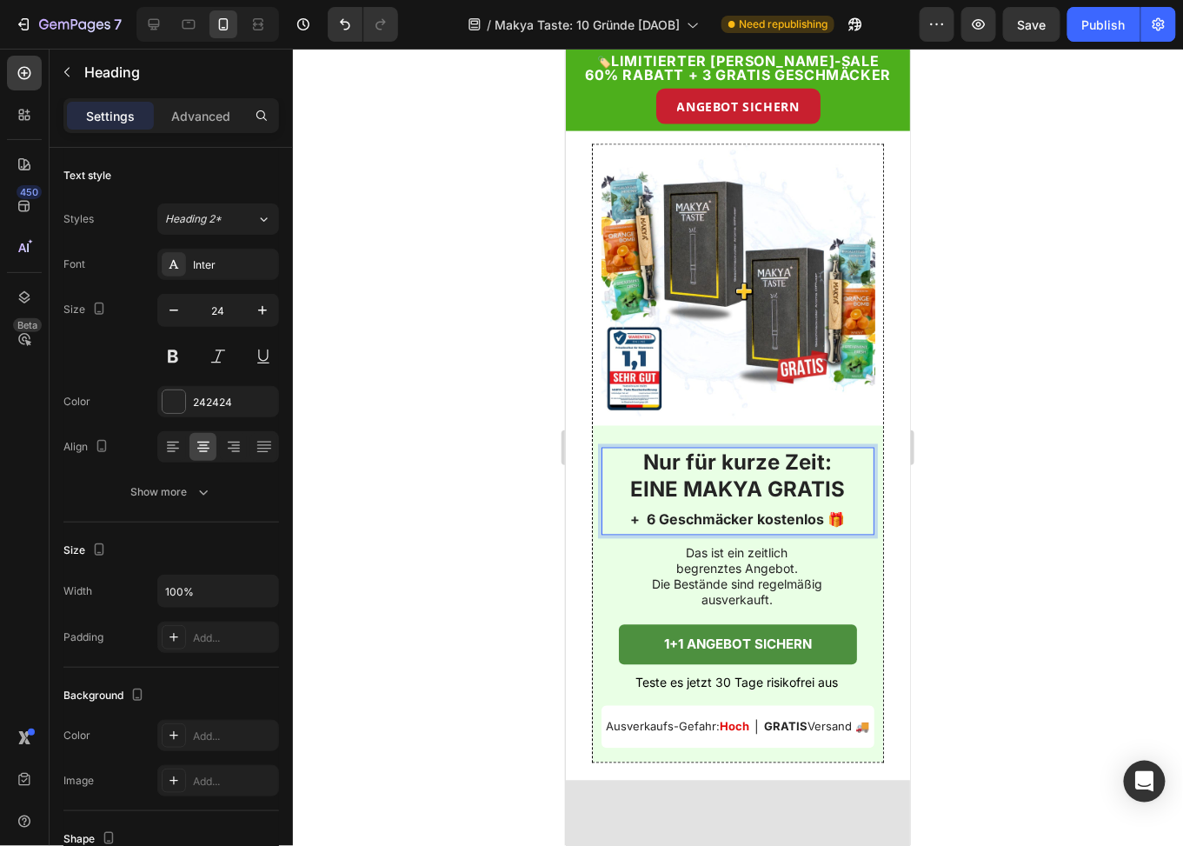
click at [743, 492] on strong "EINE MAKYA GRATIS" at bounding box center [737, 488] width 215 height 25
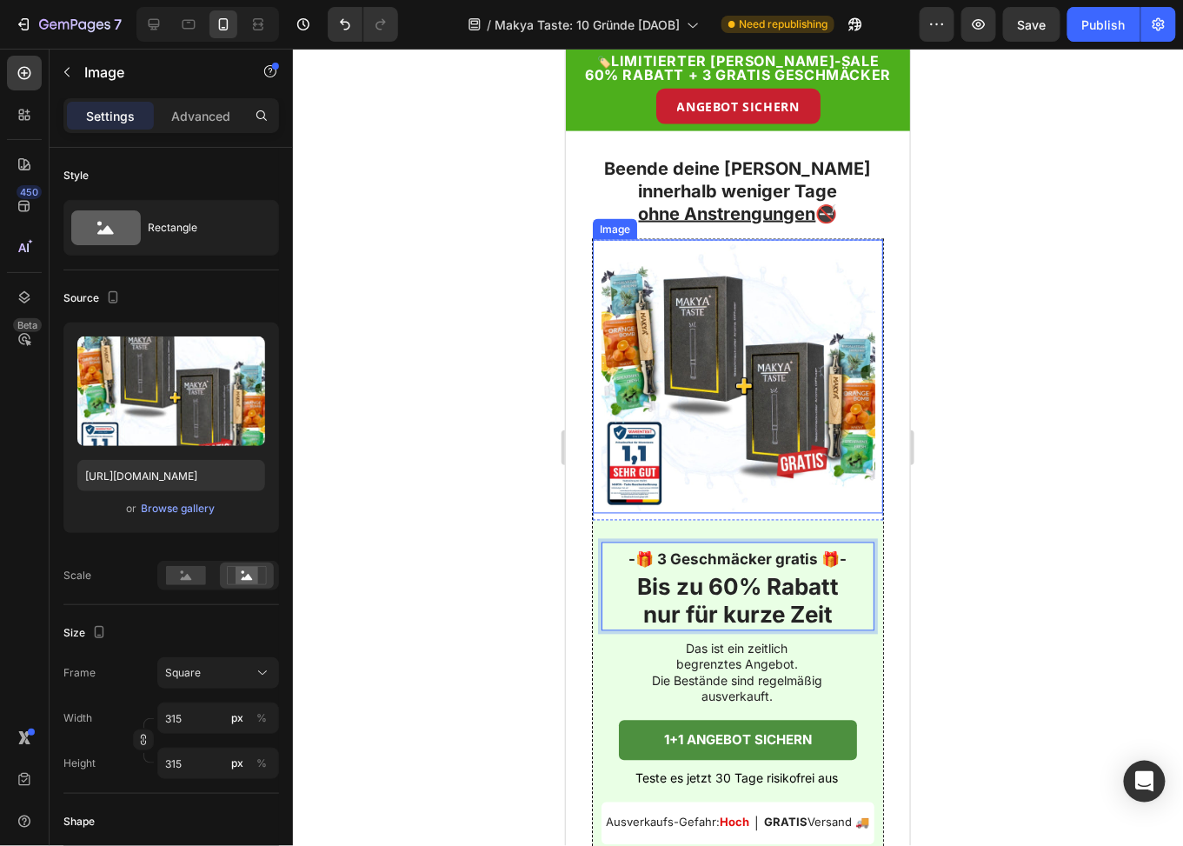
click at [721, 277] on img at bounding box center [738, 376] width 274 height 274
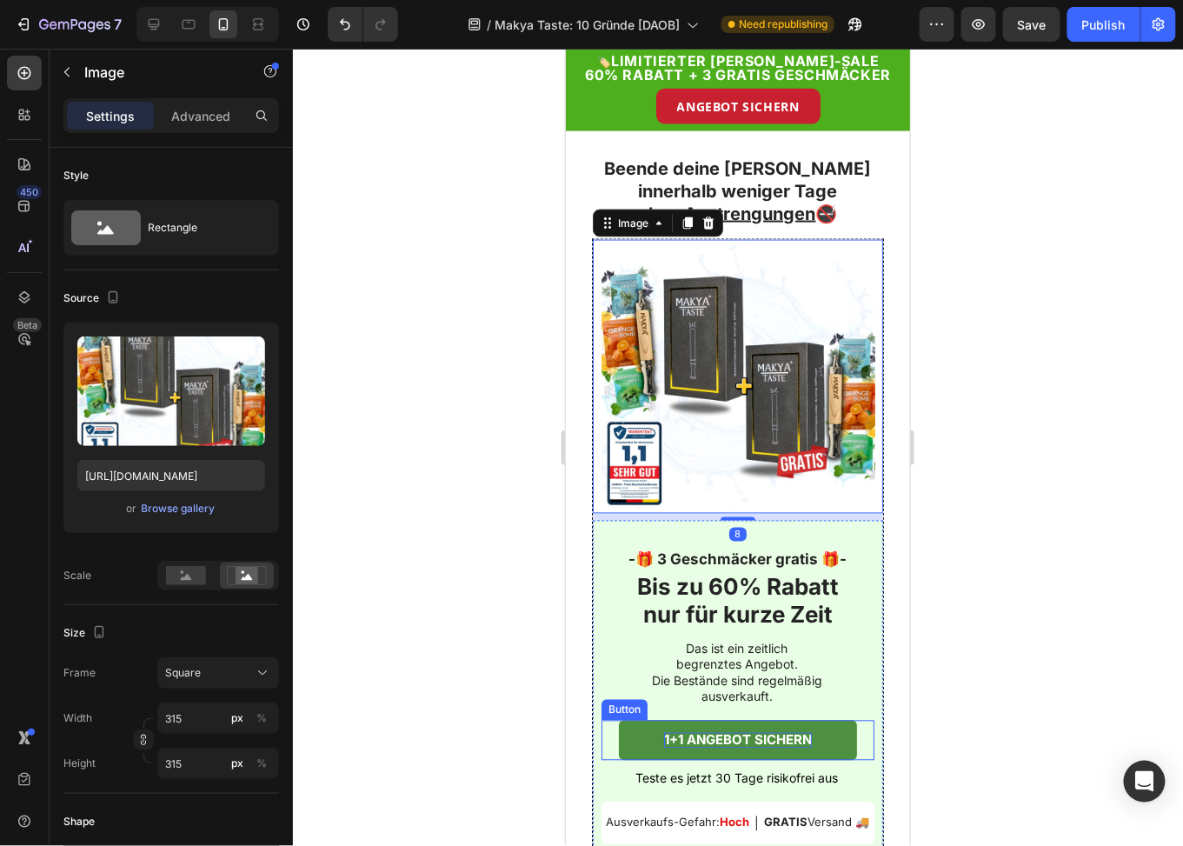
click at [696, 731] on strong "1+1 ANGEBOT SICHERN" at bounding box center [737, 739] width 148 height 17
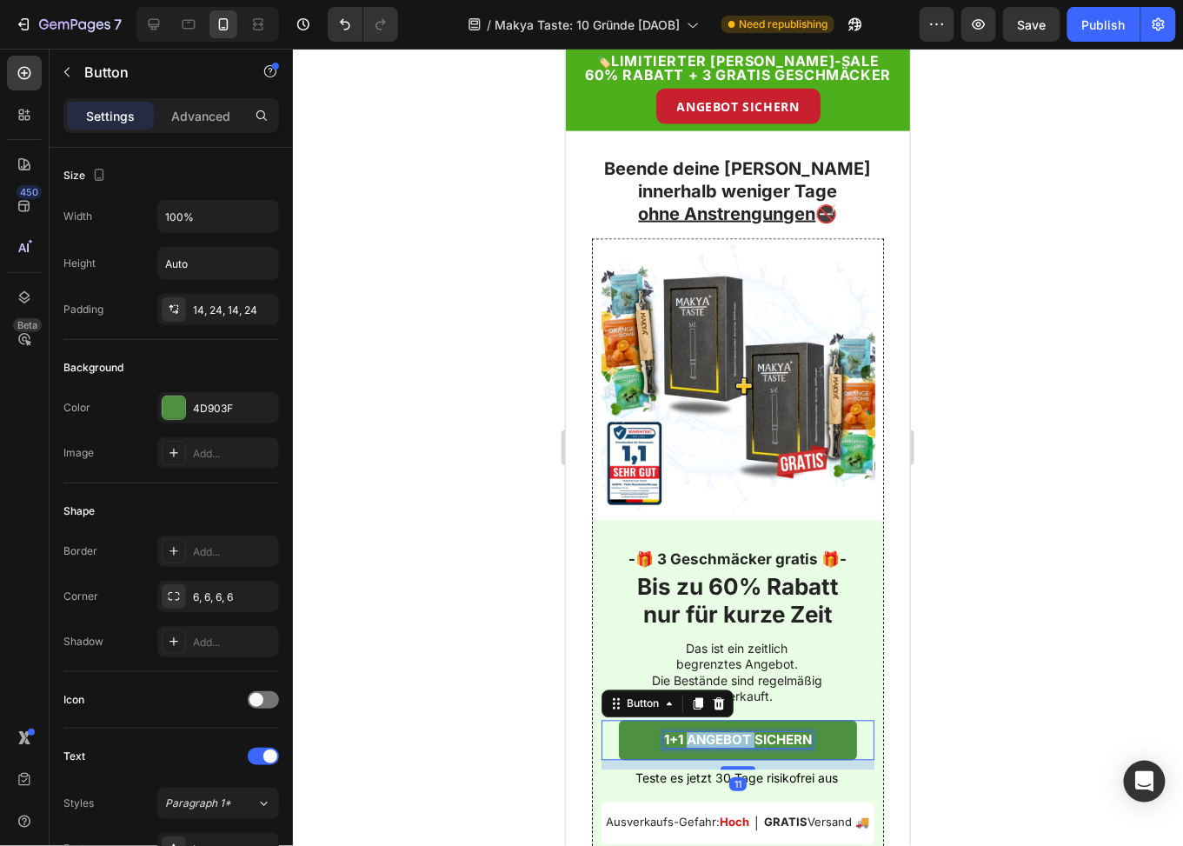
click at [696, 731] on strong "1+1 ANGEBOT SICHERN" at bounding box center [737, 739] width 148 height 17
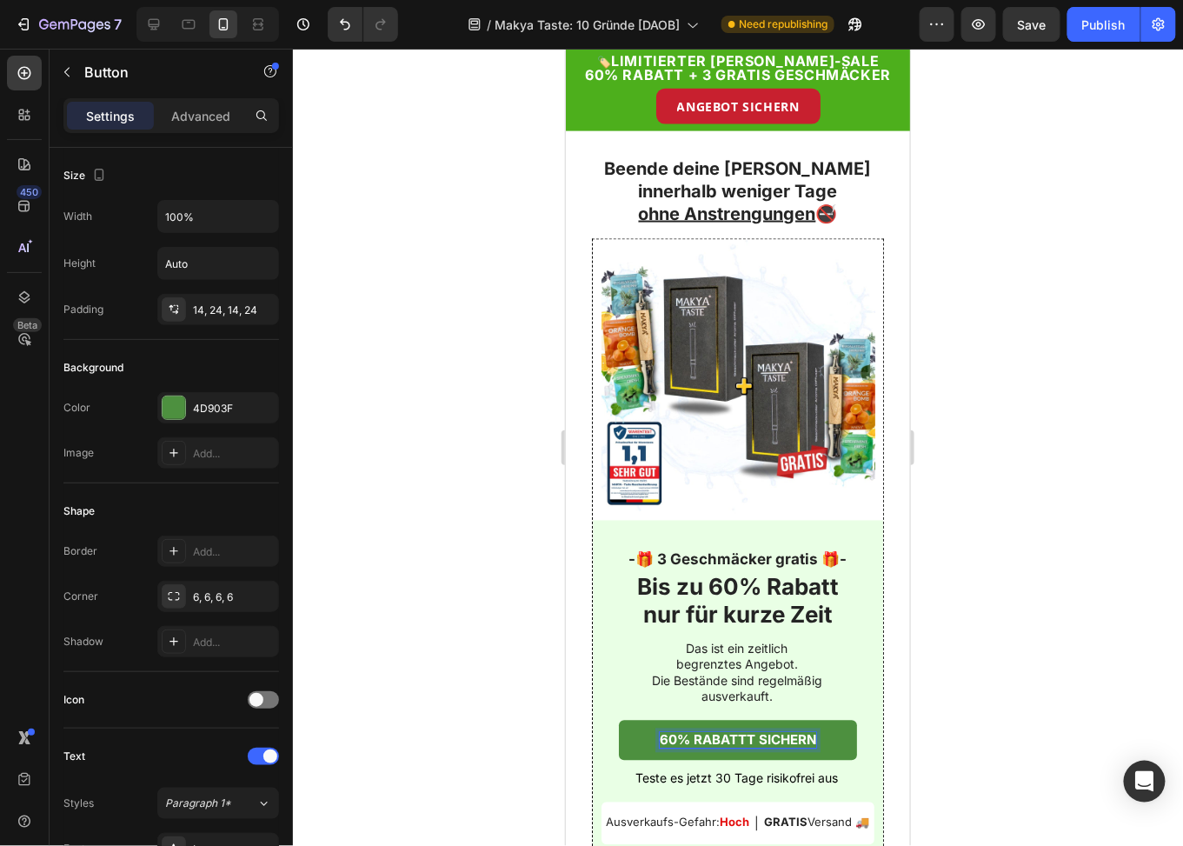
click at [738, 731] on strong "60% RABATTT SICHERN" at bounding box center [737, 739] width 157 height 17
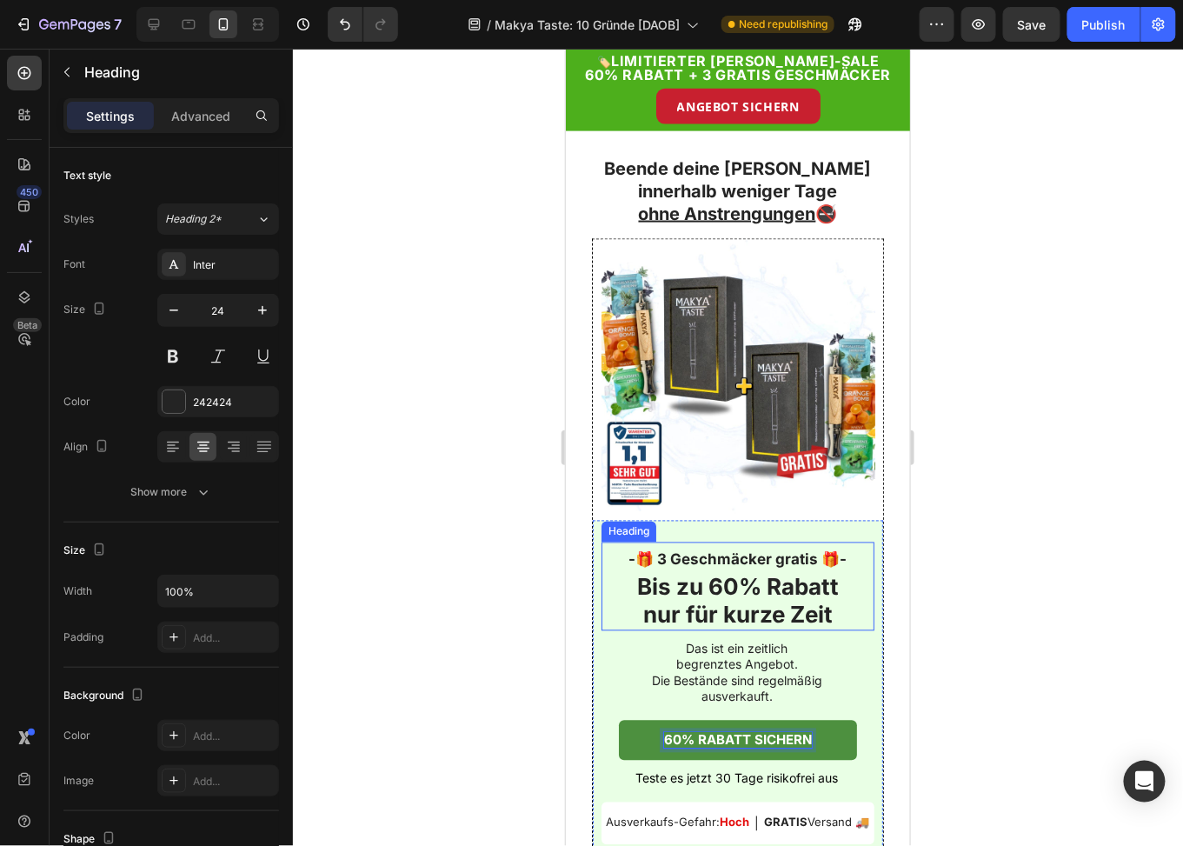
click at [722, 573] on strong "Bis zu 60% Rabatt" at bounding box center [737, 586] width 202 height 27
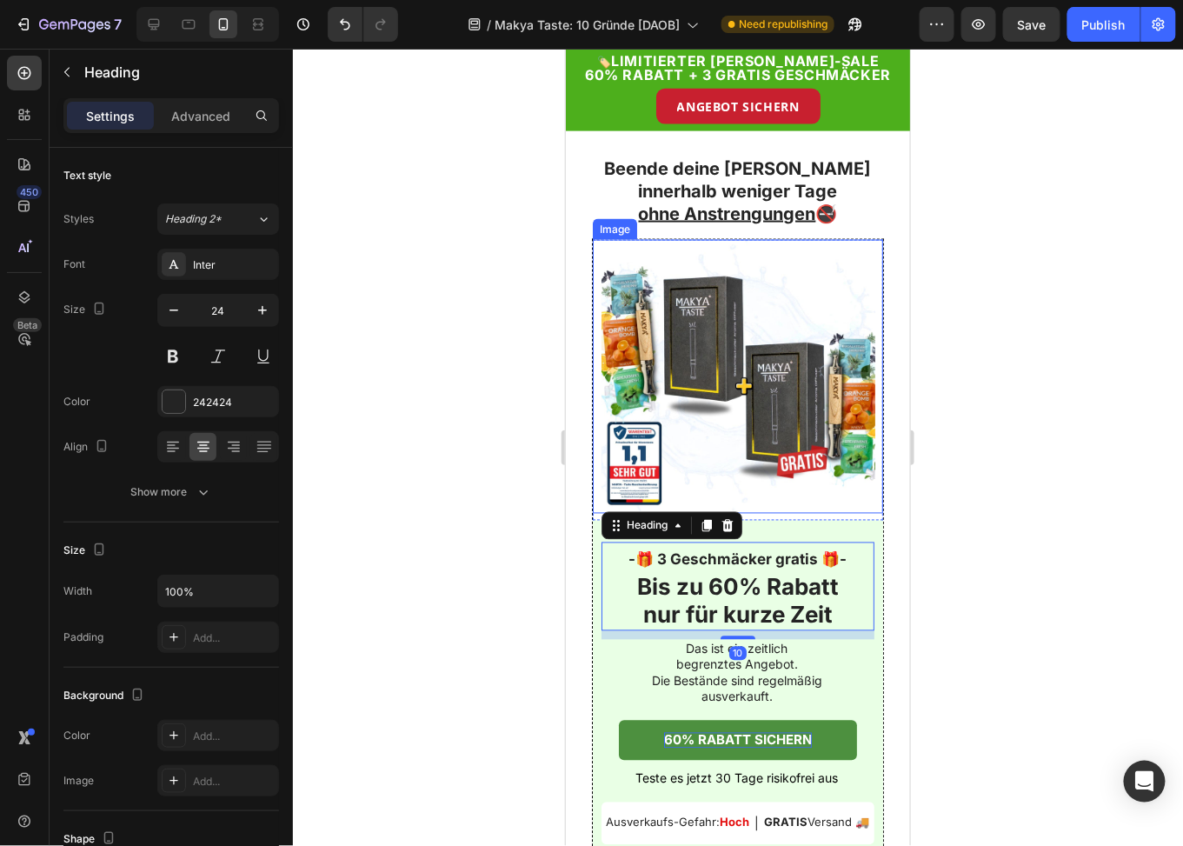
click at [753, 294] on img at bounding box center [738, 376] width 274 height 274
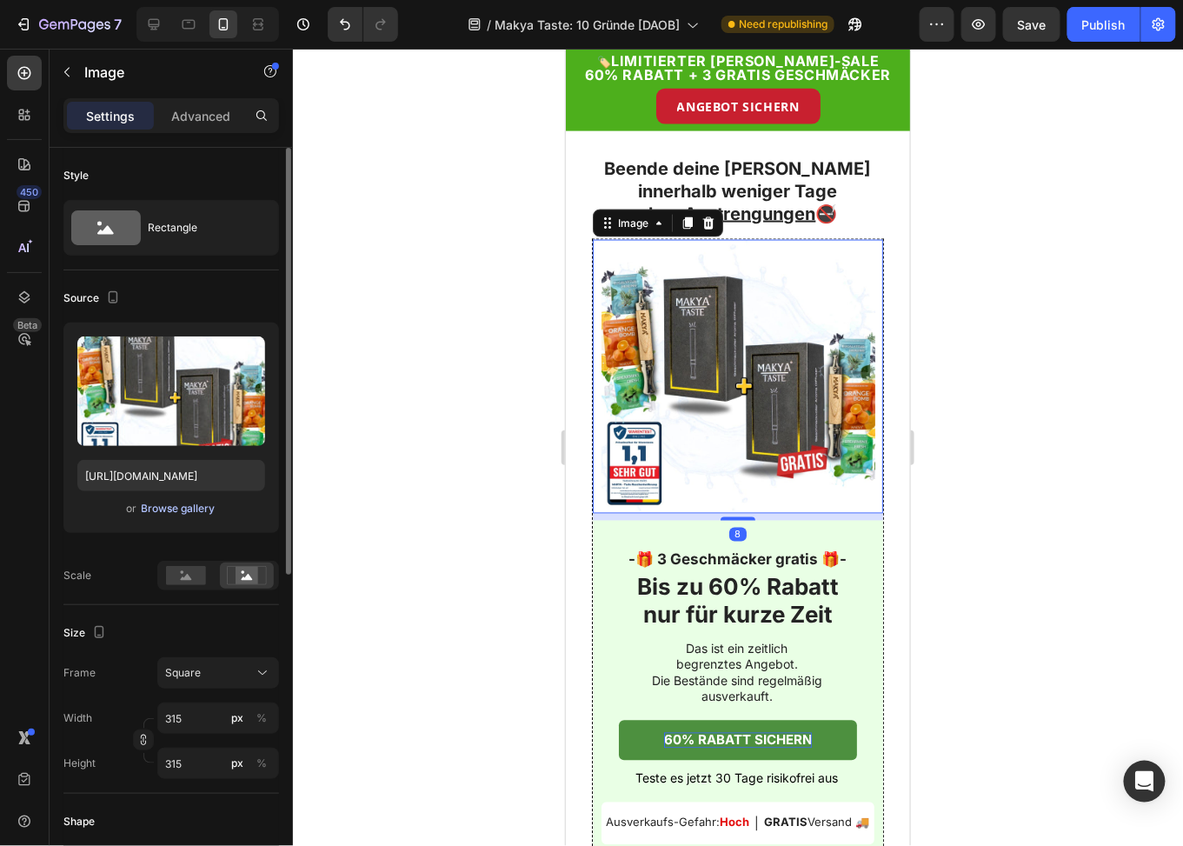
click at [152, 509] on div "Browse gallery" at bounding box center [179, 509] width 74 height 16
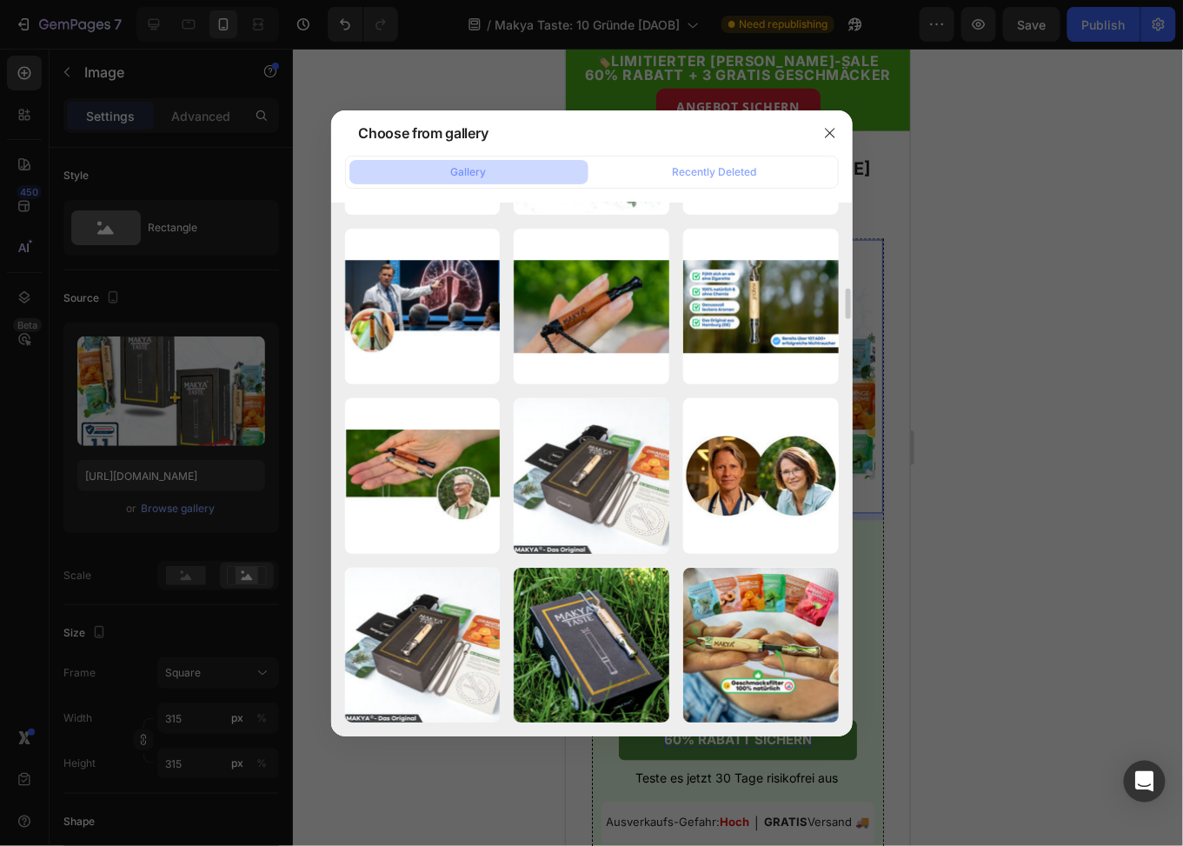
scroll to position [7340, 0]
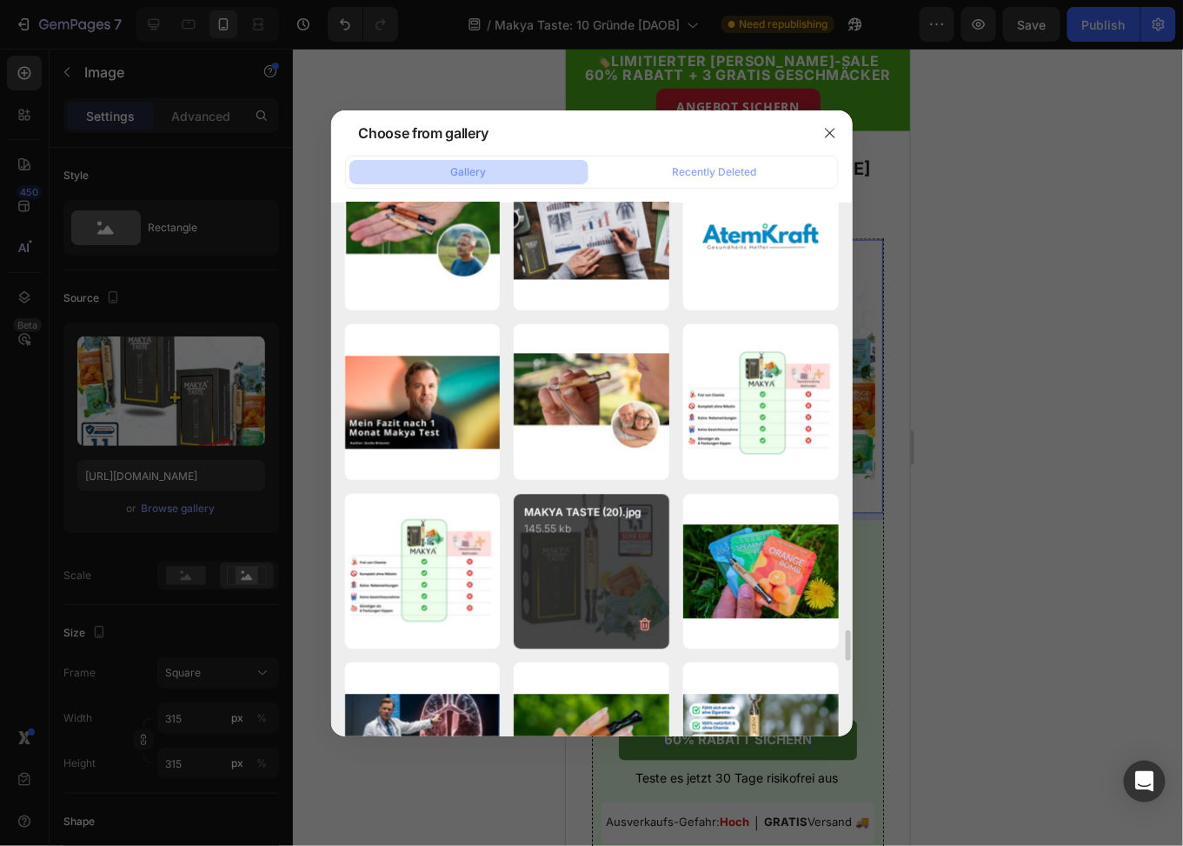
click at [590, 530] on p "145.55 kb" at bounding box center [591, 528] width 135 height 17
type input "[URL][DOMAIN_NAME]"
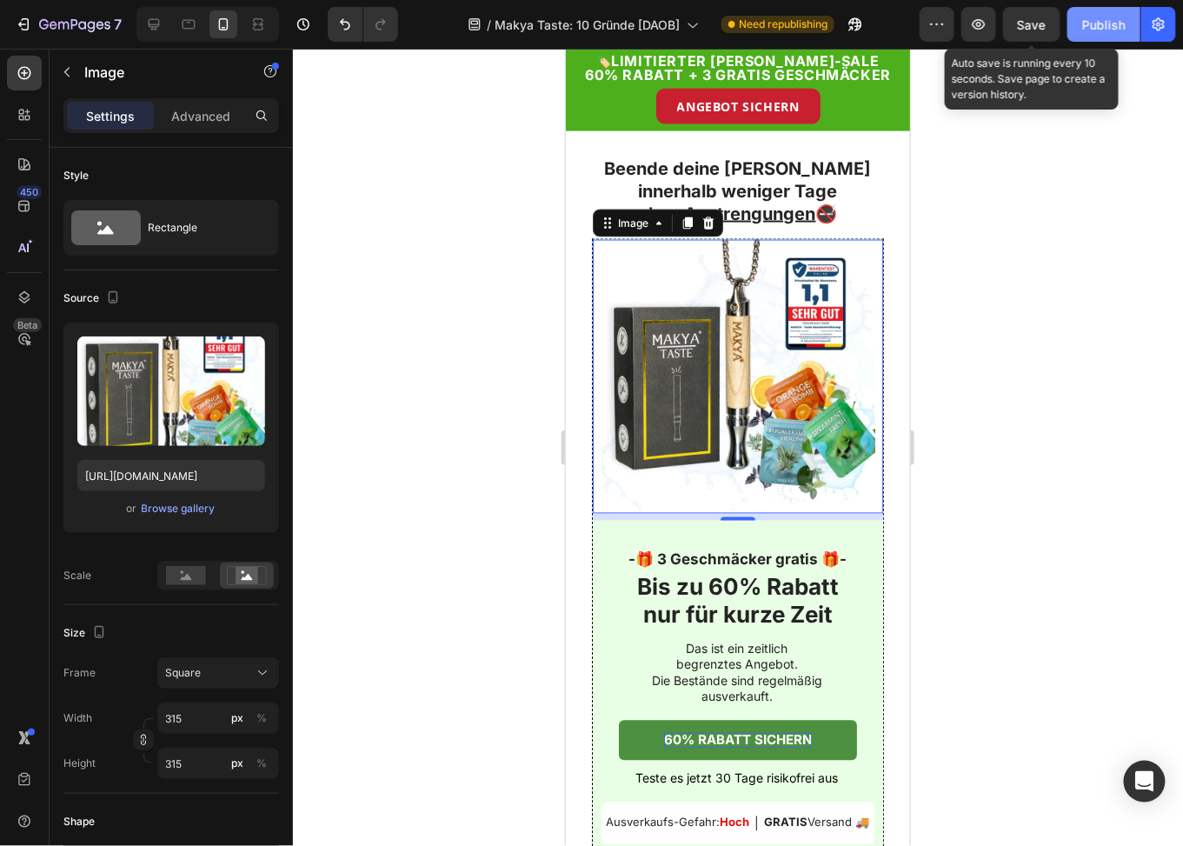
drag, startPoint x: 1022, startPoint y: 23, endPoint x: 1072, endPoint y: 37, distance: 52.1
click at [1022, 23] on span "Save" at bounding box center [1032, 24] width 29 height 15
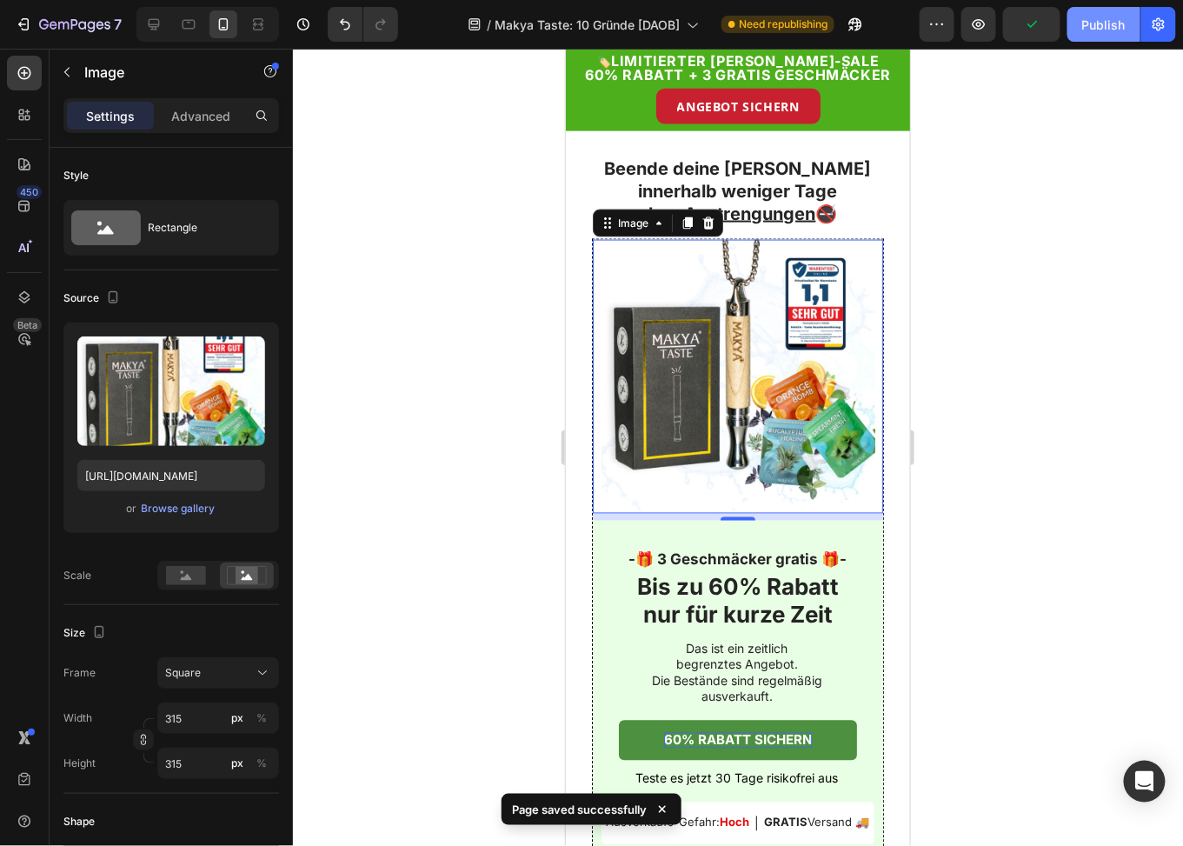
click at [1093, 30] on div "Publish" at bounding box center [1104, 25] width 43 height 18
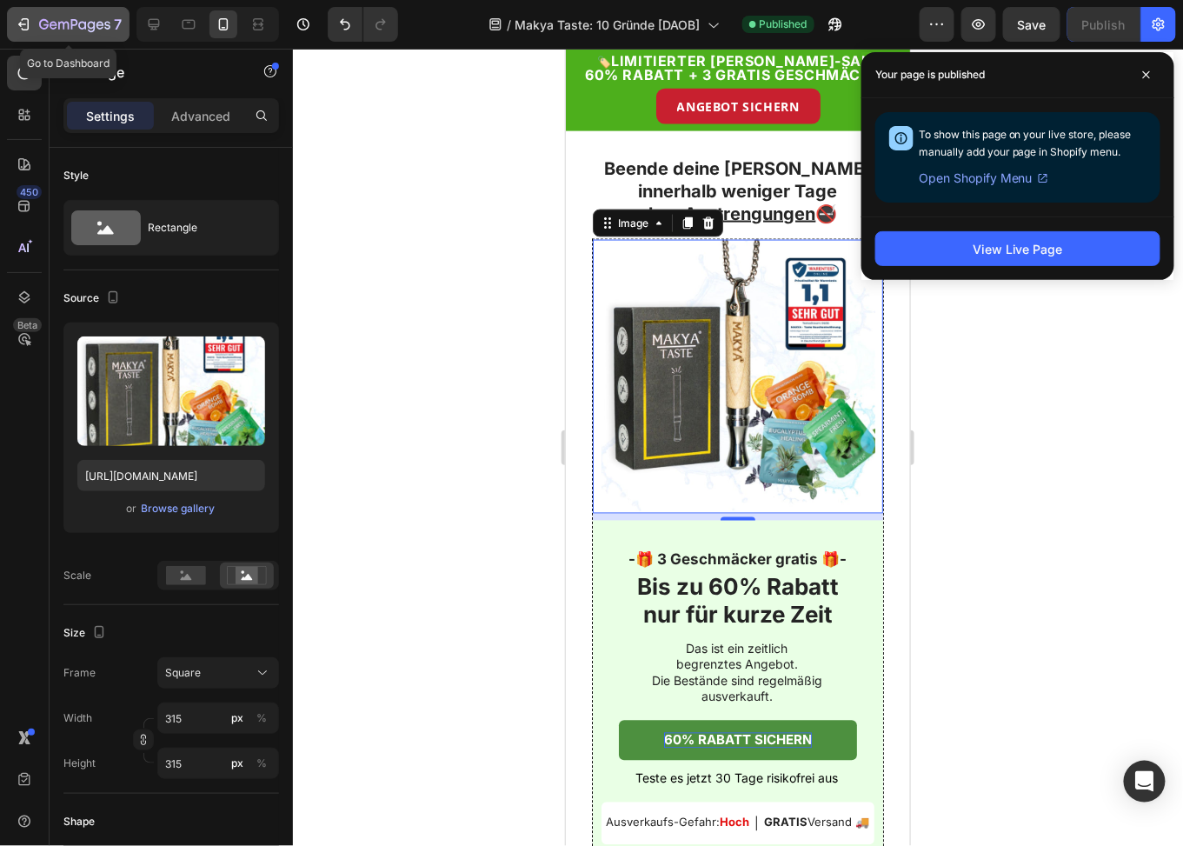
click at [80, 23] on icon "button" at bounding box center [82, 25] width 8 height 8
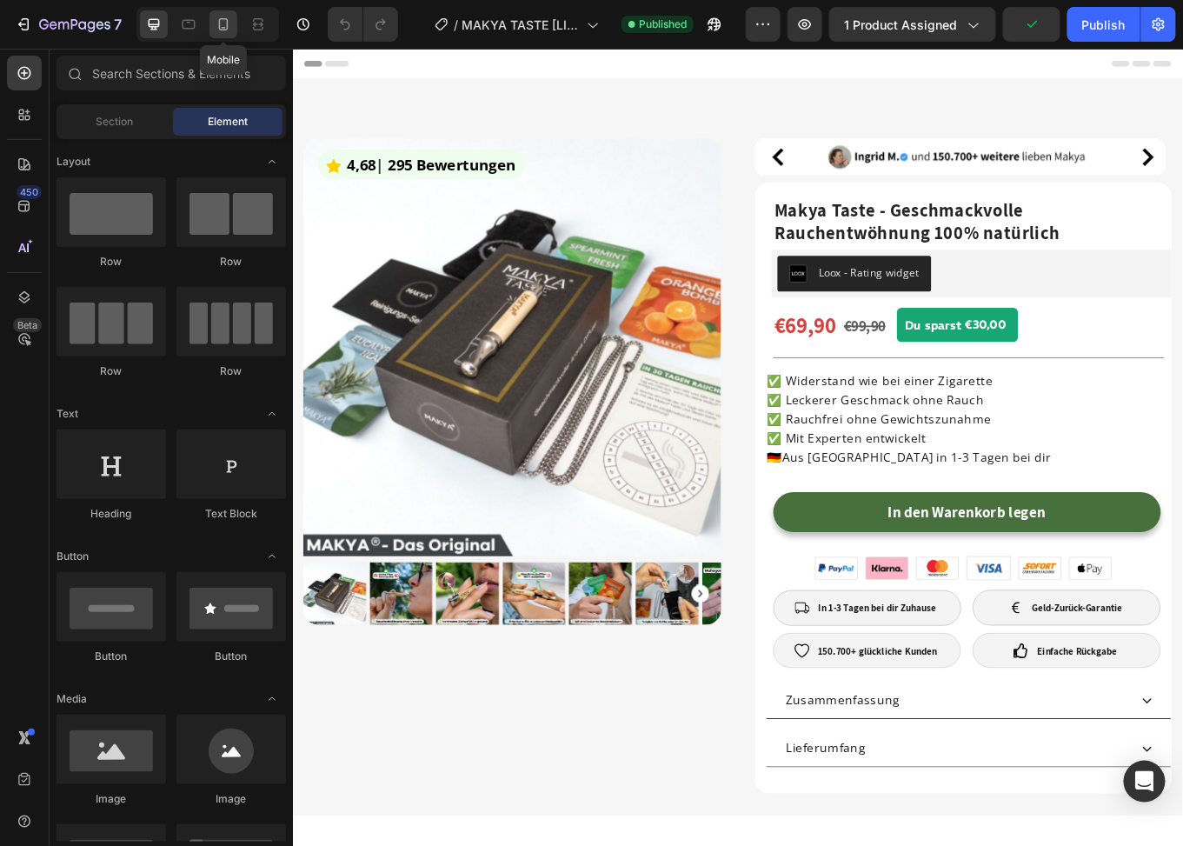
click at [229, 23] on icon at bounding box center [223, 24] width 17 height 17
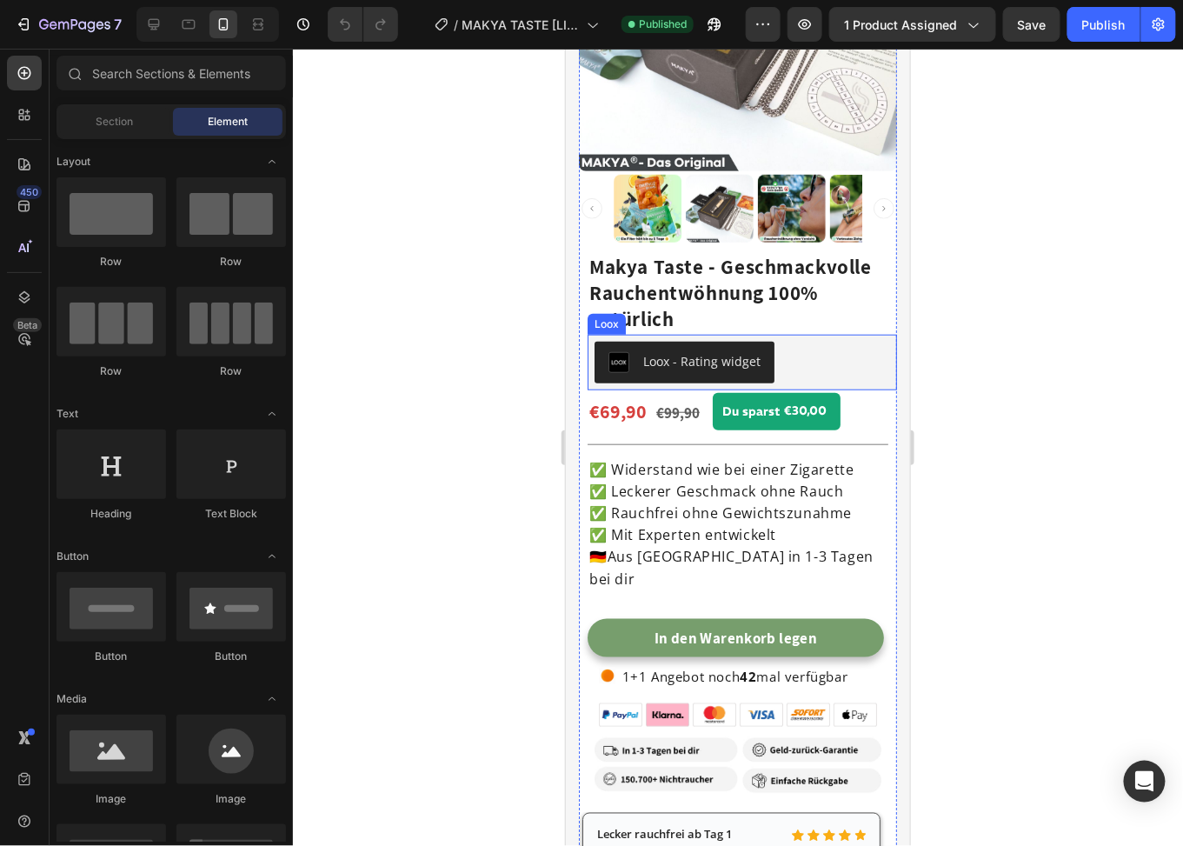
scroll to position [522, 0]
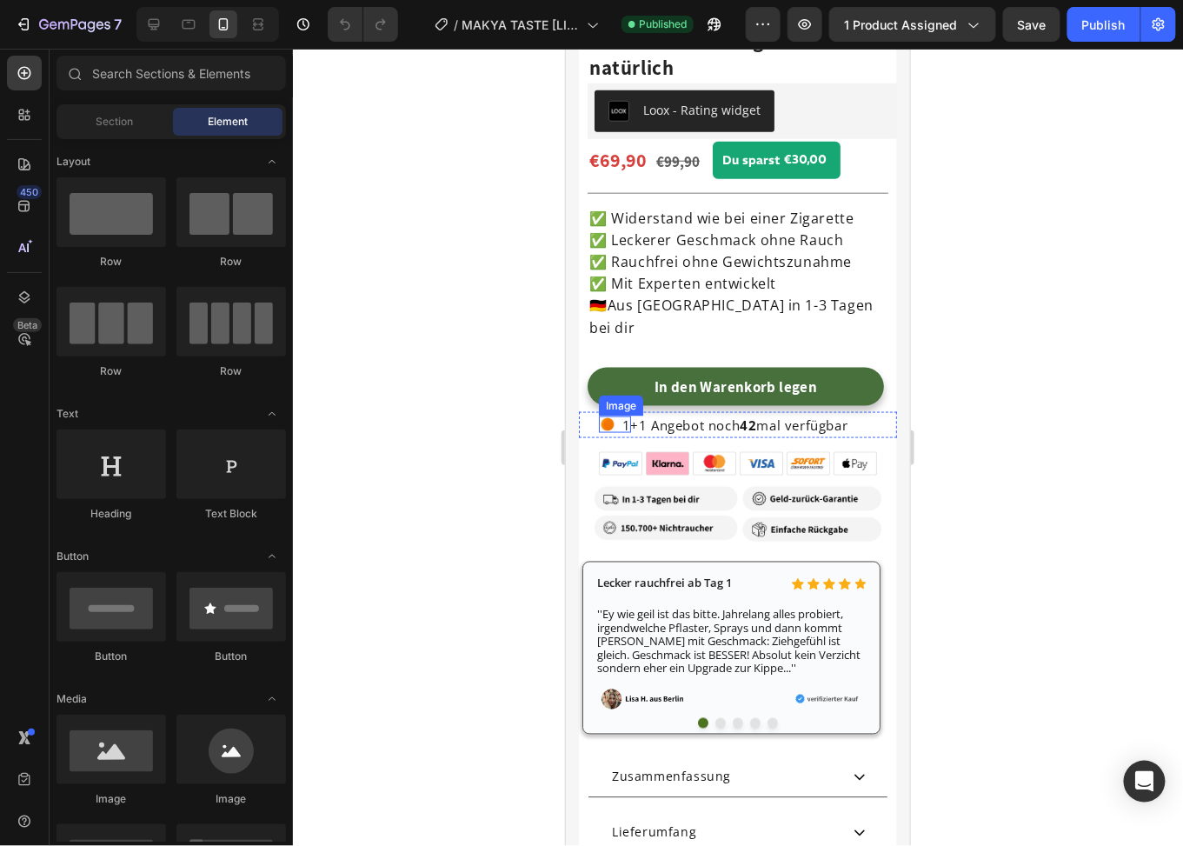
click at [601, 416] on img at bounding box center [606, 424] width 17 height 17
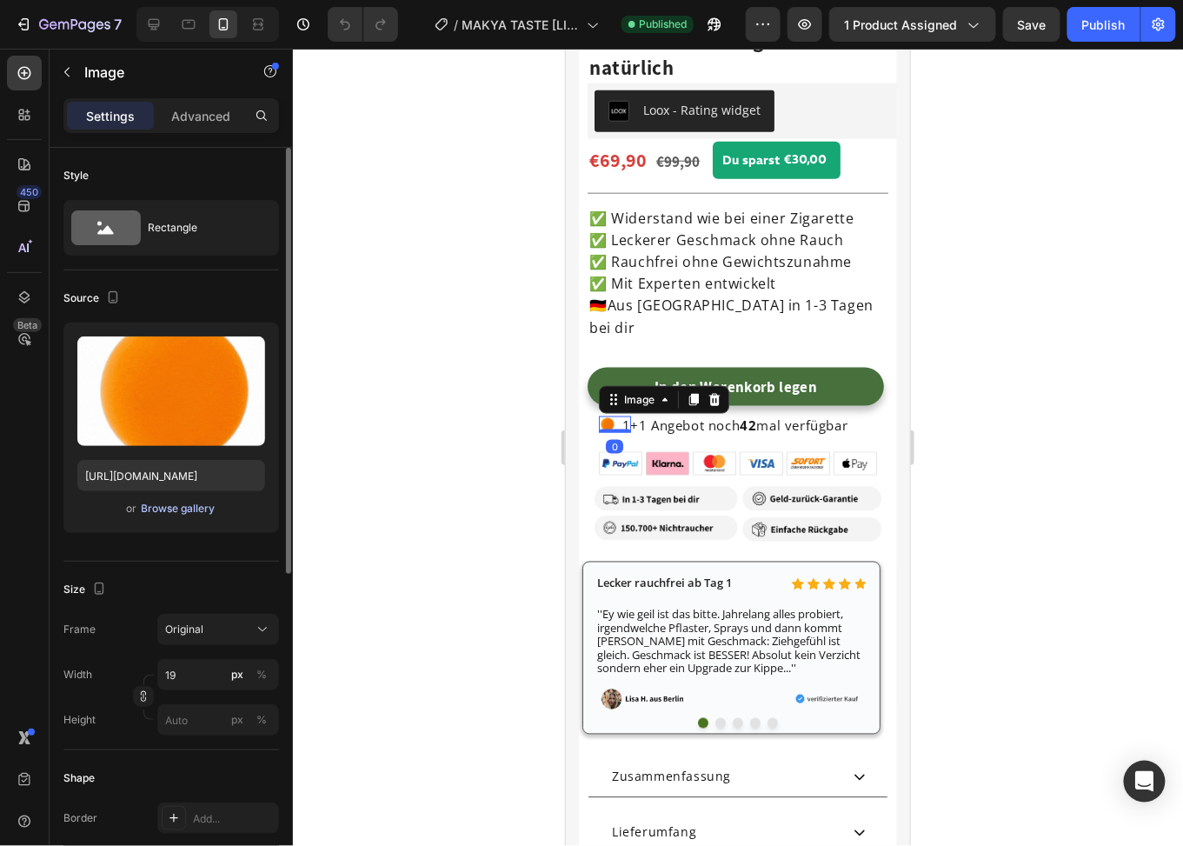
click at [172, 504] on div "Browse gallery" at bounding box center [179, 509] width 74 height 16
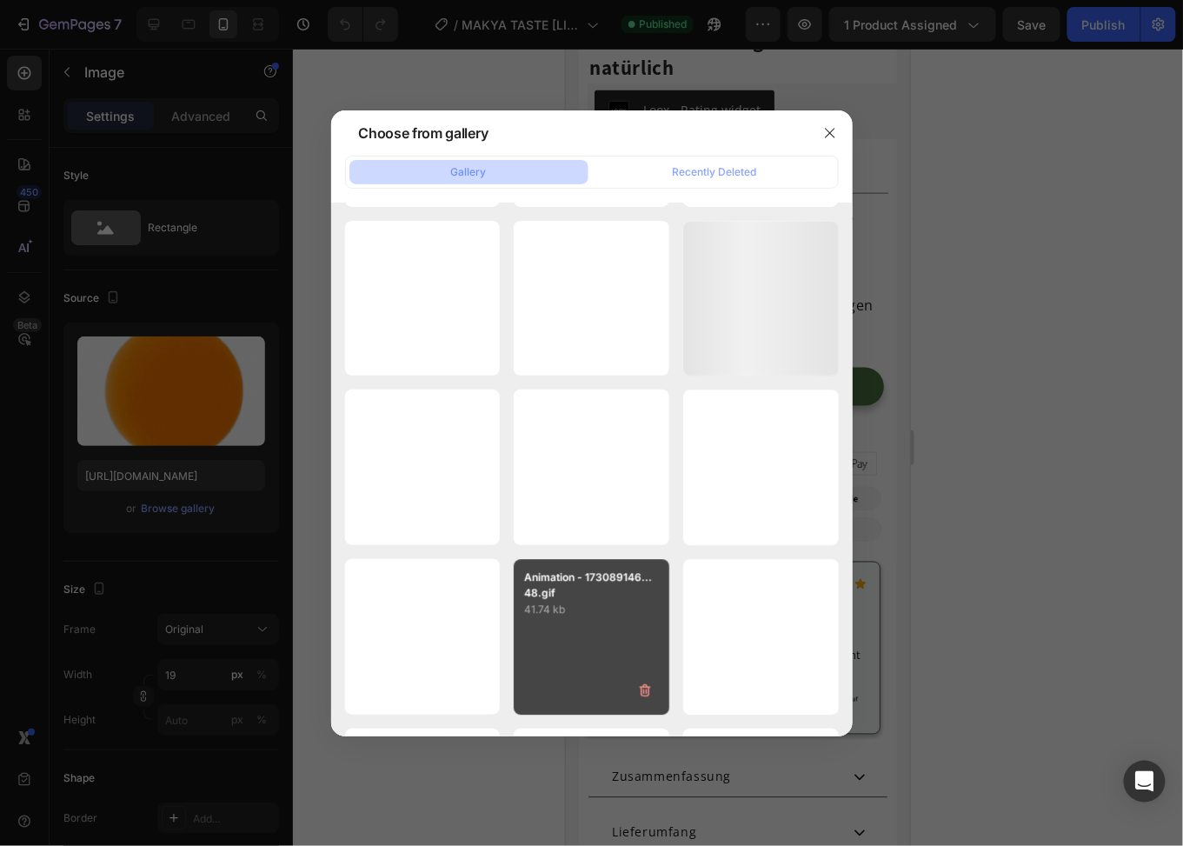
scroll to position [21835, 0]
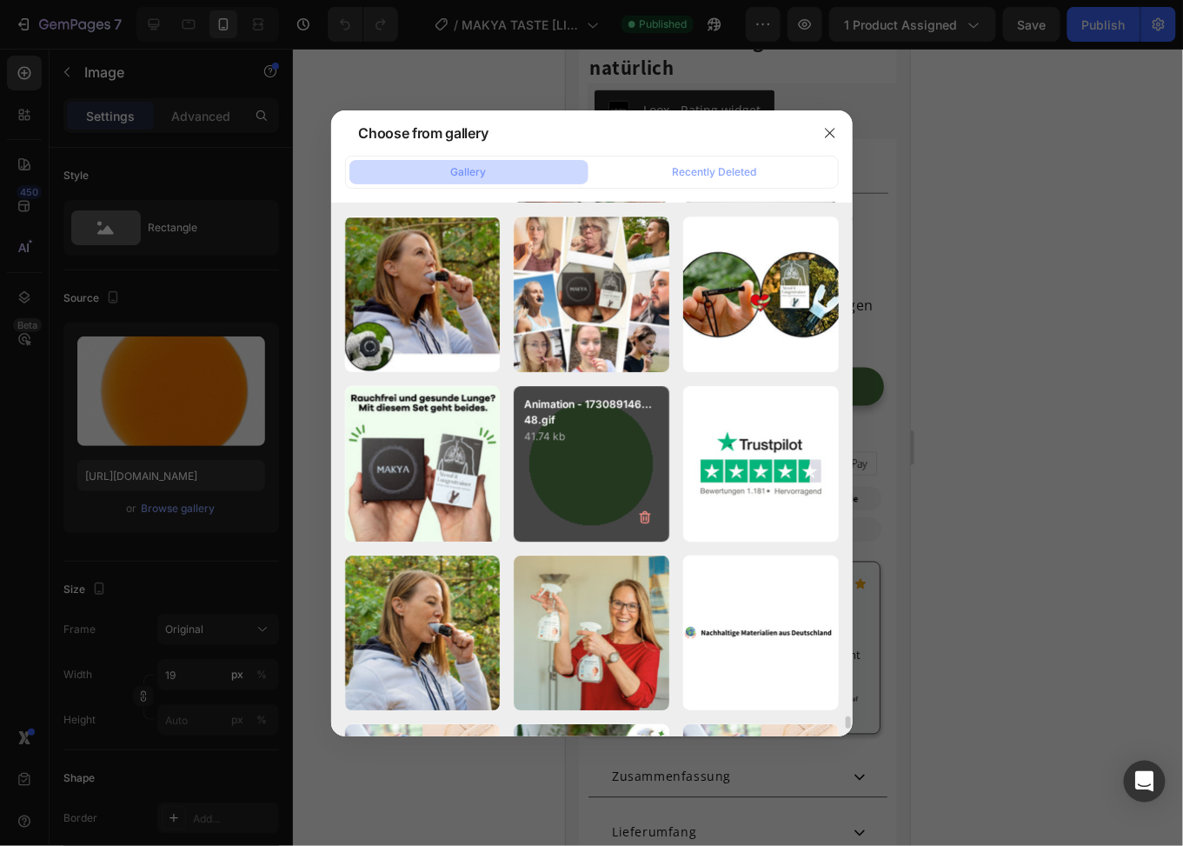
click at [586, 470] on div "Animation - 173089146...48.gif 41.74 kb" at bounding box center [592, 464] width 156 height 156
type input "[URL][DOMAIN_NAME]"
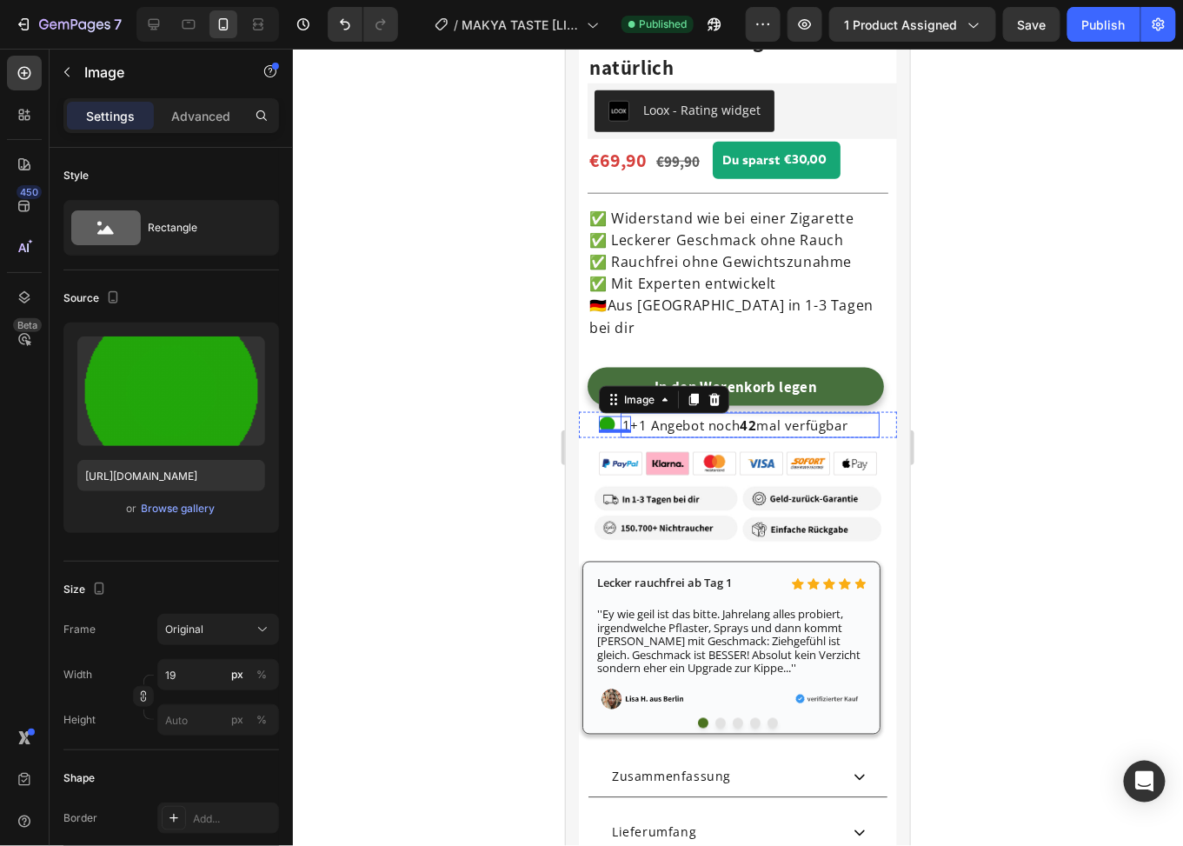
click at [677, 416] on span "1+1 Angebot noch 42 mal verfügbar" at bounding box center [735, 424] width 226 height 17
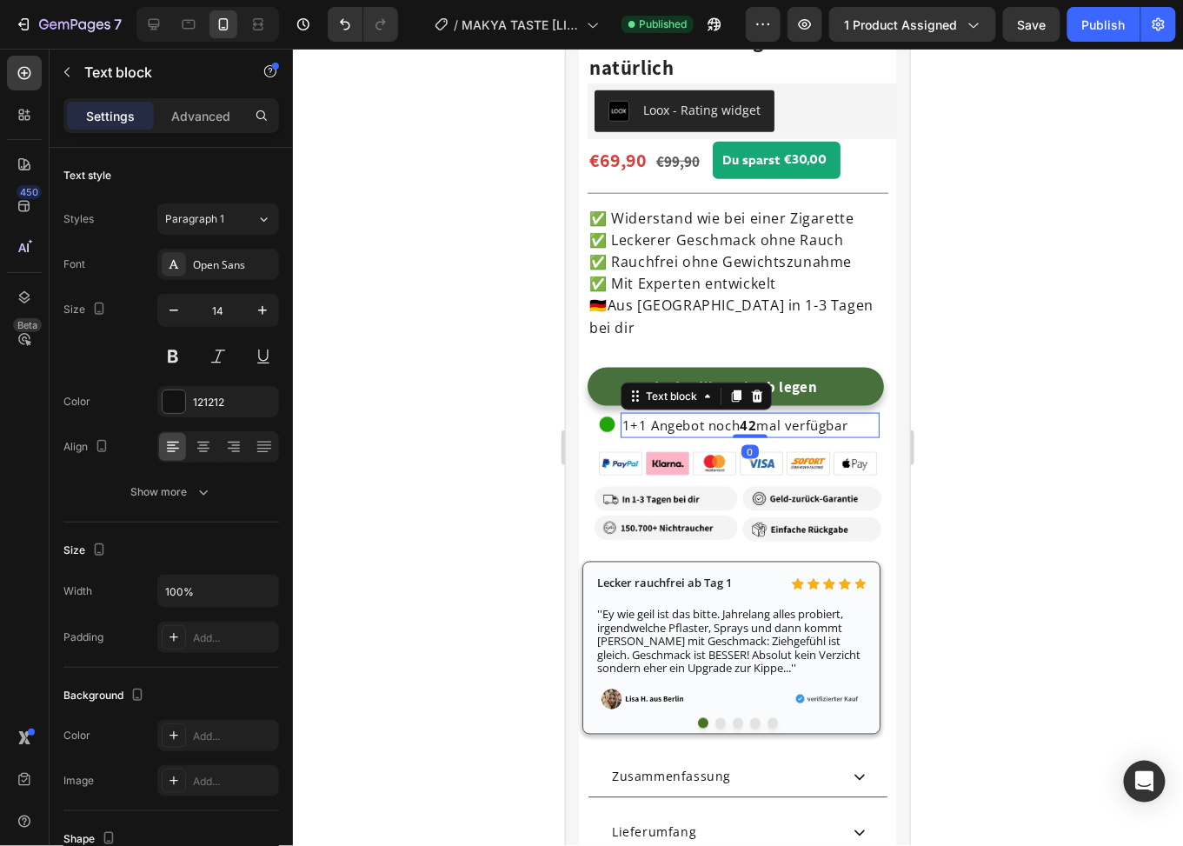
click at [677, 416] on span "1+1 Angebot noch 42 mal verfügbar" at bounding box center [735, 424] width 226 height 17
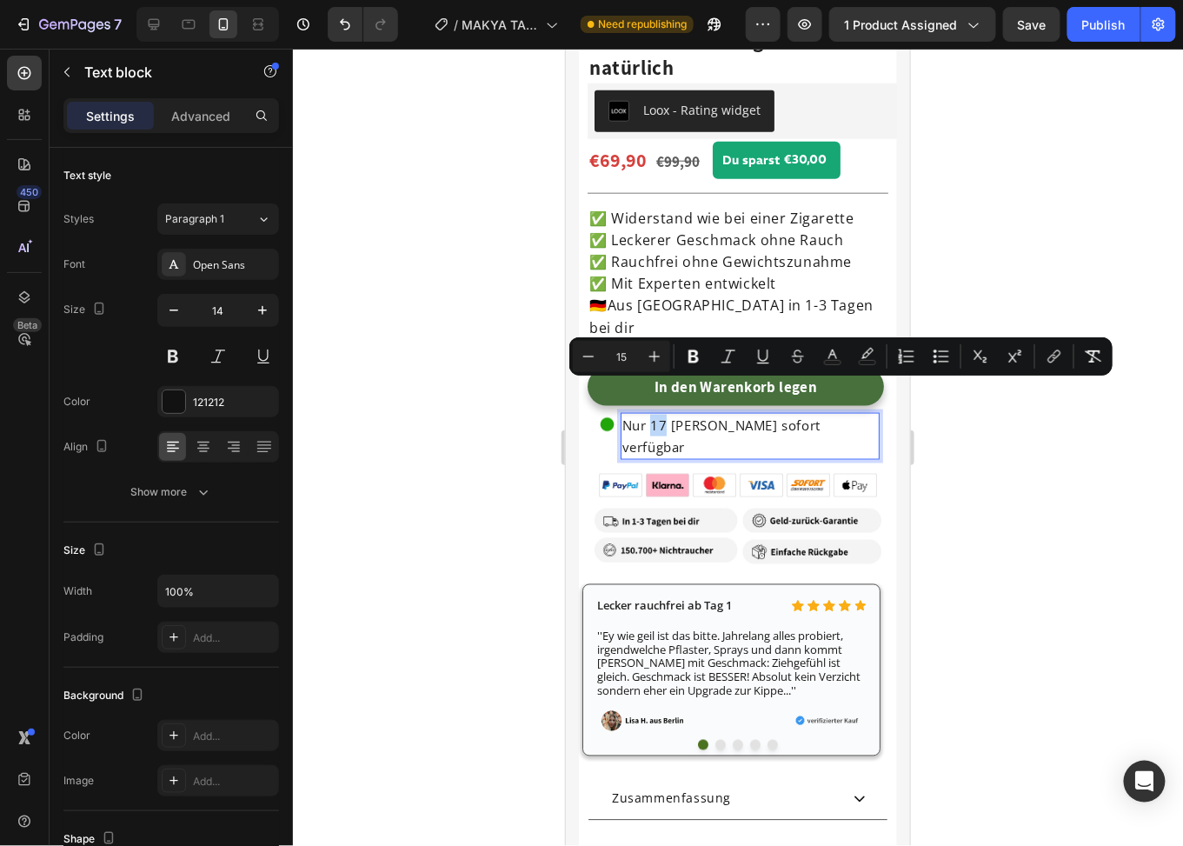
drag, startPoint x: 647, startPoint y: 394, endPoint x: 661, endPoint y: 391, distance: 14.2
click at [661, 416] on span "Nur 17 [PERSON_NAME] sofort verfügbar" at bounding box center [721, 435] width 198 height 39
click at [696, 359] on icon "Editor contextual toolbar" at bounding box center [694, 356] width 10 height 13
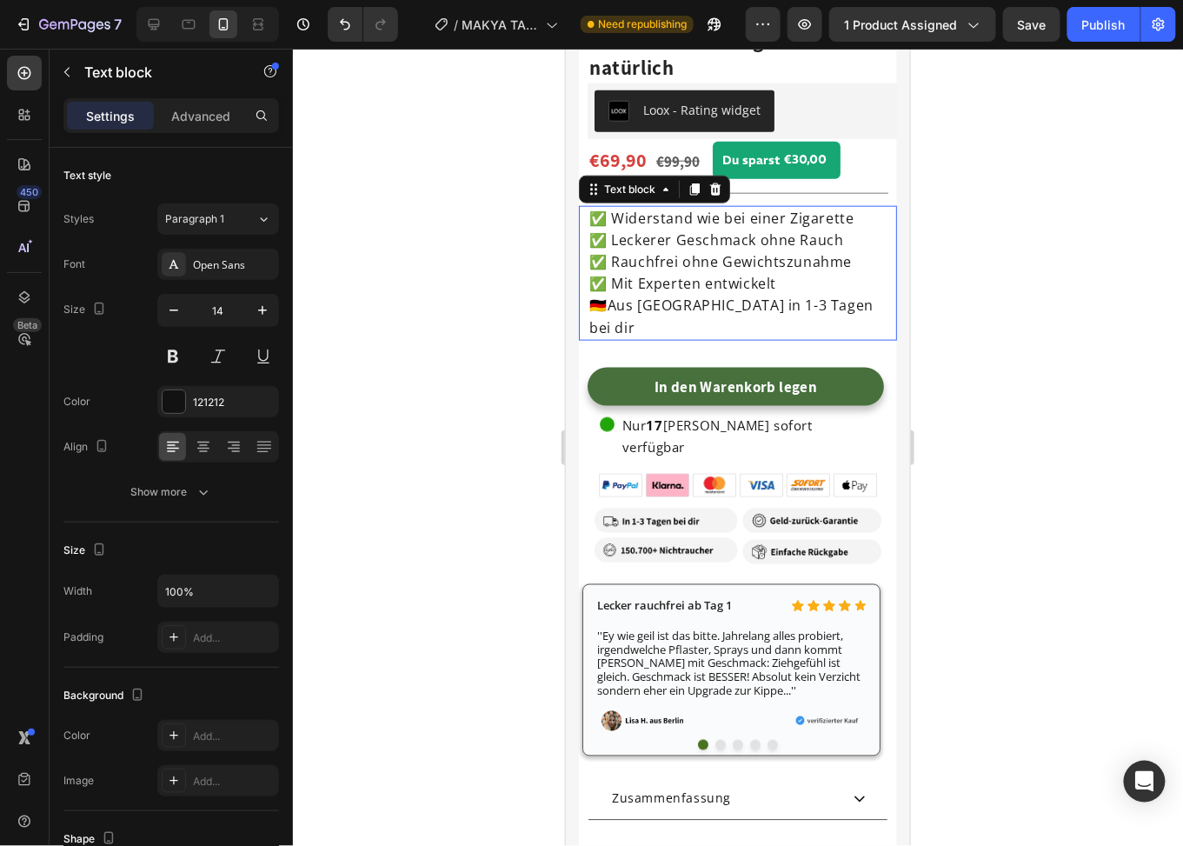
click at [712, 273] on span "✅ Mit Experten entwickelt" at bounding box center [682, 282] width 187 height 19
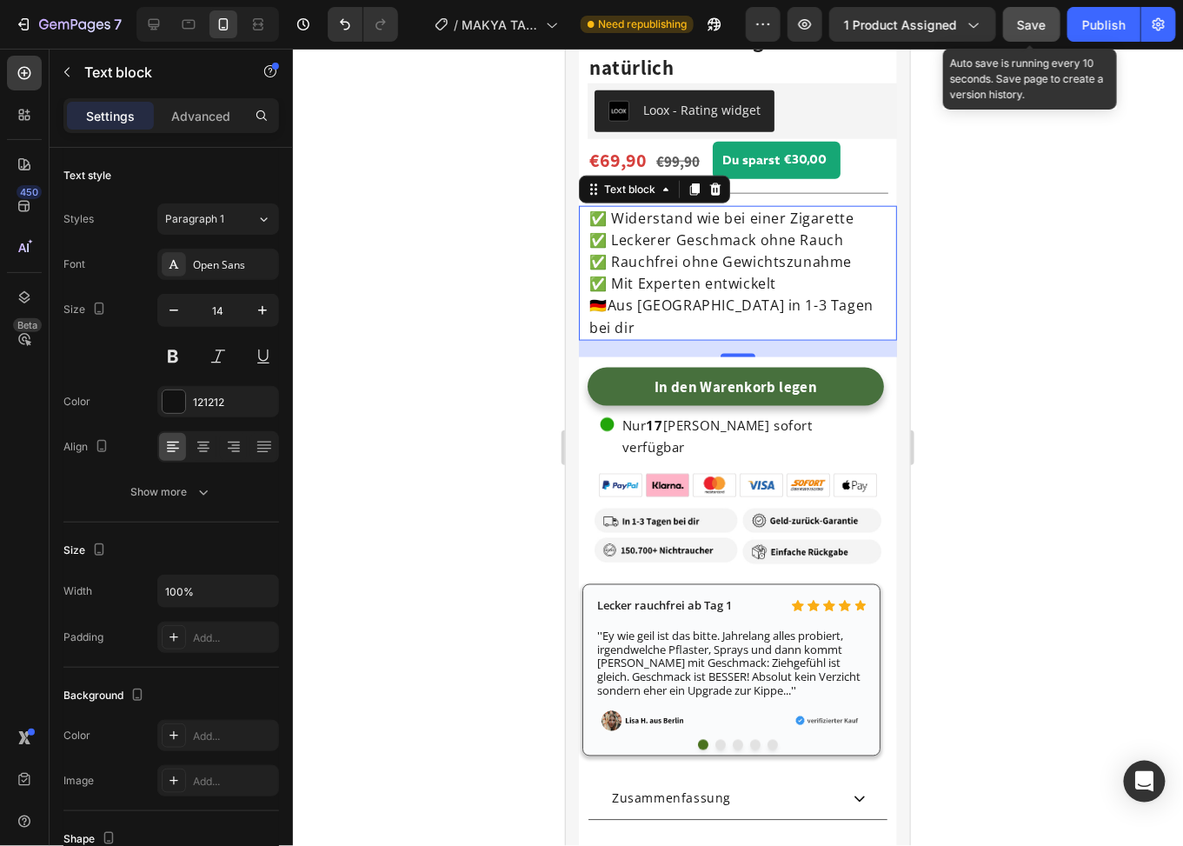
click at [1045, 23] on span "Save" at bounding box center [1032, 24] width 29 height 15
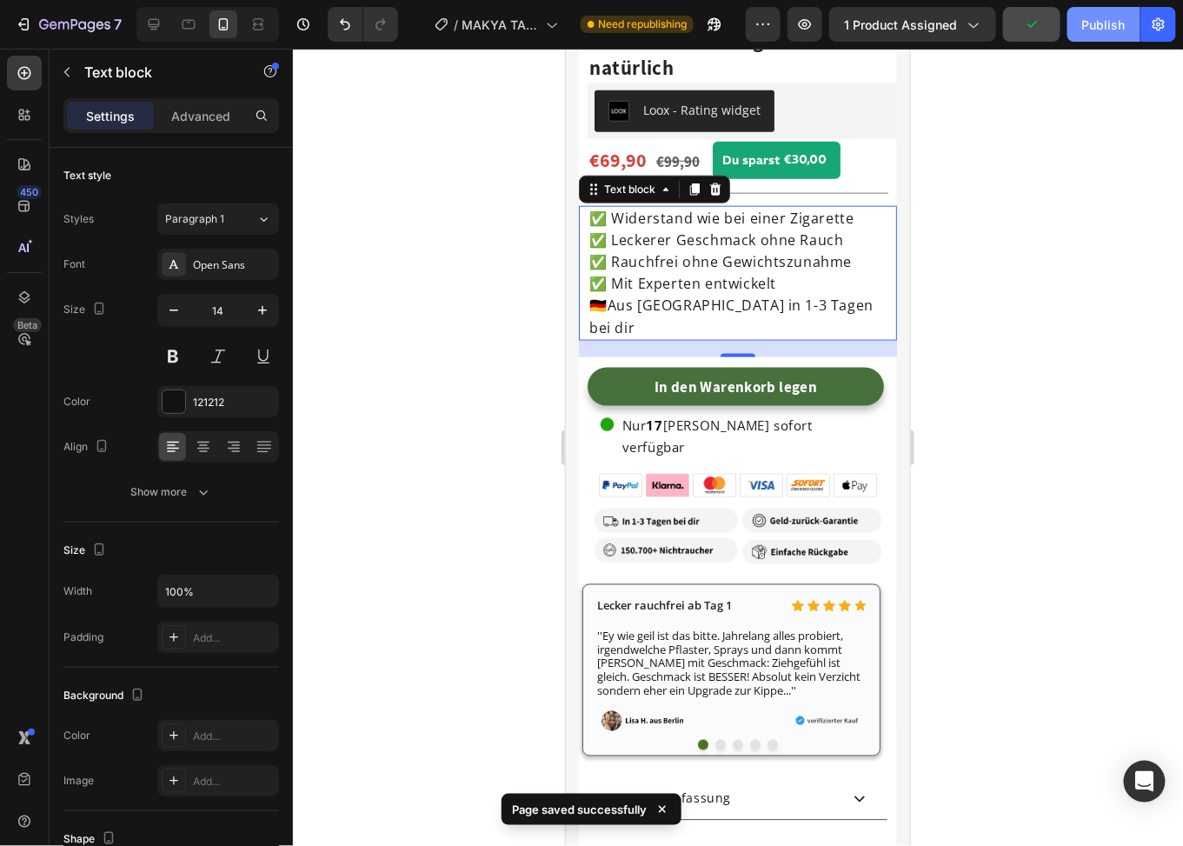
click at [1078, 35] on button "Publish" at bounding box center [1104, 24] width 73 height 35
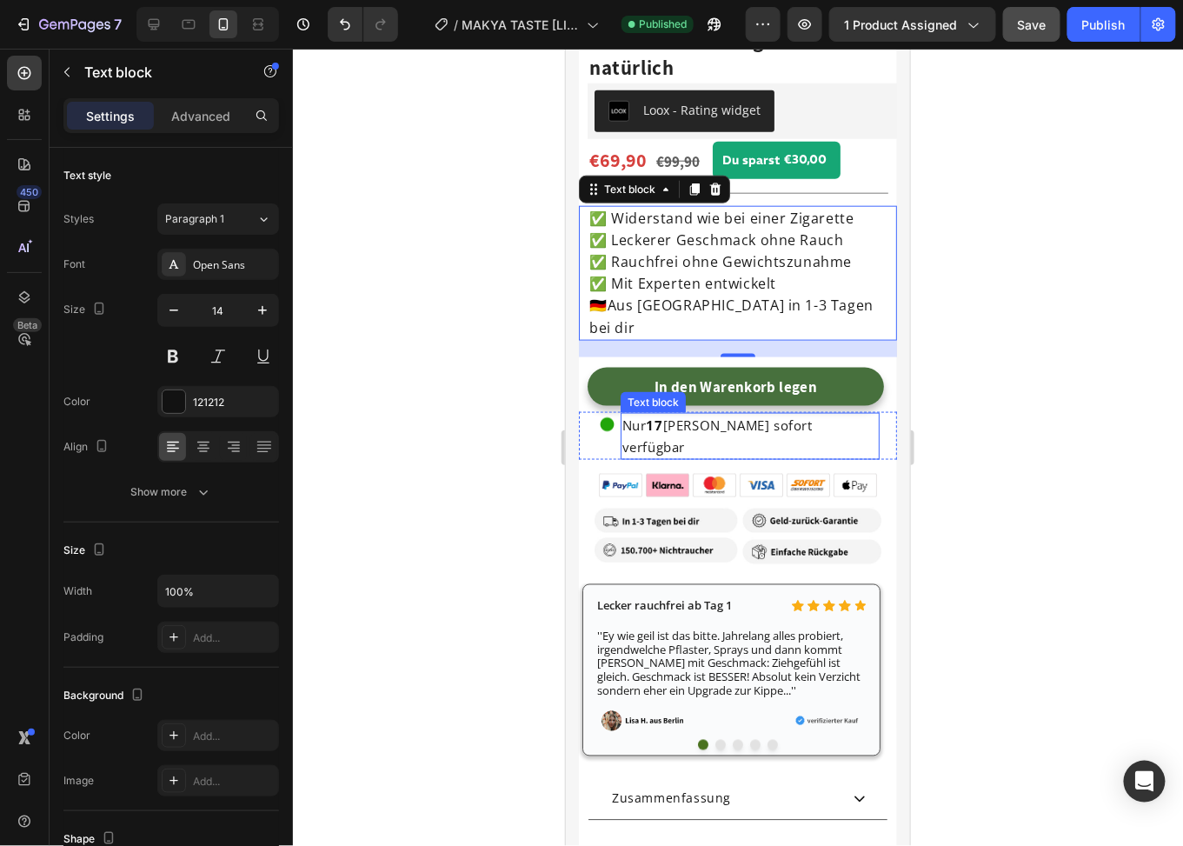
click at [642, 416] on span "Nur 17 [PERSON_NAME] sofort verfügbar" at bounding box center [717, 435] width 190 height 39
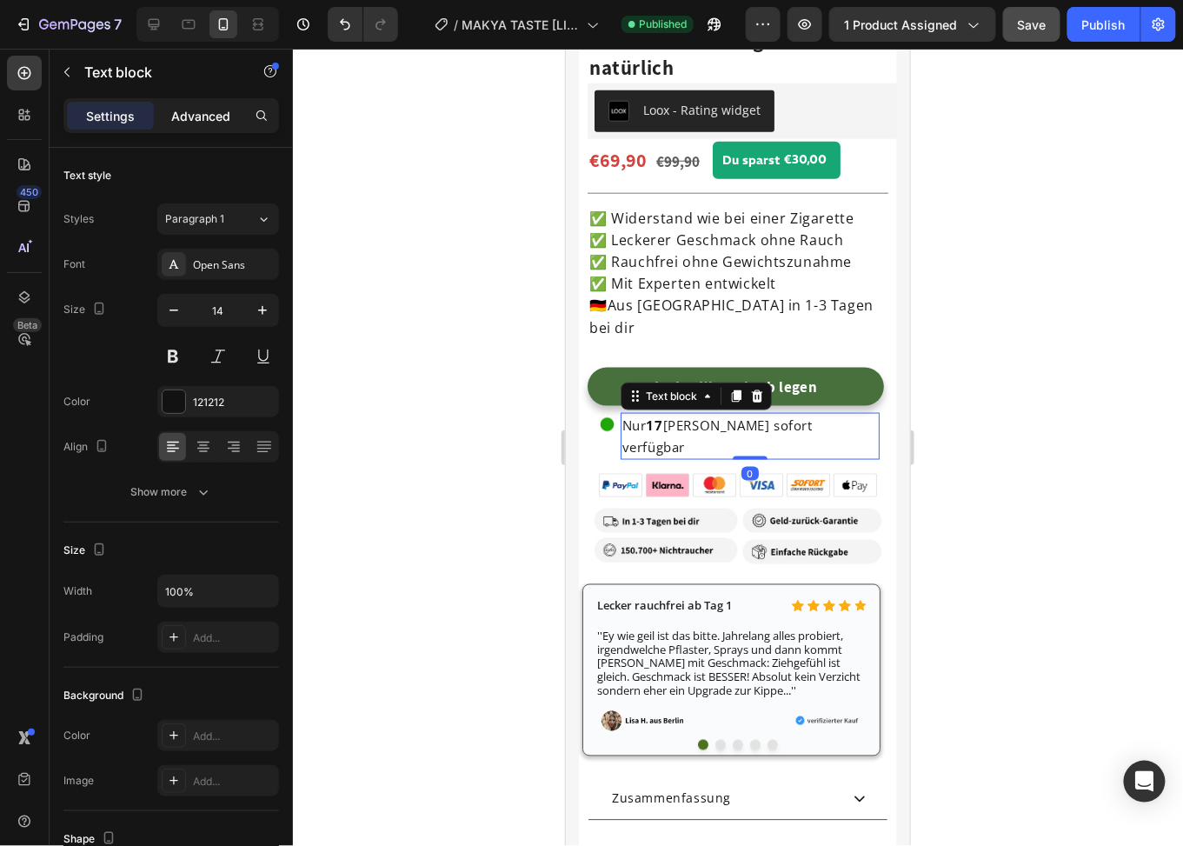
click at [187, 102] on div "Advanced" at bounding box center [200, 116] width 87 height 28
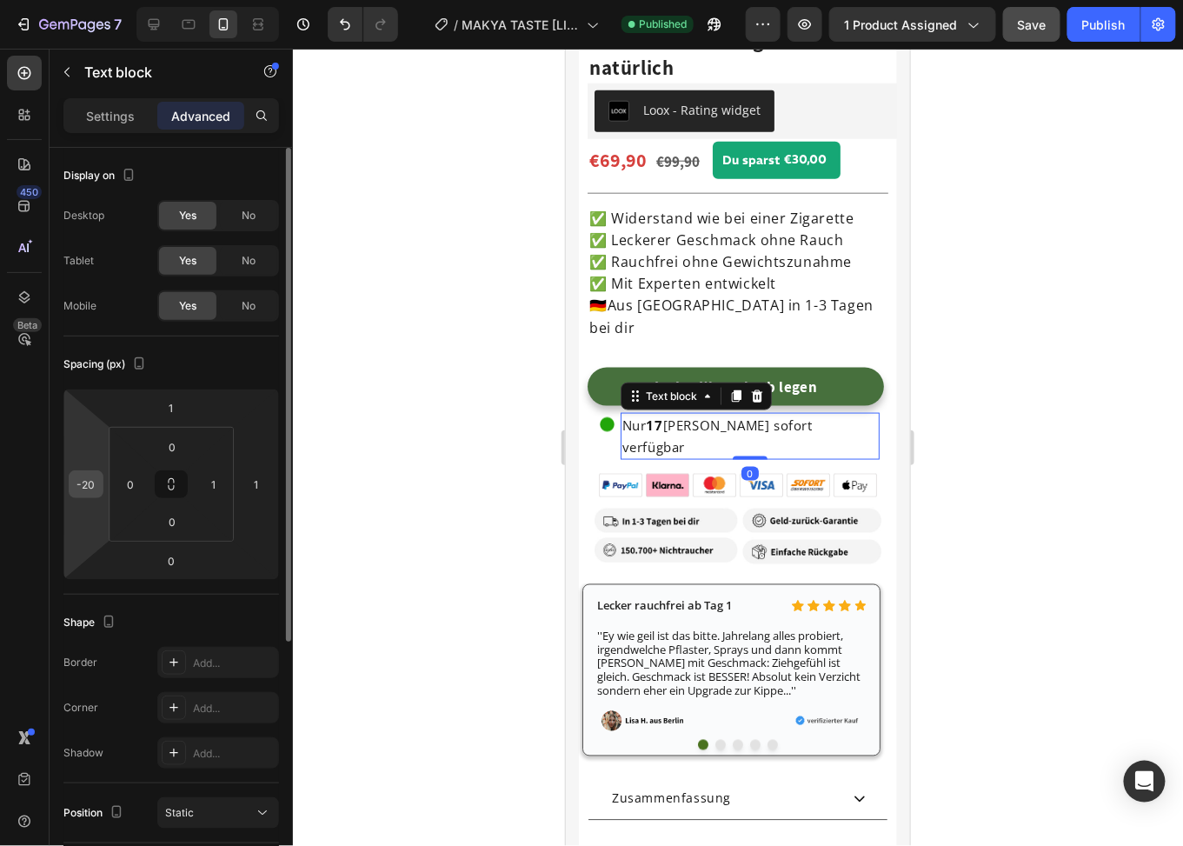
click at [94, 490] on input "-20" at bounding box center [86, 484] width 26 height 26
type input "-10"
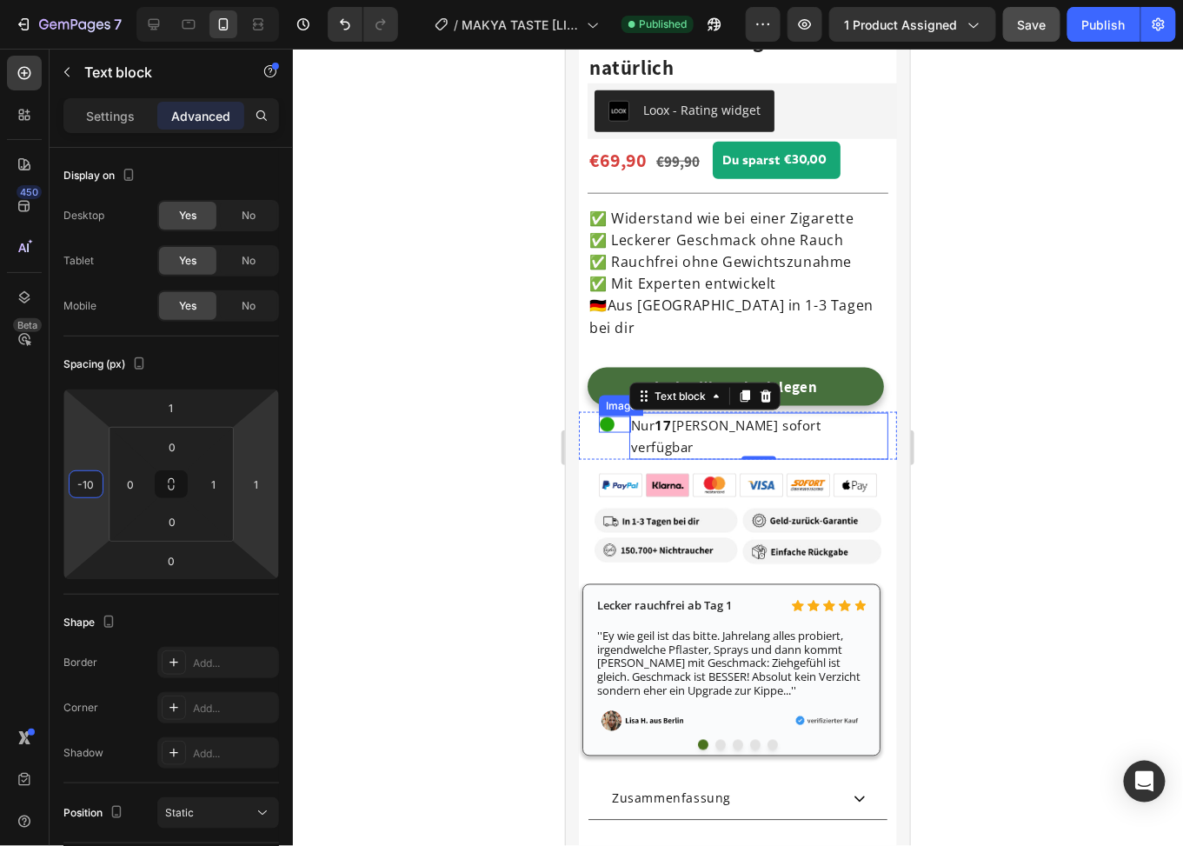
click at [606, 416] on img at bounding box center [606, 424] width 17 height 17
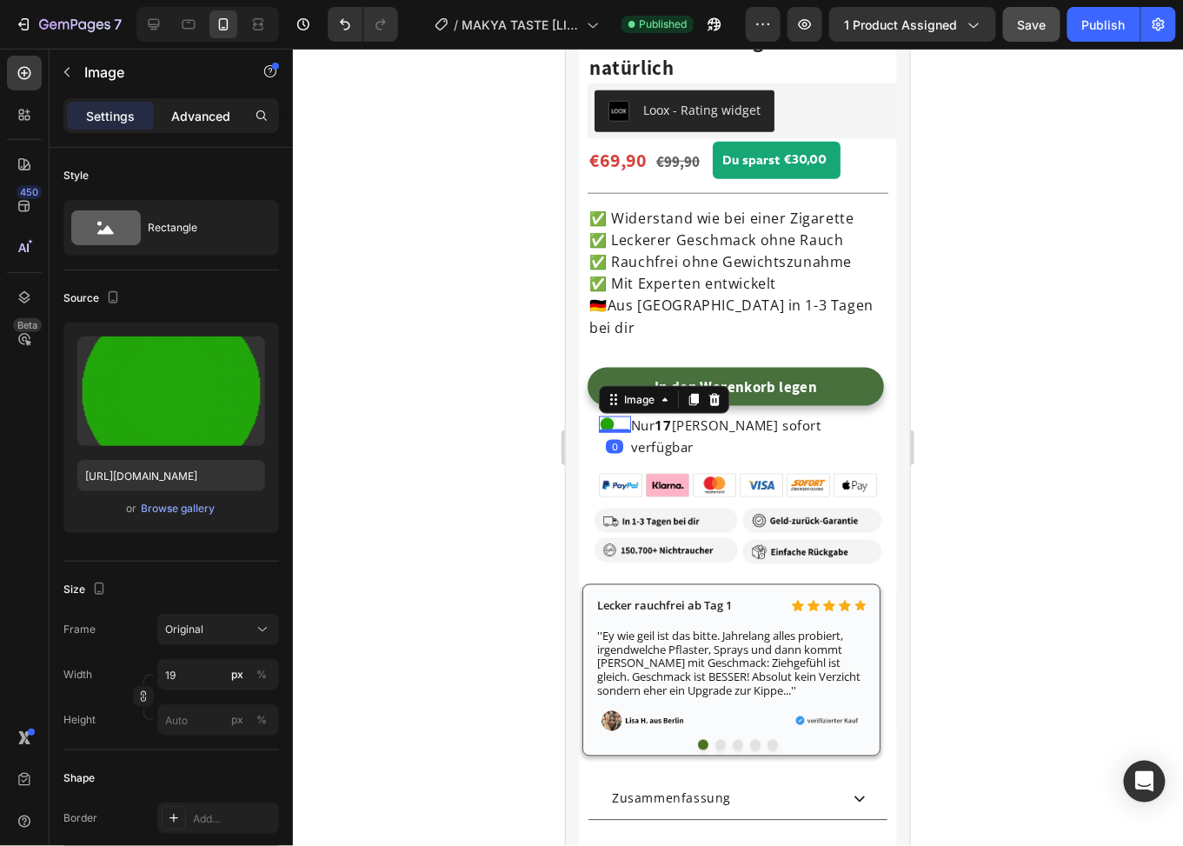
click at [207, 120] on p "Advanced" at bounding box center [200, 116] width 59 height 18
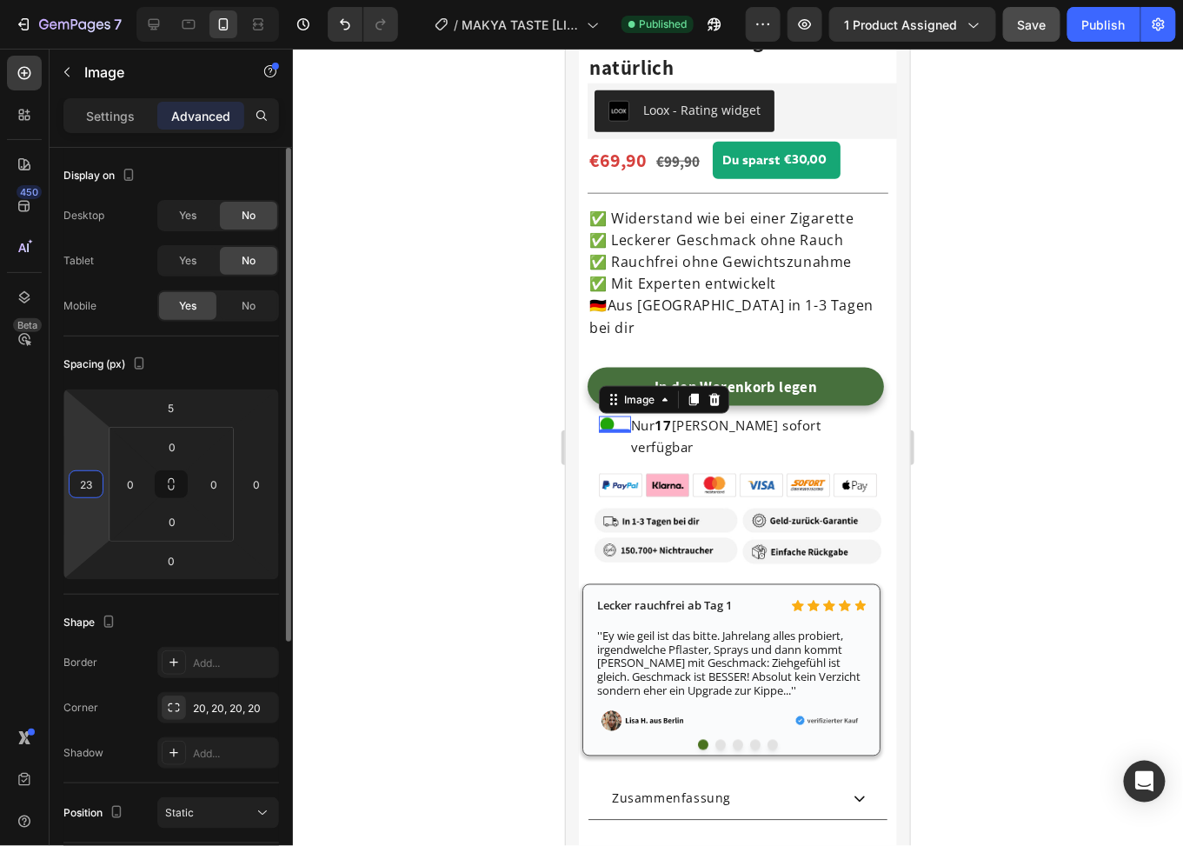
click at [90, 484] on input "23" at bounding box center [86, 484] width 26 height 26
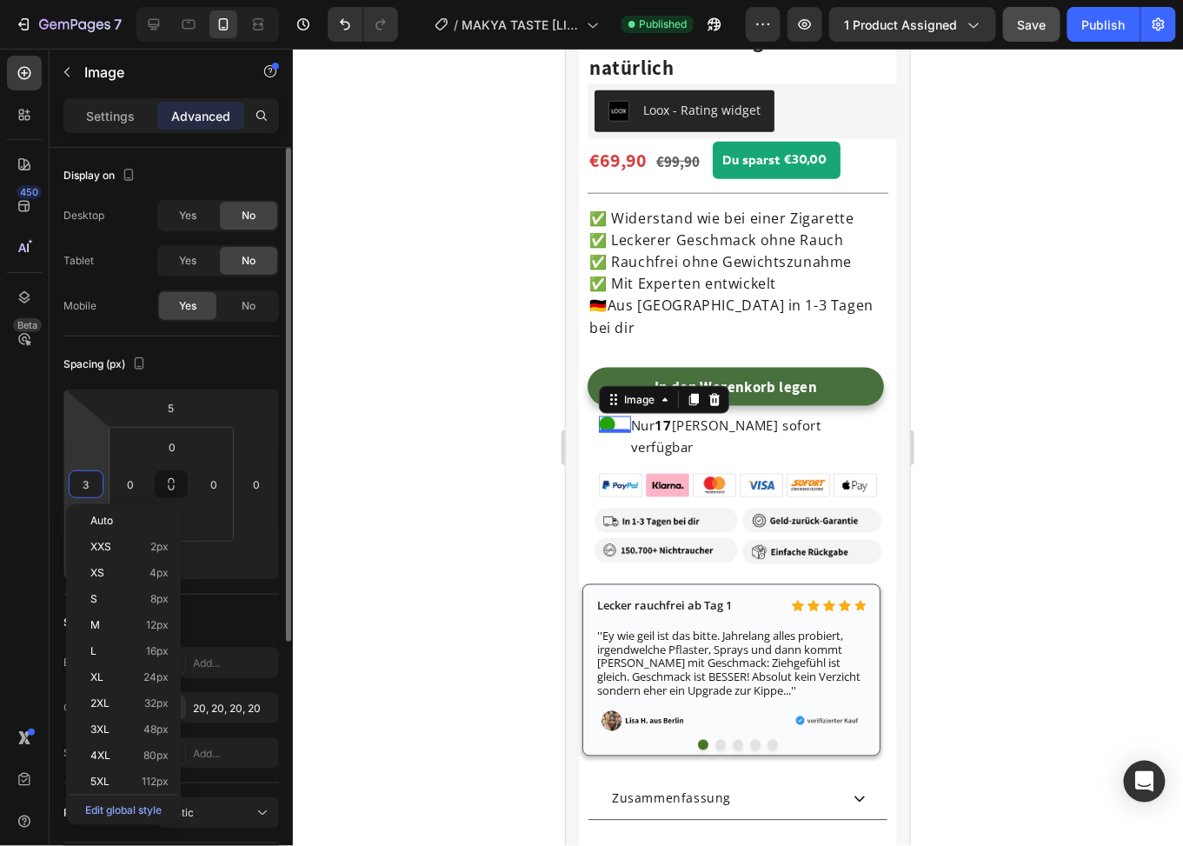
type input "33"
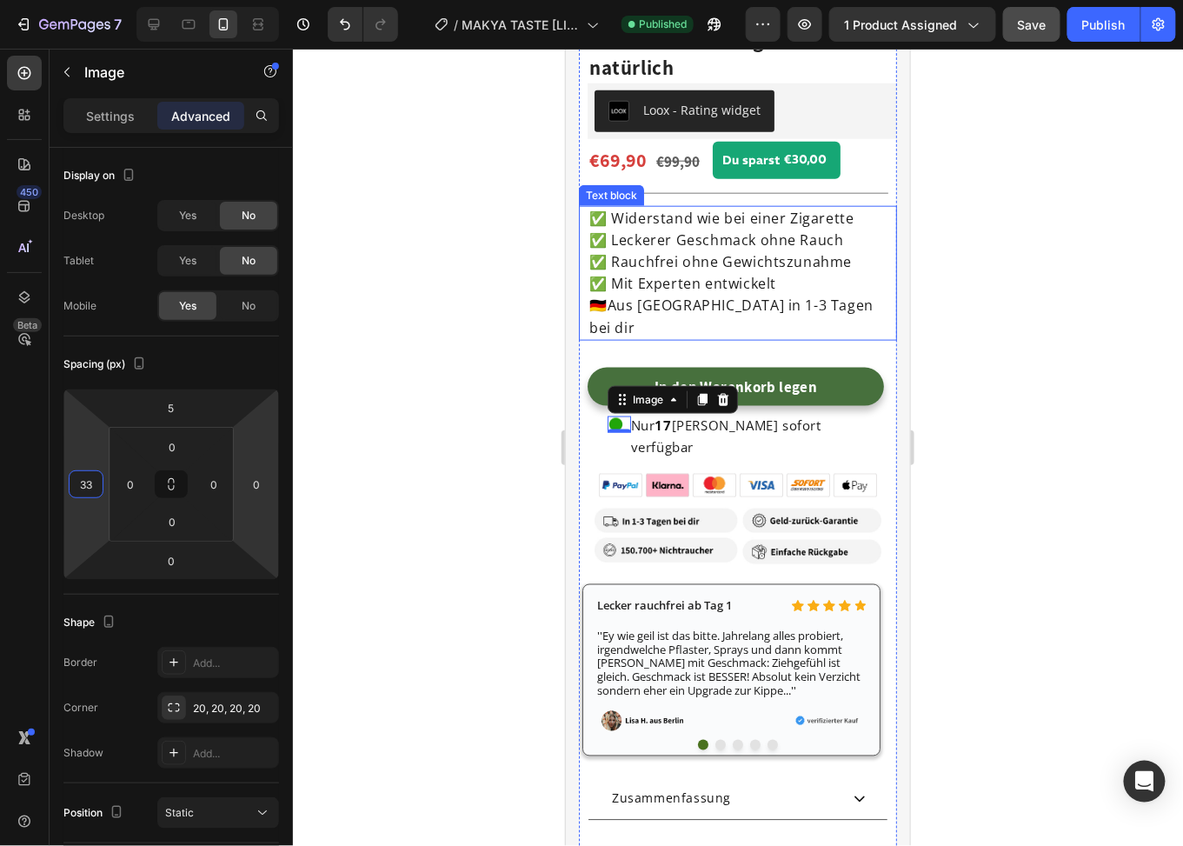
click at [707, 230] on span "✅ Leckerer Geschmack ohne Rauch" at bounding box center [716, 239] width 255 height 19
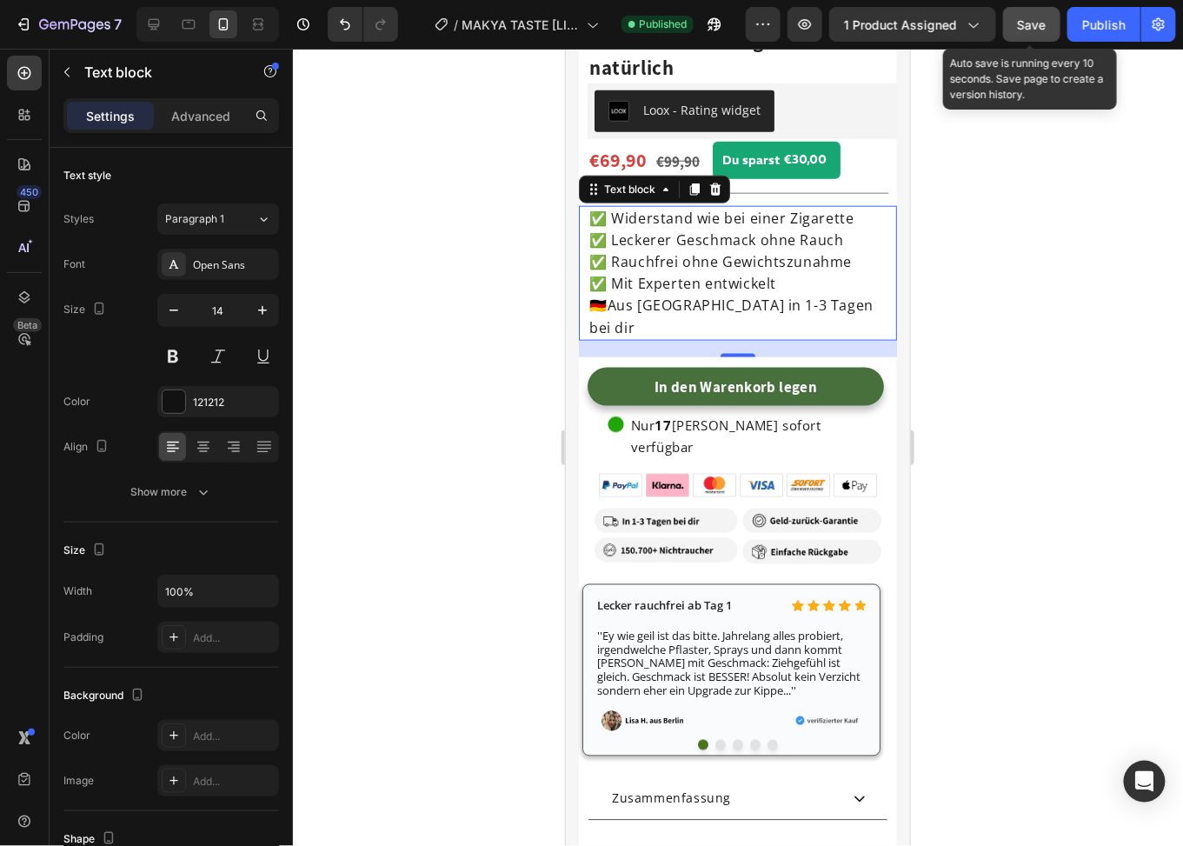
click at [1017, 30] on button "Save" at bounding box center [1031, 24] width 57 height 35
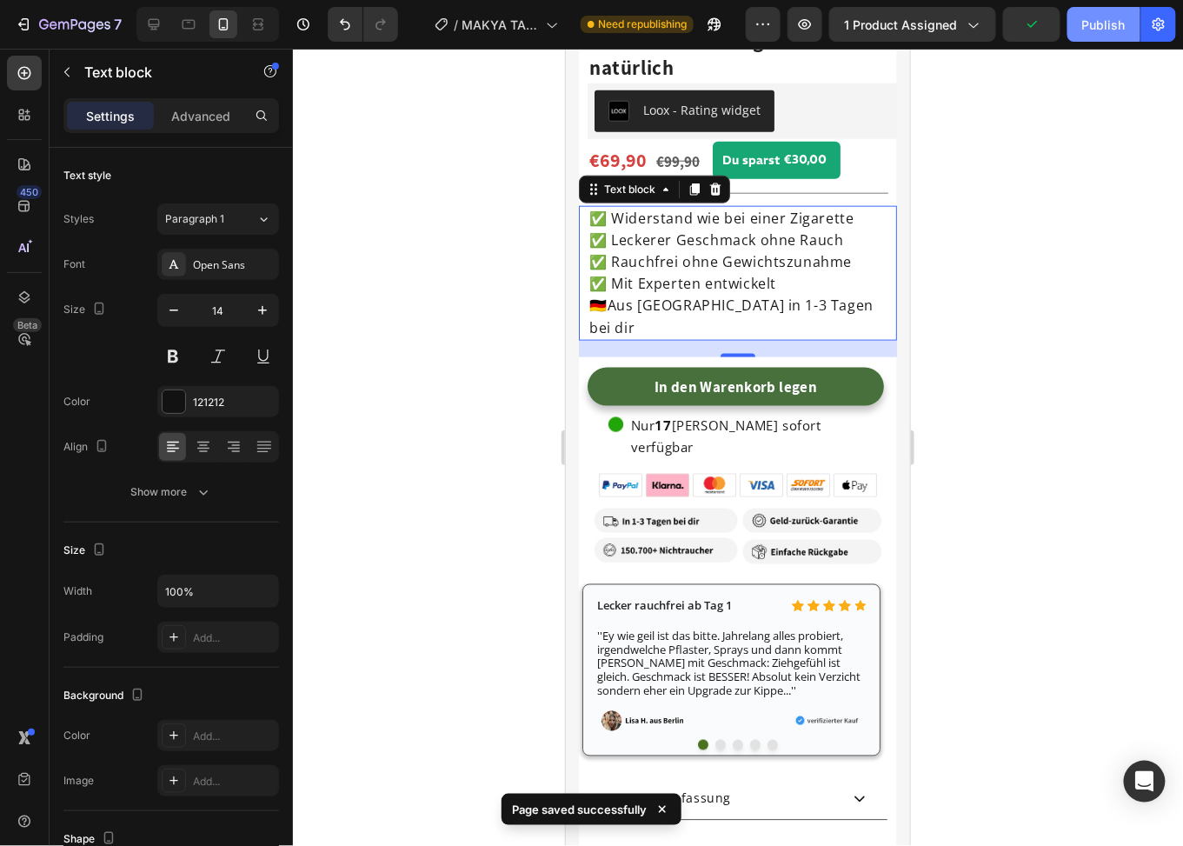
click at [1096, 30] on div "Publish" at bounding box center [1104, 25] width 43 height 18
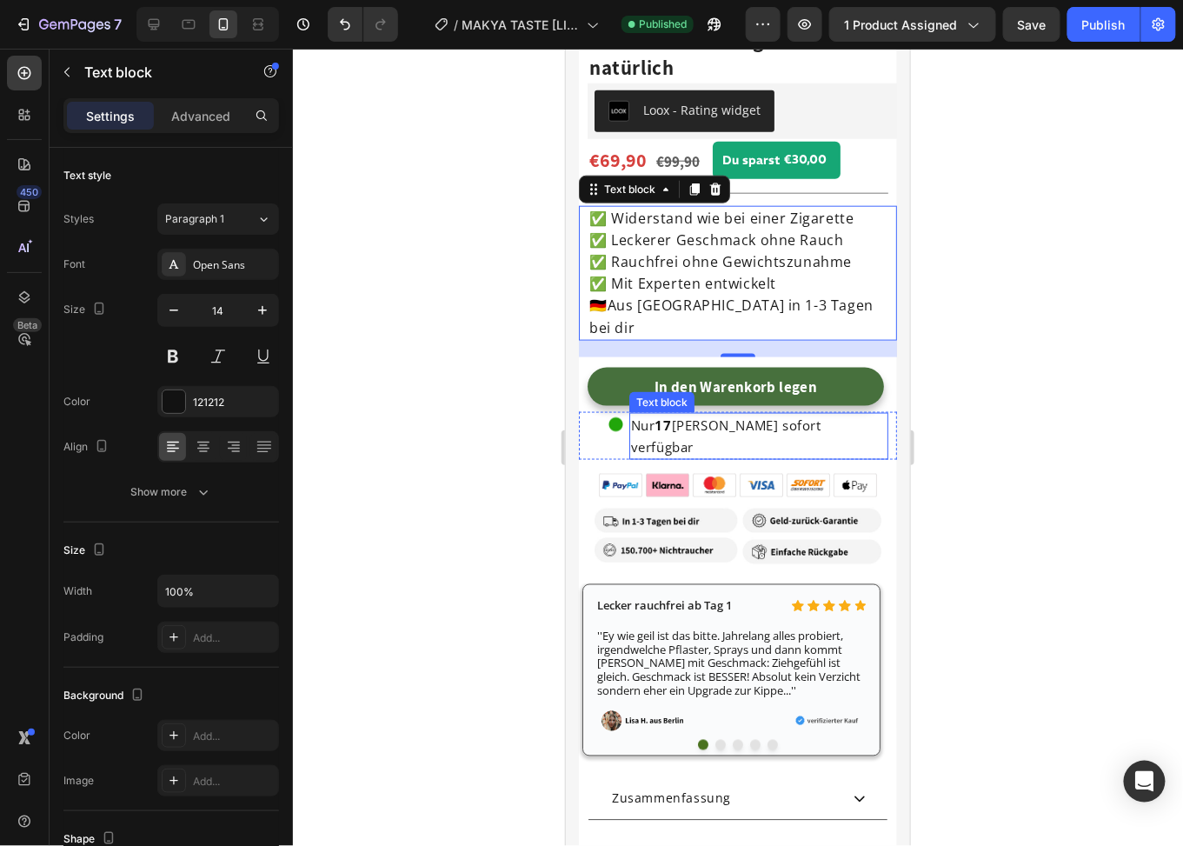
click at [690, 416] on span "Nur 17 [PERSON_NAME] sofort verfügbar" at bounding box center [725, 435] width 190 height 39
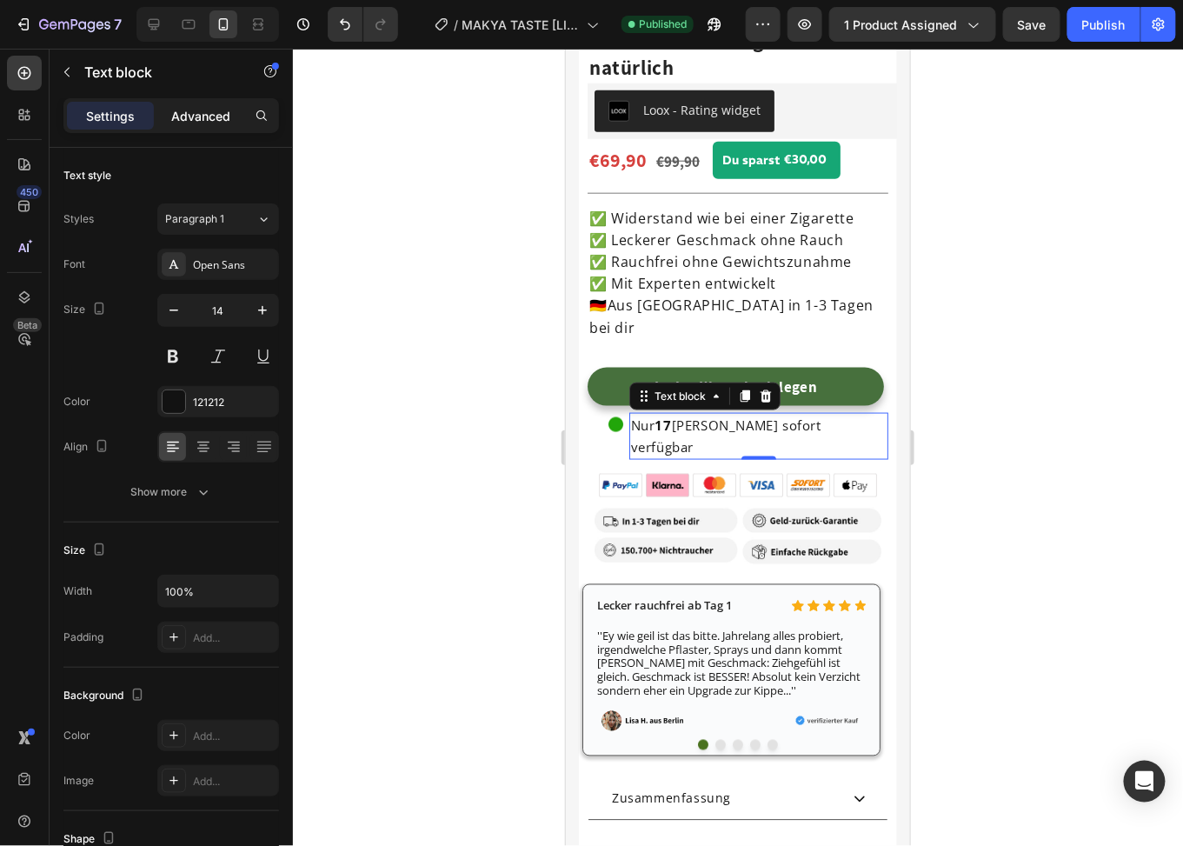
click at [205, 113] on p "Advanced" at bounding box center [200, 116] width 59 height 18
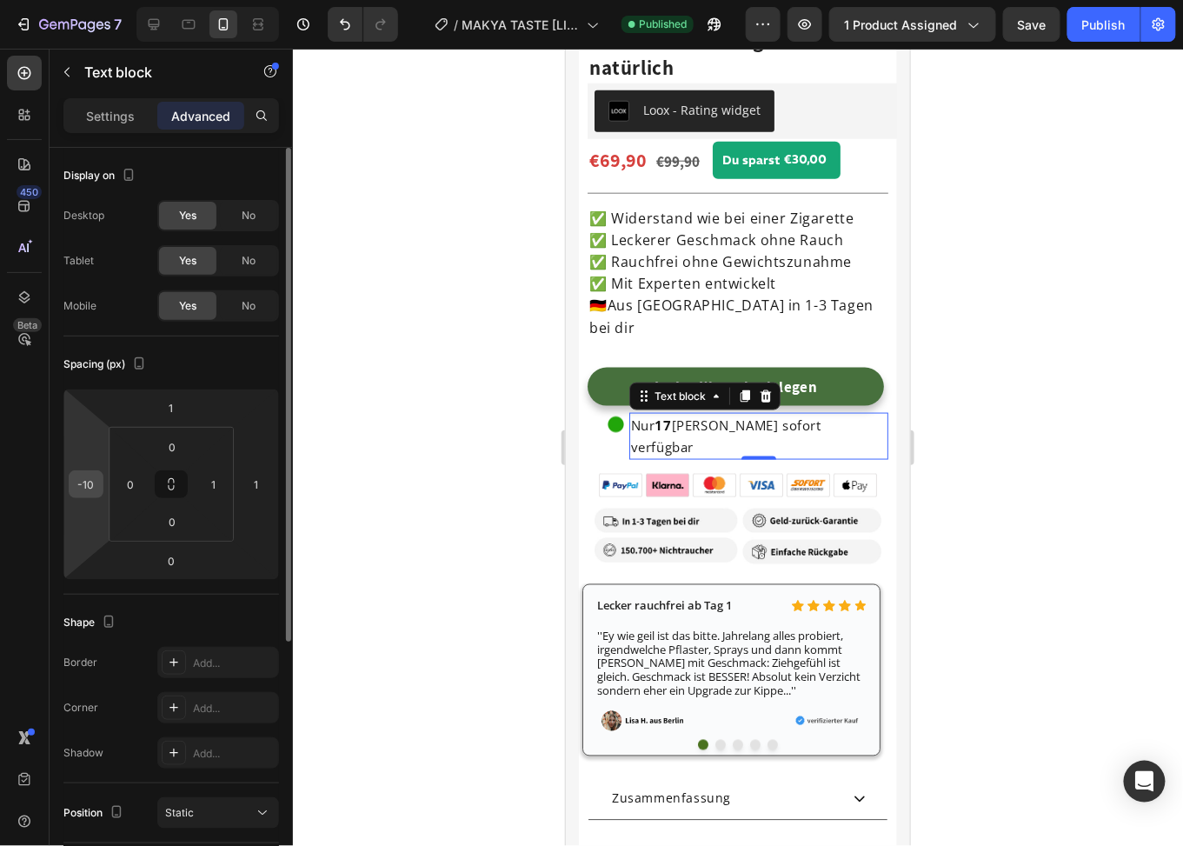
click at [94, 478] on input "-10" at bounding box center [86, 484] width 26 height 26
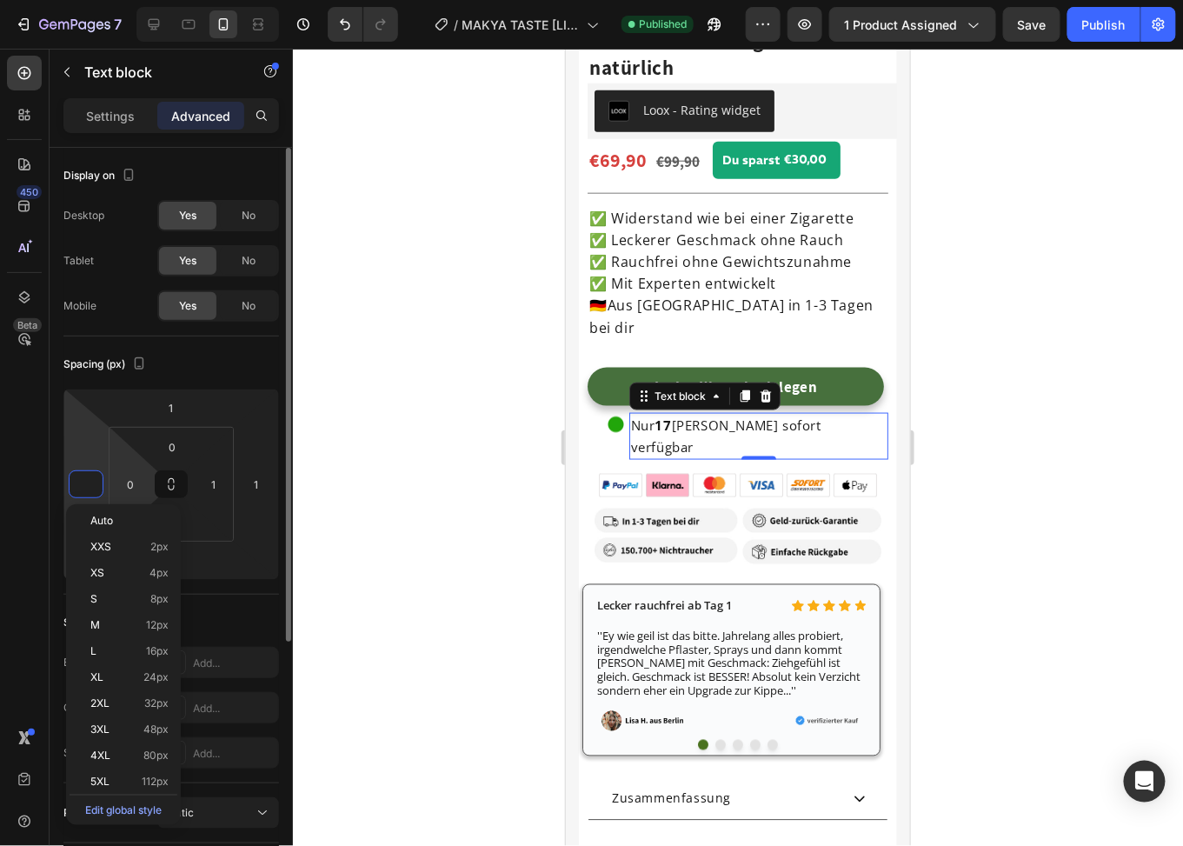
type input "-5"
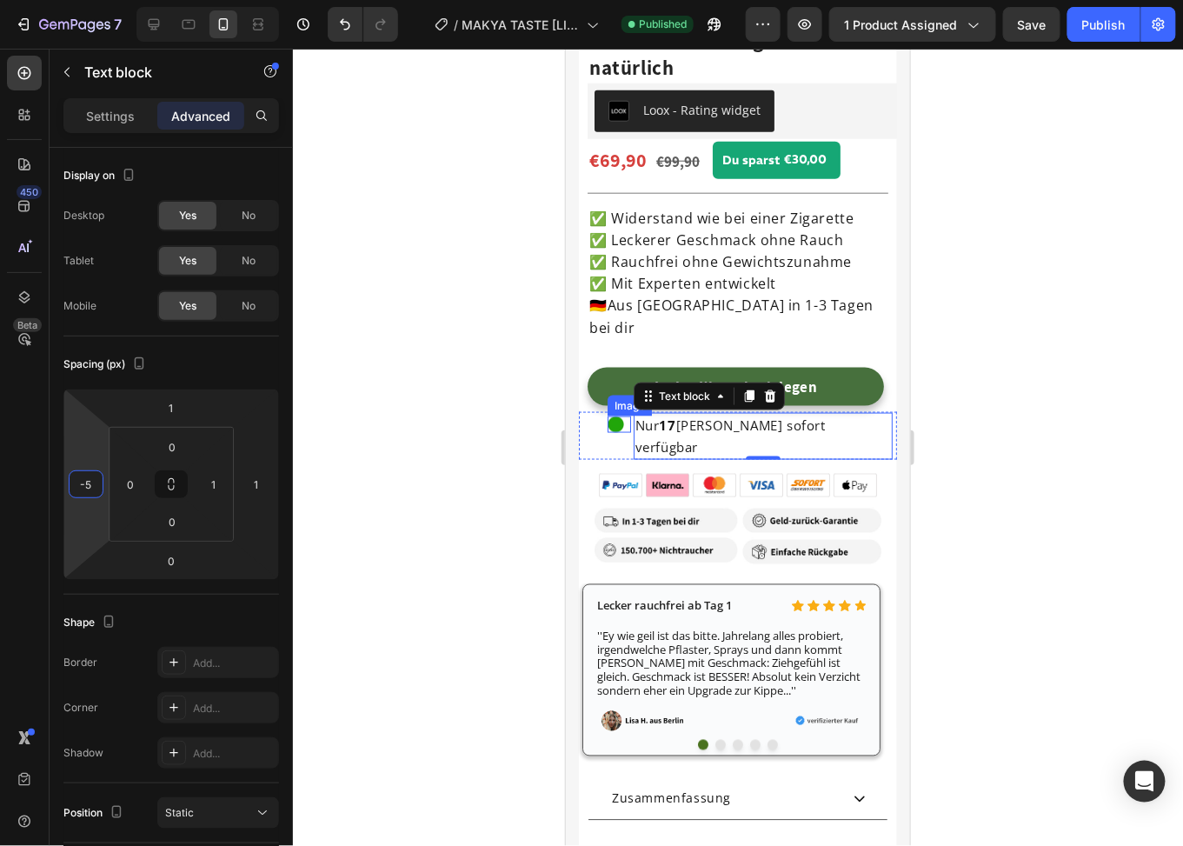
click at [619, 416] on img at bounding box center [615, 424] width 17 height 17
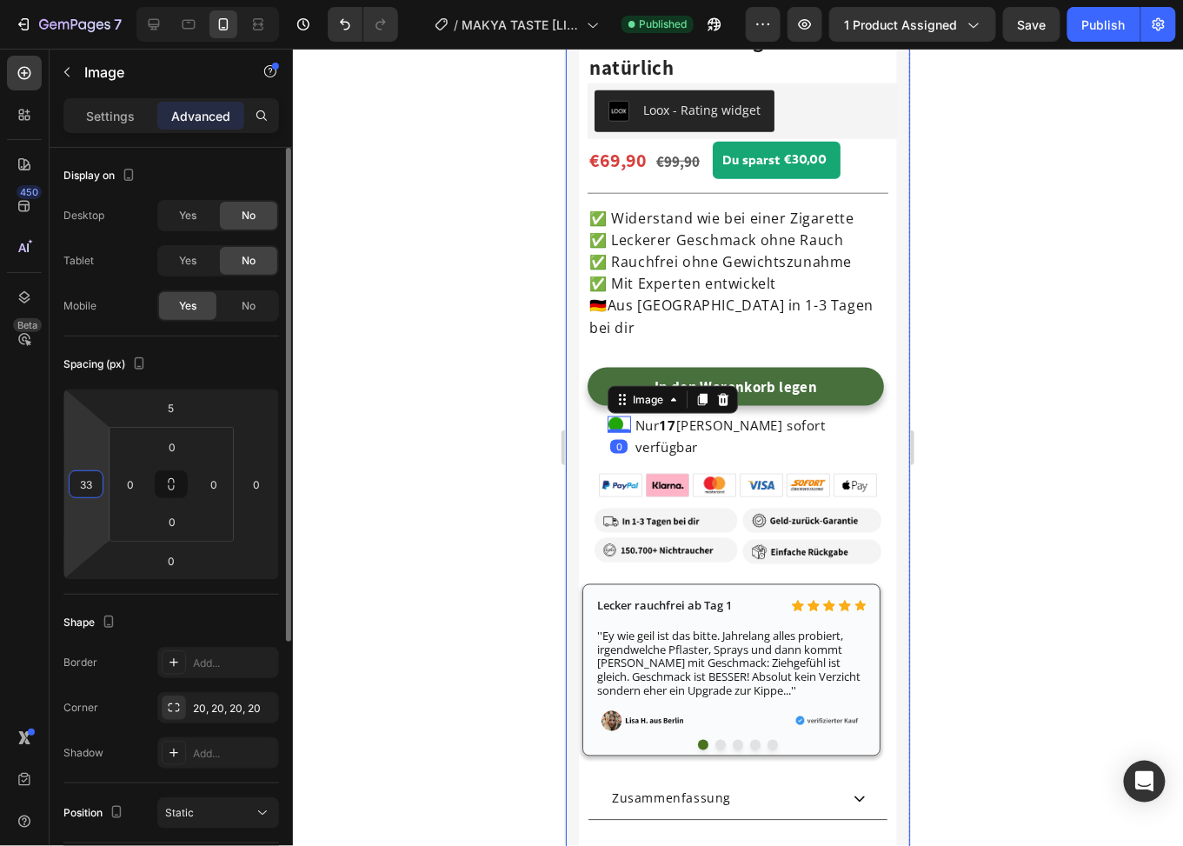
click at [83, 478] on input "33" at bounding box center [86, 484] width 26 height 26
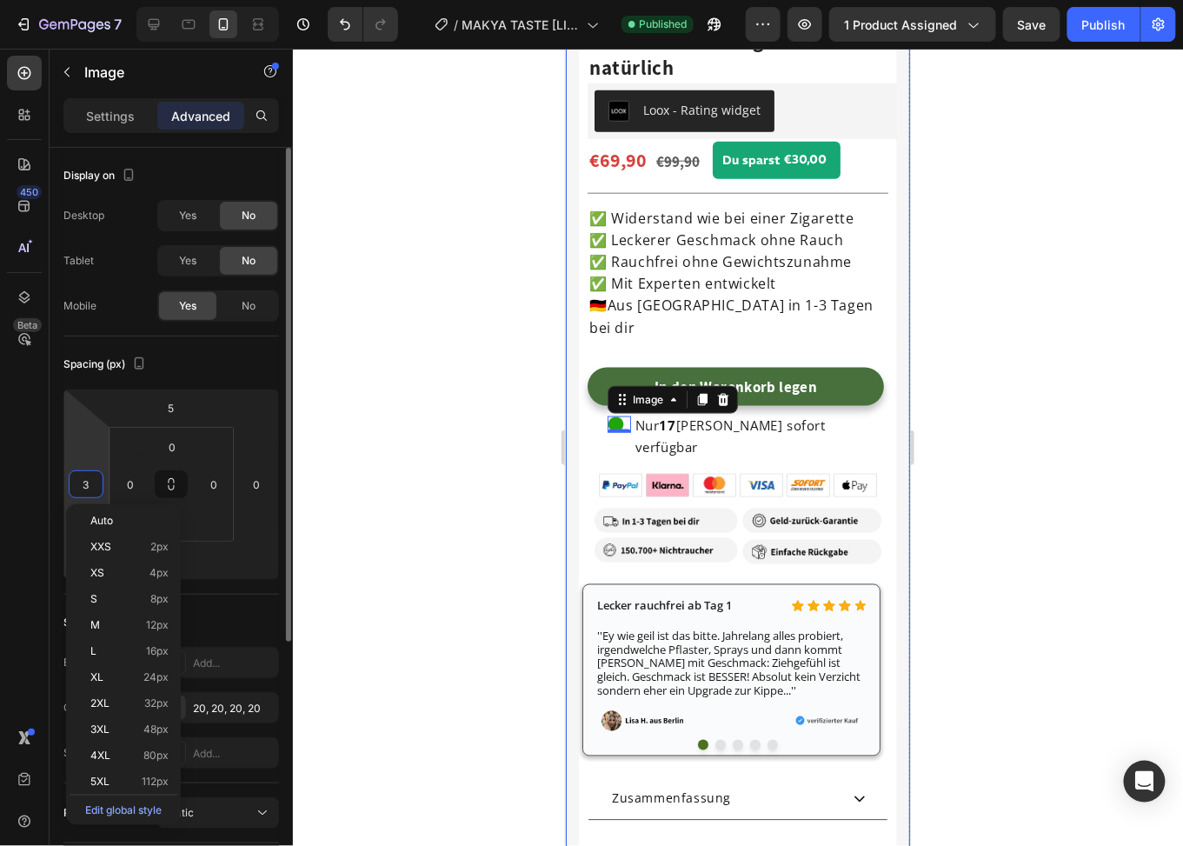
type input "38"
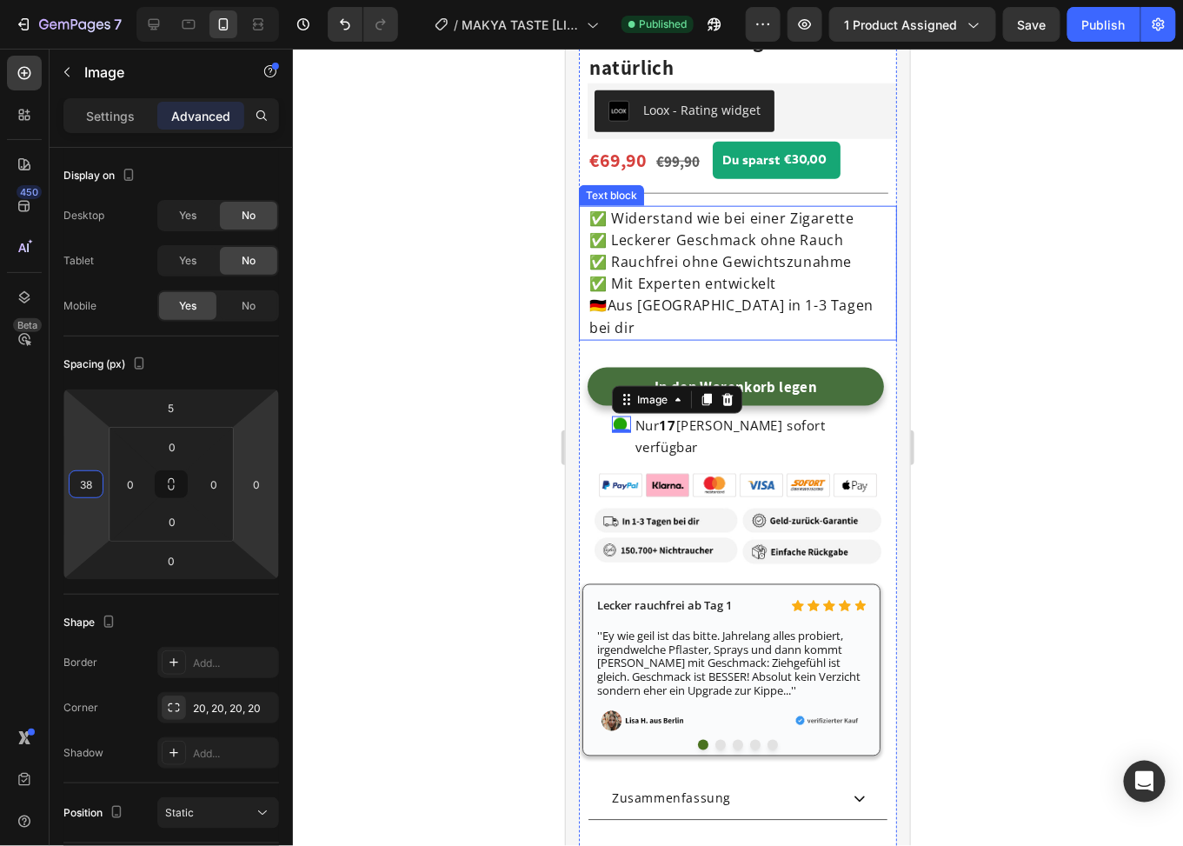
click at [705, 251] on span "✅ Rauchfrei ohne Gewichtszunahme" at bounding box center [720, 260] width 263 height 19
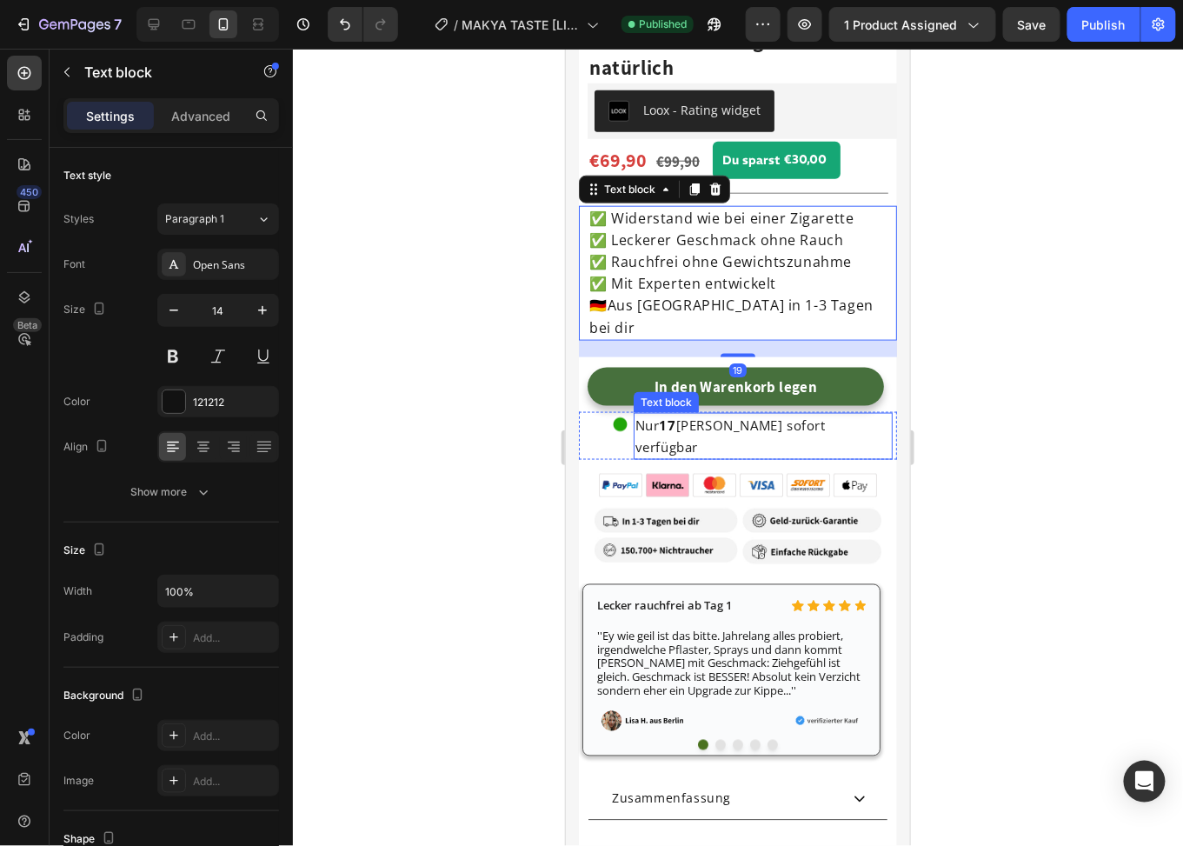
click at [663, 416] on strong "17" at bounding box center [666, 424] width 17 height 17
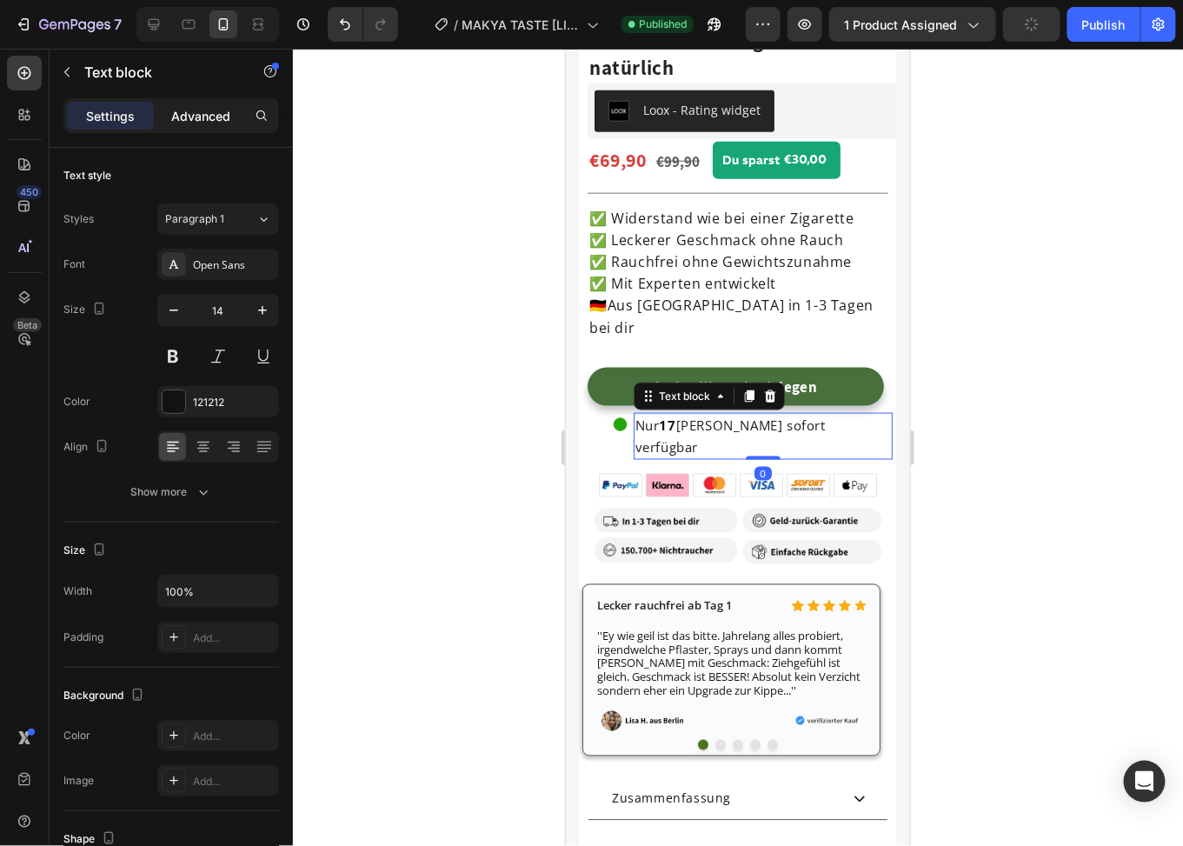
click at [193, 110] on p "Advanced" at bounding box center [200, 116] width 59 height 18
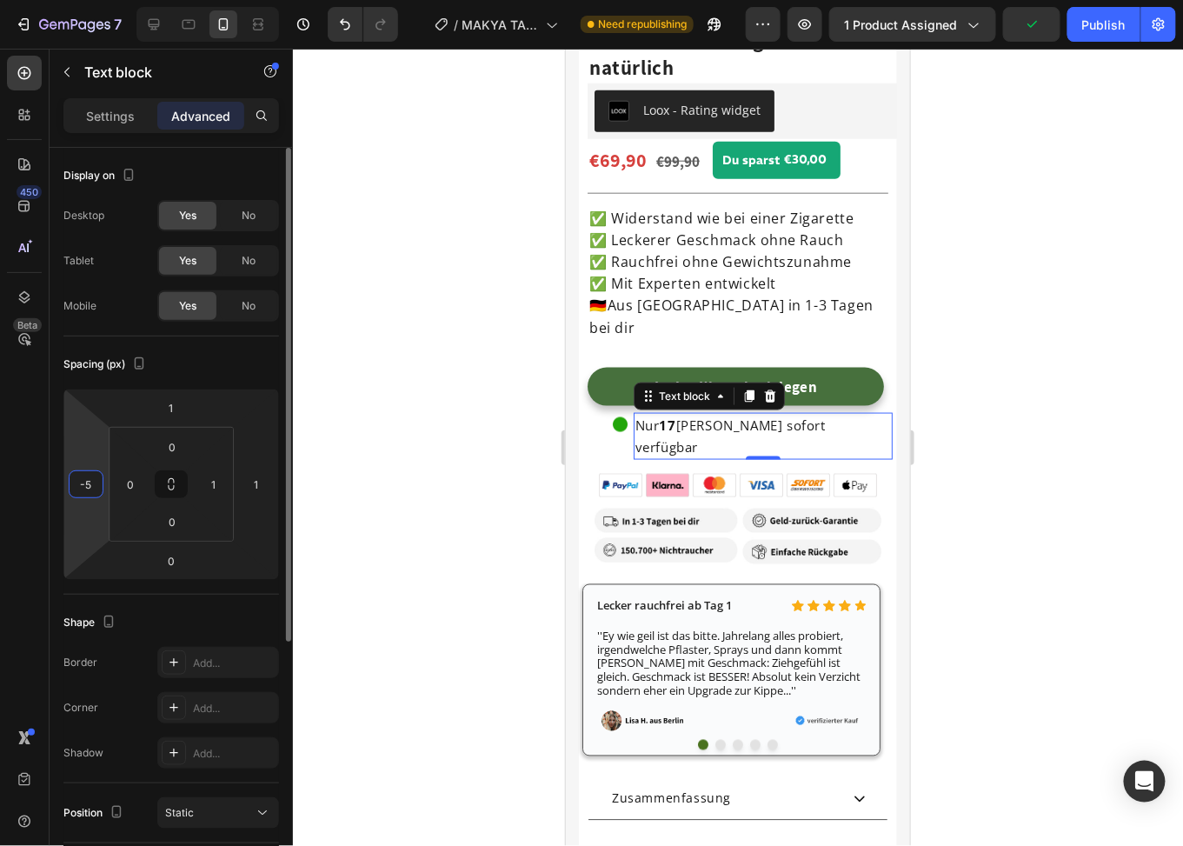
click at [84, 487] on input "-5" at bounding box center [86, 484] width 26 height 26
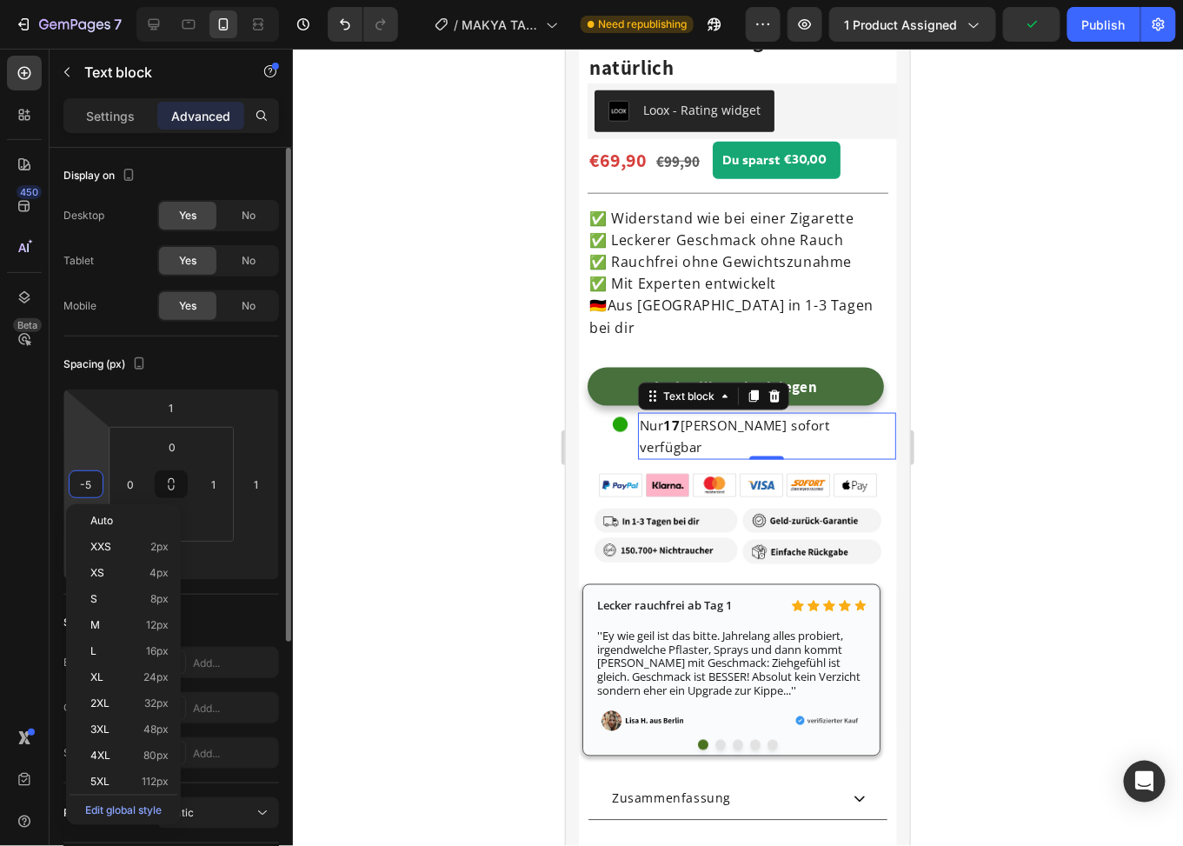
type input "0"
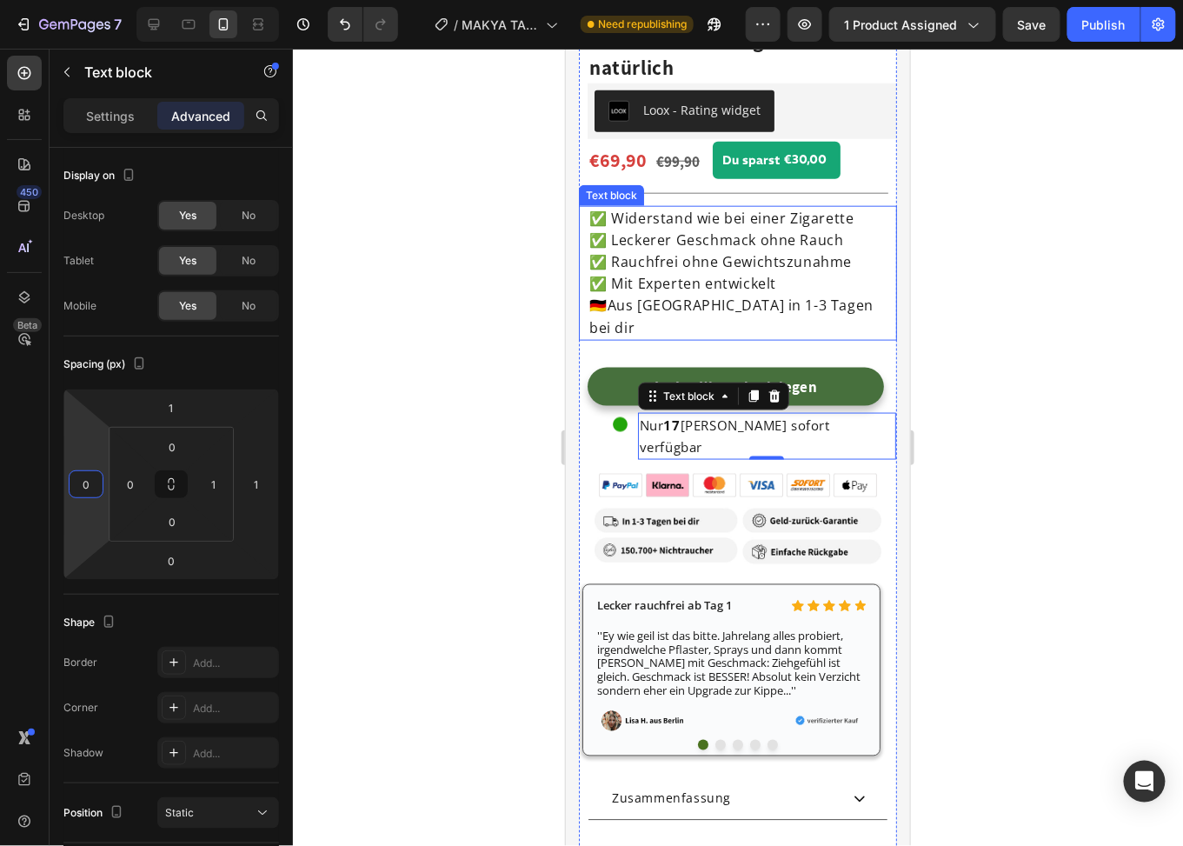
click at [702, 273] on span "✅ Mit Experten entwickelt" at bounding box center [682, 282] width 187 height 19
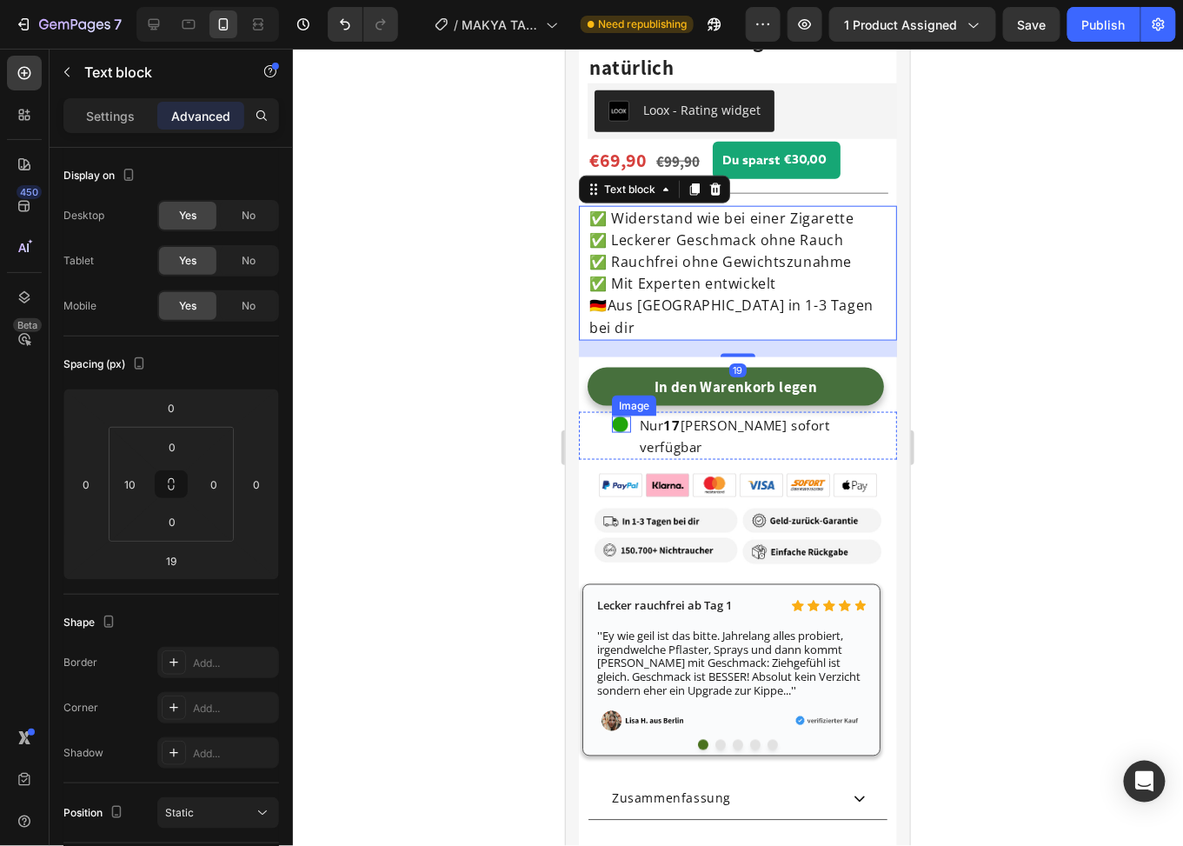
click at [616, 416] on img at bounding box center [619, 424] width 17 height 17
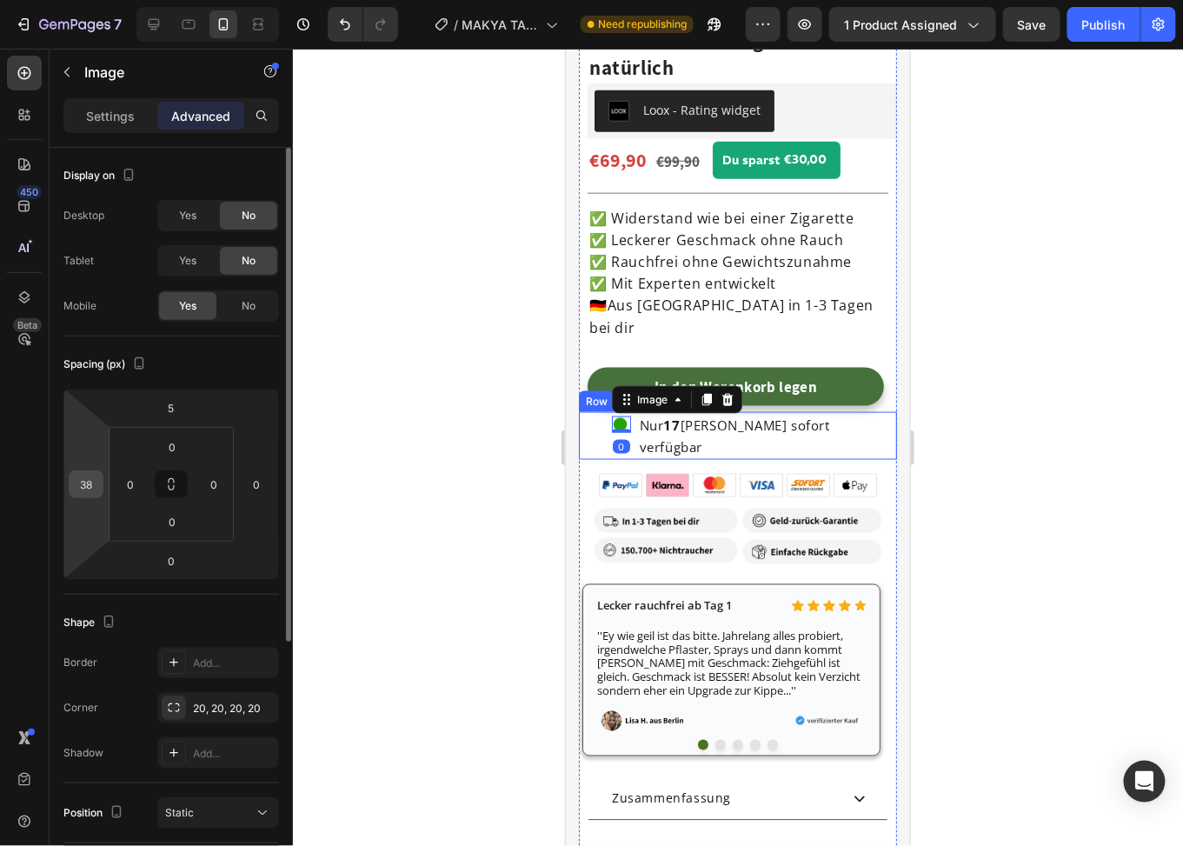
click at [97, 487] on input "38" at bounding box center [86, 484] width 26 height 26
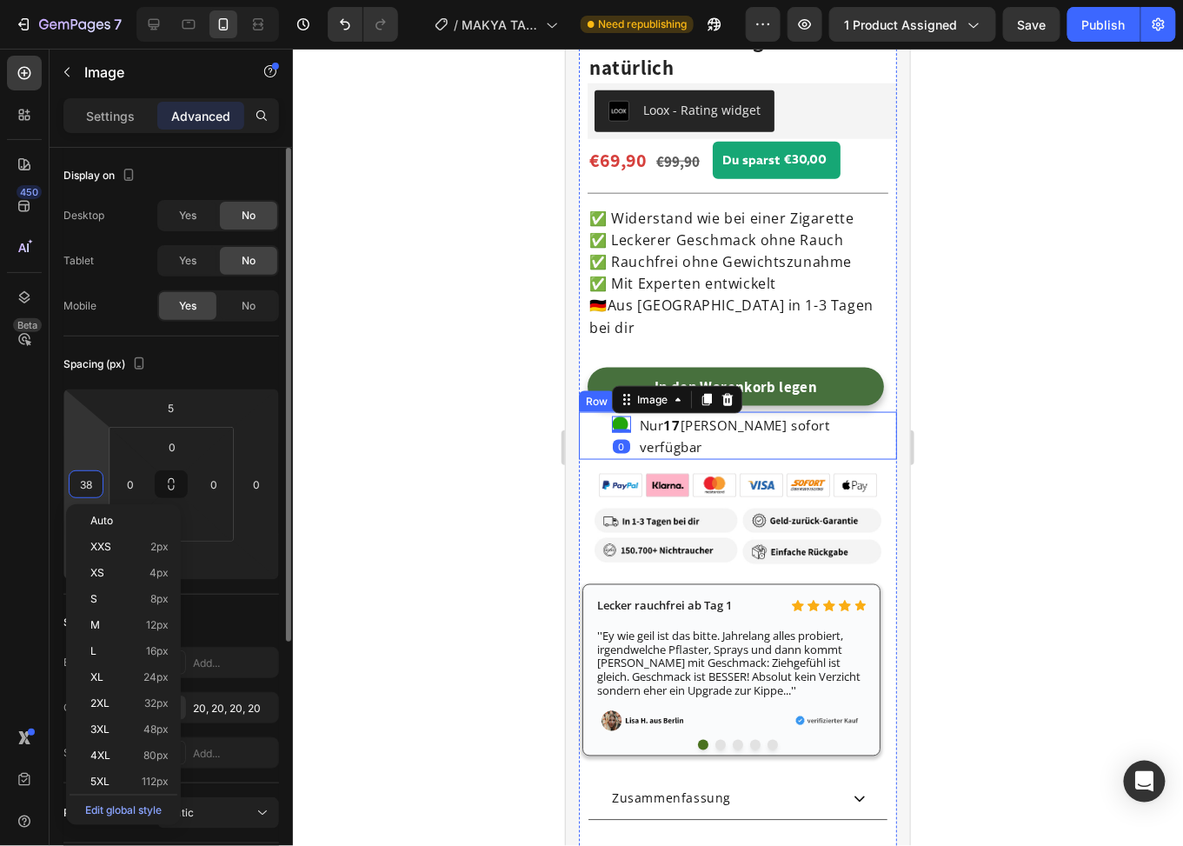
click at [97, 487] on input "38" at bounding box center [86, 484] width 26 height 26
click at [208, 319] on div "Yes No" at bounding box center [218, 305] width 122 height 31
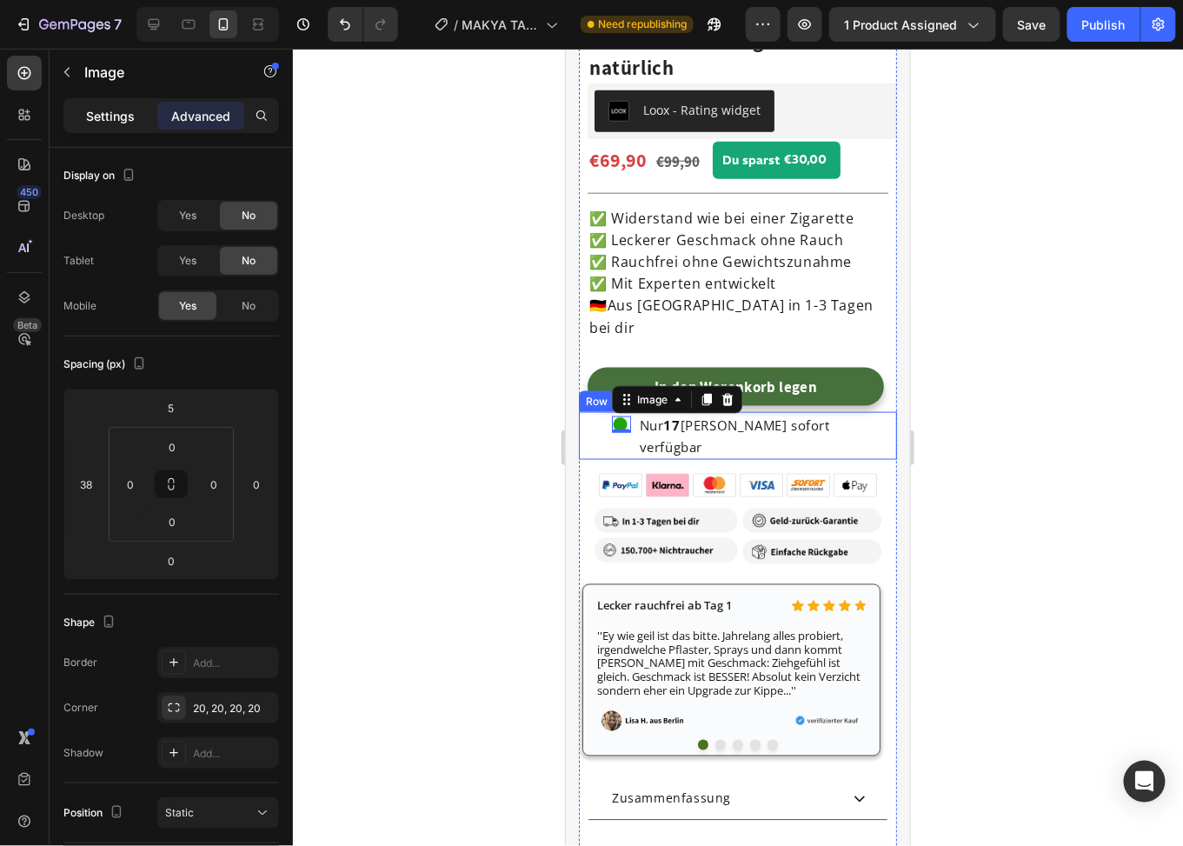
click at [125, 123] on p "Settings" at bounding box center [110, 116] width 49 height 18
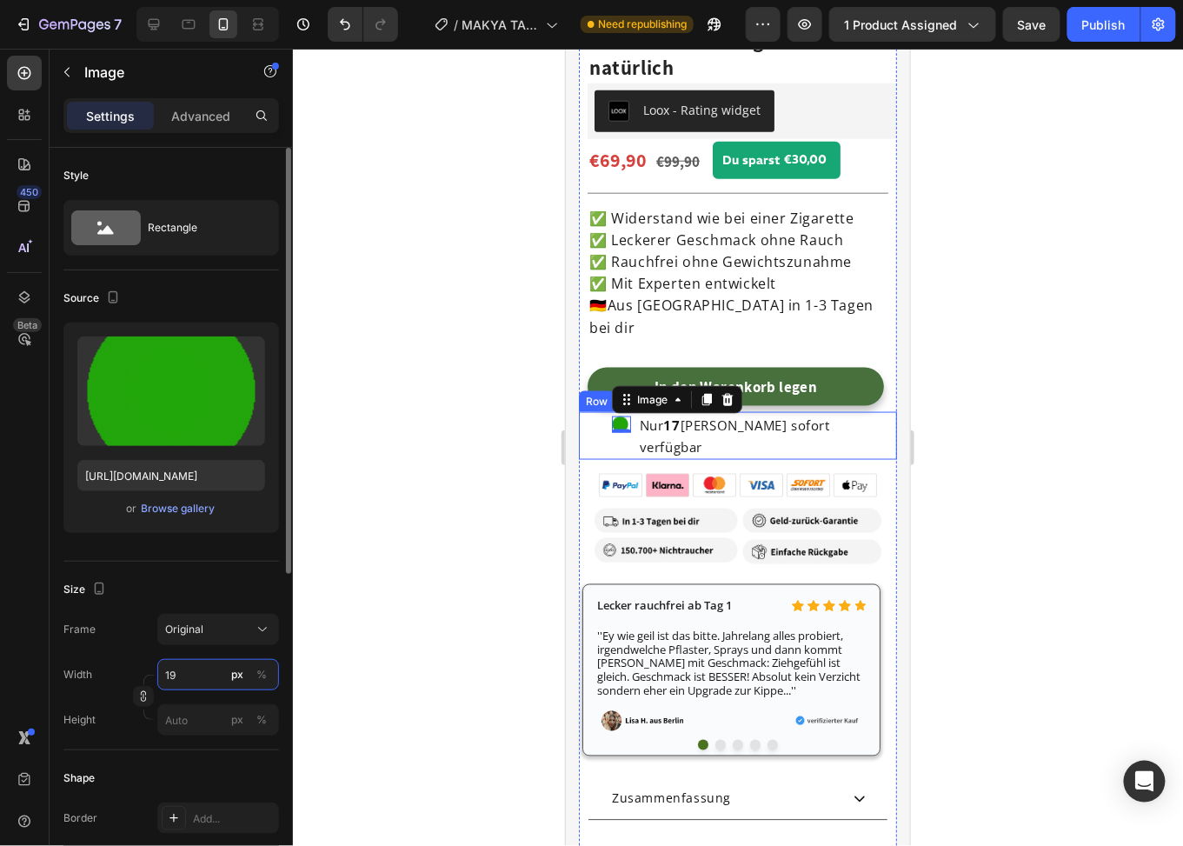
click at [172, 670] on input "19" at bounding box center [218, 674] width 122 height 31
type input "18"
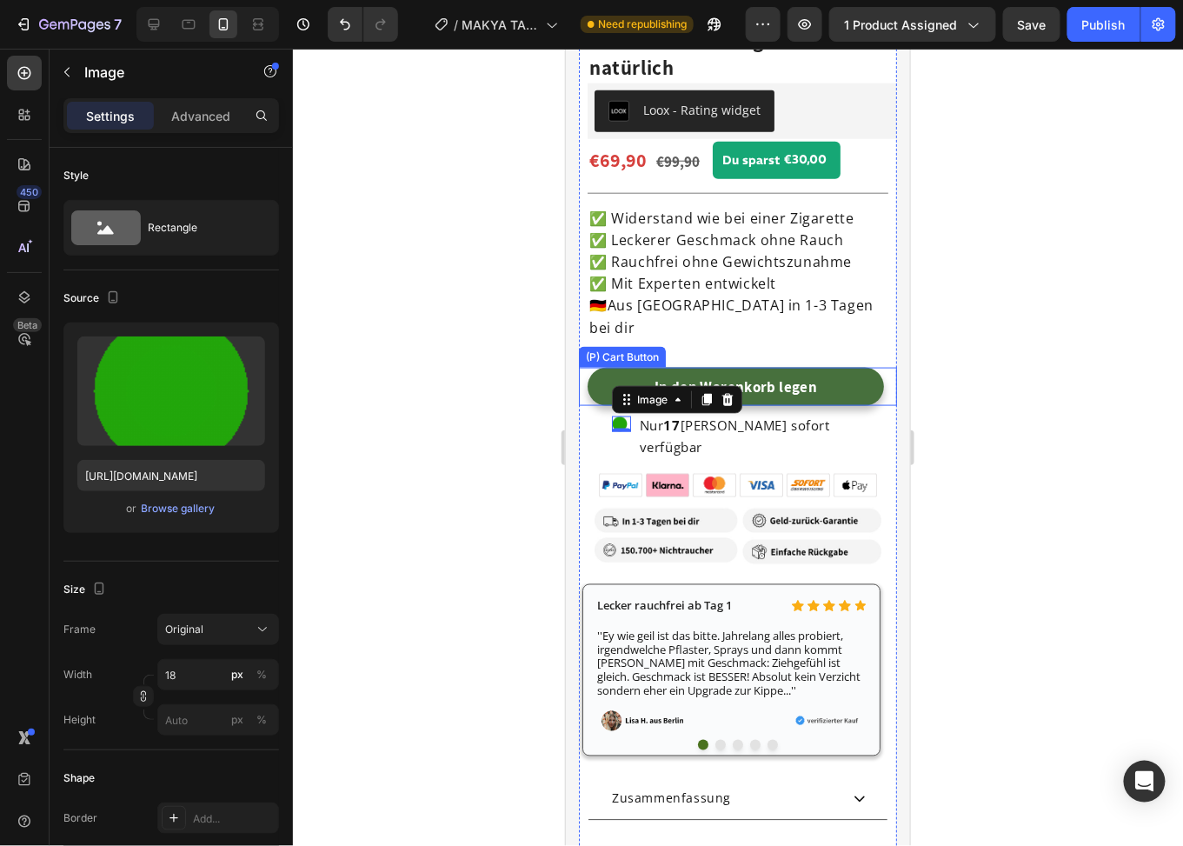
click at [763, 273] on span "✅ Mit Experten entwickelt" at bounding box center [682, 282] width 187 height 19
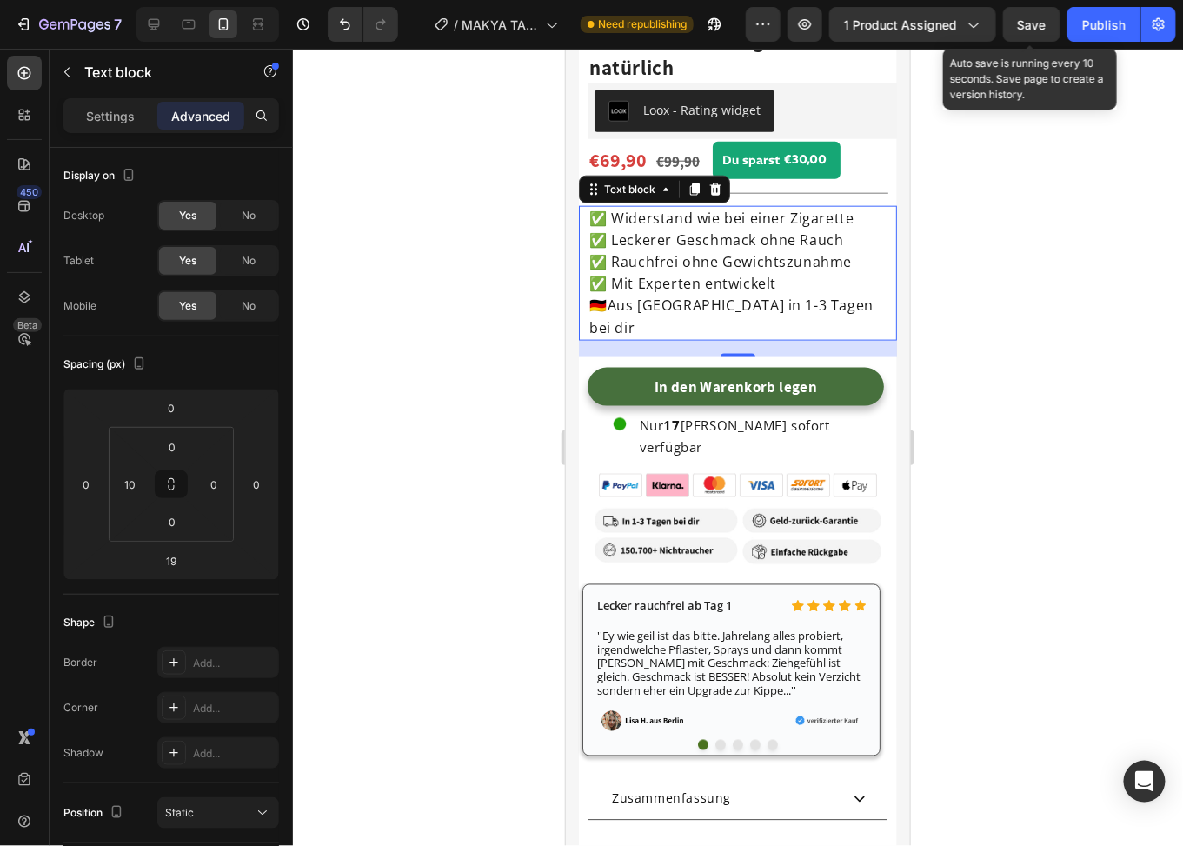
click at [1020, 16] on div "Save" at bounding box center [1032, 25] width 29 height 18
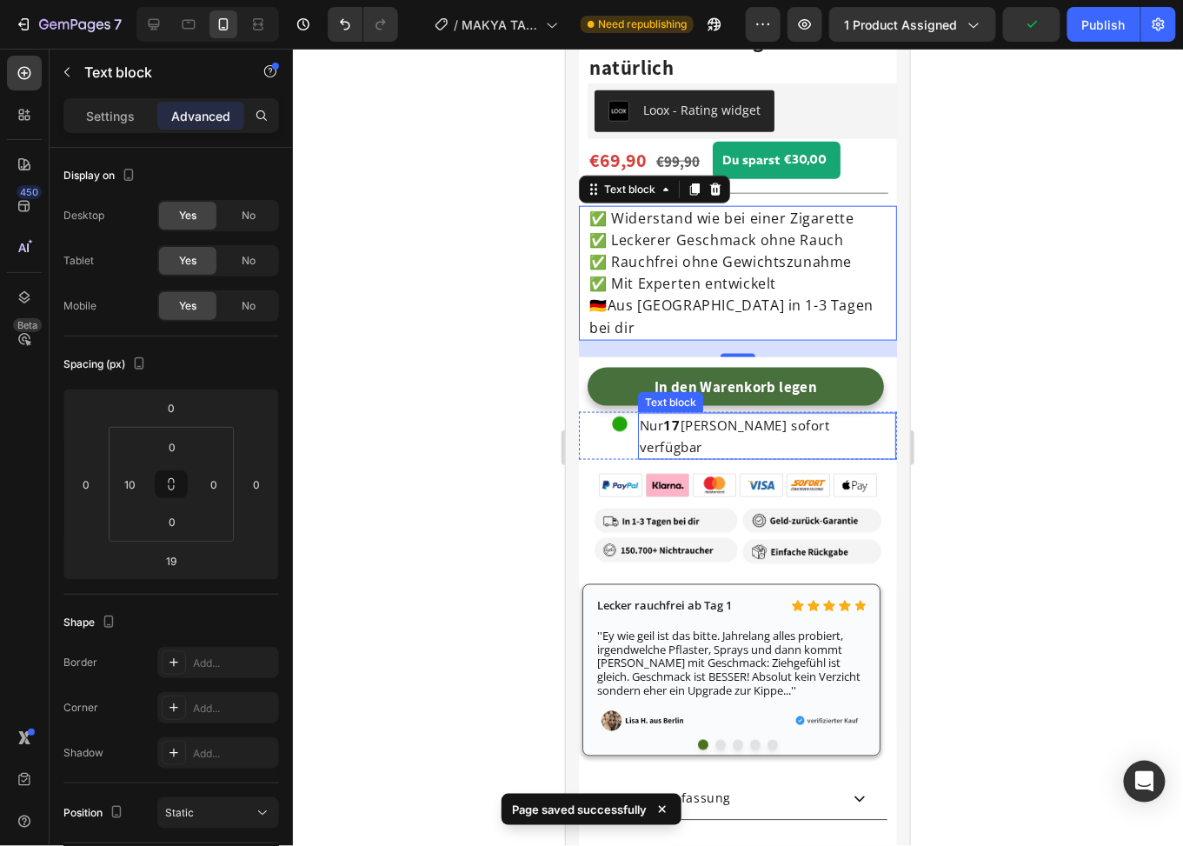
click at [763, 416] on span "Nur 17 [PERSON_NAME] sofort verfügbar" at bounding box center [734, 435] width 190 height 39
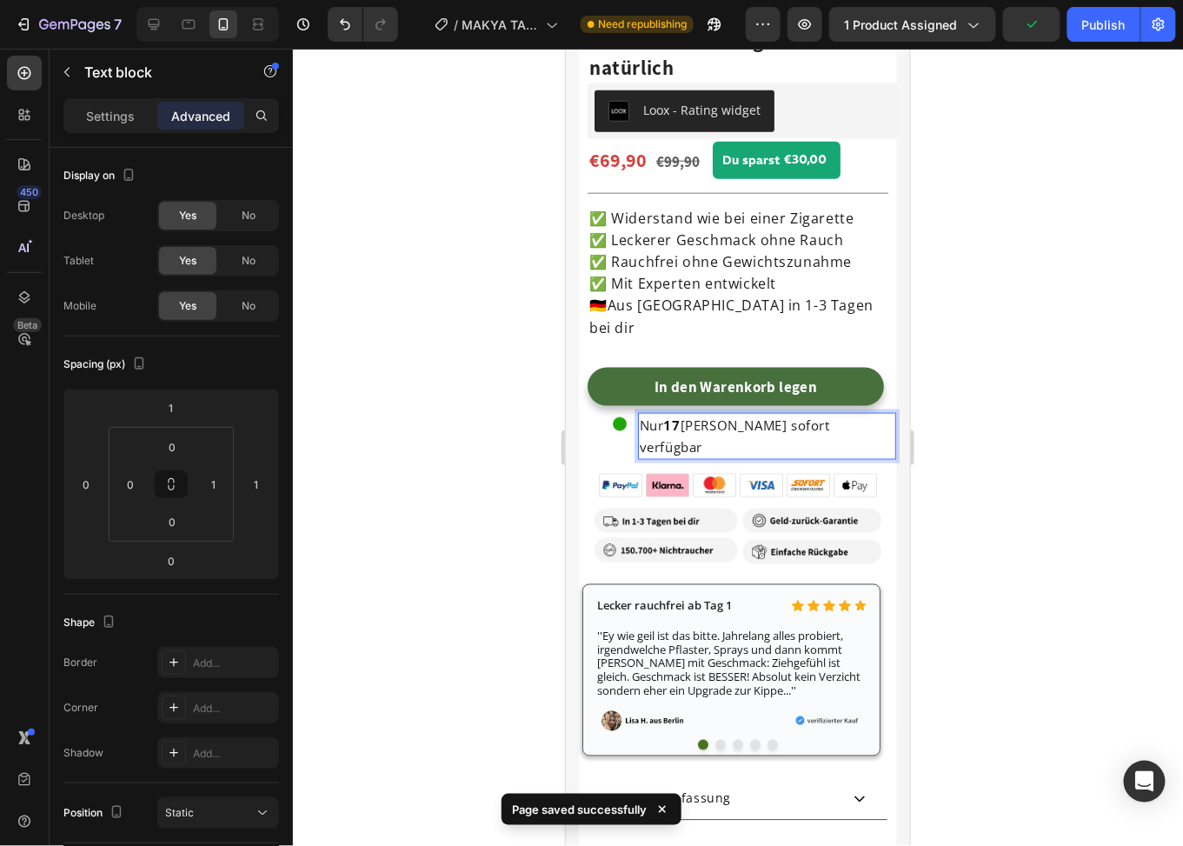
click at [752, 416] on span "Nur 17 [PERSON_NAME] sofort verfügbar" at bounding box center [734, 435] width 190 height 39
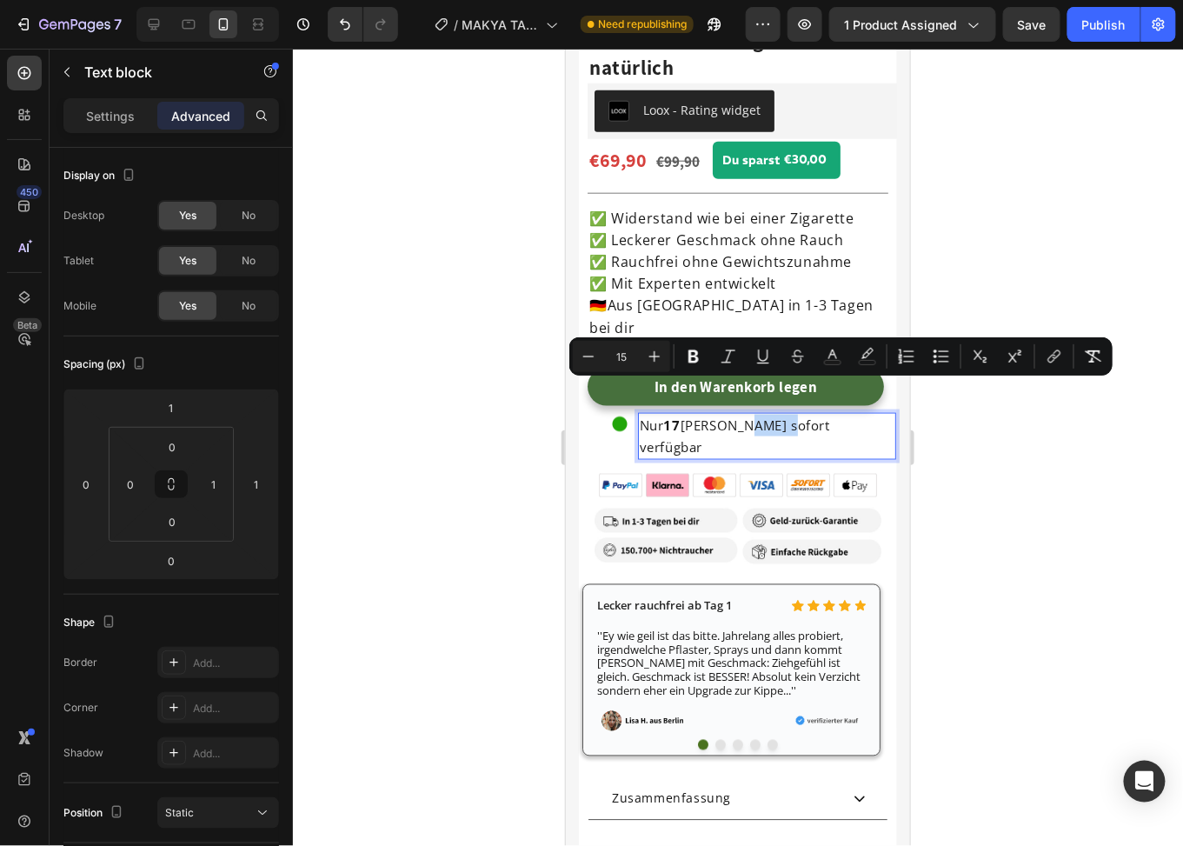
drag, startPoint x: 742, startPoint y: 391, endPoint x: 779, endPoint y: 392, distance: 37.4
click at [779, 416] on span "Nur 17 [PERSON_NAME] sofort verfügbar" at bounding box center [734, 435] width 190 height 39
click at [796, 416] on span "Nur 17 [PERSON_NAME] sofort verfügbar" at bounding box center [734, 435] width 190 height 39
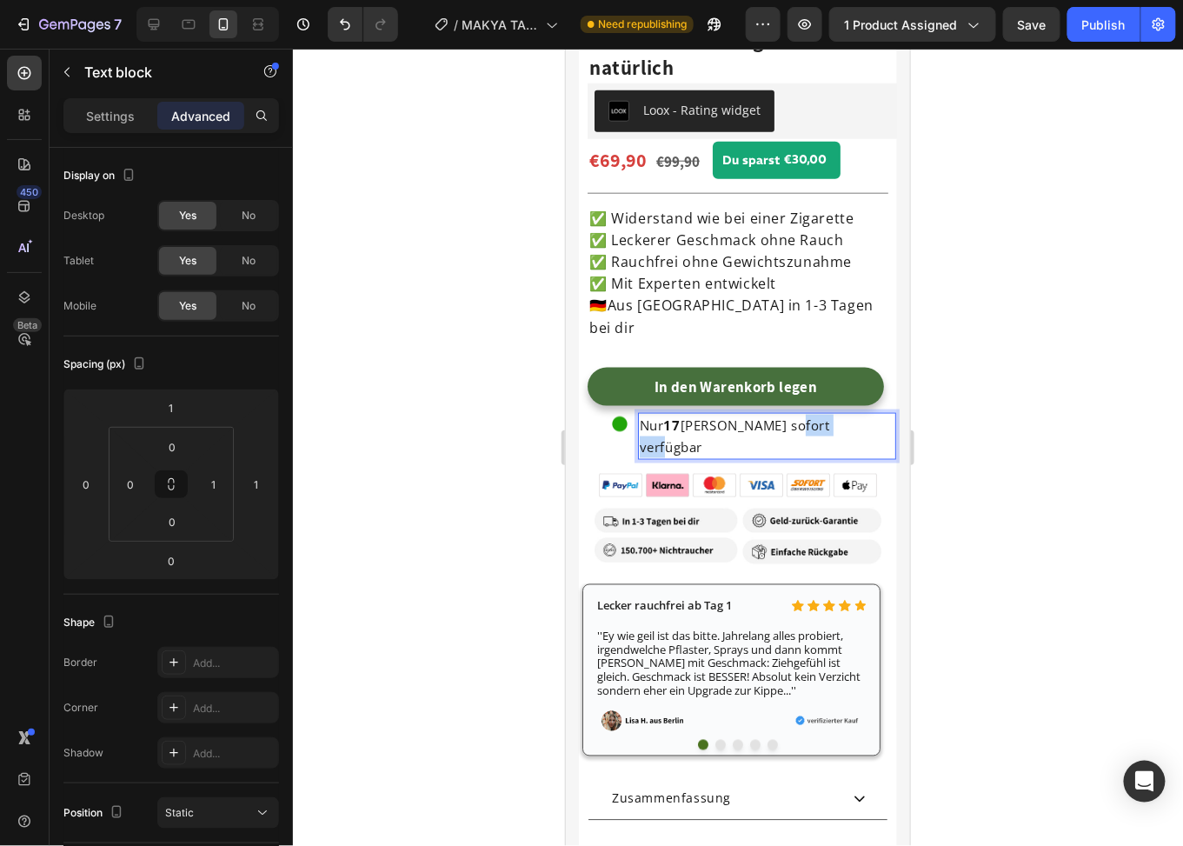
click at [796, 416] on span "Nur 17 [PERSON_NAME] sofort verfügbar" at bounding box center [734, 435] width 190 height 39
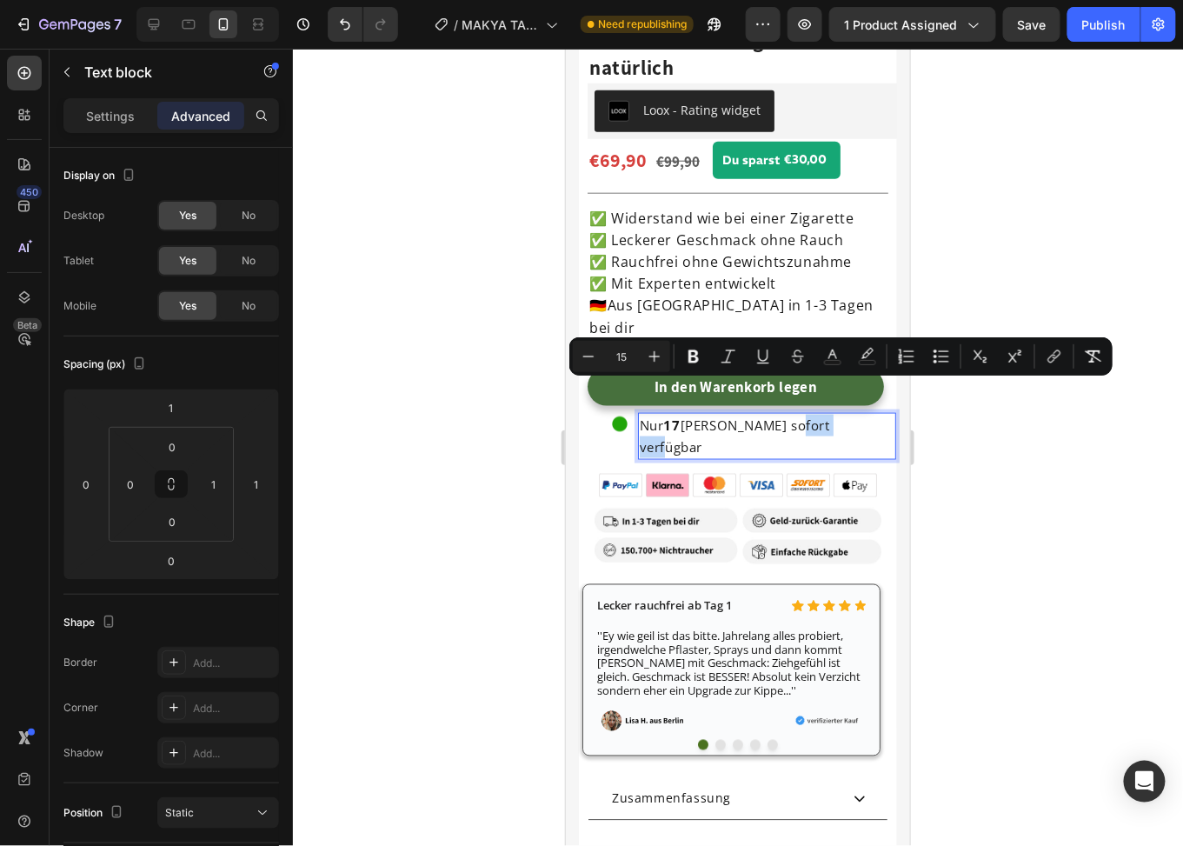
click at [816, 416] on span "Nur 17 [PERSON_NAME] sofort verfügbar" at bounding box center [734, 435] width 190 height 39
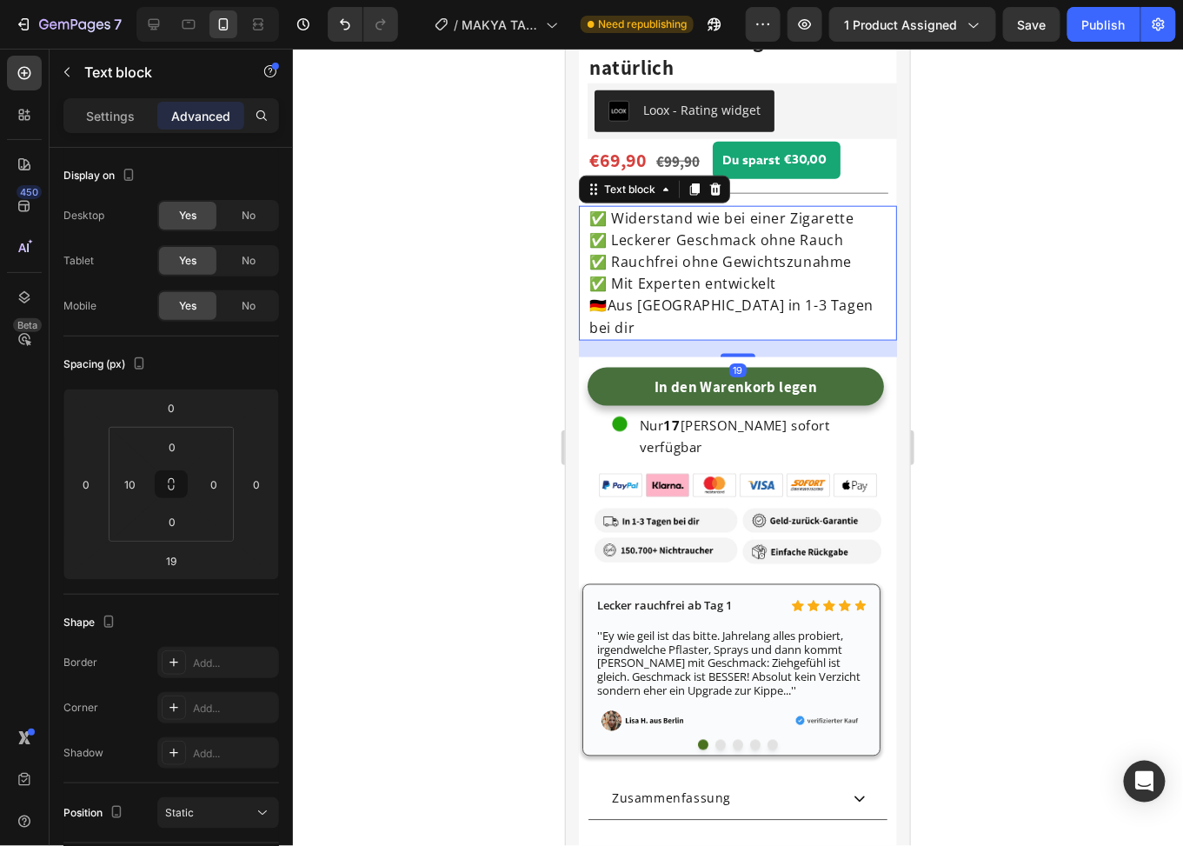
click at [708, 230] on span "✅ Leckerer Geschmack ohne Rauch" at bounding box center [716, 239] width 255 height 19
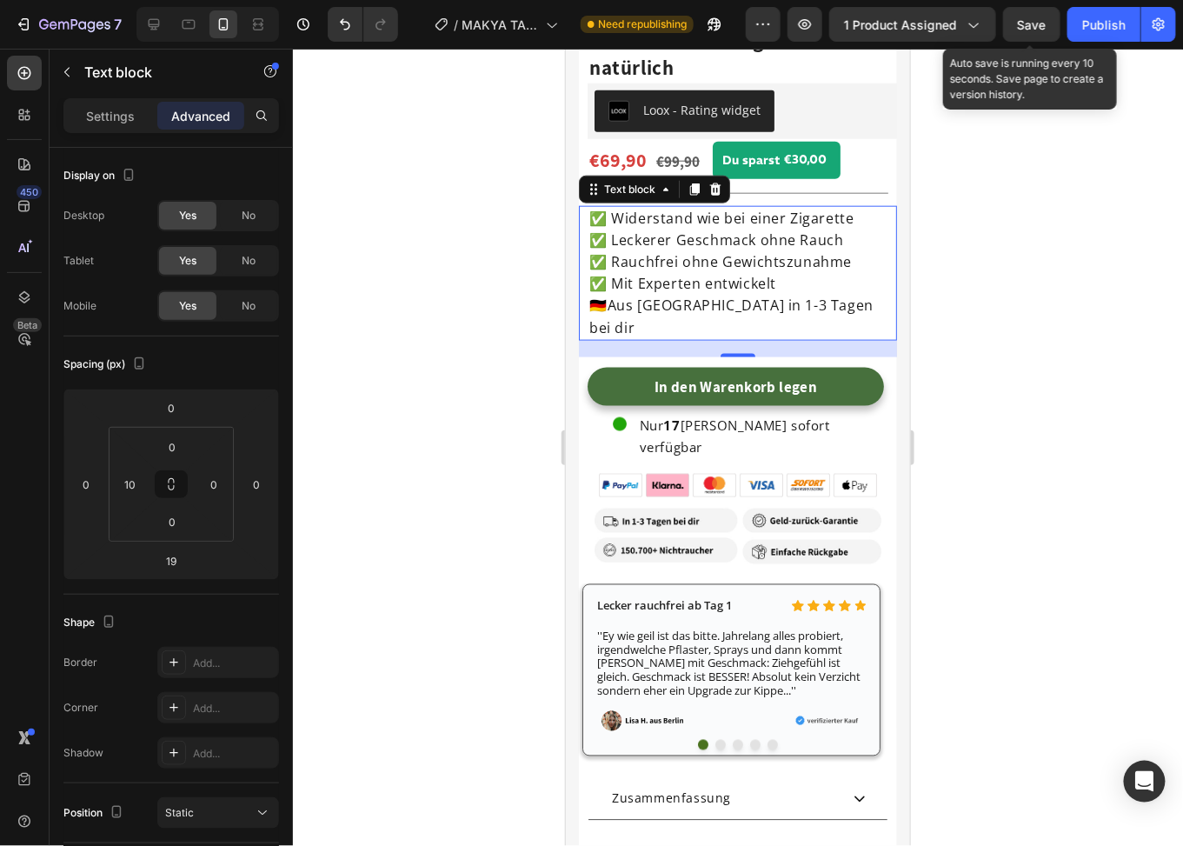
click at [1025, 17] on span "Save" at bounding box center [1032, 24] width 29 height 15
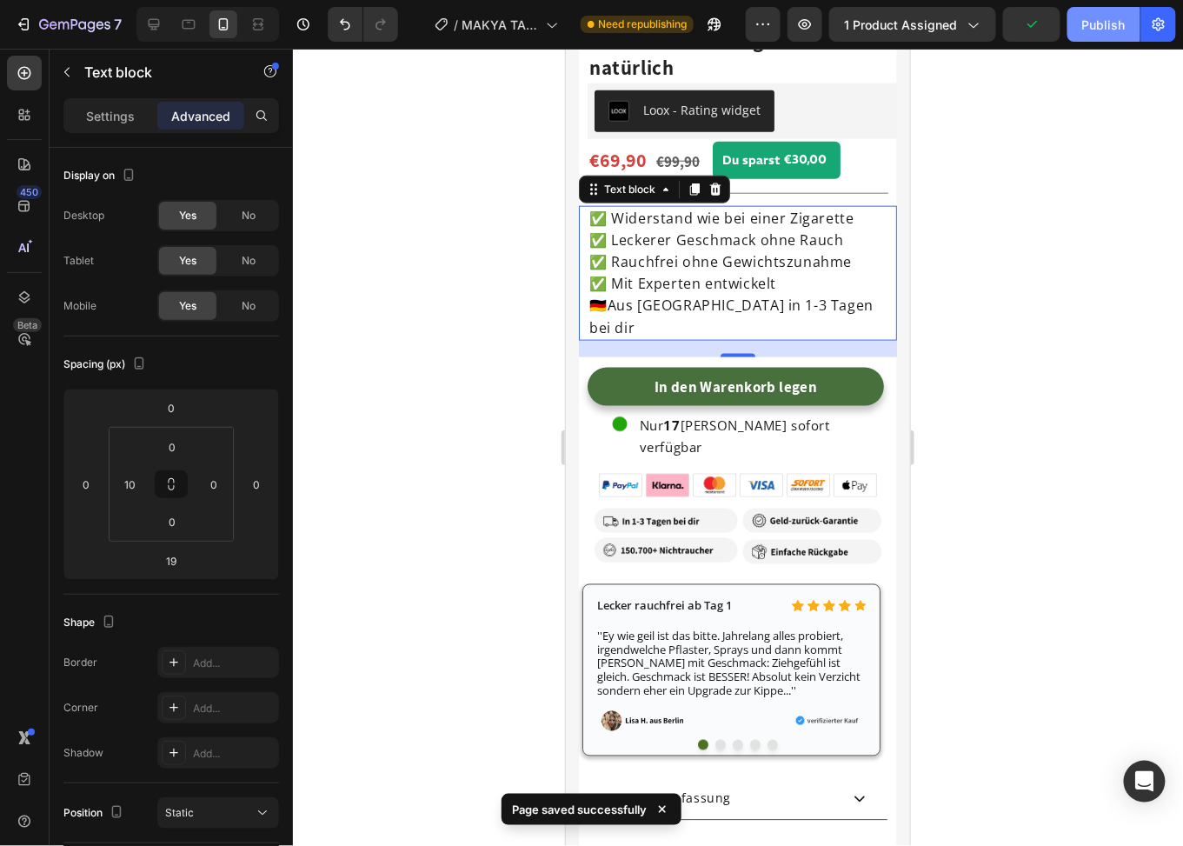
click at [1103, 23] on div "Publish" at bounding box center [1104, 25] width 43 height 18
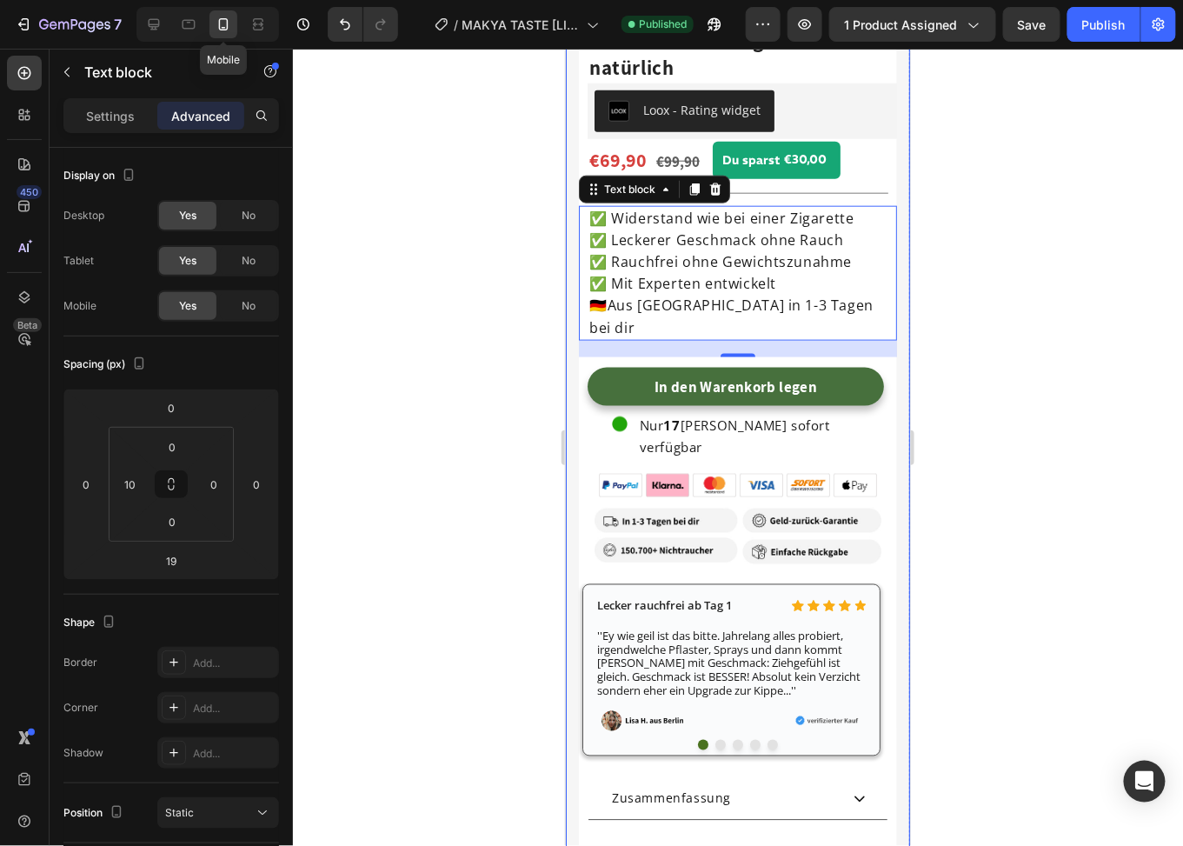
click at [221, 31] on icon at bounding box center [223, 24] width 17 height 17
click at [756, 30] on button "button" at bounding box center [763, 24] width 35 height 35
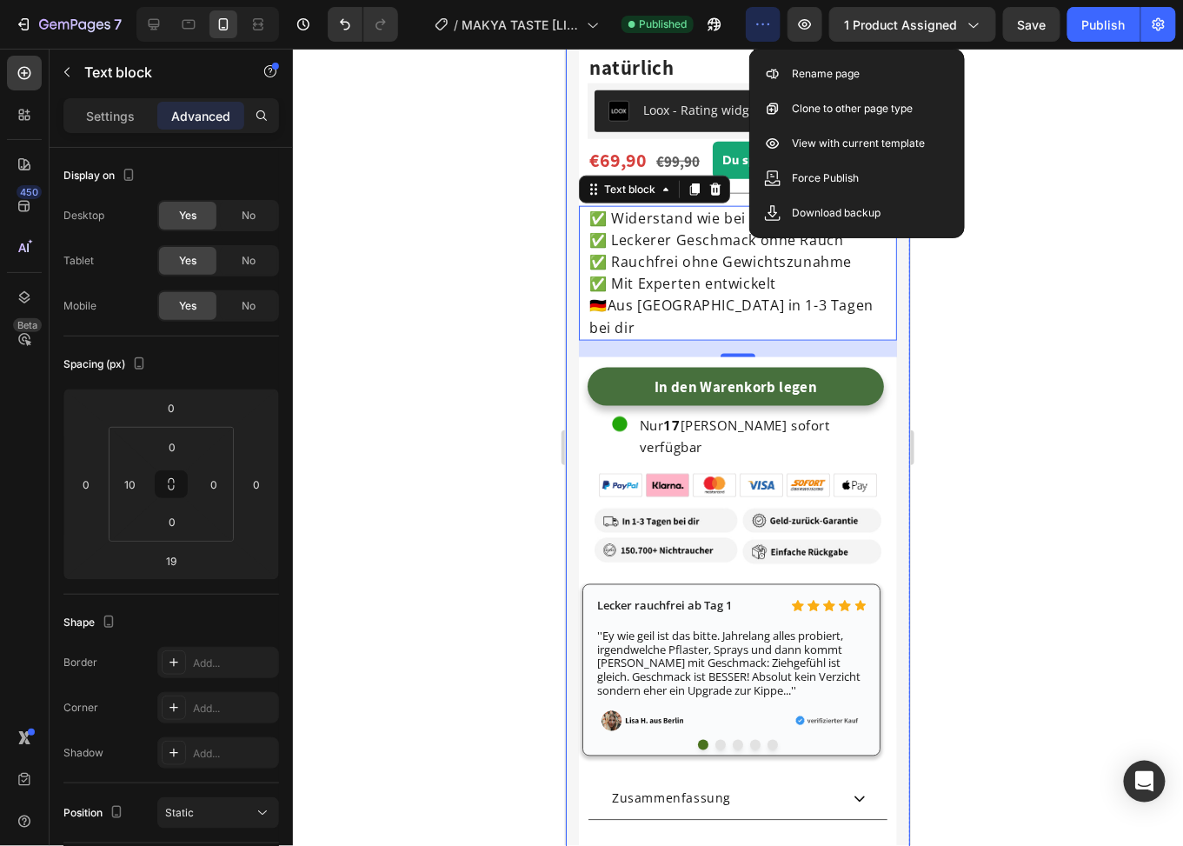
click at [756, 30] on button "button" at bounding box center [763, 24] width 35 height 35
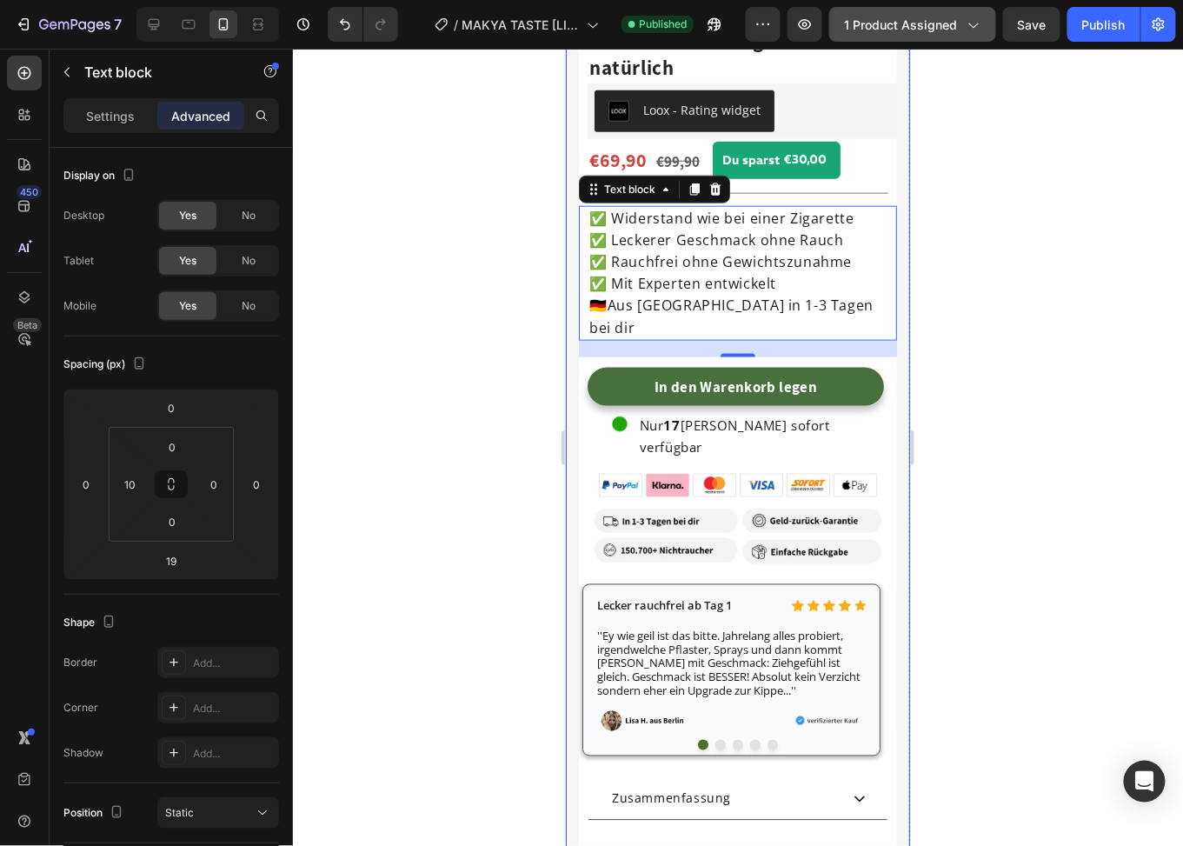
click at [963, 23] on div "1 product assigned" at bounding box center [912, 25] width 137 height 18
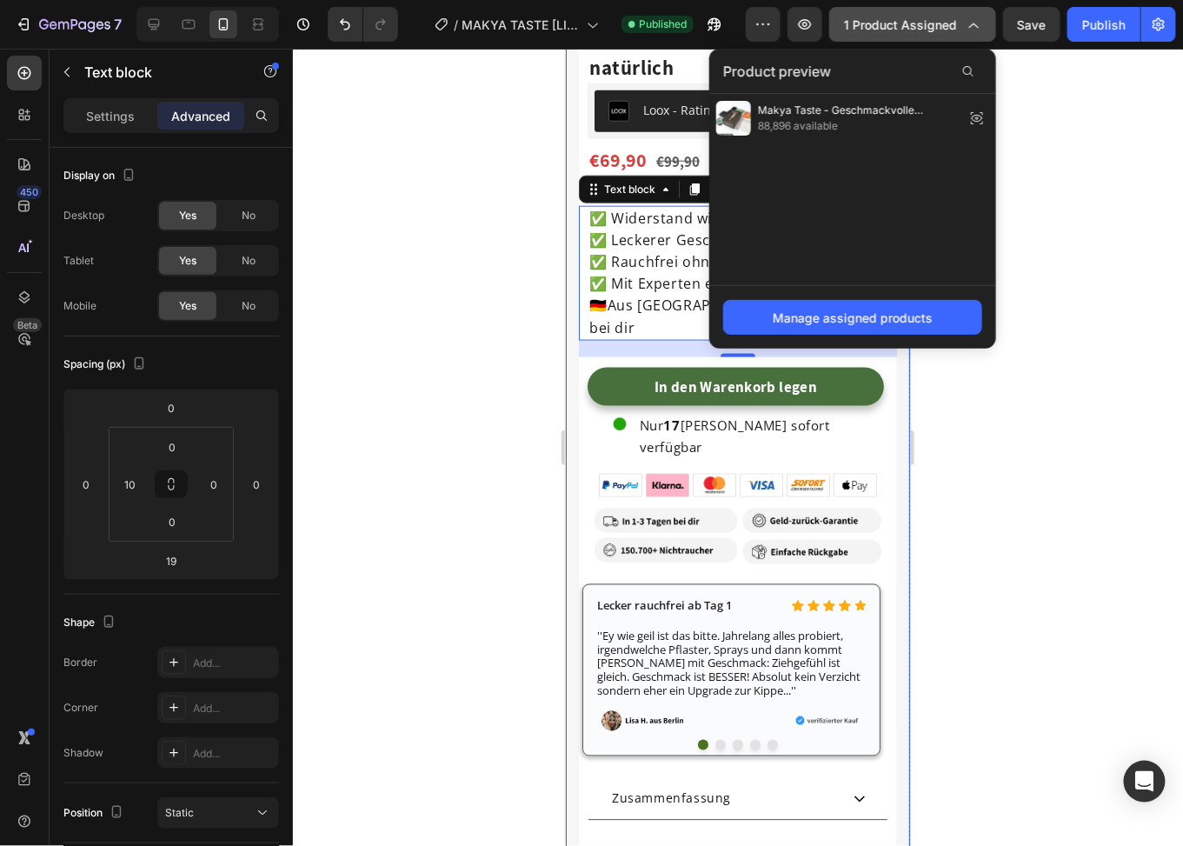
click at [957, 19] on span "1 product assigned" at bounding box center [900, 25] width 113 height 18
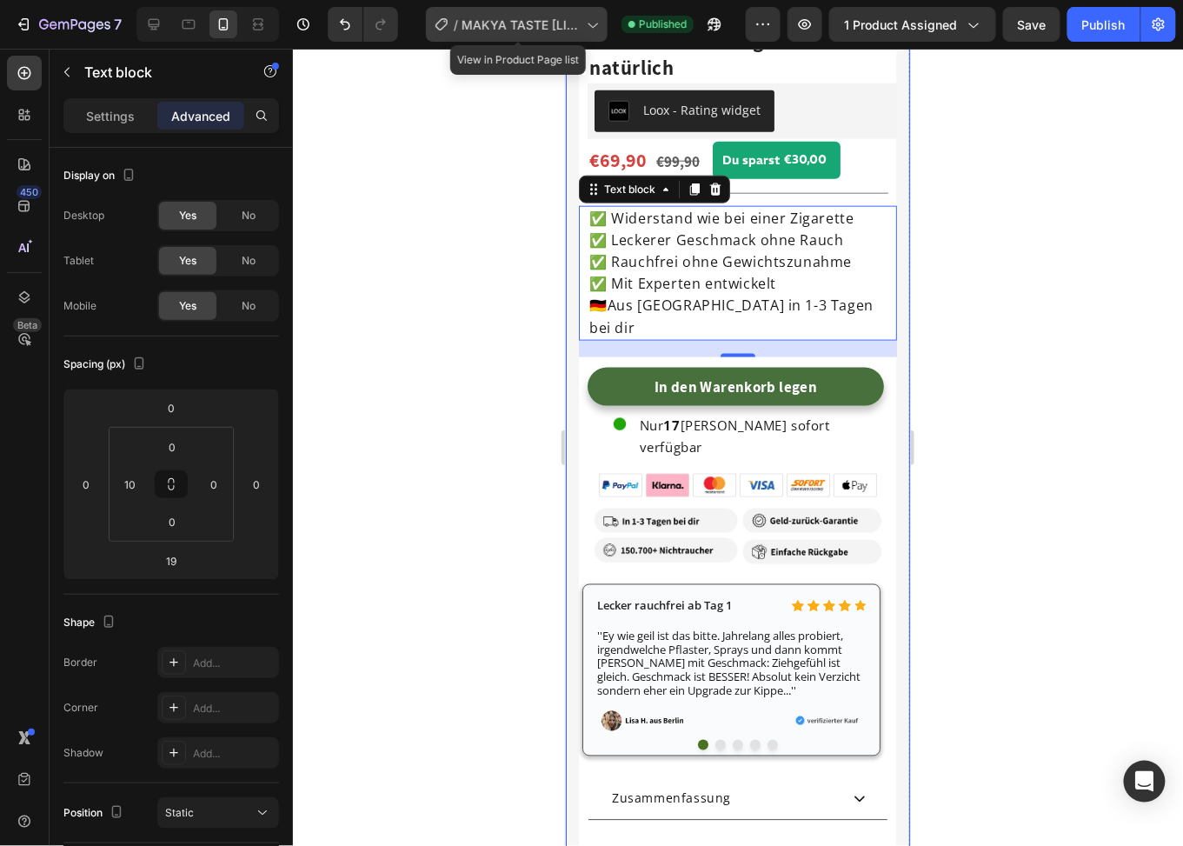
click at [598, 21] on icon at bounding box center [591, 24] width 17 height 17
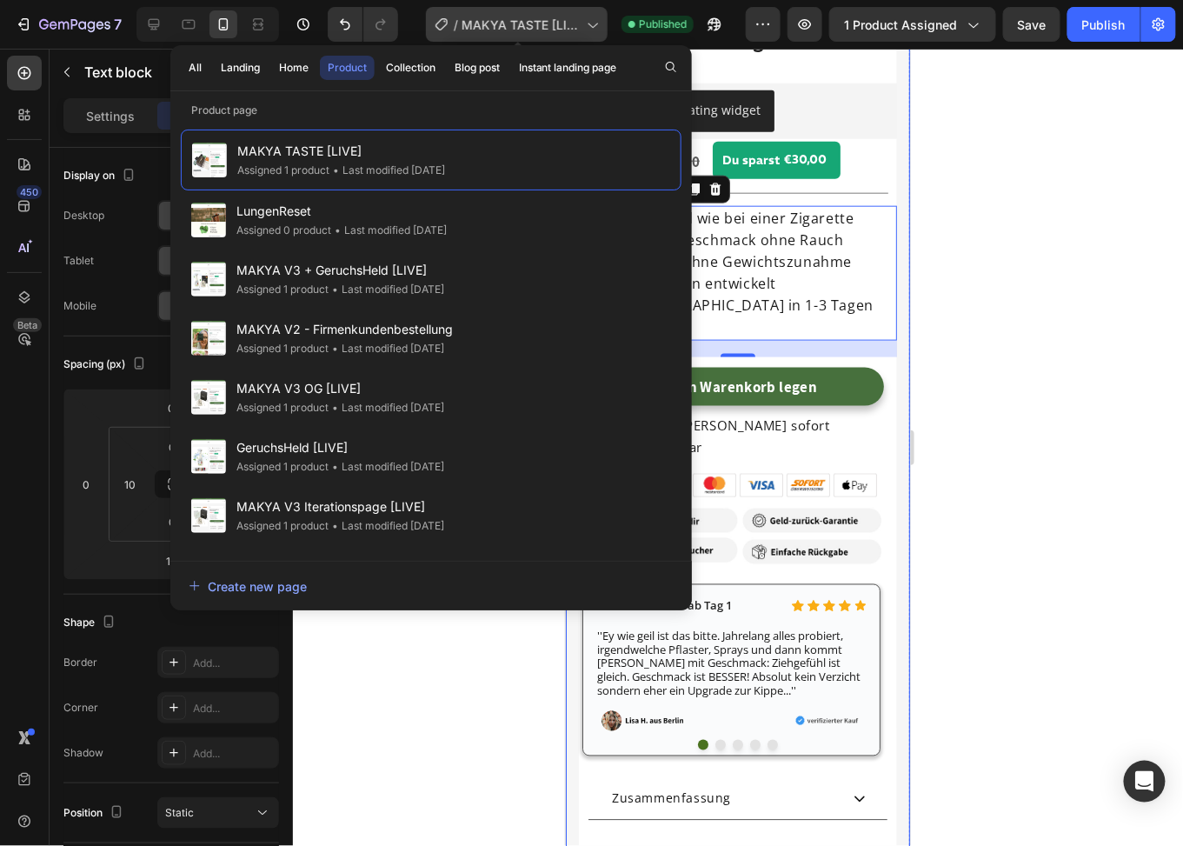
click at [599, 21] on icon at bounding box center [591, 24] width 17 height 17
